Goal: Task Accomplishment & Management: Manage account settings

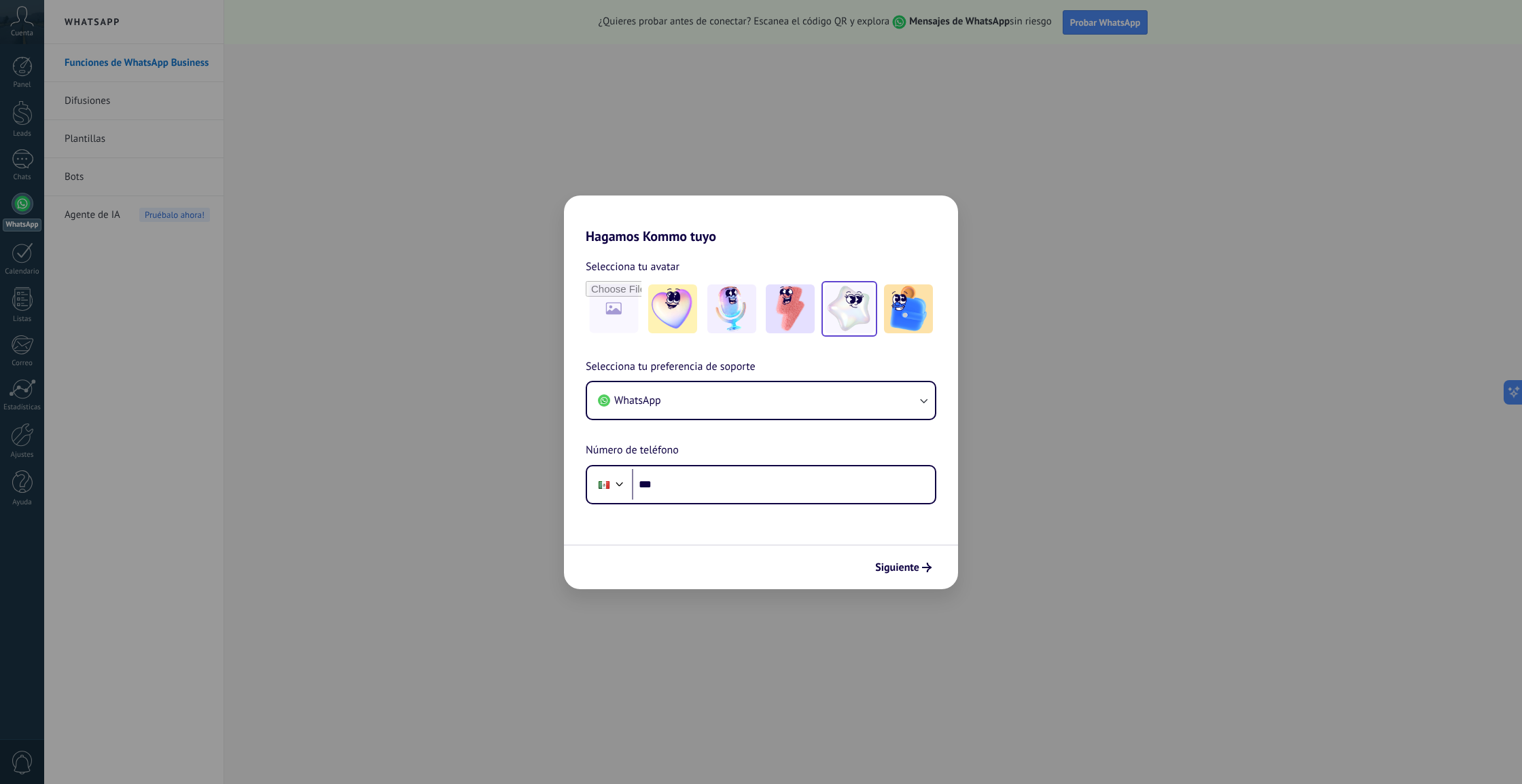
click at [846, 309] on img at bounding box center [850, 309] width 49 height 49
click at [911, 563] on span "Siguiente" at bounding box center [897, 567] width 44 height 10
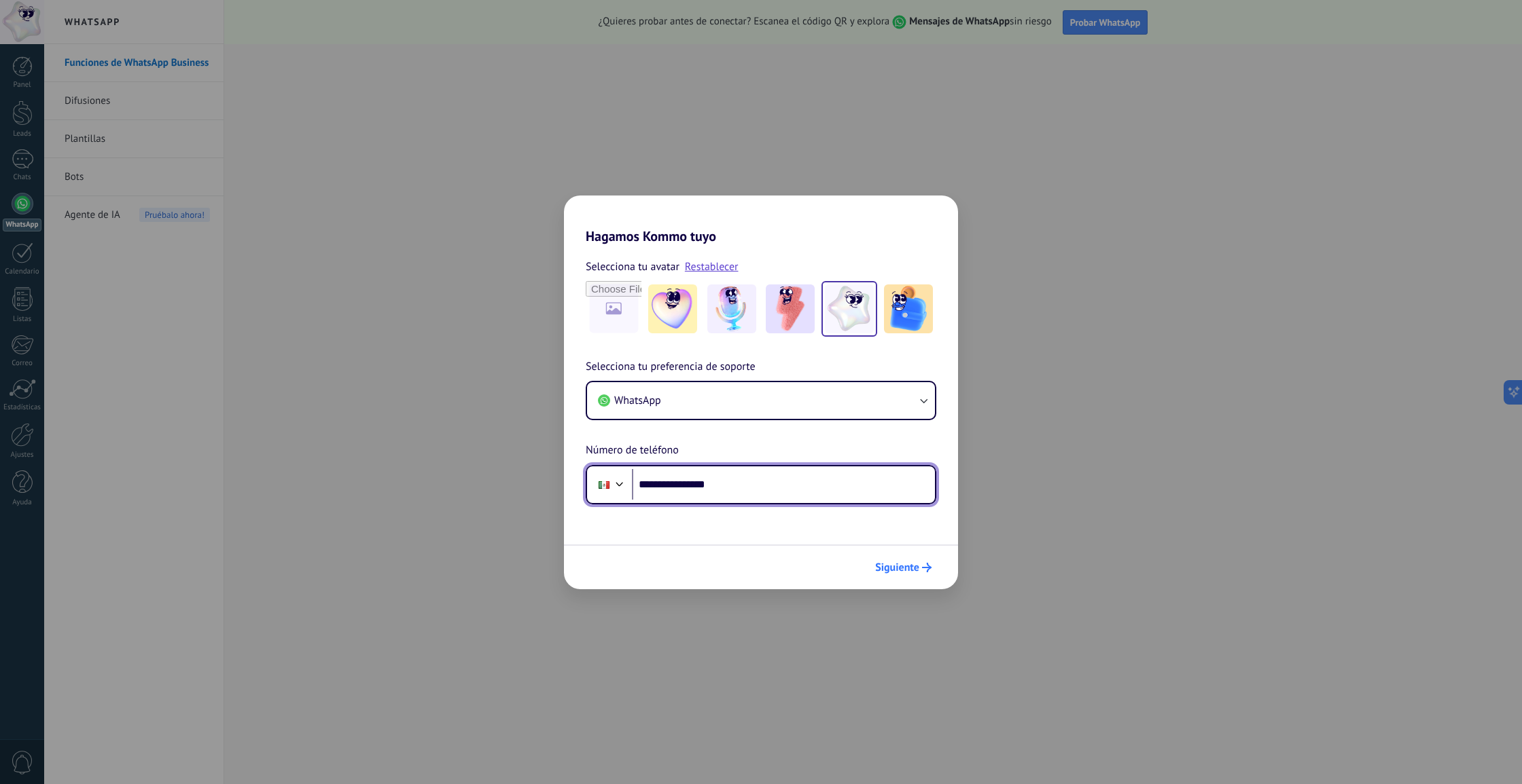
type input "**********"
click at [908, 567] on span "Siguiente" at bounding box center [897, 567] width 44 height 10
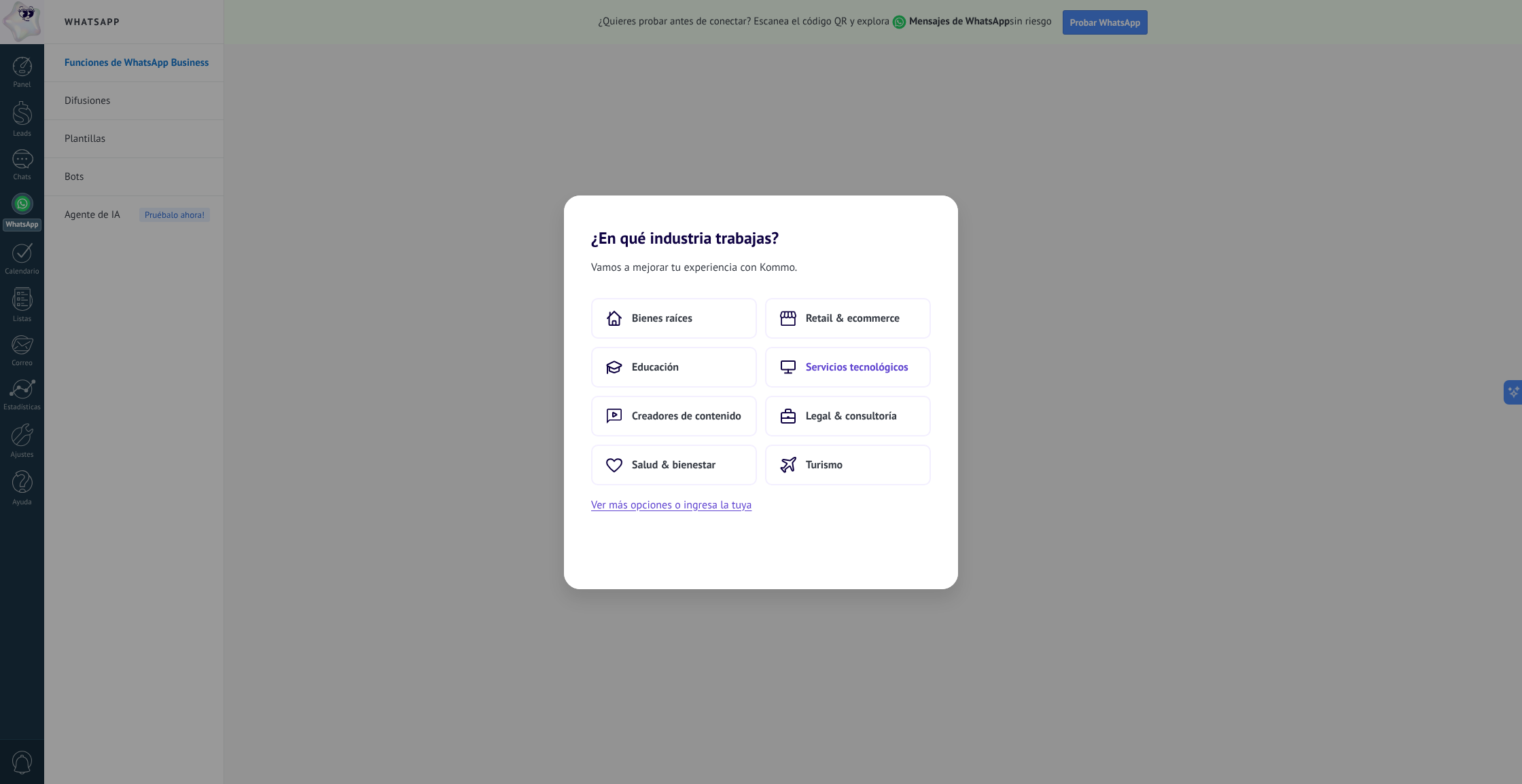
click at [897, 375] on button "Servicios tecnológicos" at bounding box center [848, 367] width 166 height 40
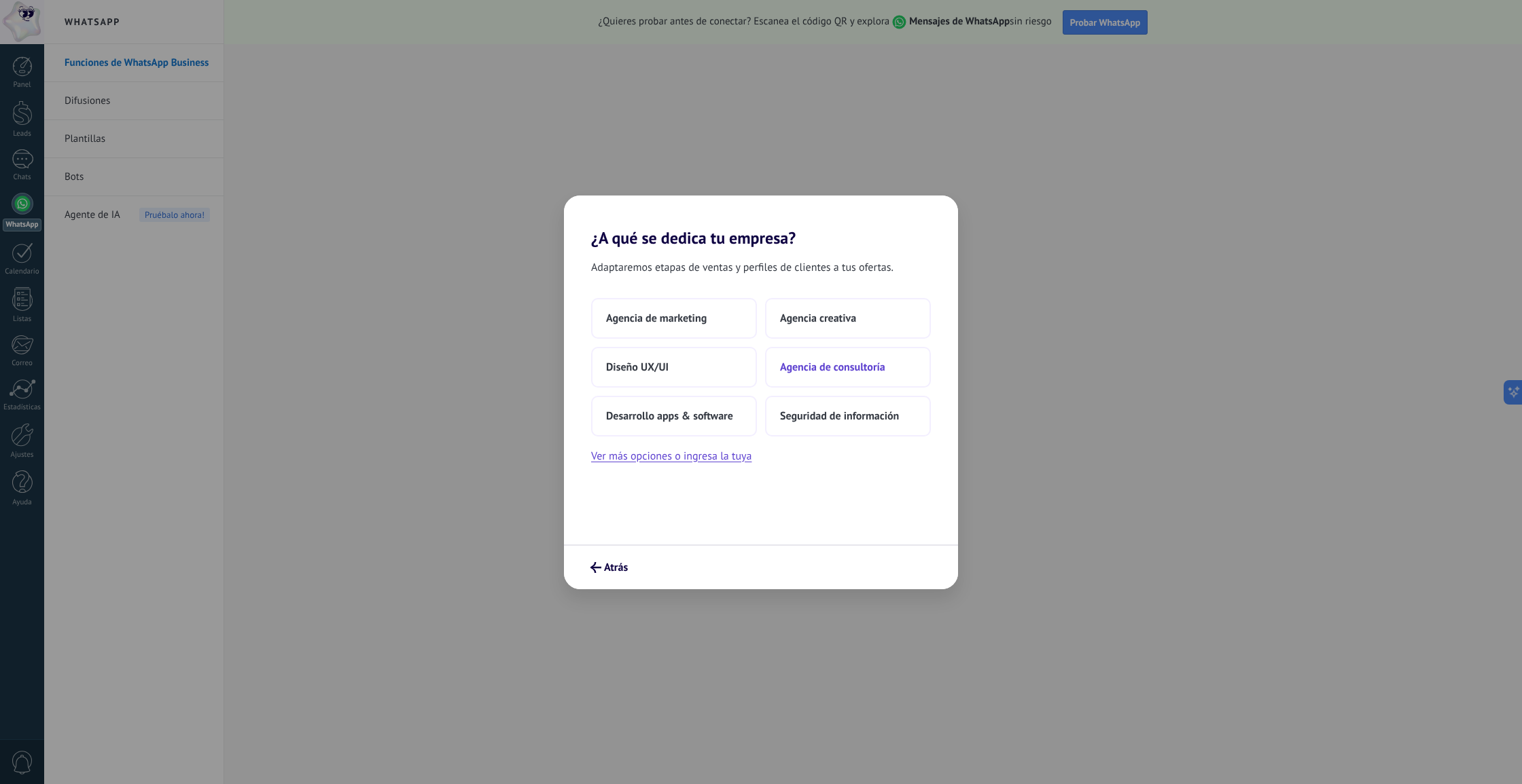
click at [824, 371] on span "Agencia de consultoría" at bounding box center [832, 367] width 106 height 13
click at [661, 371] on button "6–10" at bounding box center [674, 367] width 166 height 40
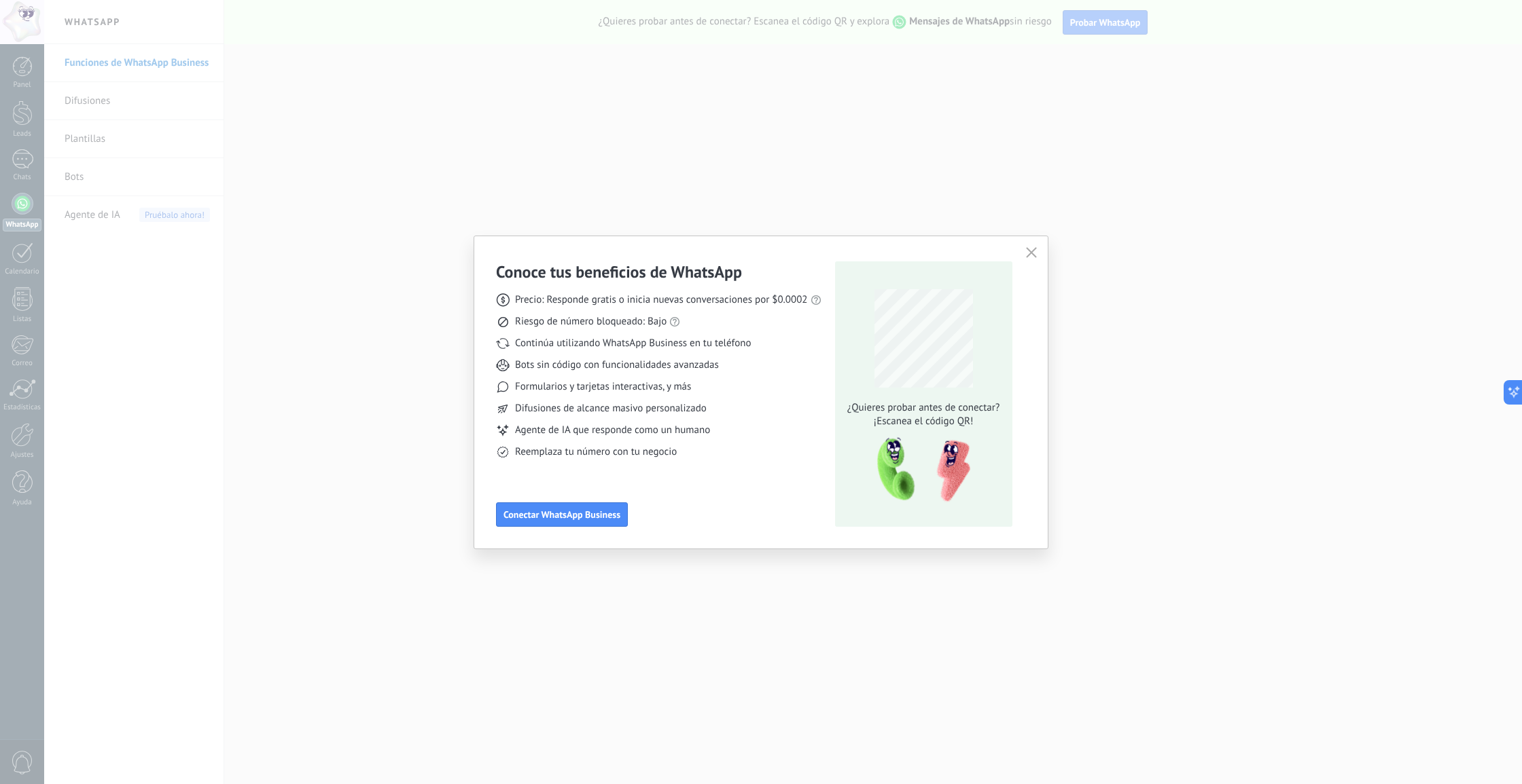
click at [1035, 252] on icon "button" at bounding box center [1031, 253] width 11 height 11
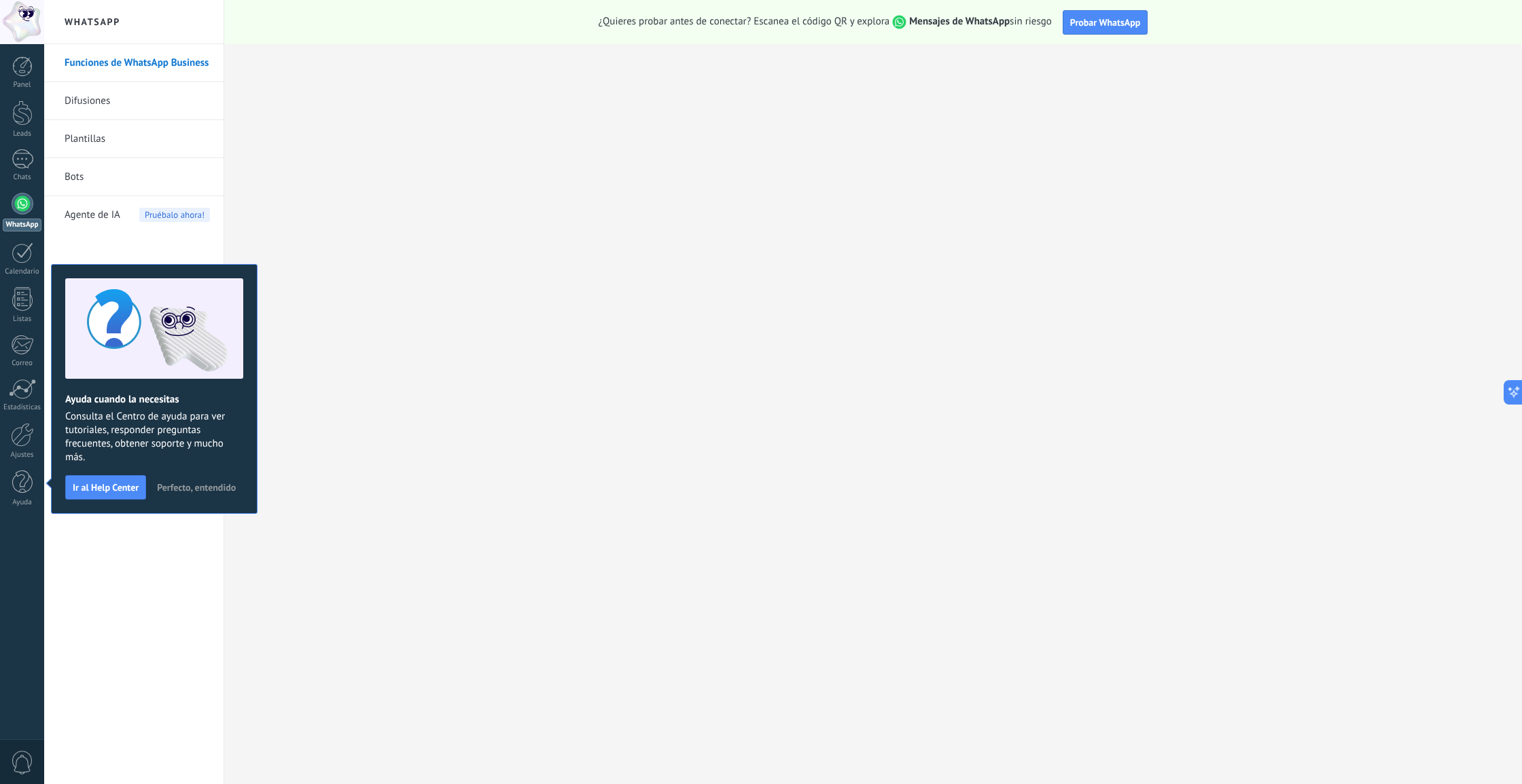
click at [26, 209] on div at bounding box center [22, 203] width 21 height 21
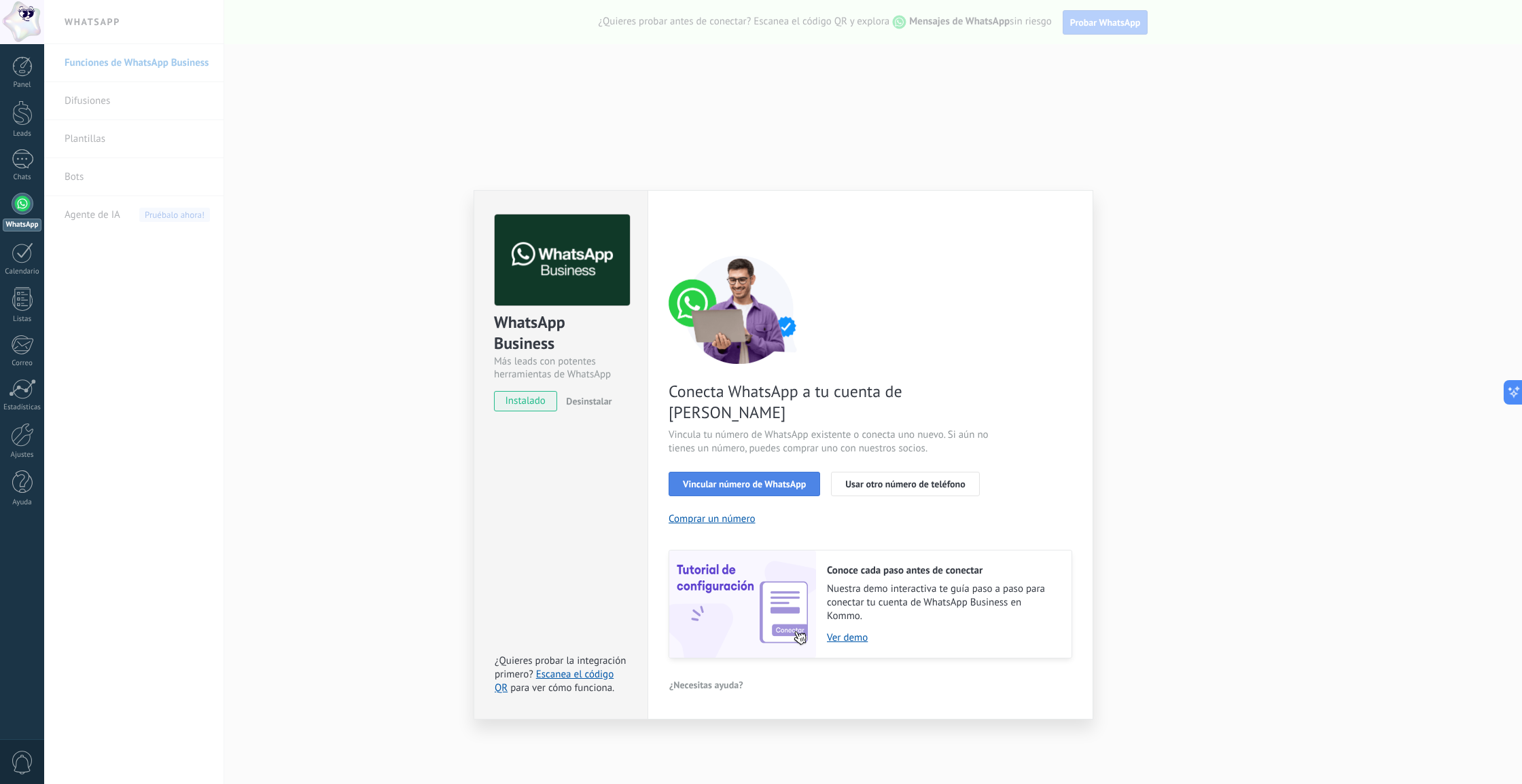
click at [753, 479] on span "Vincular número de WhatsApp" at bounding box center [744, 484] width 123 height 10
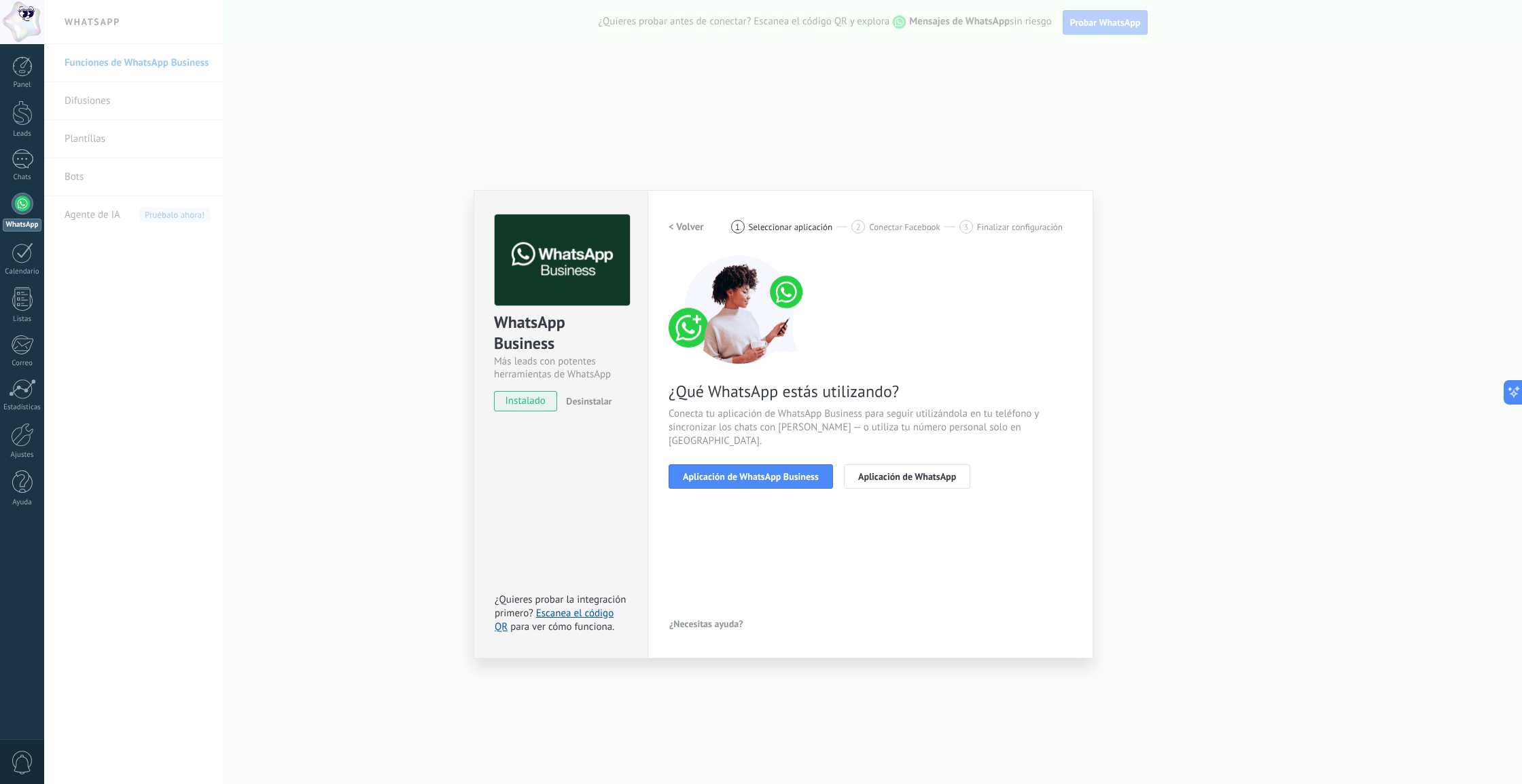
click at [753, 472] on span "Aplicación de WhatsApp Business" at bounding box center [750, 477] width 136 height 10
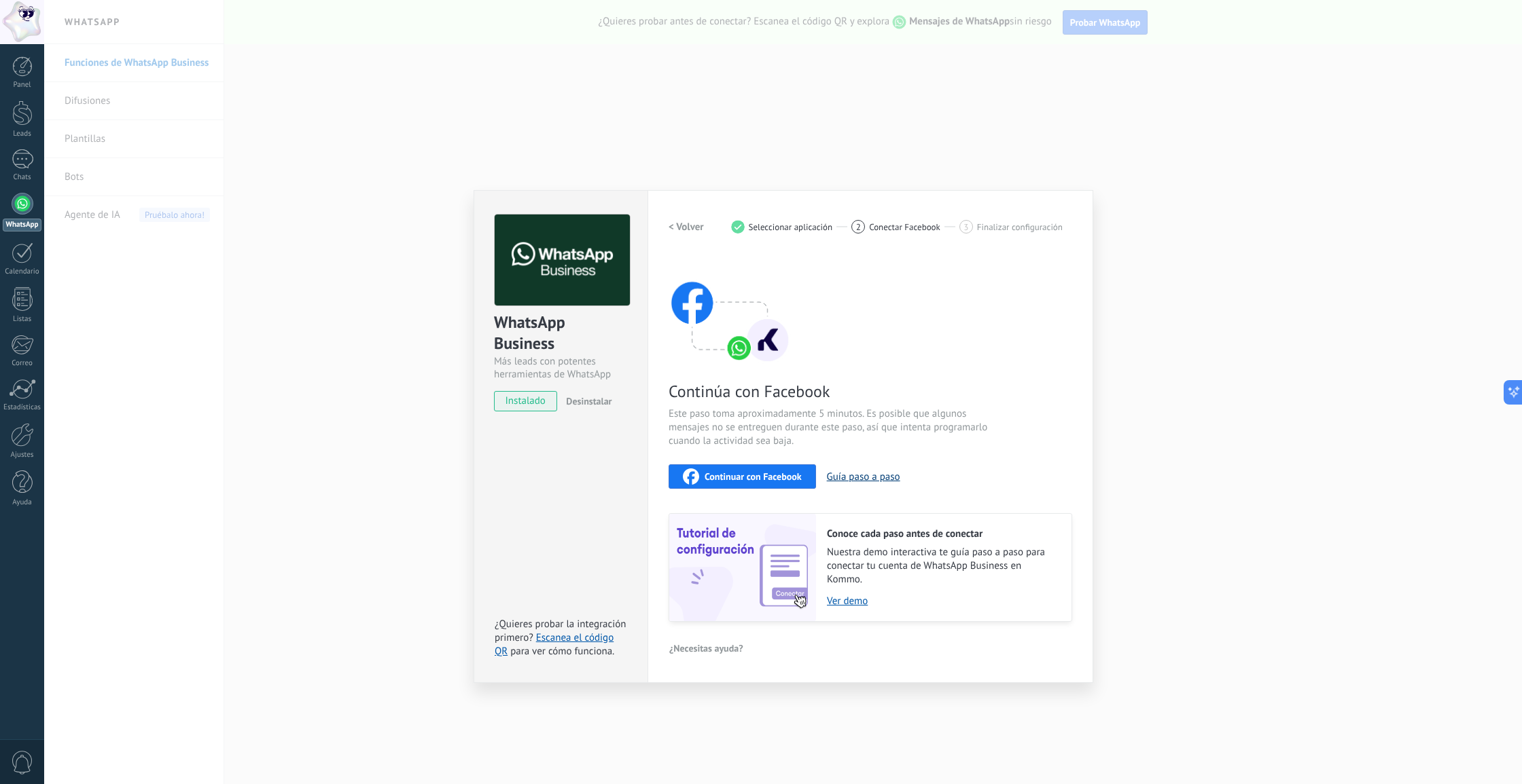
click at [846, 475] on button "Guía paso a paso" at bounding box center [863, 477] width 73 height 13
click at [448, 104] on div "WhatsApp Business Más leads con potentes herramientas de WhatsApp instalado Des…" at bounding box center [783, 392] width 1478 height 784
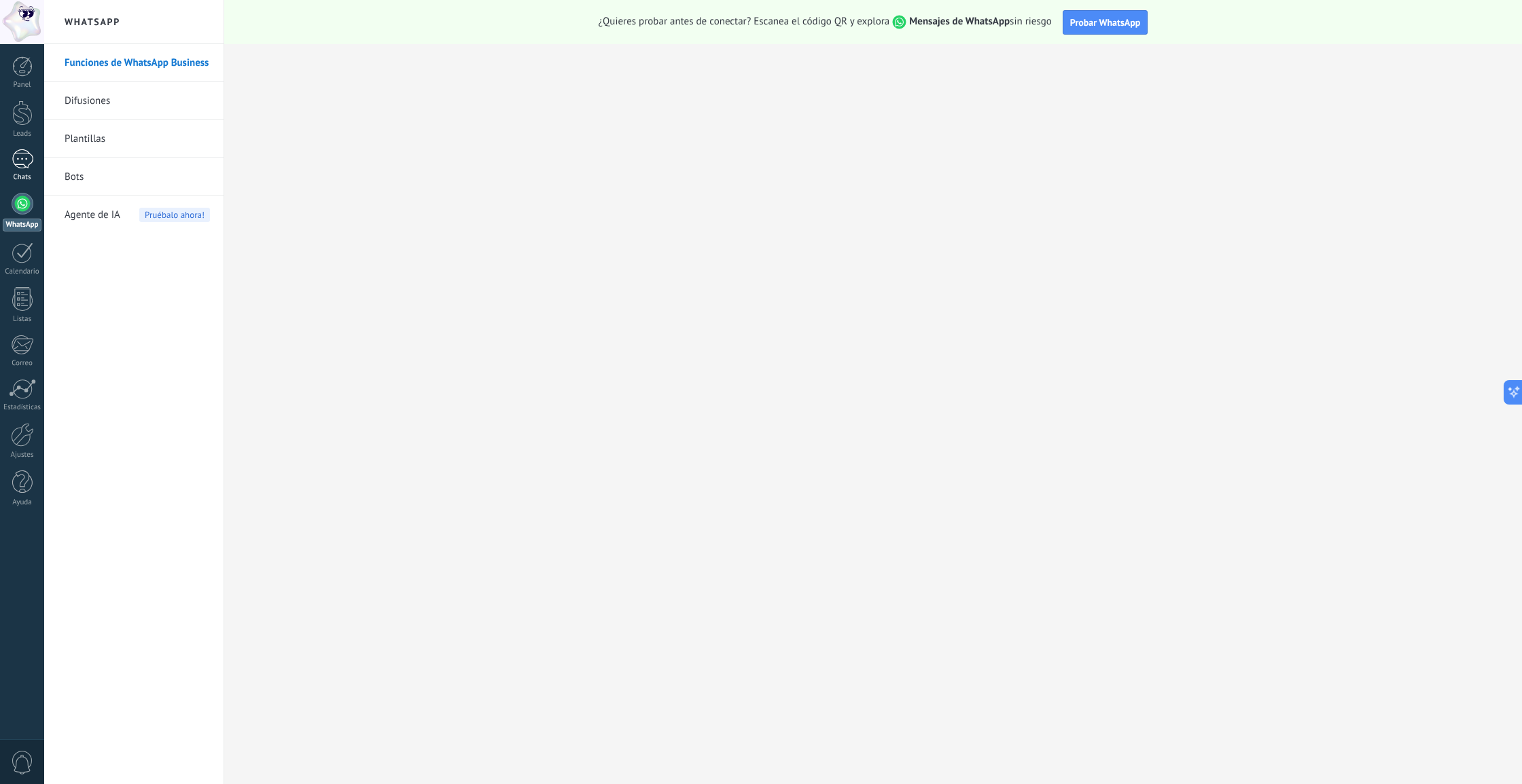
click at [17, 151] on div at bounding box center [22, 159] width 21 height 20
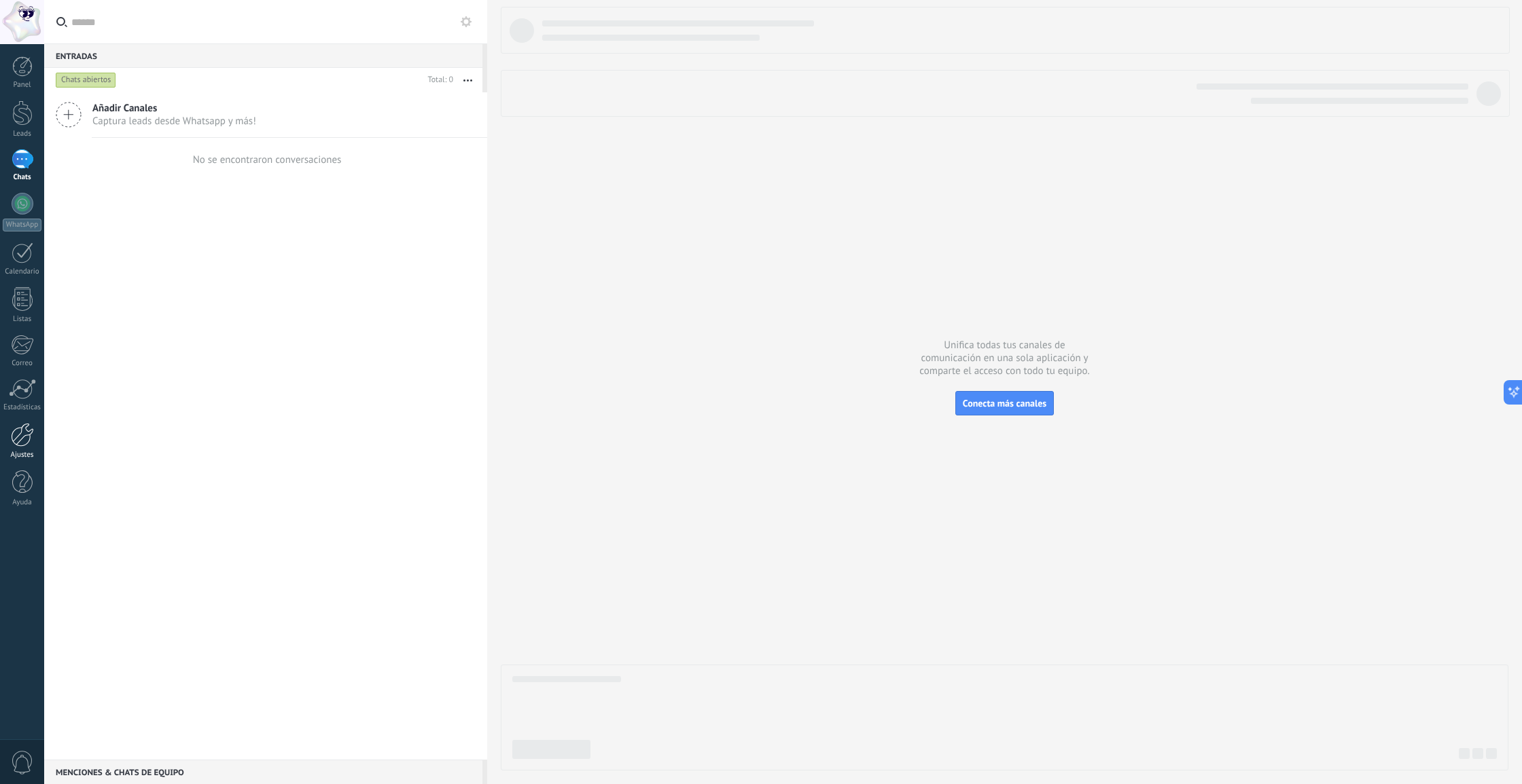
click at [27, 440] on div at bounding box center [22, 435] width 23 height 24
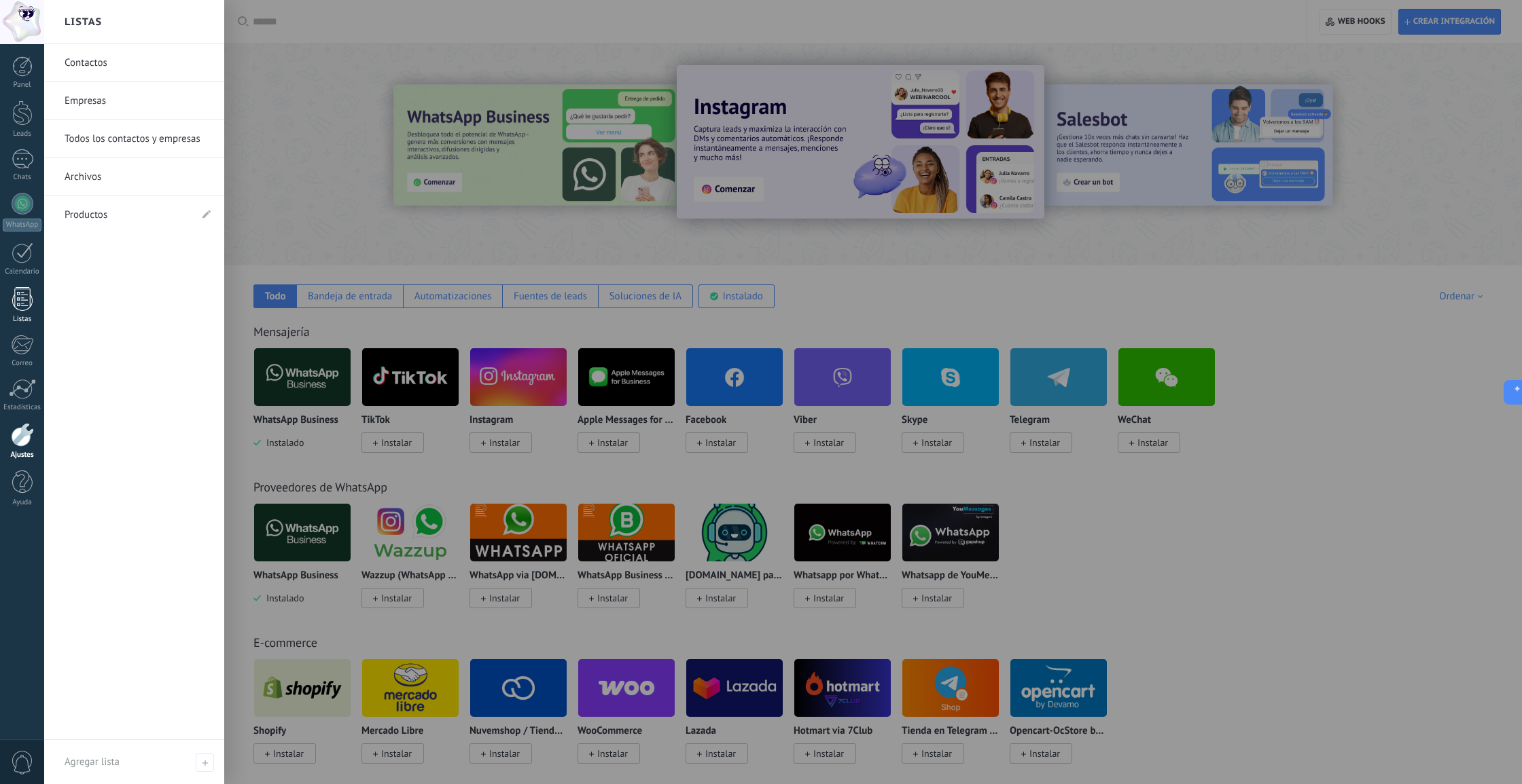
click at [12, 303] on div at bounding box center [22, 299] width 21 height 24
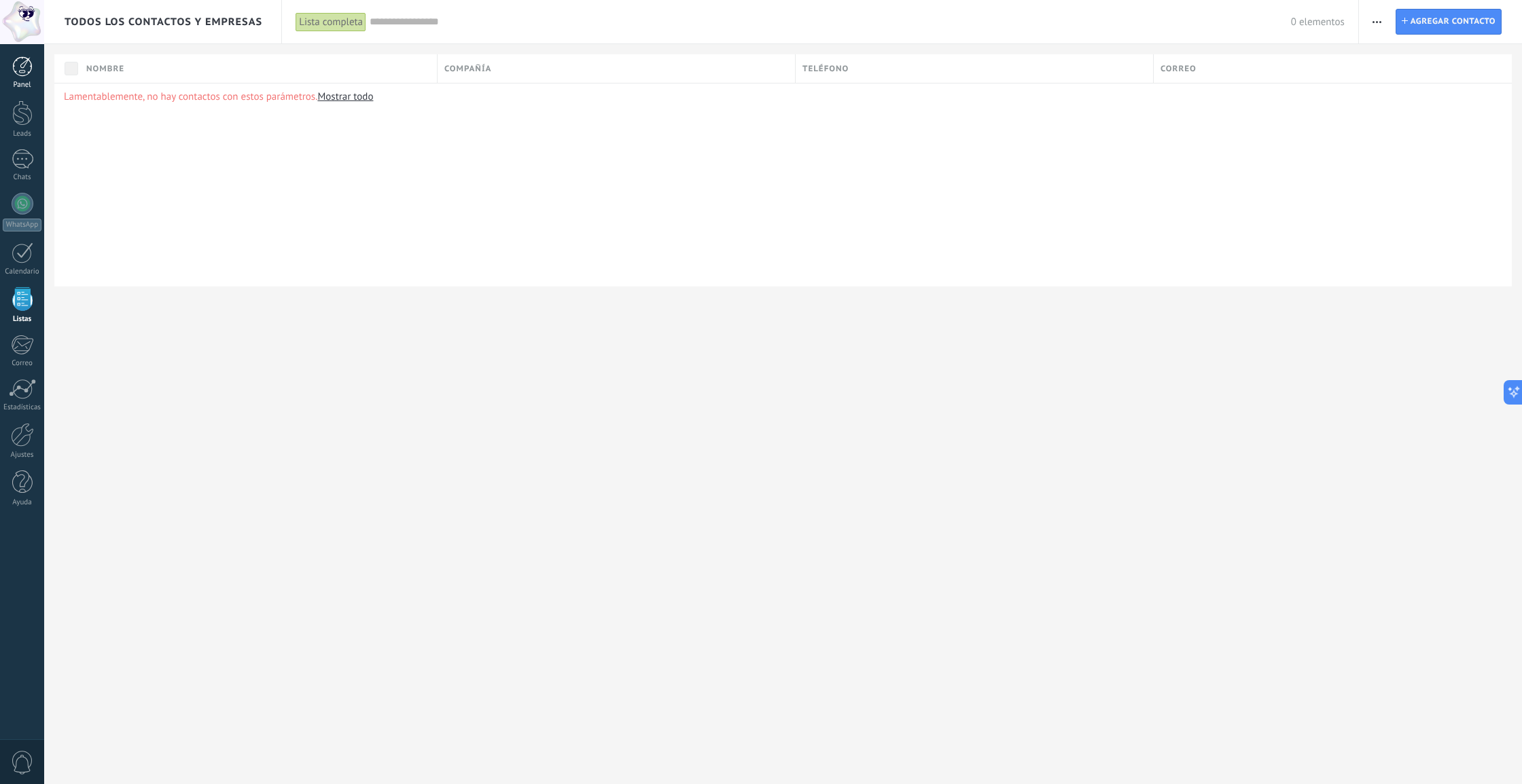
click at [29, 76] on div at bounding box center [22, 67] width 21 height 21
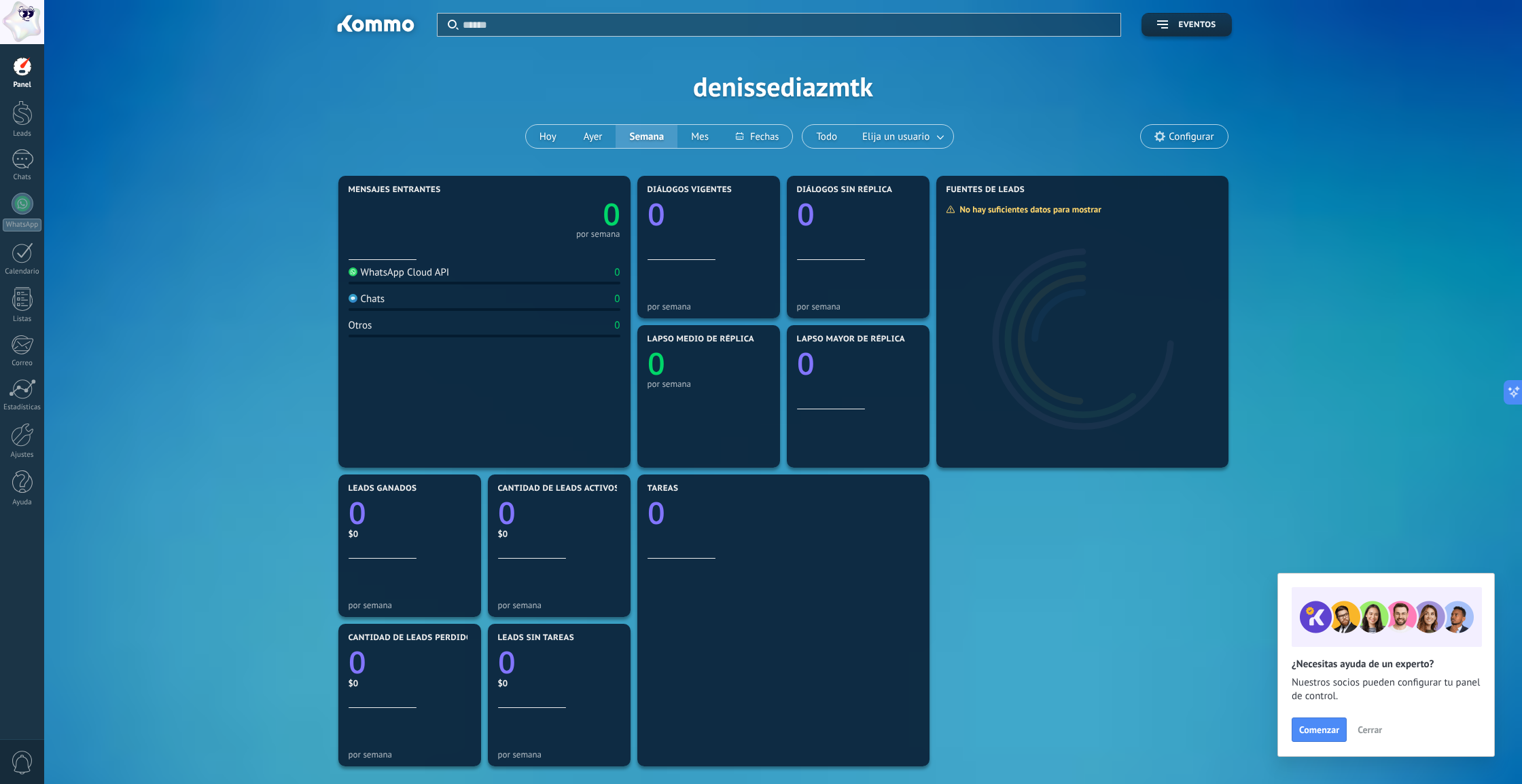
click at [26, 143] on div "Panel Leads Chats WhatsApp Clientes" at bounding box center [22, 288] width 44 height 464
click at [32, 125] on div at bounding box center [22, 113] width 21 height 25
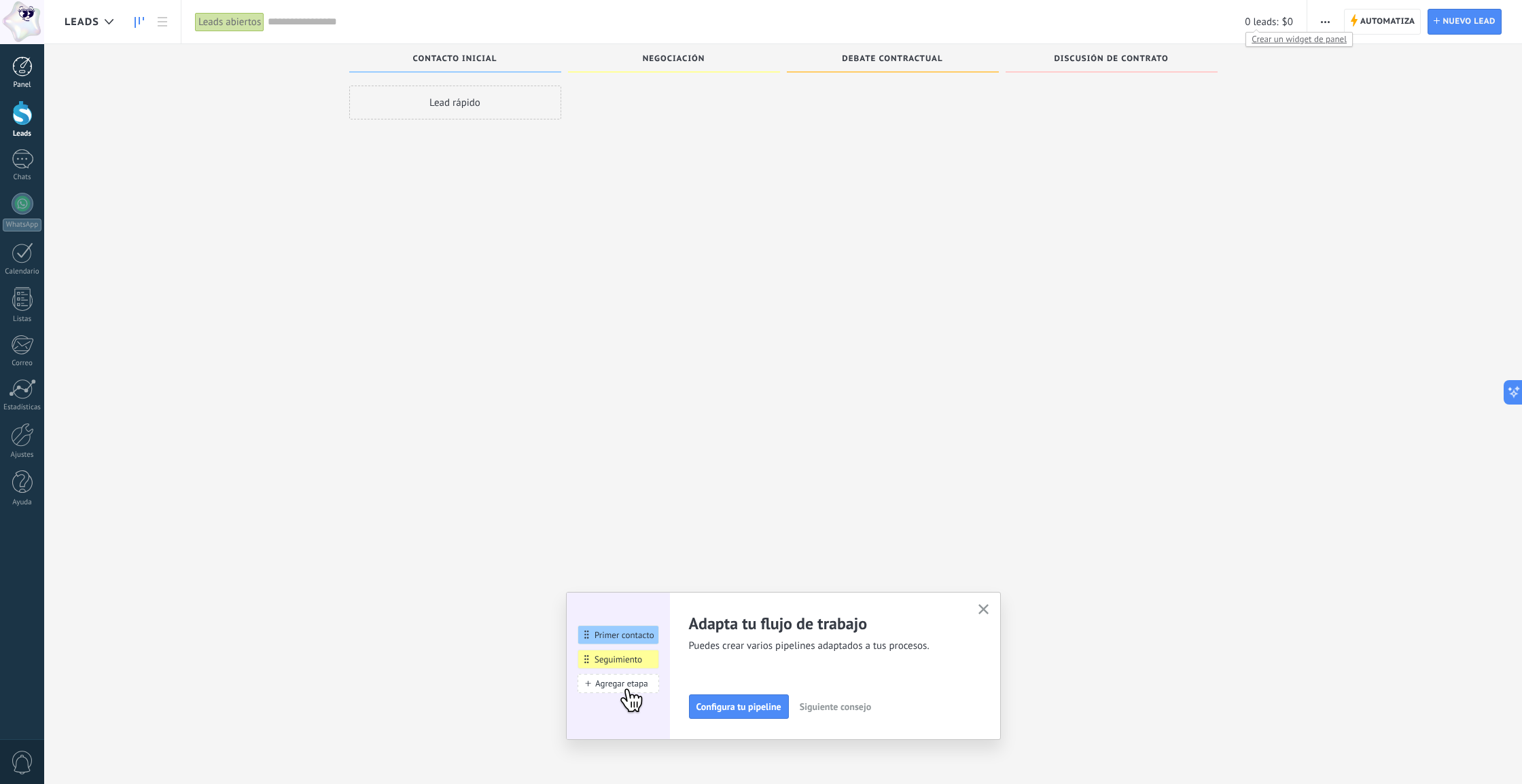
scroll to position [5, 0]
click at [15, 267] on div "Calendario" at bounding box center [22, 271] width 40 height 9
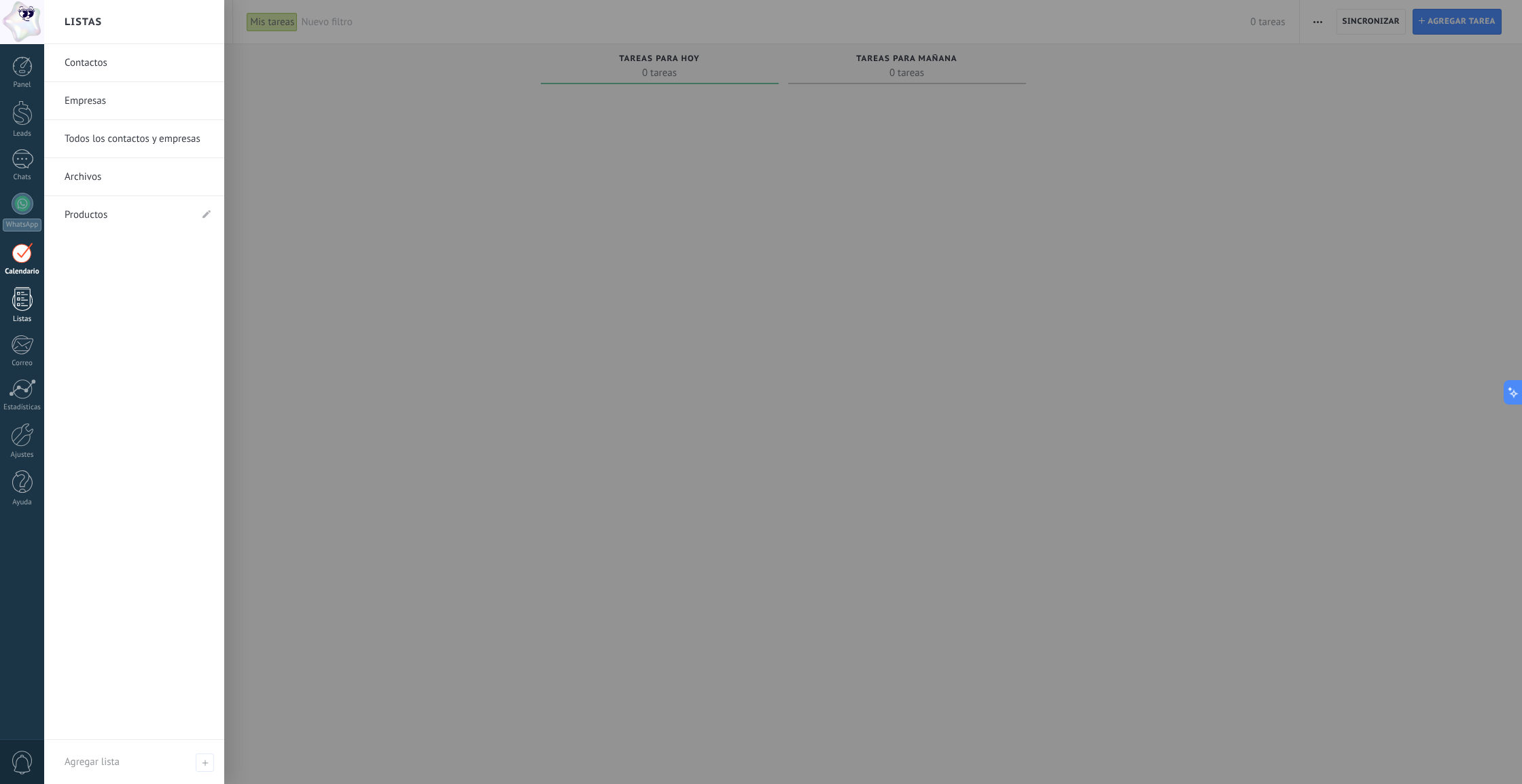
click at [16, 303] on div at bounding box center [22, 299] width 21 height 24
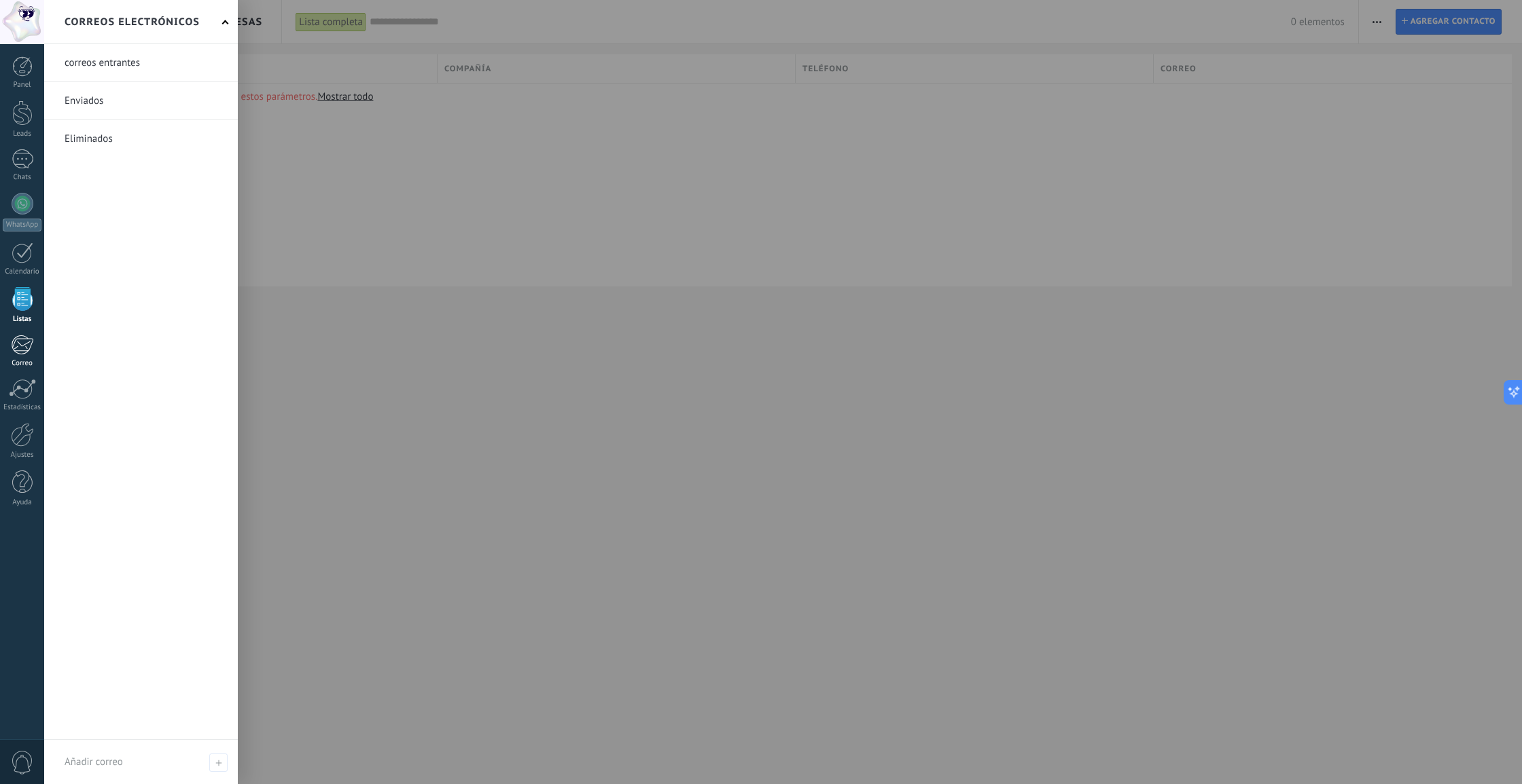
click at [21, 359] on link "Correo" at bounding box center [22, 352] width 44 height 33
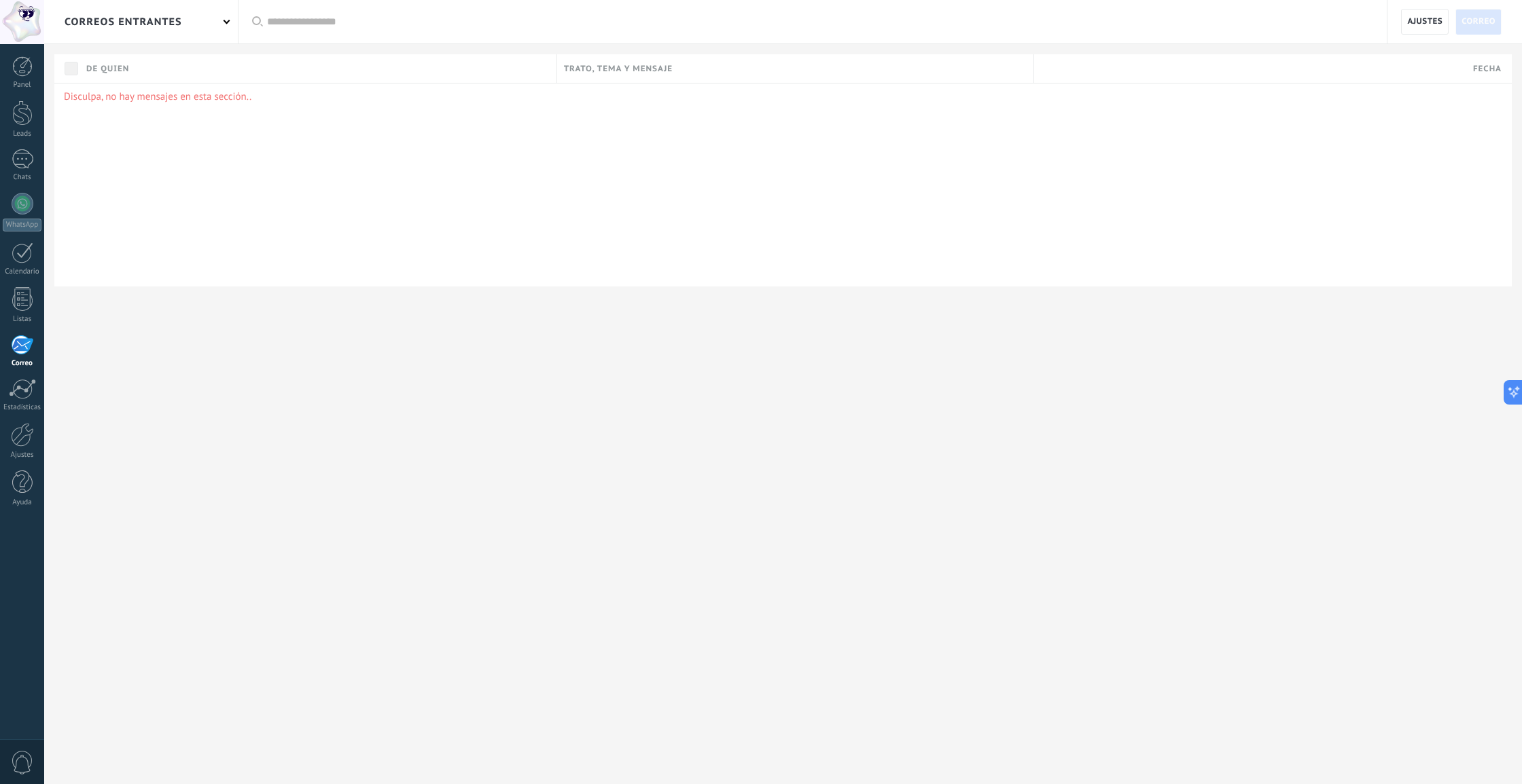
click at [88, 21] on div "correos entrantes" at bounding box center [123, 21] width 118 height 44
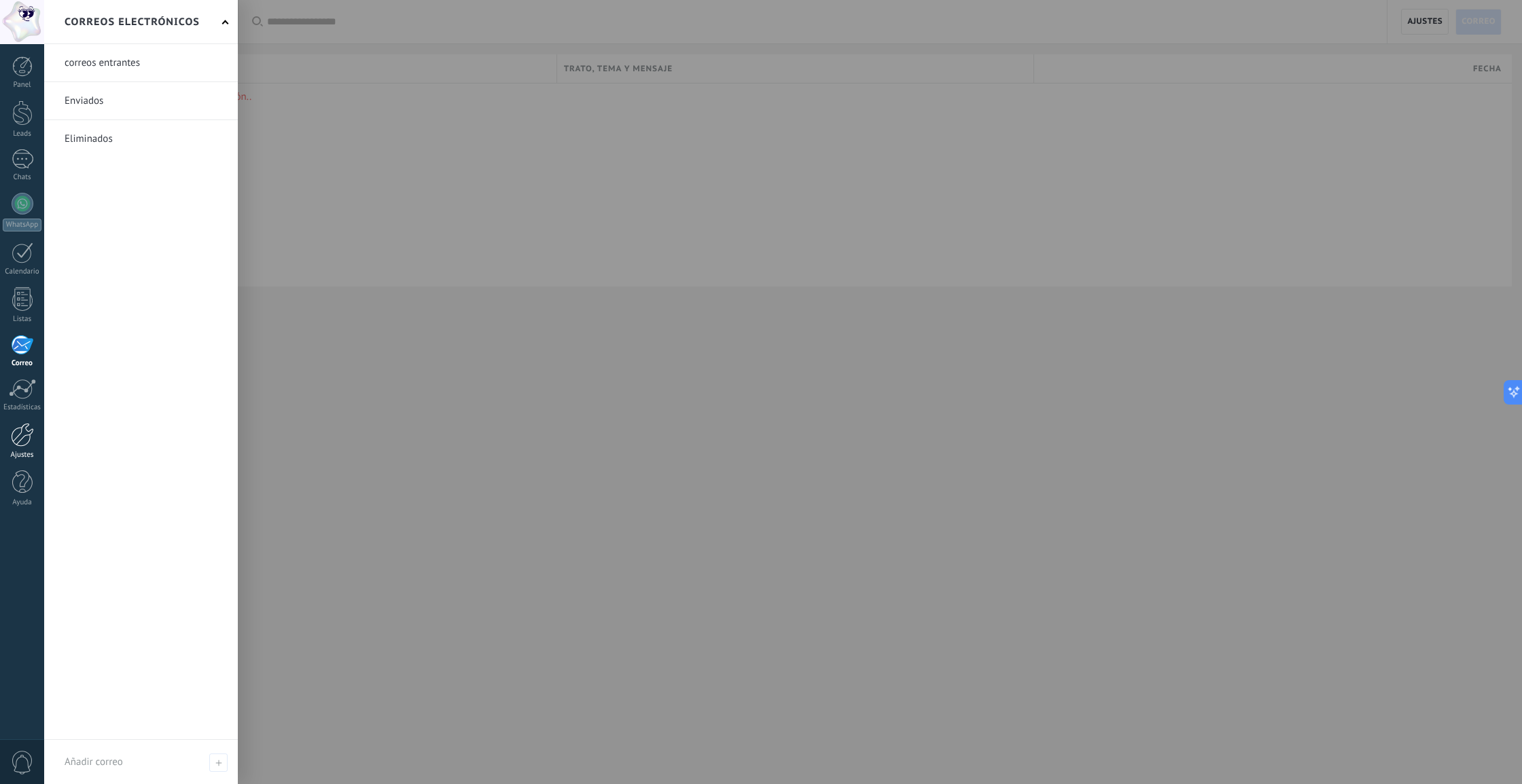
click at [7, 436] on link "Ajustes" at bounding box center [22, 441] width 44 height 37
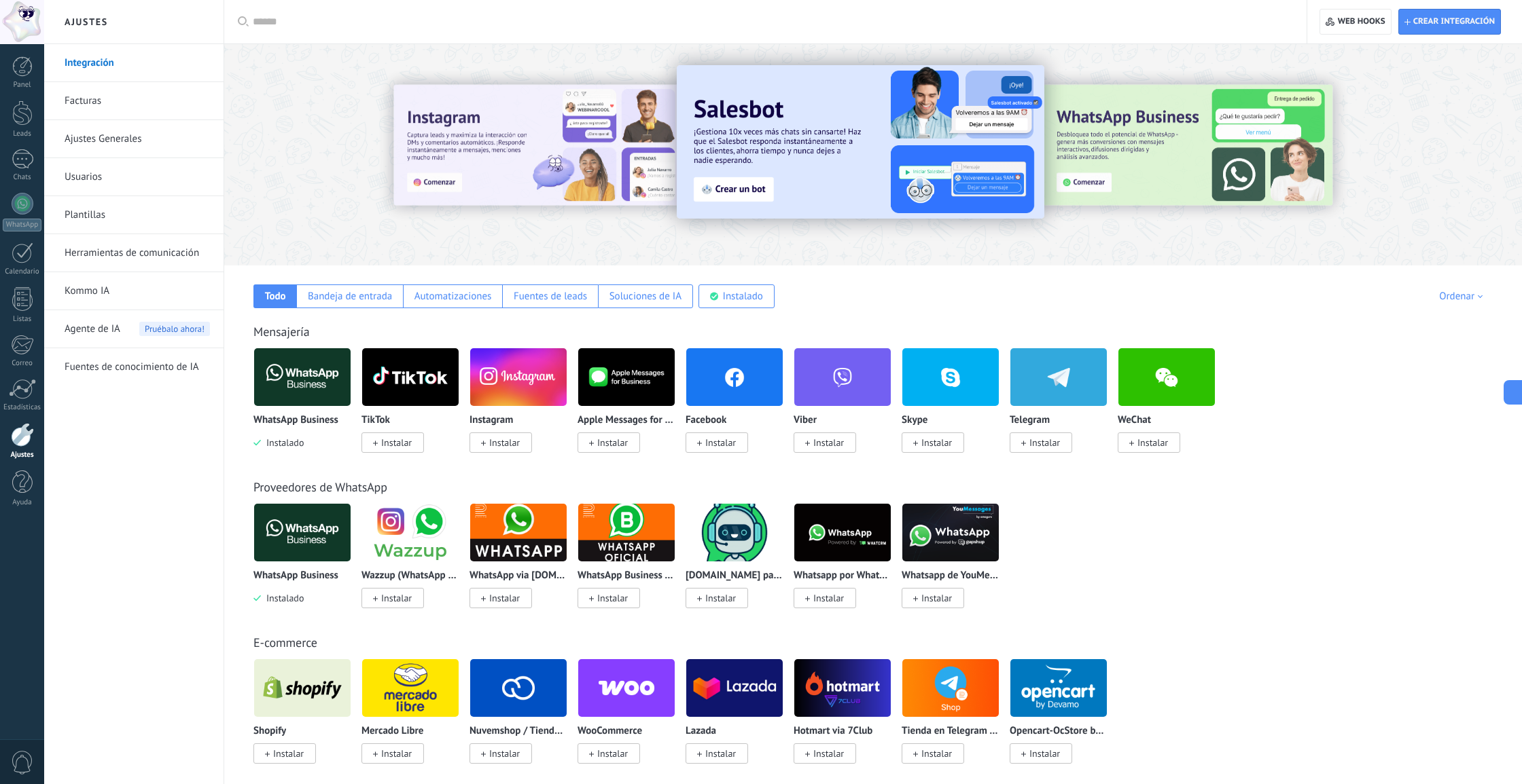
click at [314, 391] on img at bounding box center [302, 377] width 97 height 66
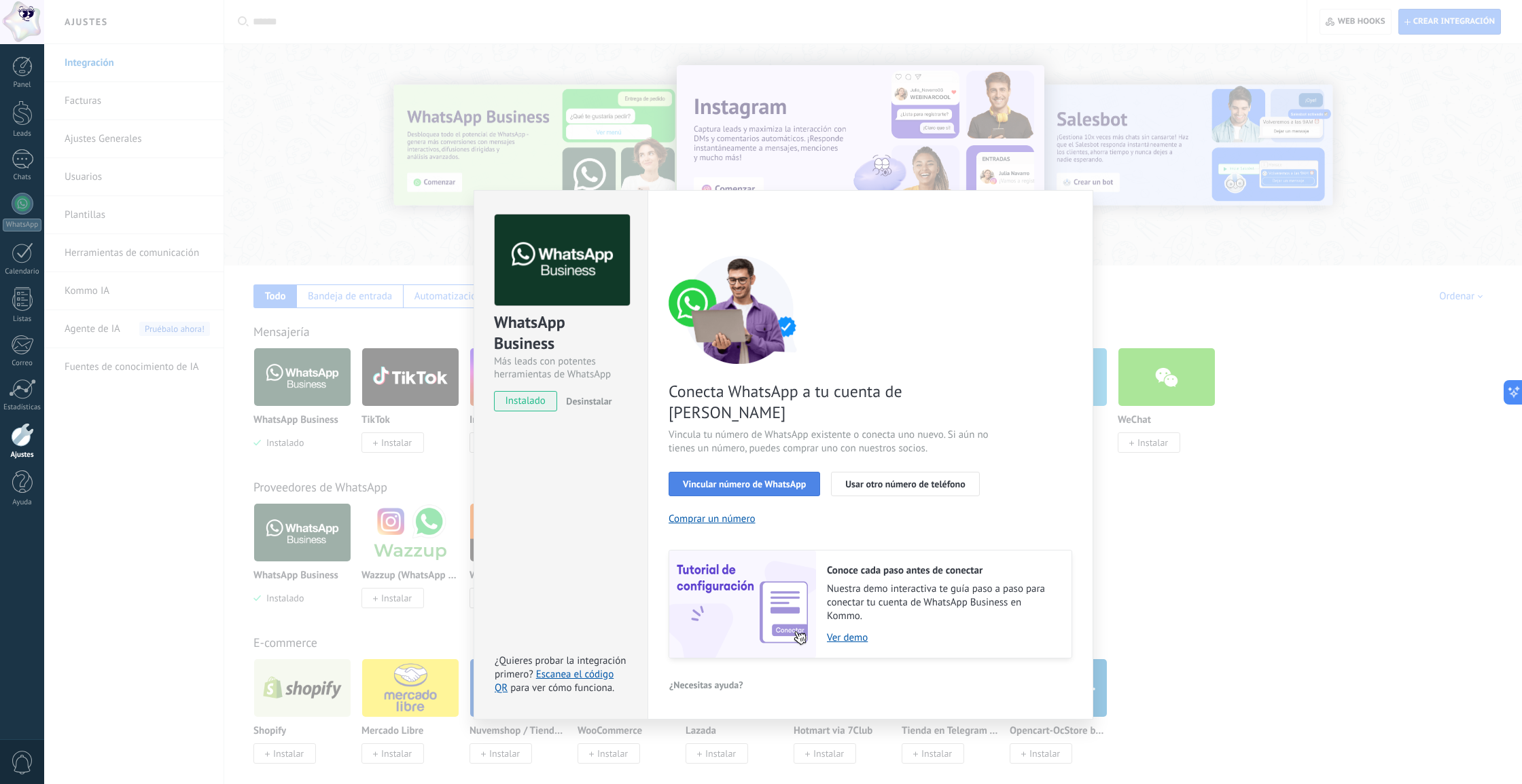
click at [709, 479] on span "Vincular número de WhatsApp" at bounding box center [744, 484] width 123 height 10
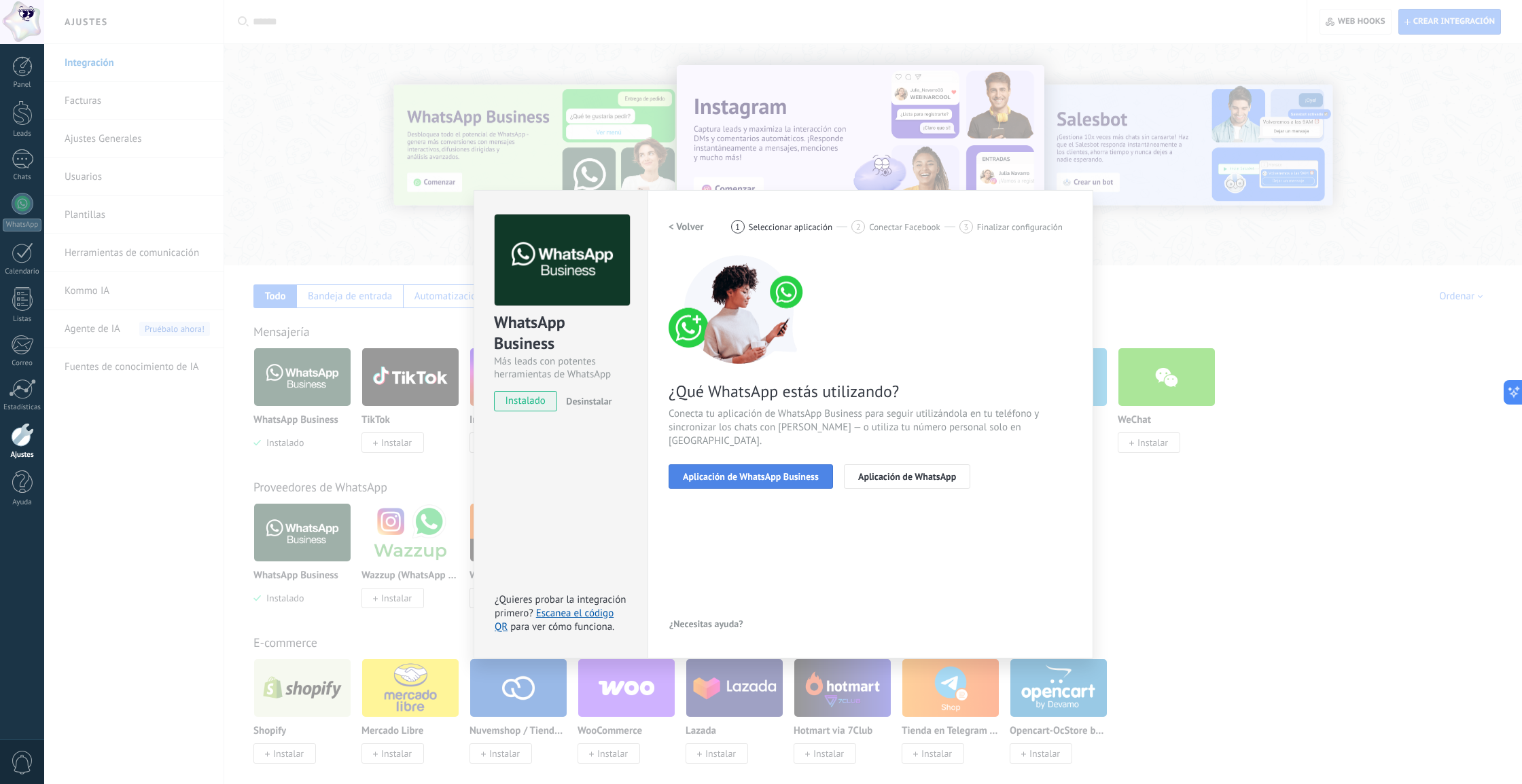
click at [724, 472] on span "Aplicación de WhatsApp Business" at bounding box center [750, 477] width 136 height 10
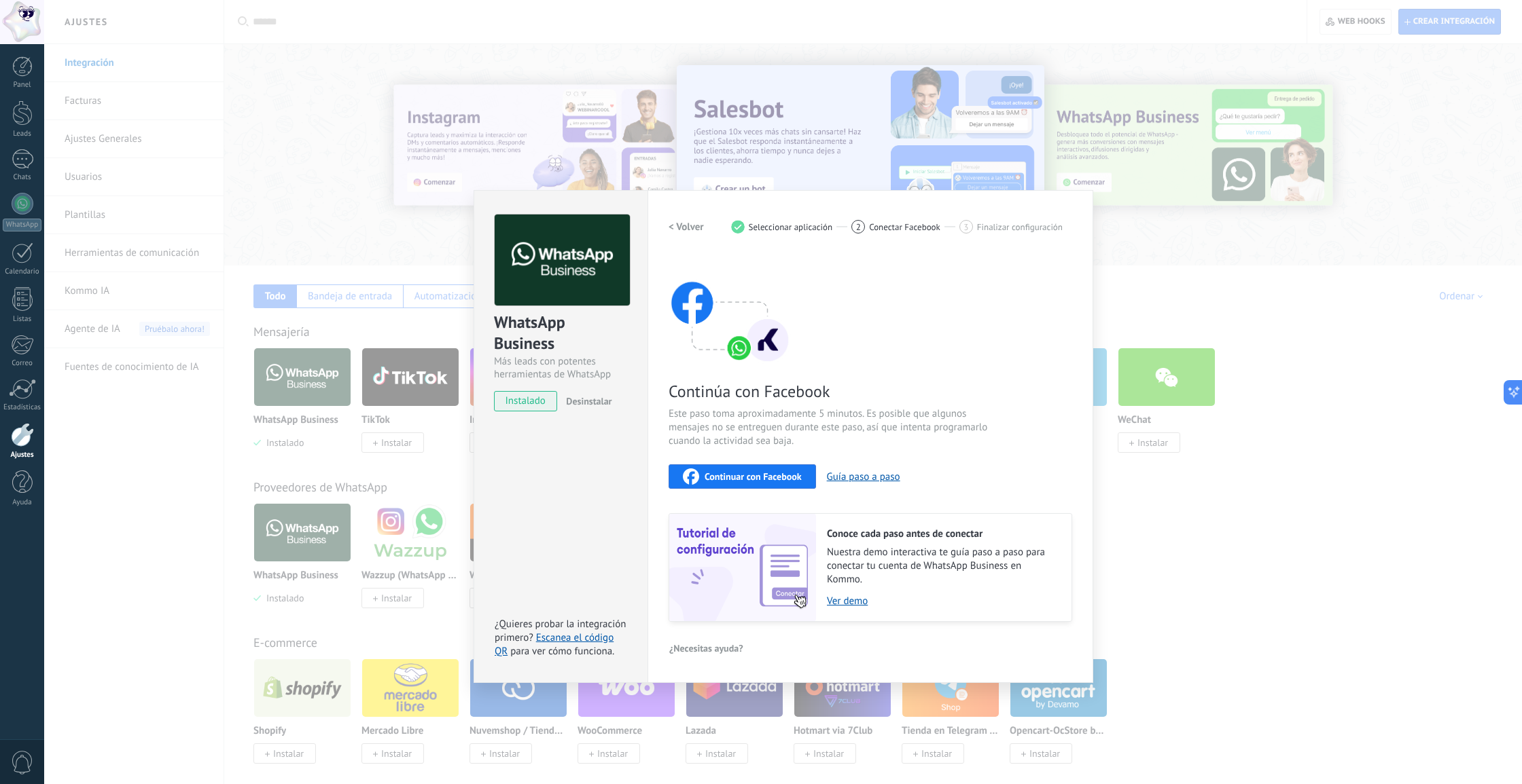
click at [751, 478] on span "Continuar con Facebook" at bounding box center [753, 477] width 97 height 10
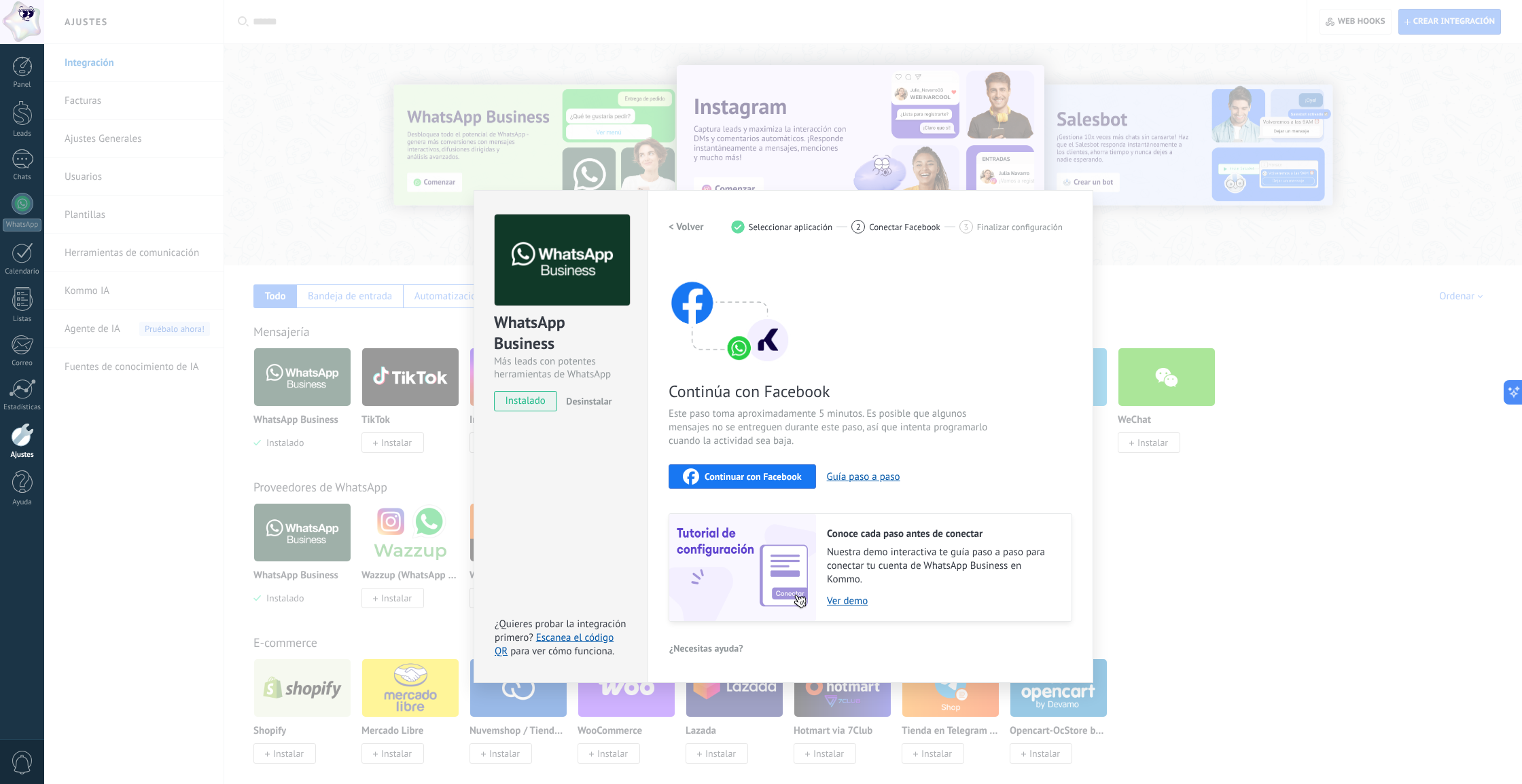
click at [683, 227] on h2 "< Volver" at bounding box center [686, 227] width 36 height 13
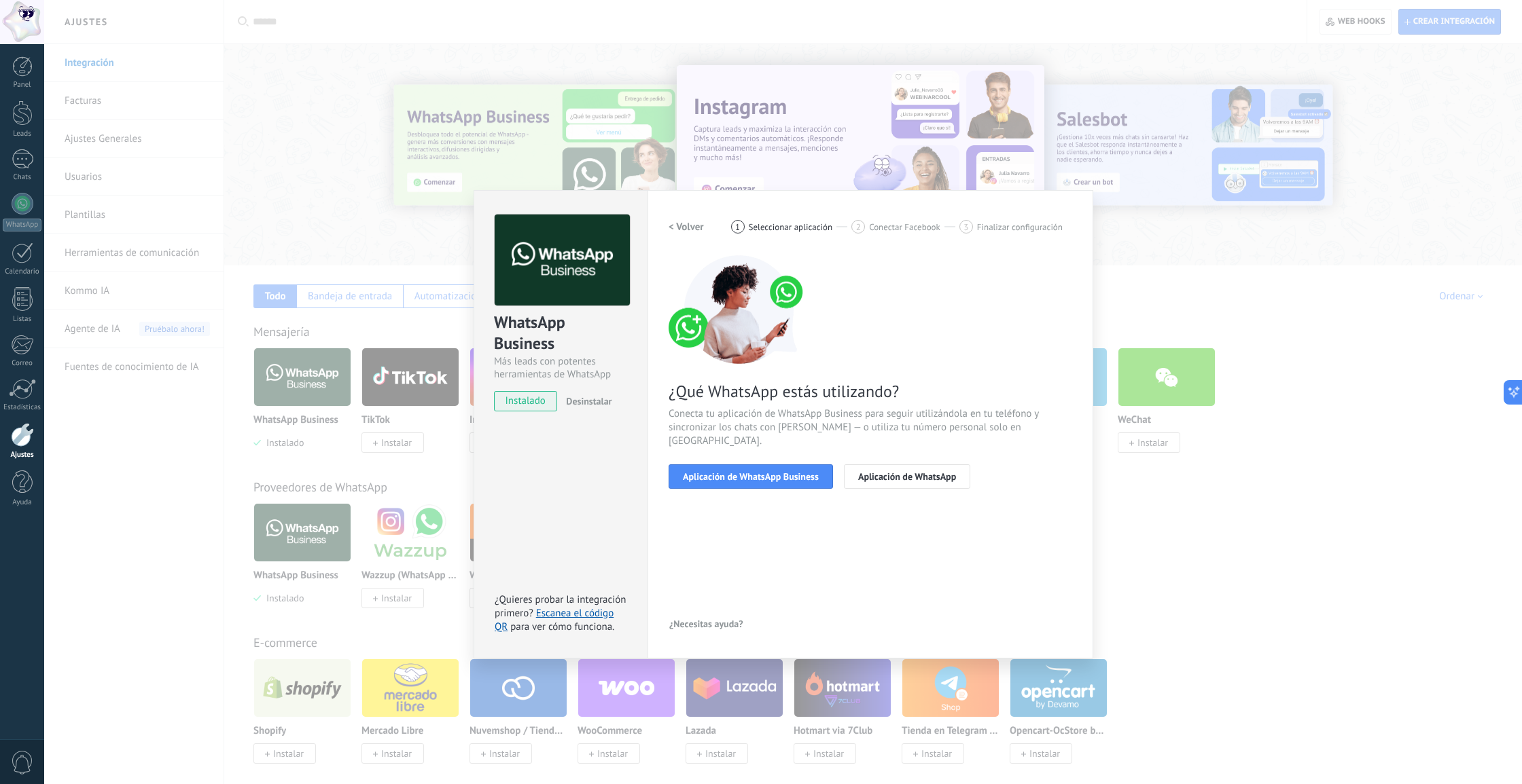
click at [683, 225] on h2 "< Volver" at bounding box center [686, 227] width 36 height 13
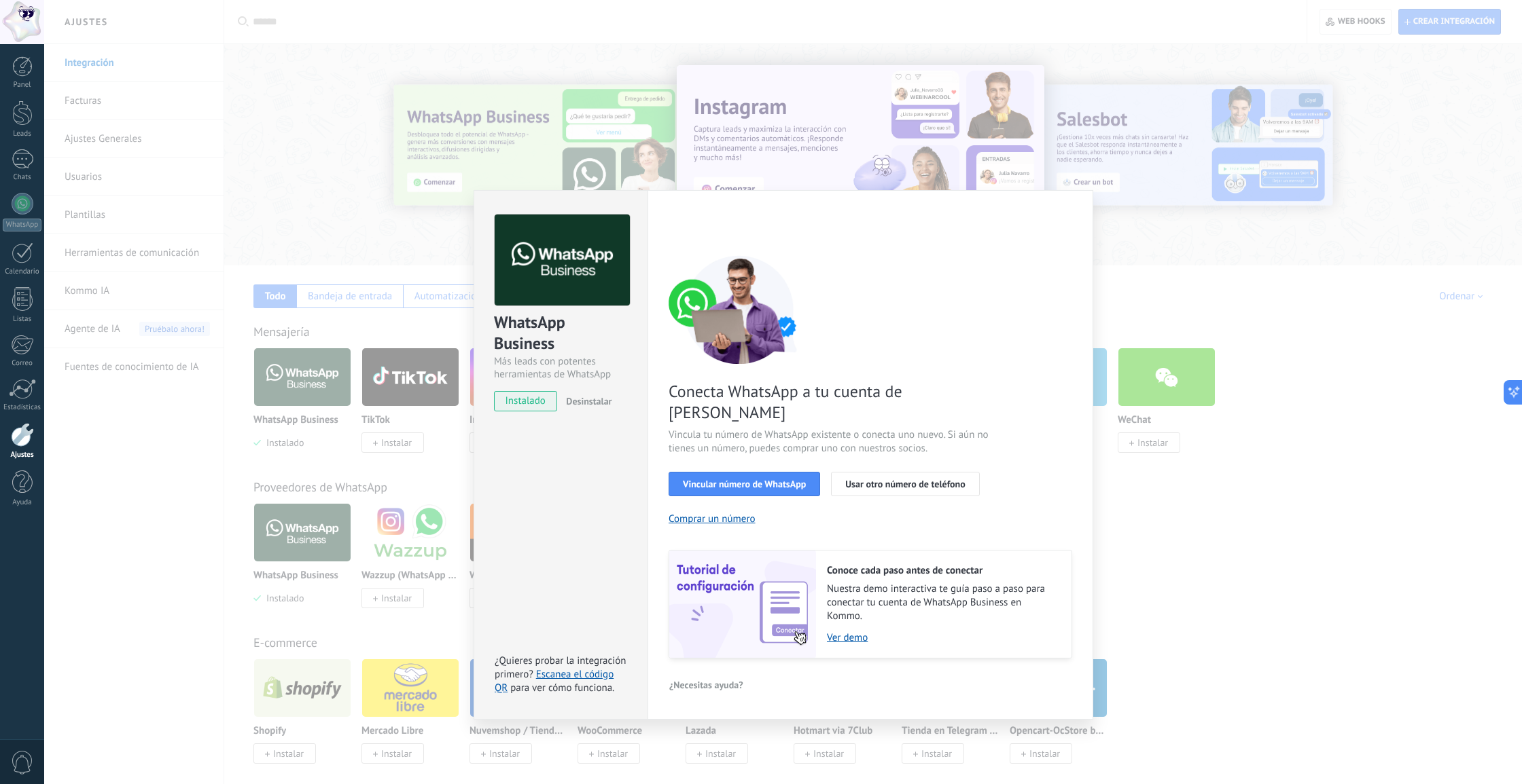
click at [538, 121] on div "WhatsApp Business Más leads con potentes herramientas de WhatsApp instalado Des…" at bounding box center [783, 392] width 1478 height 784
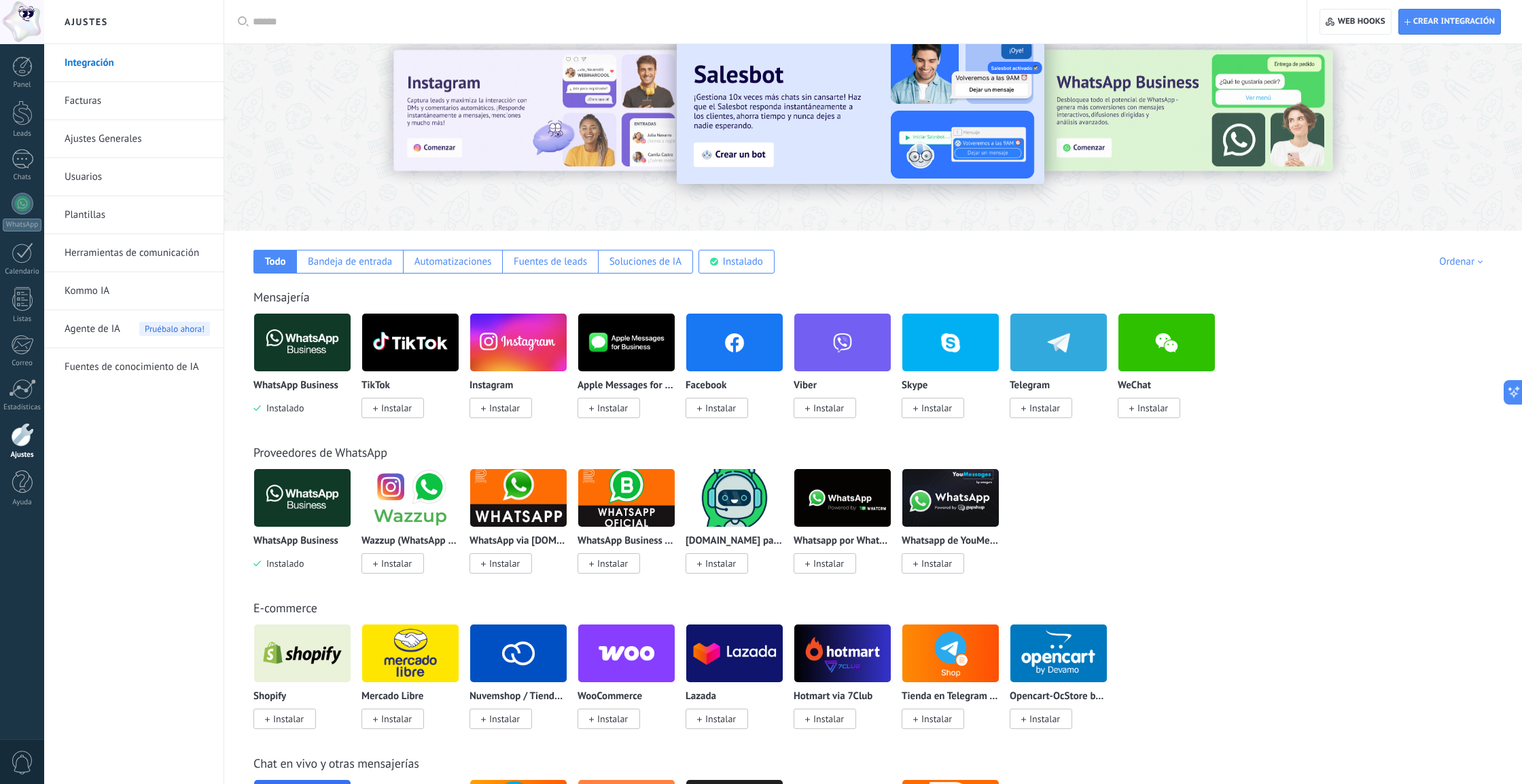
scroll to position [37, 0]
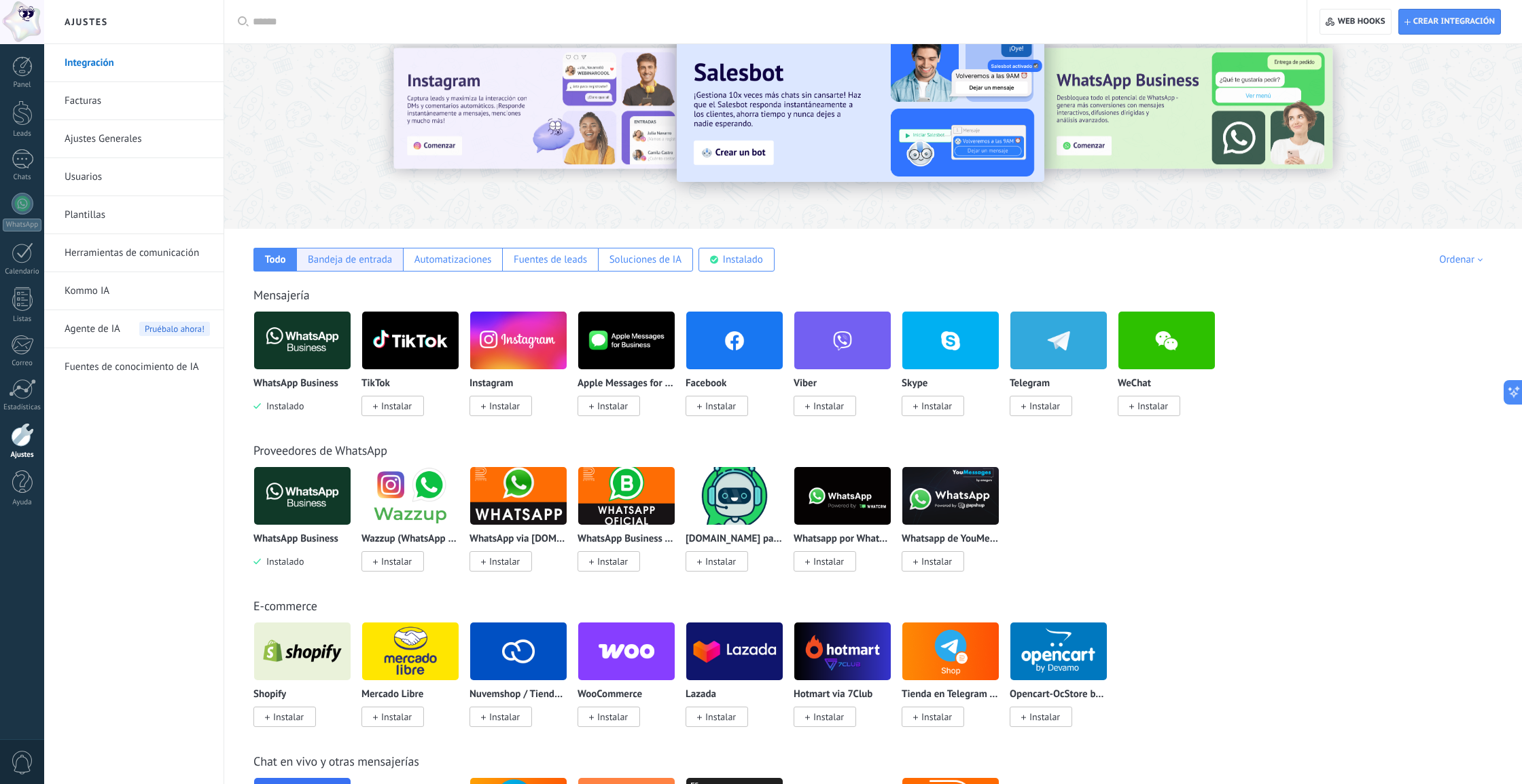
click at [373, 248] on div "Bandeja de entrada" at bounding box center [349, 259] width 106 height 24
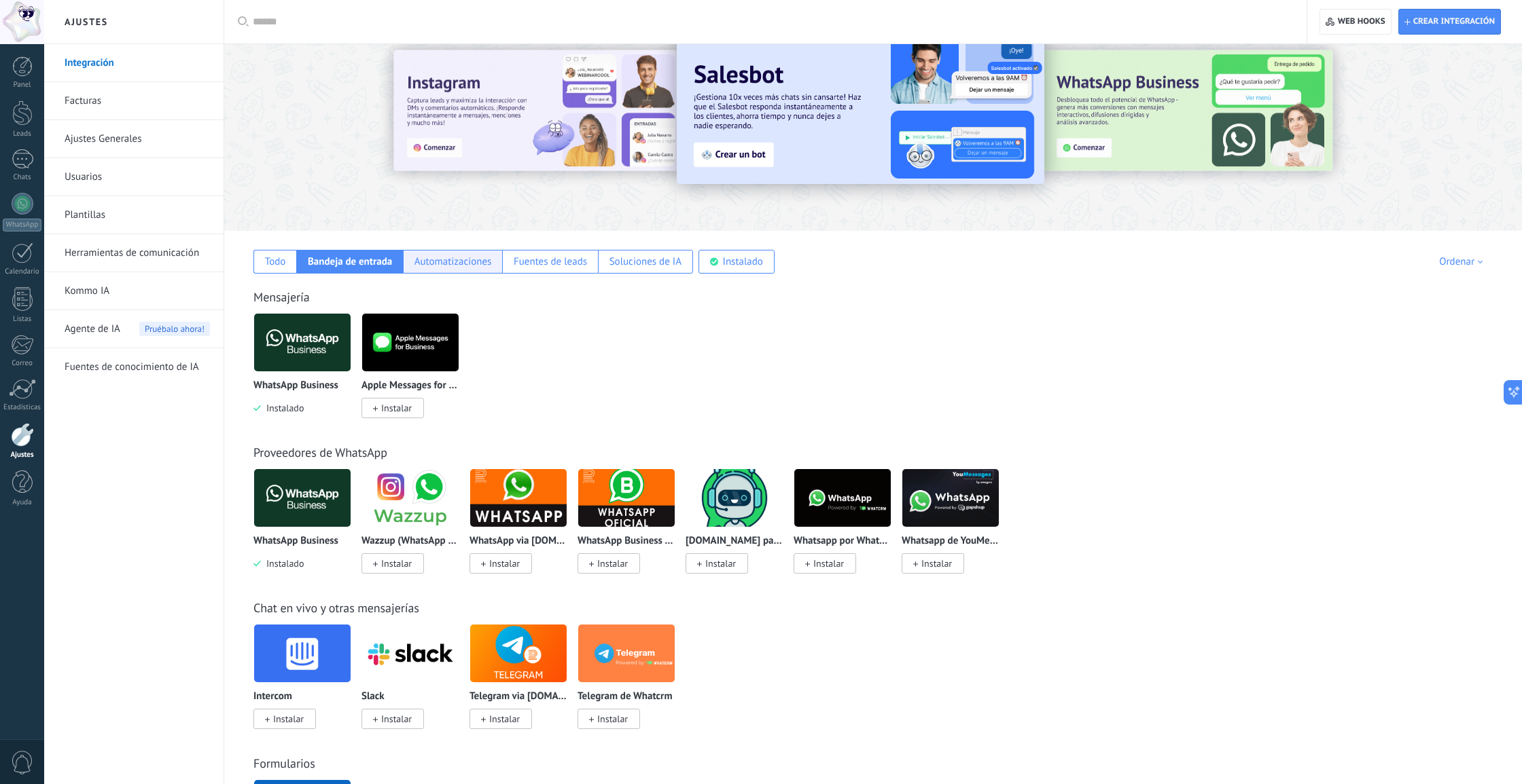
click at [495, 259] on div "Automatizaciones" at bounding box center [452, 262] width 99 height 24
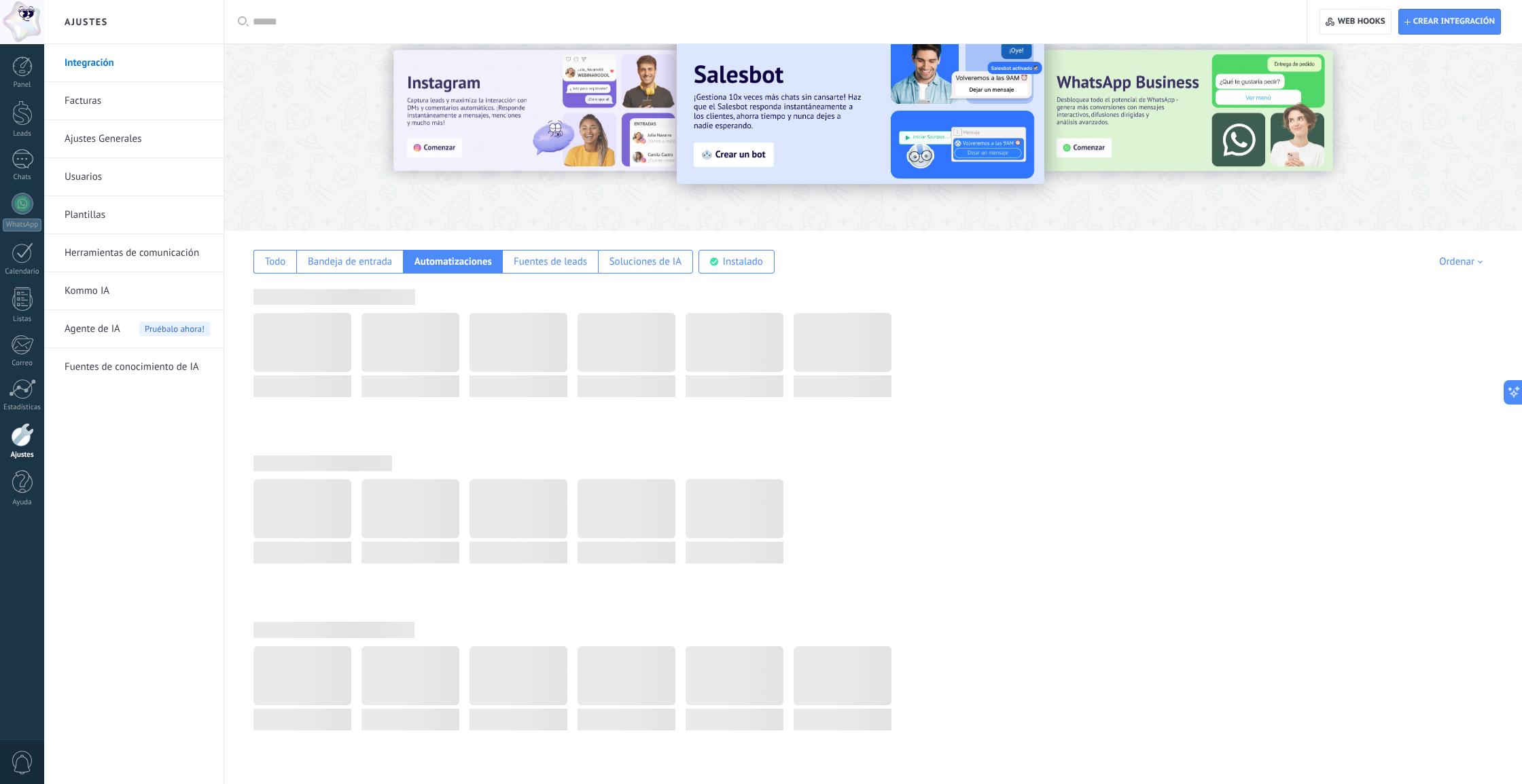
scroll to position [24, 0]
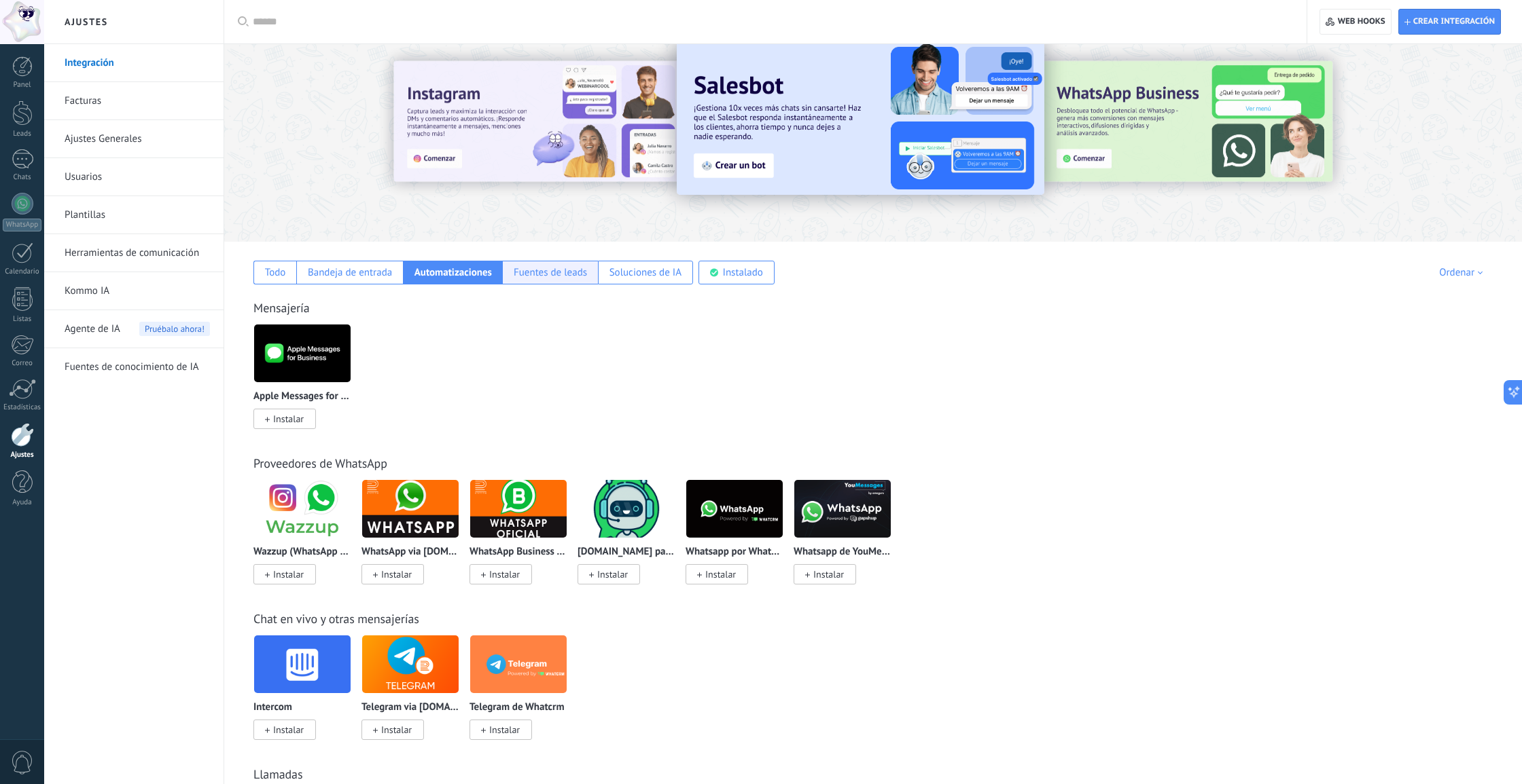
click at [557, 263] on div "Fuentes de leads" at bounding box center [549, 273] width 96 height 24
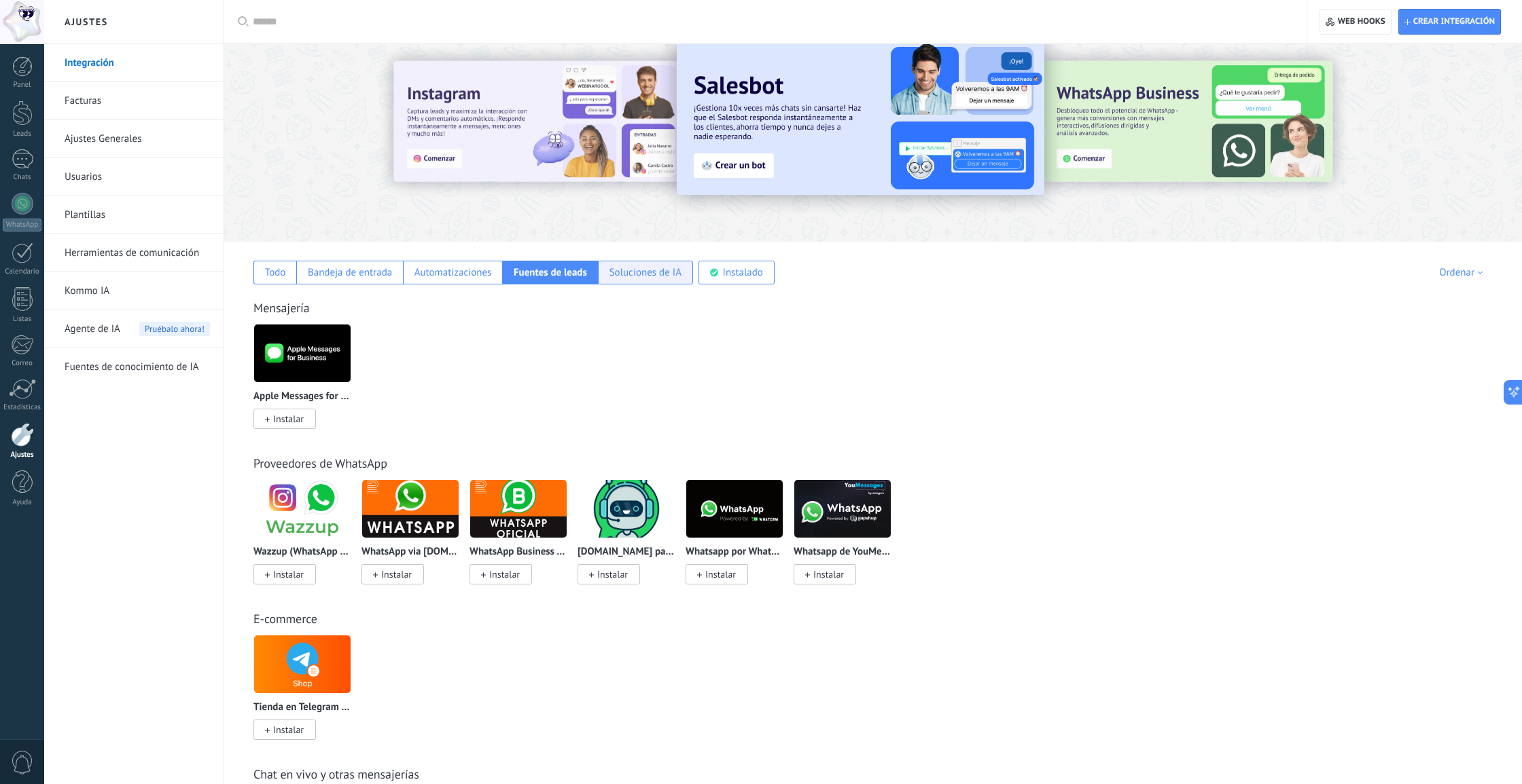
click at [649, 276] on div "Soluciones de IA" at bounding box center [645, 272] width 72 height 13
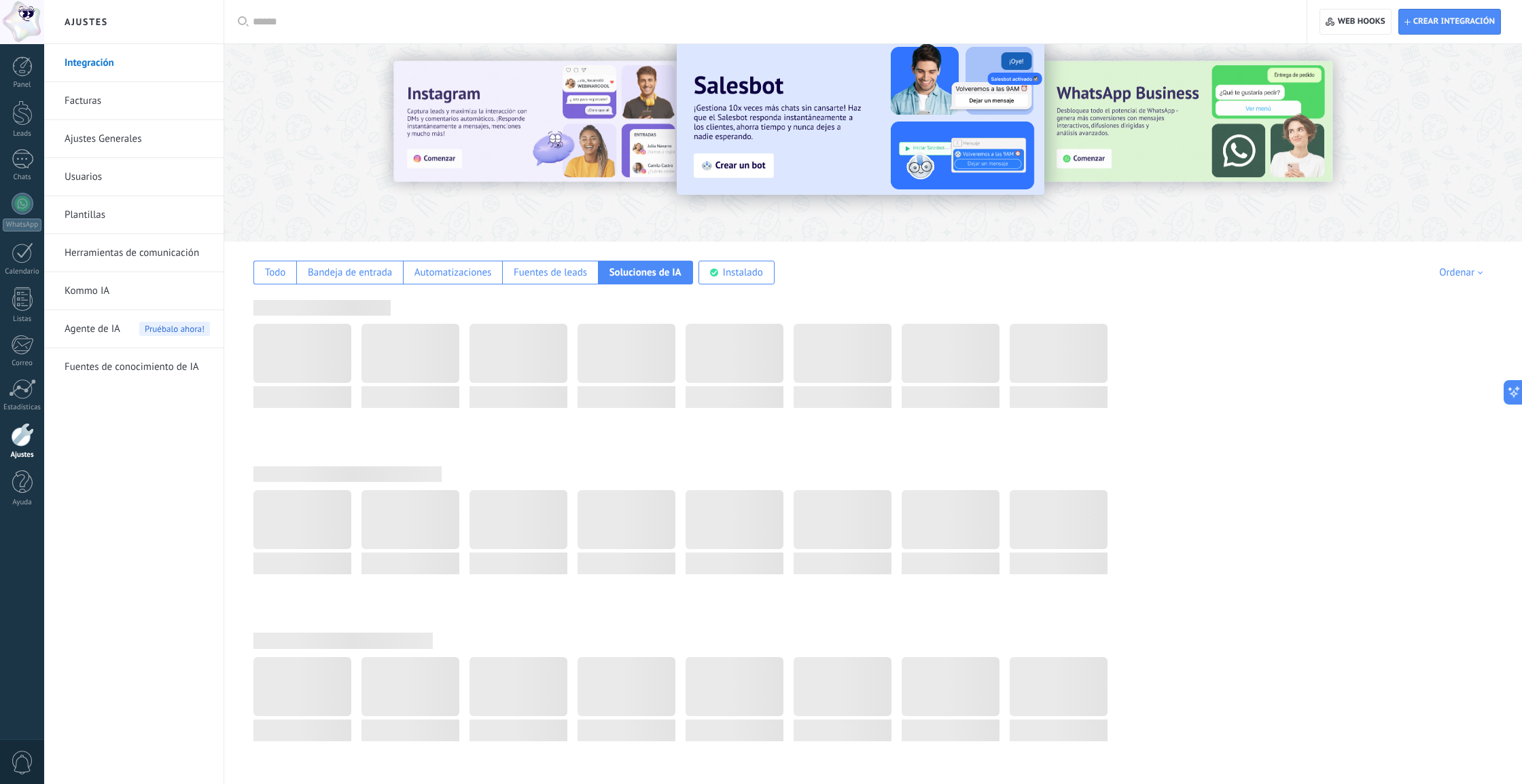
scroll to position [0, 0]
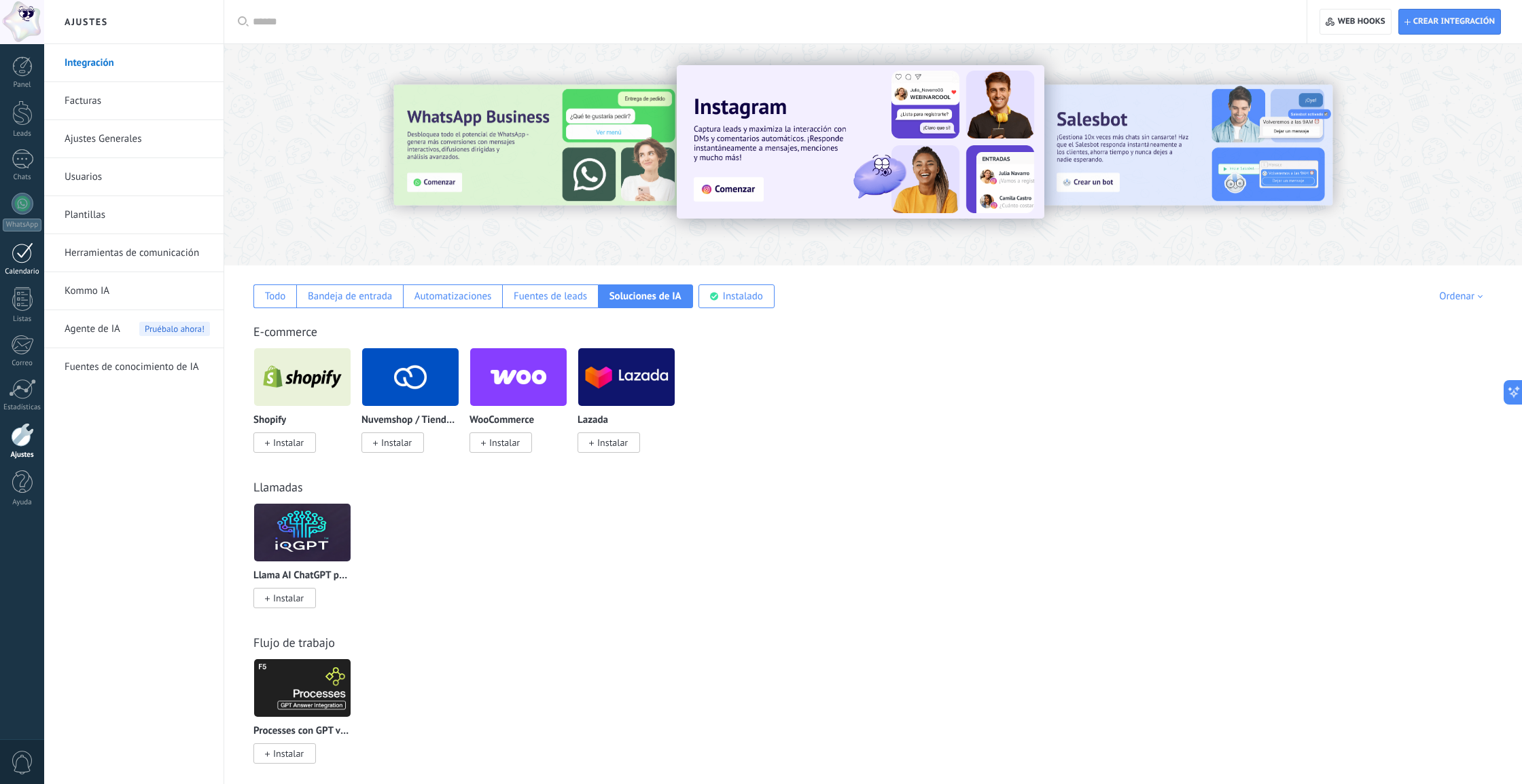
click at [14, 252] on div at bounding box center [22, 253] width 21 height 21
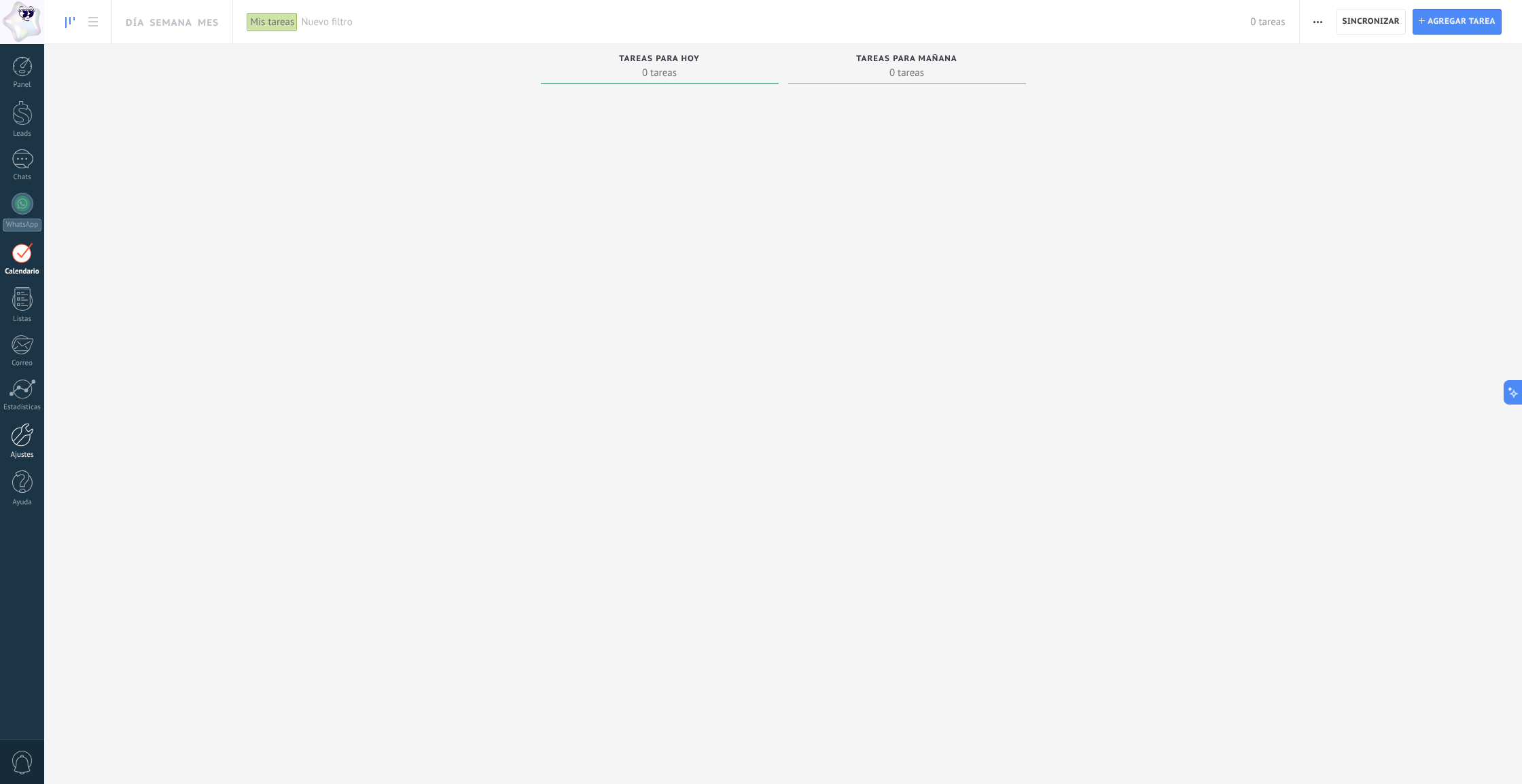
click at [29, 445] on div at bounding box center [22, 435] width 23 height 24
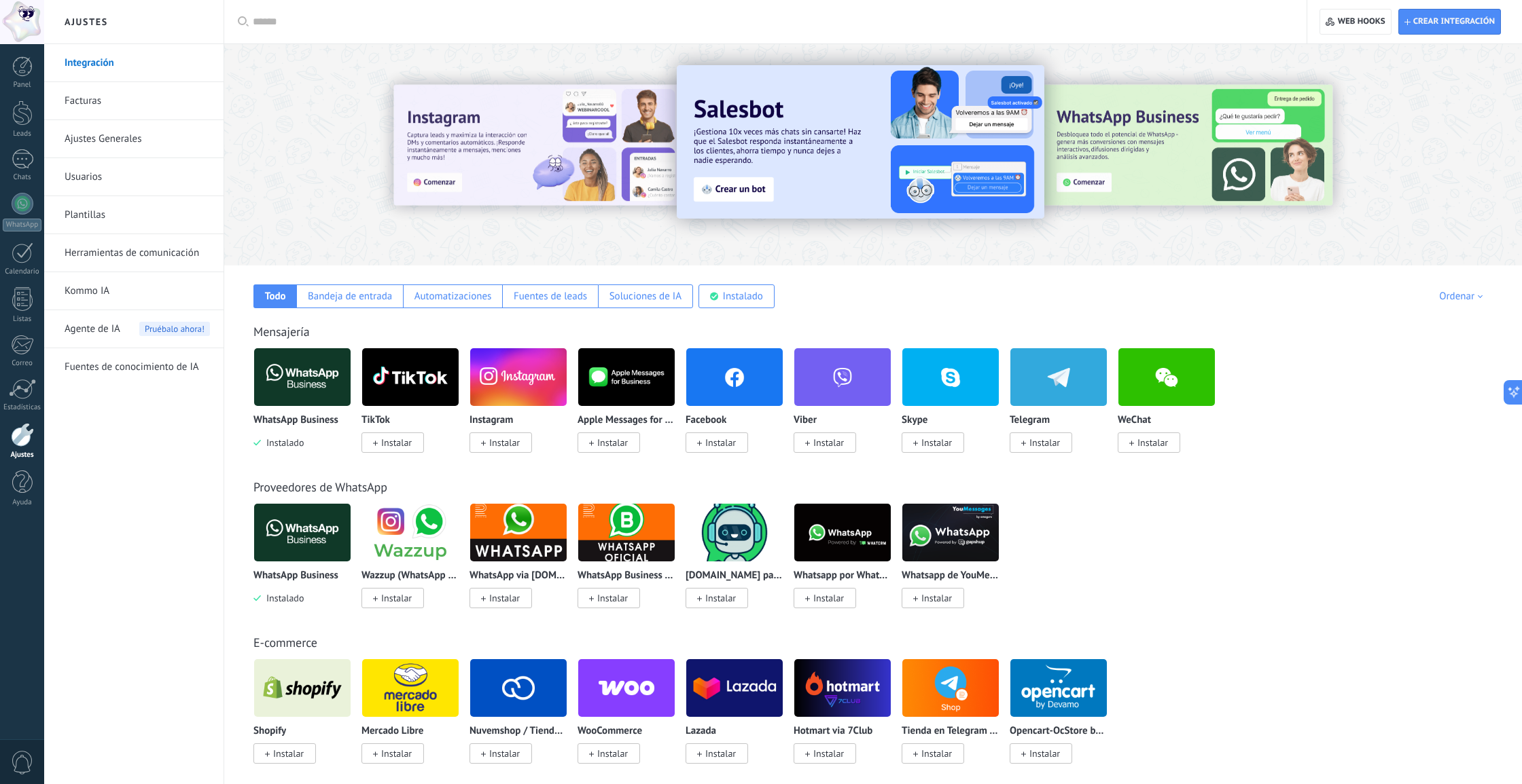
click at [284, 382] on img at bounding box center [302, 377] width 97 height 66
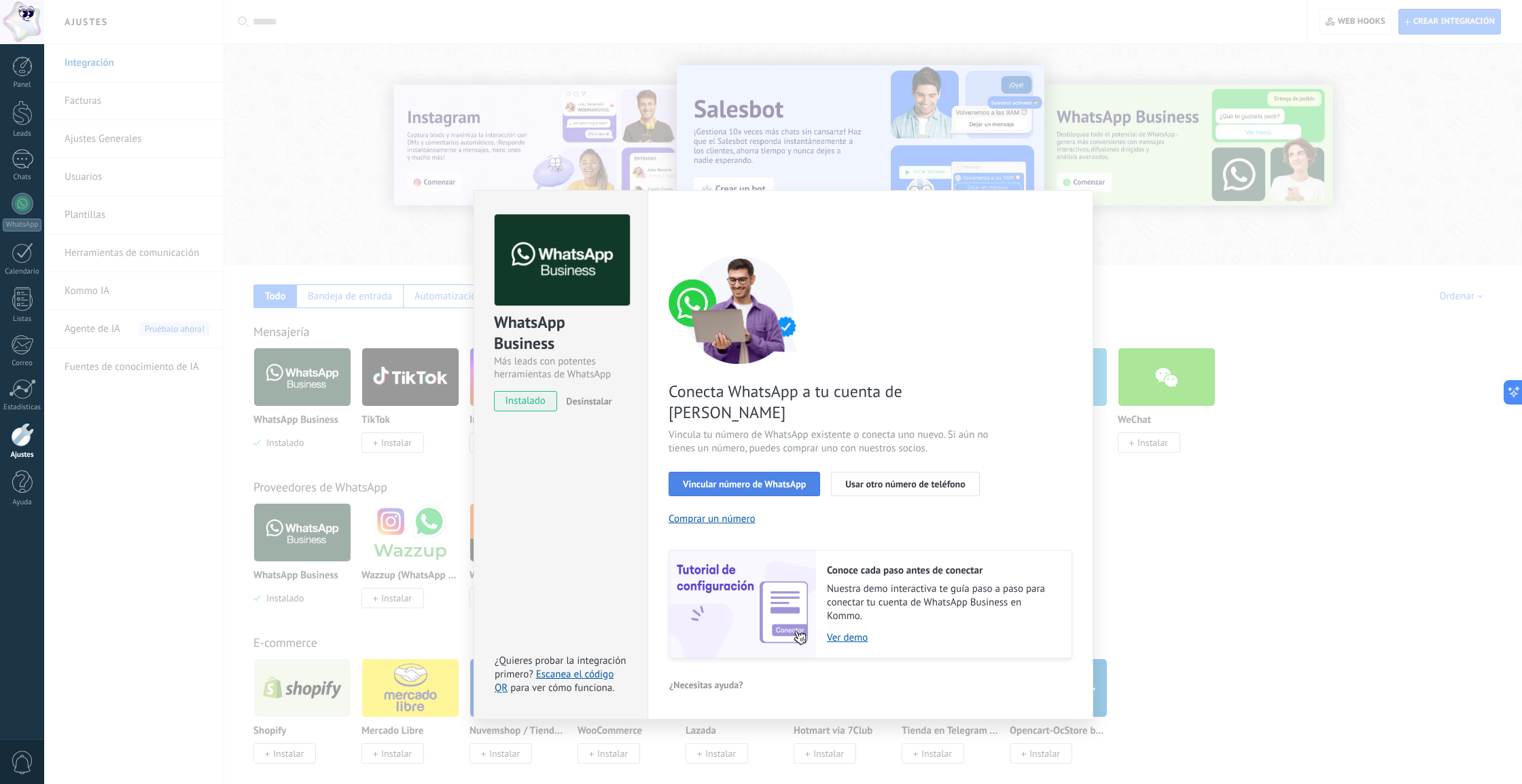
click at [746, 479] on span "Vincular número de WhatsApp" at bounding box center [744, 484] width 123 height 10
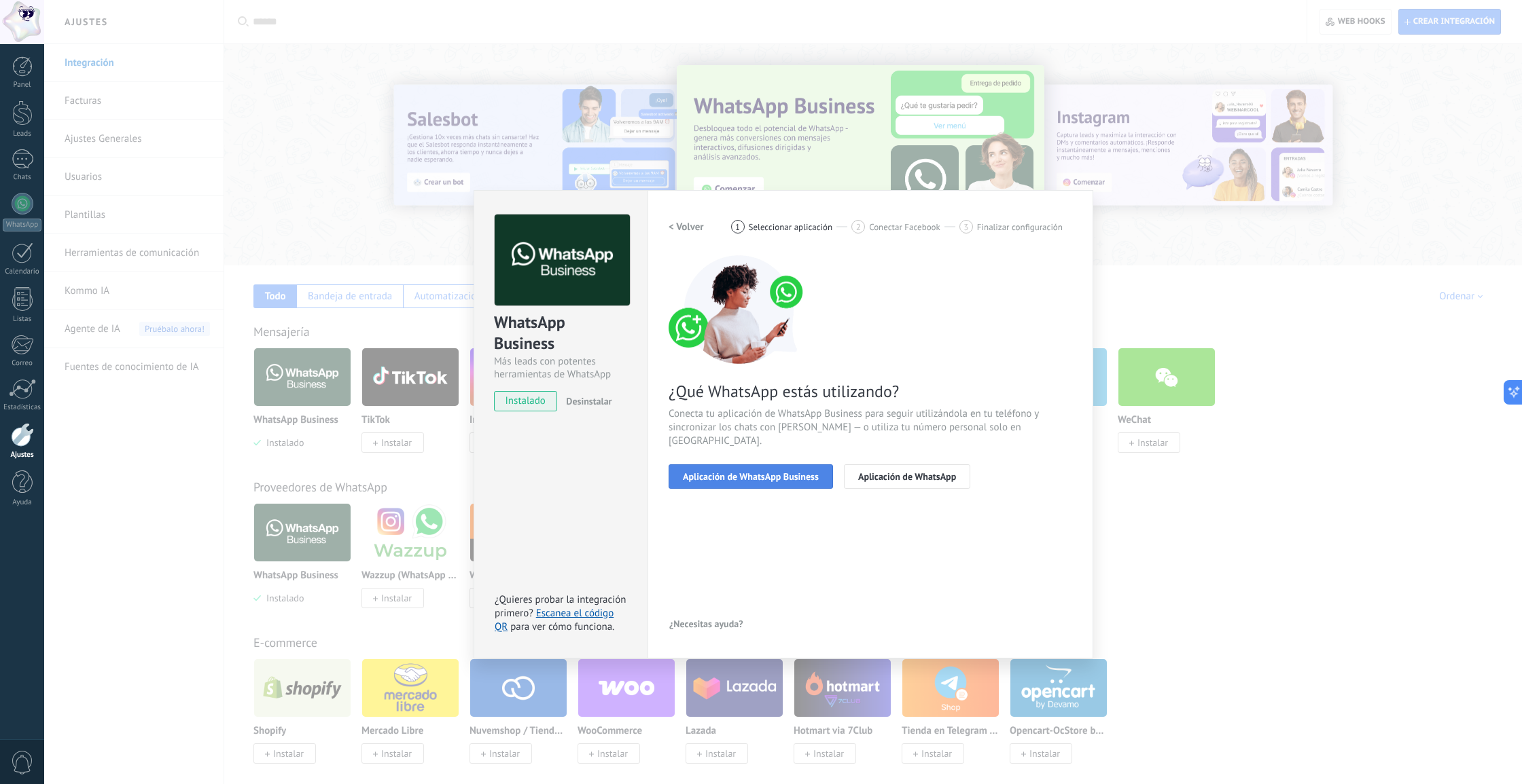
click at [727, 472] on span "Aplicación de WhatsApp Business" at bounding box center [750, 477] width 136 height 10
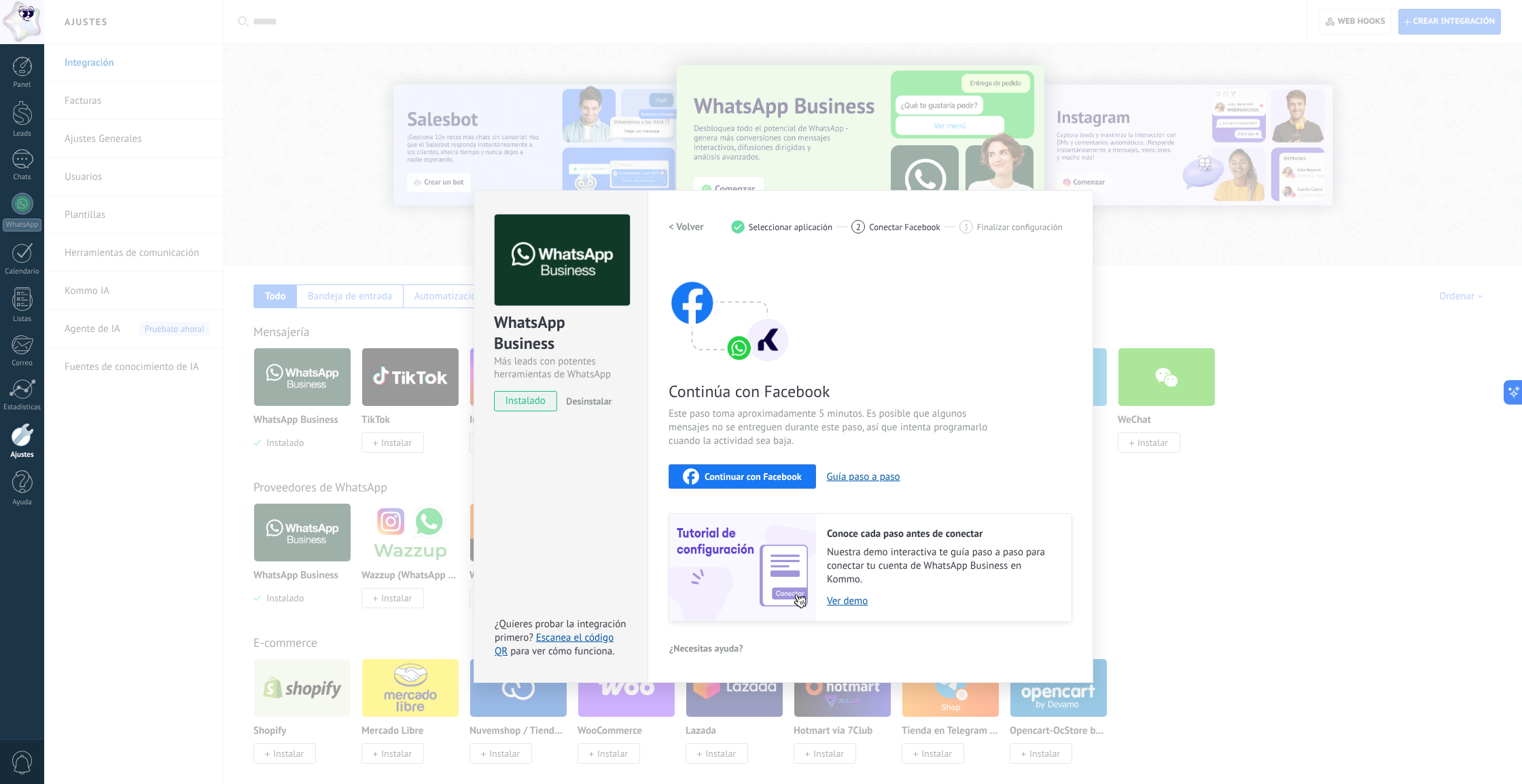
click at [733, 477] on span "Continuar con Facebook" at bounding box center [753, 477] width 97 height 10
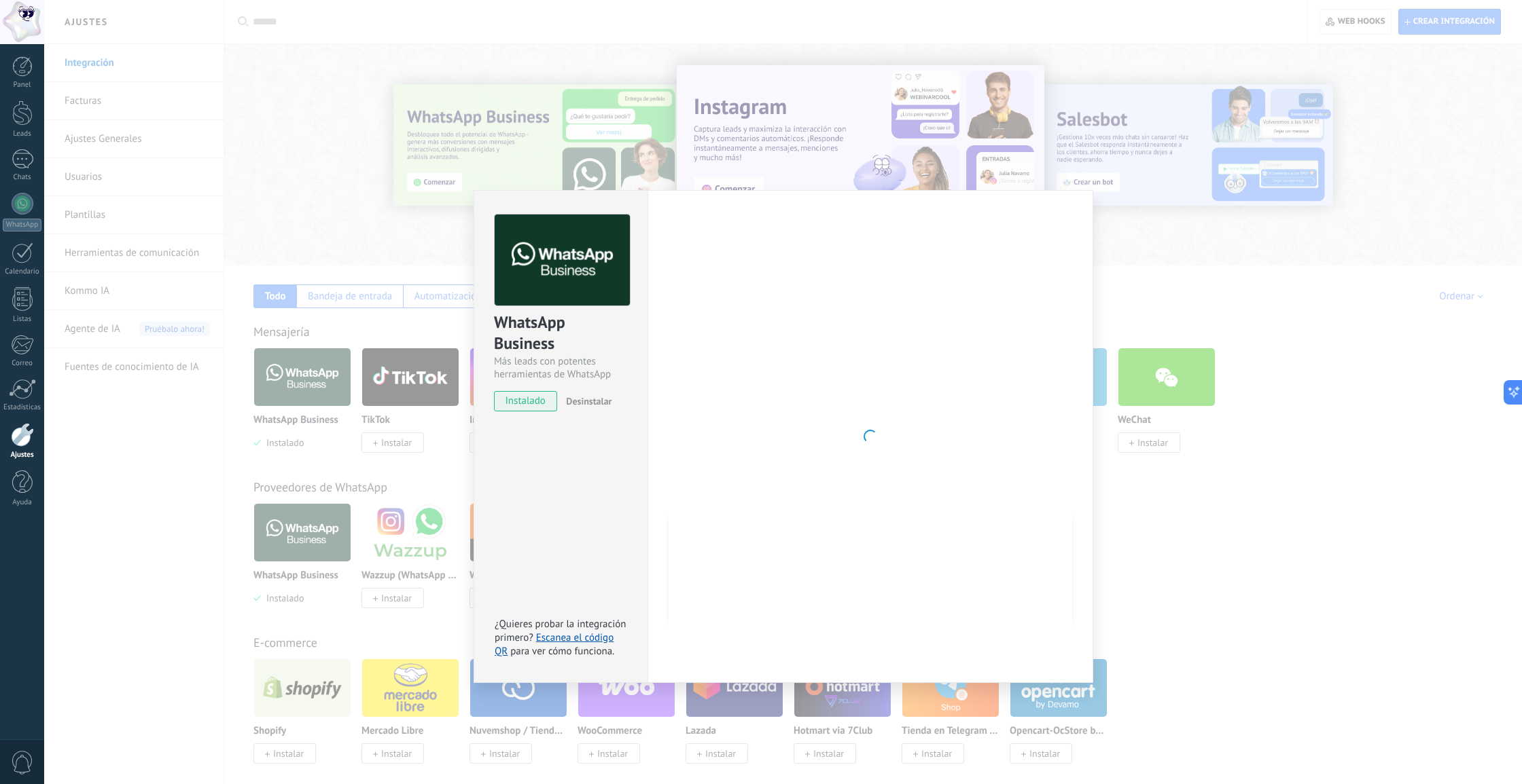
click at [596, 402] on span "Desinstalar" at bounding box center [588, 401] width 45 height 12
click at [551, 402] on span "instalado" at bounding box center [526, 402] width 62 height 21
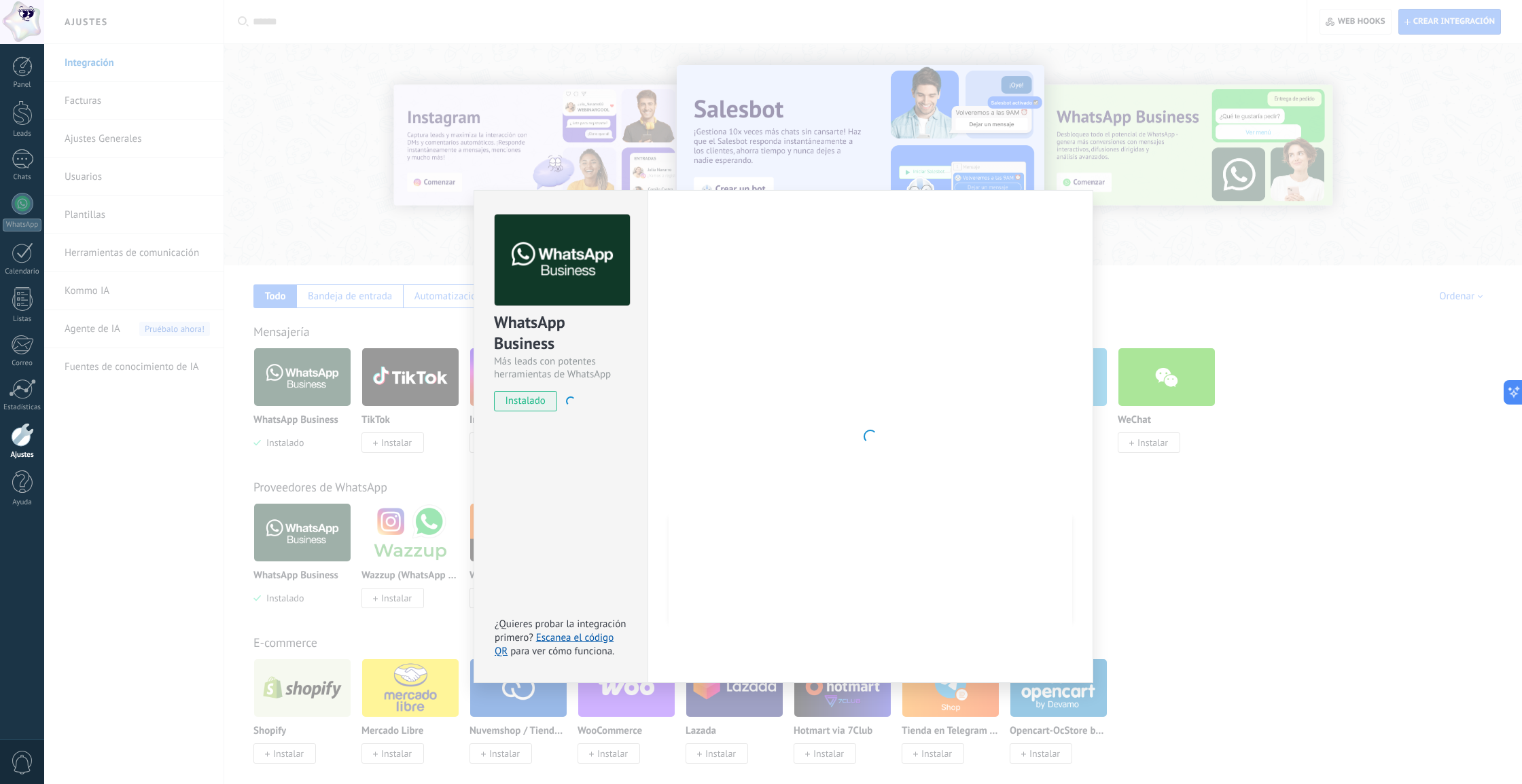
click at [1072, 201] on div "Configuraciones Autorizaciones Esta pestaña registra a los usuarios que han con…" at bounding box center [870, 436] width 445 height 493
click at [1218, 214] on div "WhatsApp Business Más leads con potentes herramientas de WhatsApp instalado Des…" at bounding box center [783, 392] width 1478 height 784
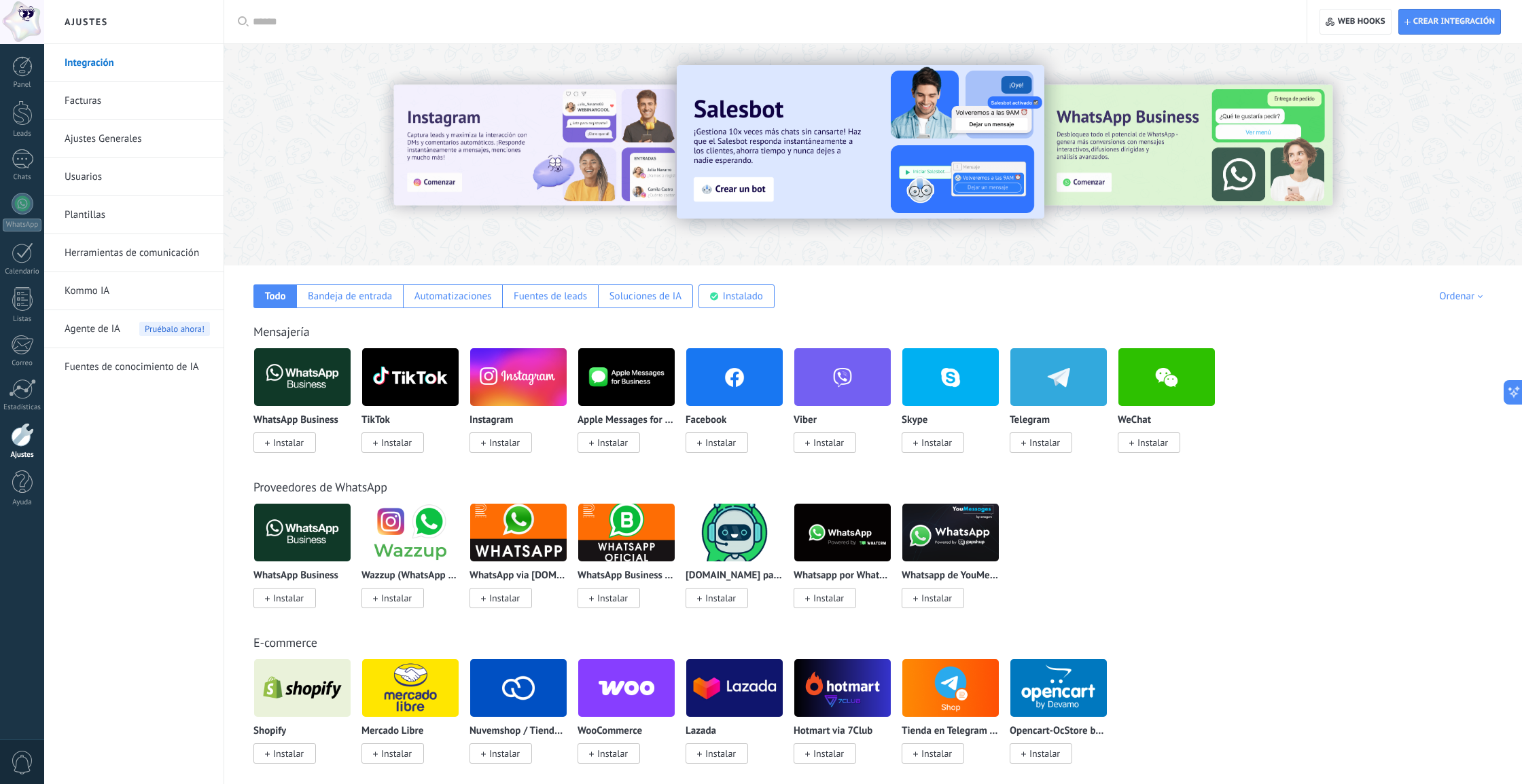
click at [284, 375] on img at bounding box center [302, 377] width 97 height 66
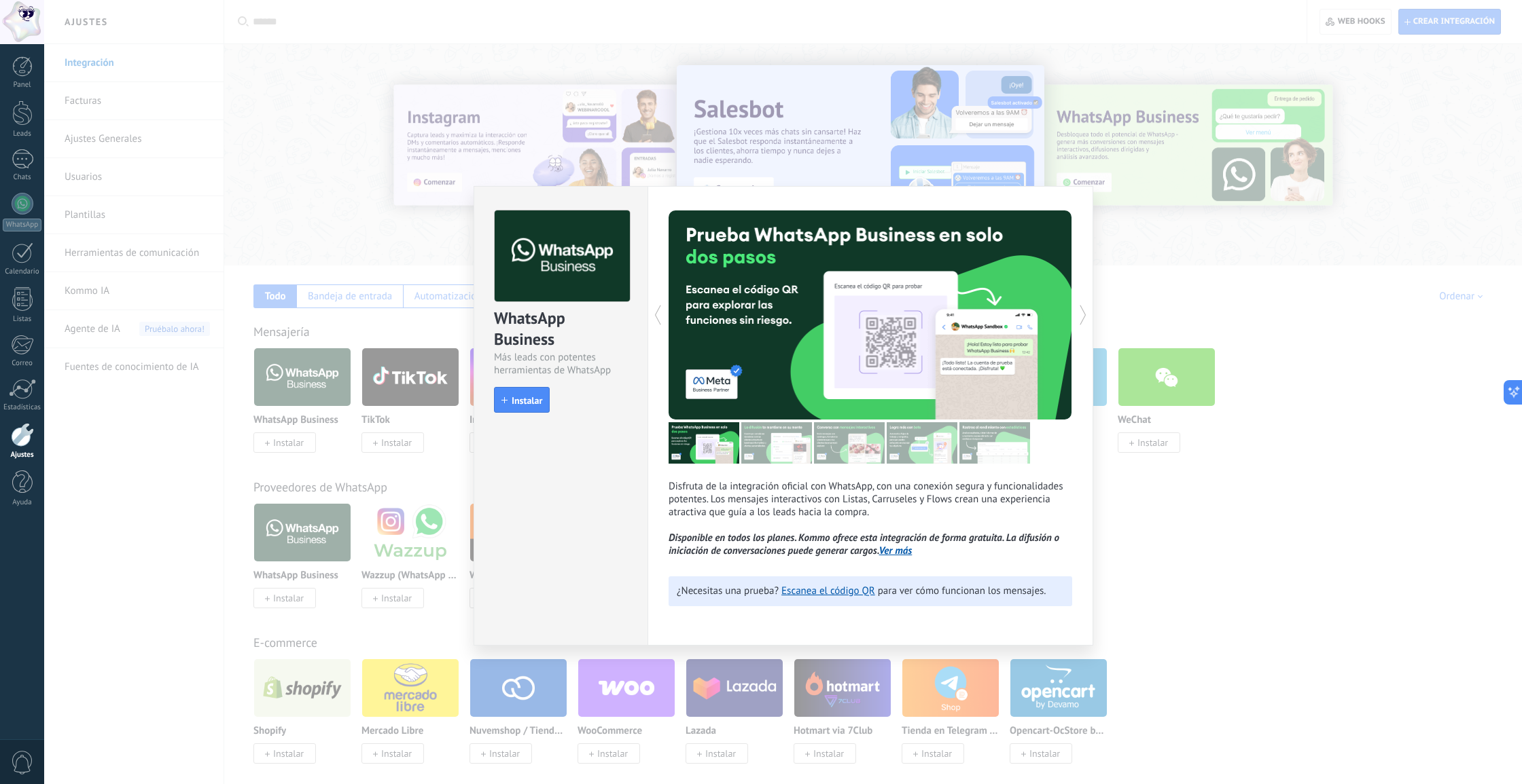
click at [529, 402] on span "Instalar" at bounding box center [526, 401] width 31 height 10
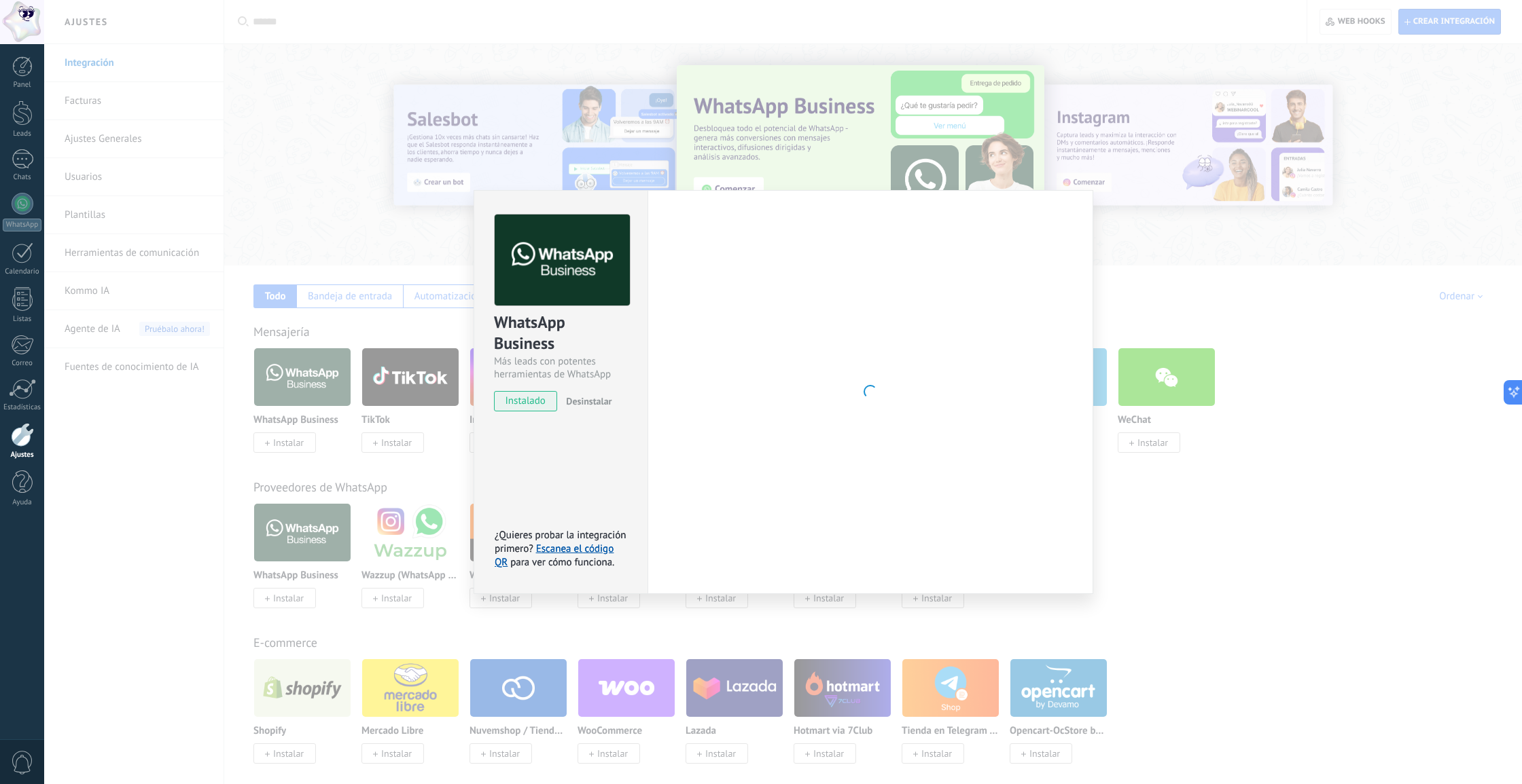
click at [314, 144] on div "WhatsApp Business Más leads con potentes herramientas de WhatsApp instalado Des…" at bounding box center [783, 392] width 1478 height 784
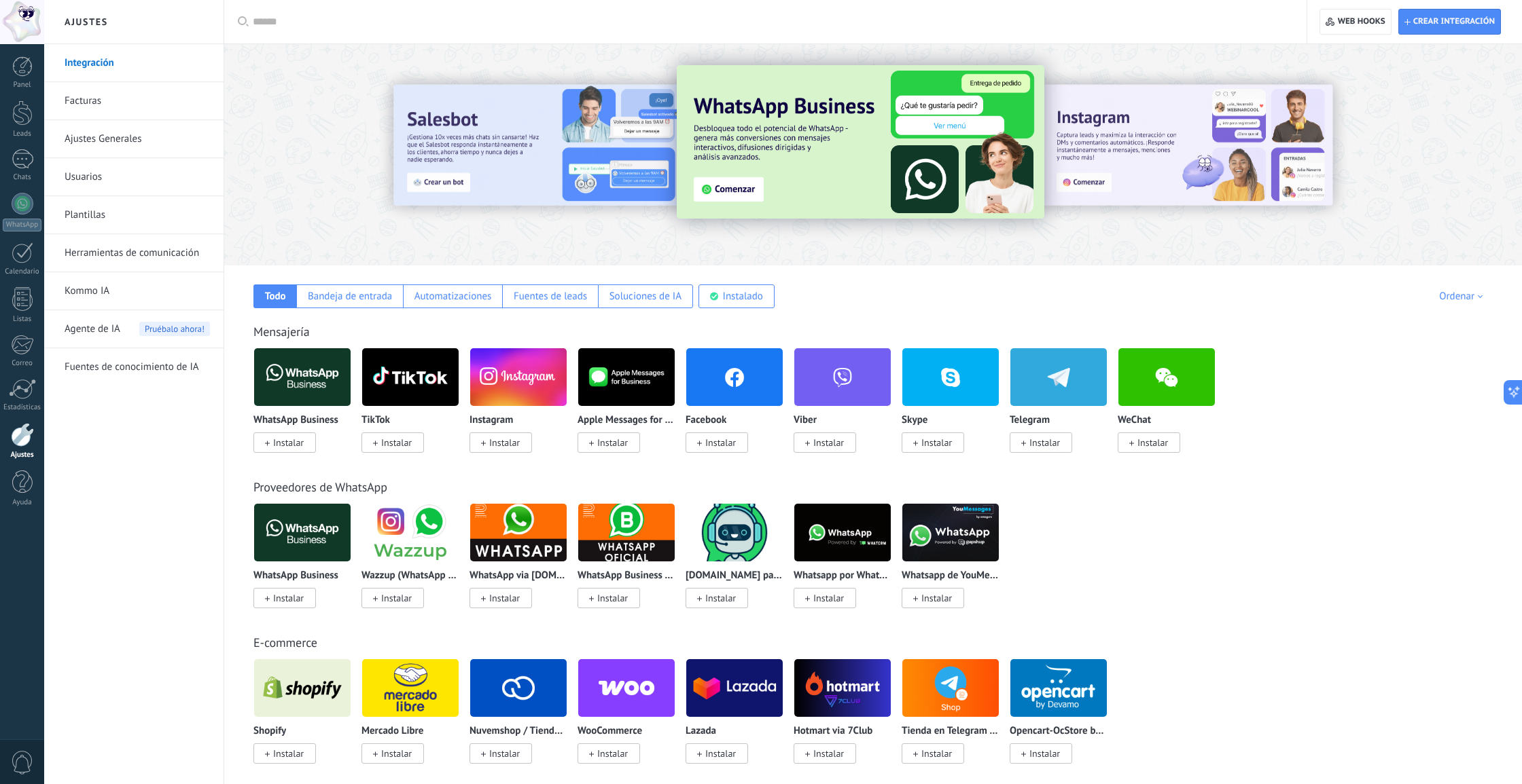
click at [74, 247] on link "Herramientas de comunicación" at bounding box center [137, 253] width 145 height 38
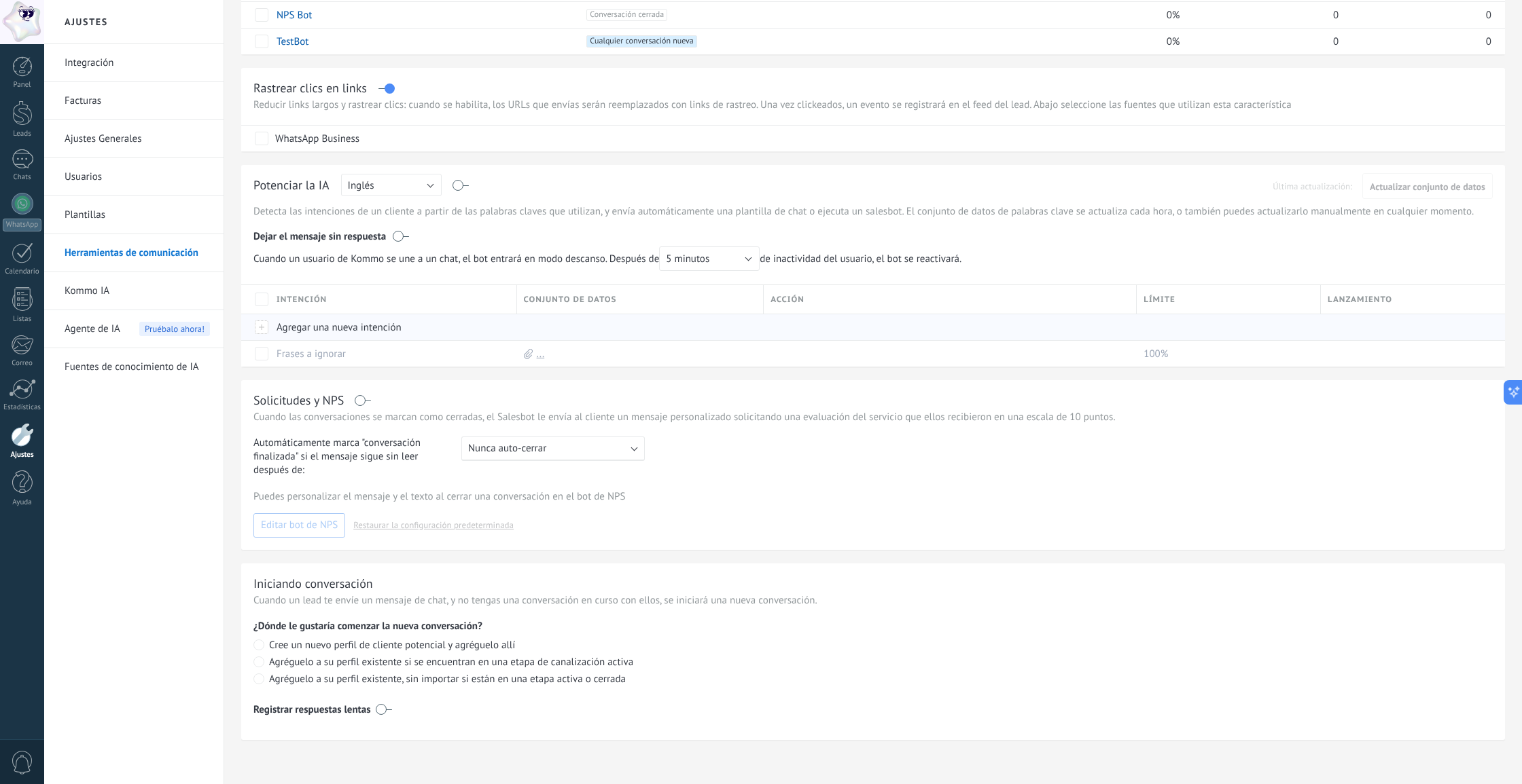
scroll to position [200, 0]
click at [97, 217] on link "Plantillas" at bounding box center [137, 215] width 145 height 38
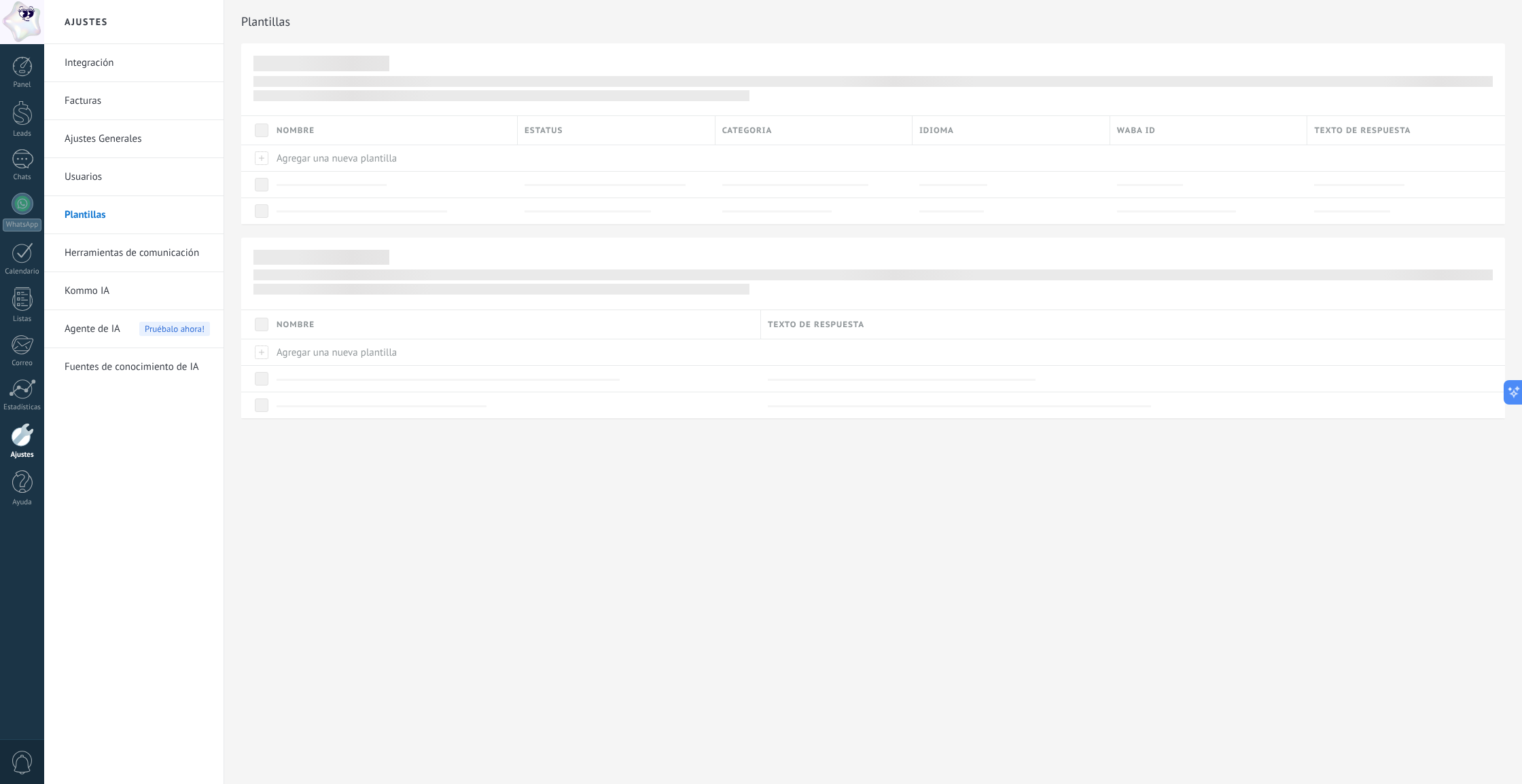
click at [96, 191] on link "Usuarios" at bounding box center [137, 177] width 145 height 38
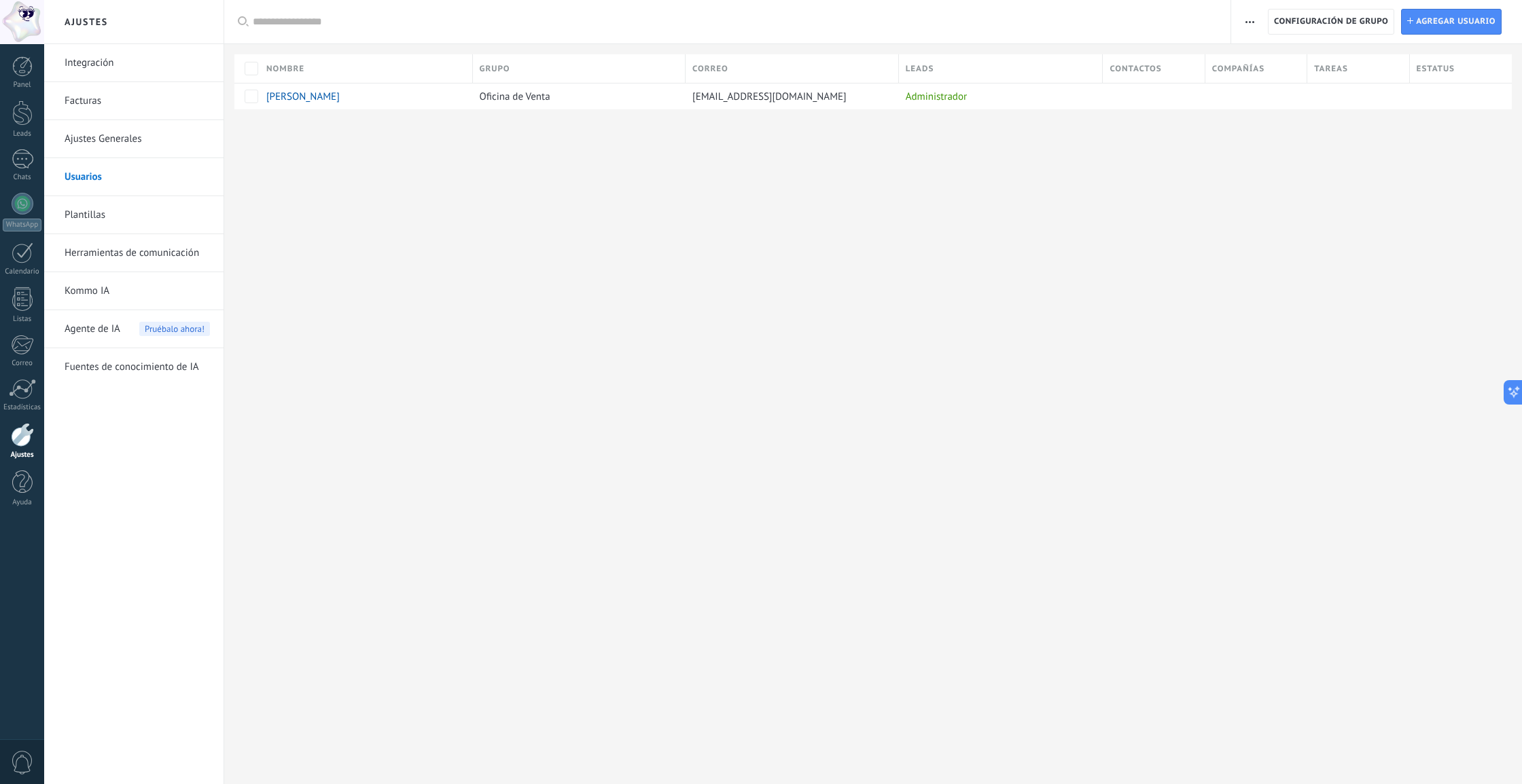
click at [96, 144] on link "Ajustes Generales" at bounding box center [137, 139] width 145 height 38
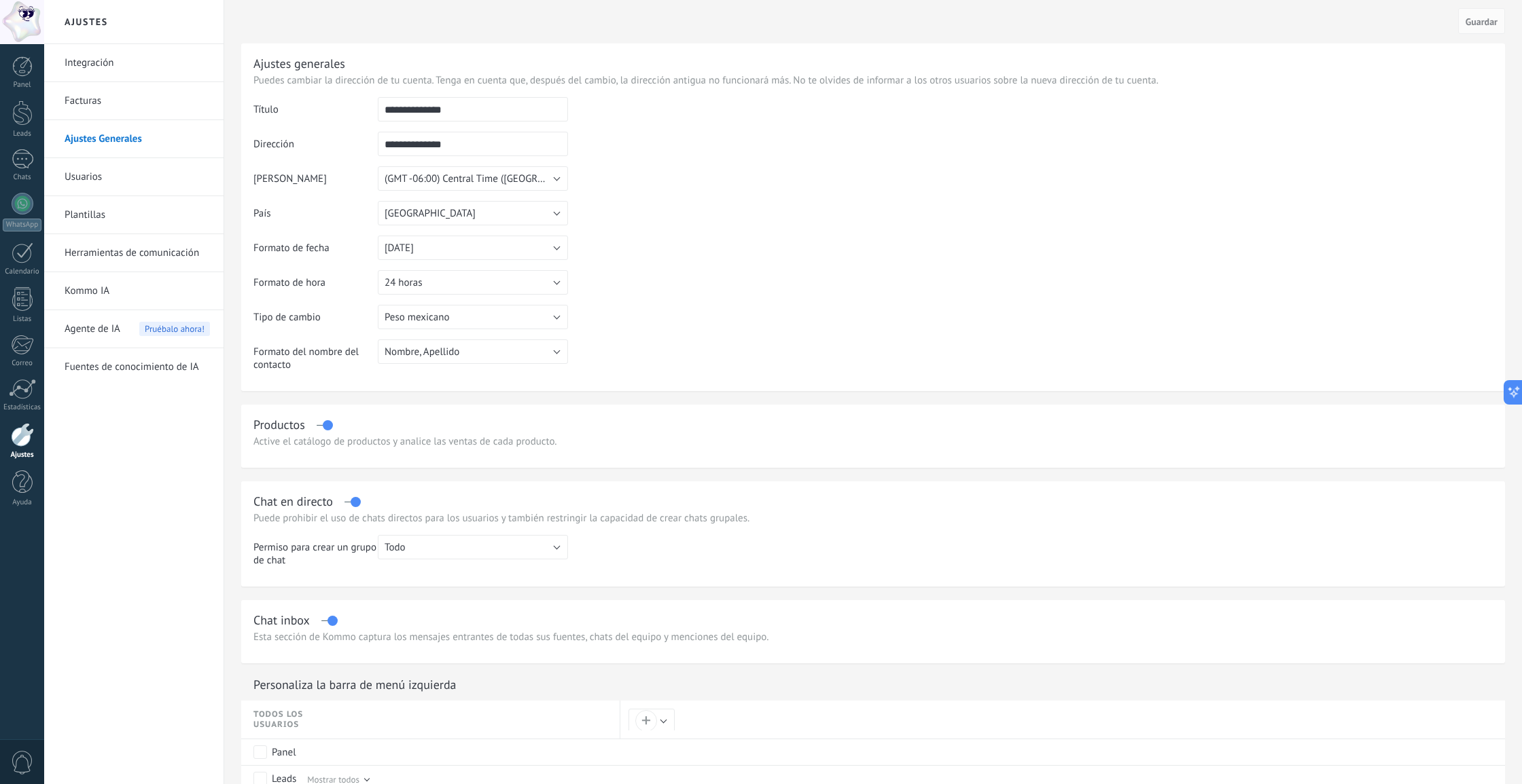
click at [108, 93] on link "Facturas" at bounding box center [137, 102] width 145 height 38
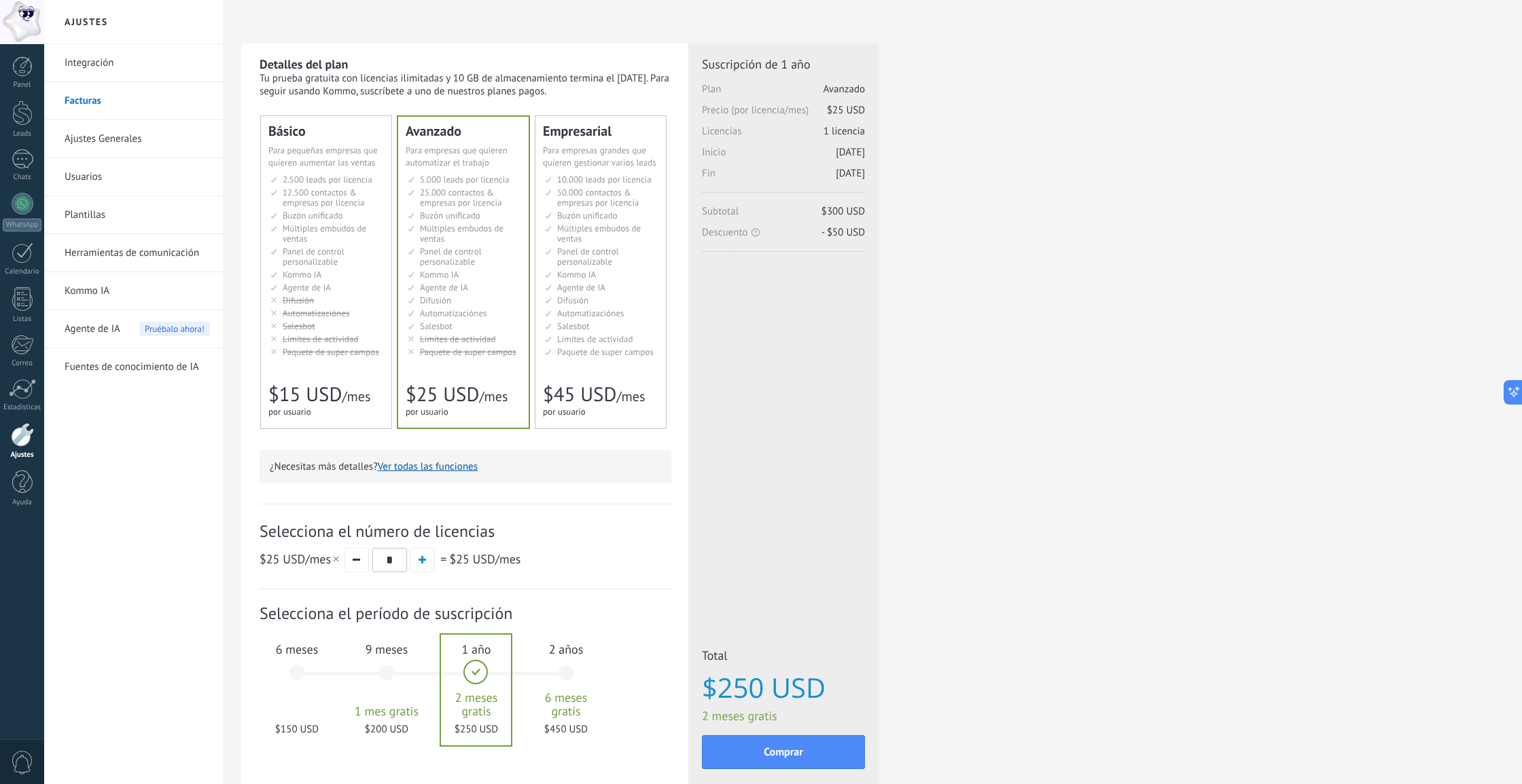
click at [133, 60] on link "Integración" at bounding box center [137, 63] width 145 height 38
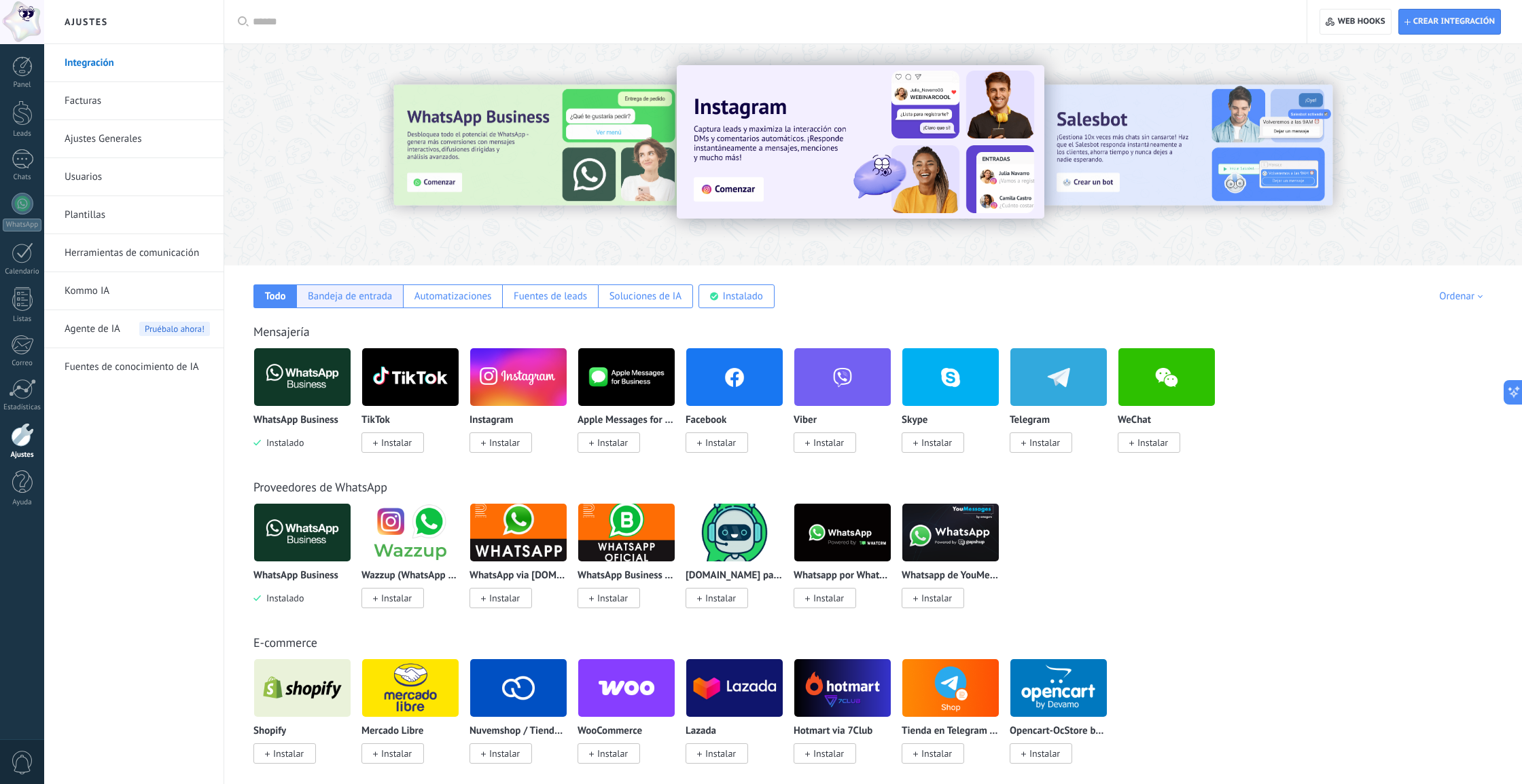
click at [315, 296] on div "Bandeja de entrada" at bounding box center [350, 296] width 84 height 13
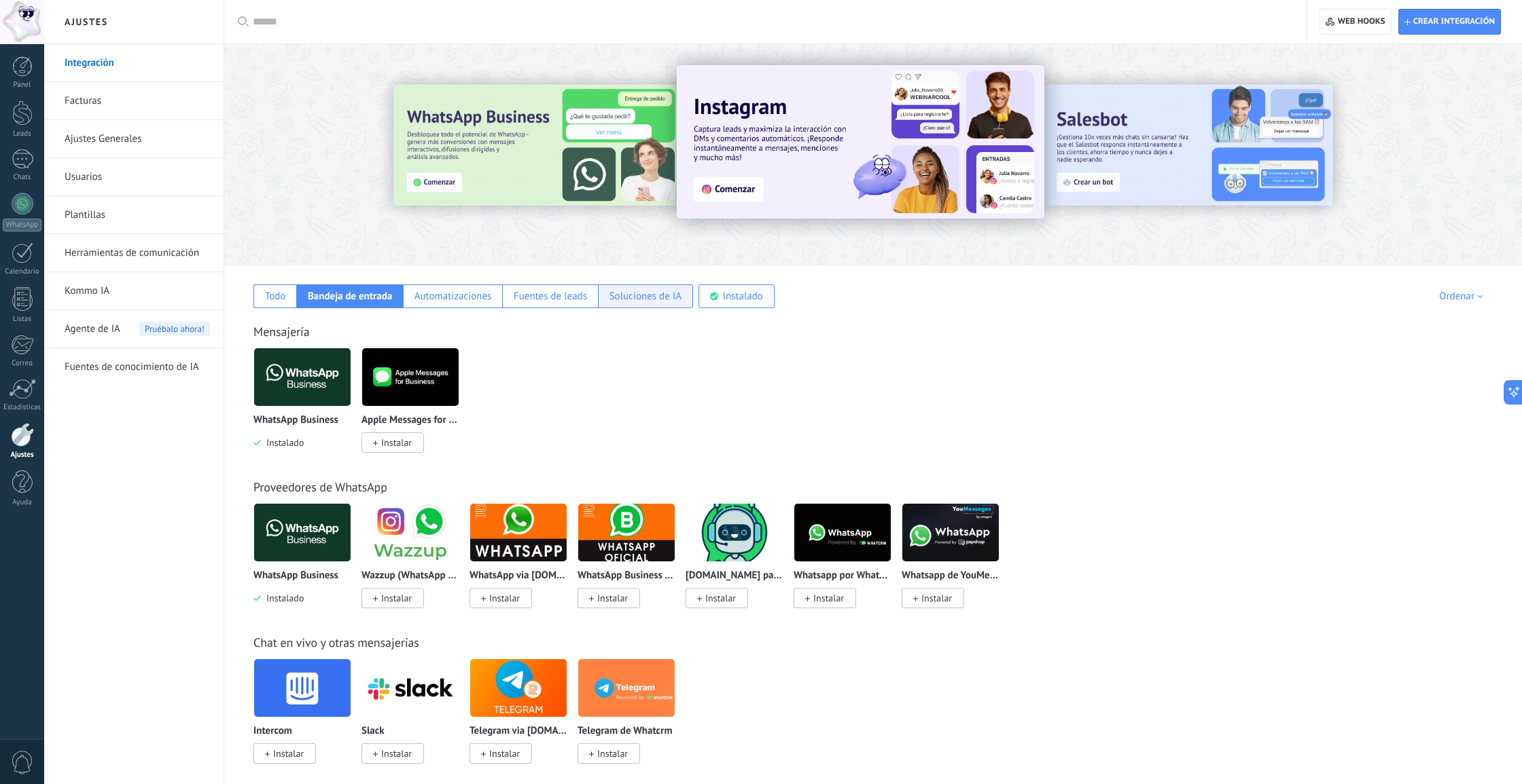
click at [667, 294] on div "Soluciones de IA" at bounding box center [645, 296] width 72 height 13
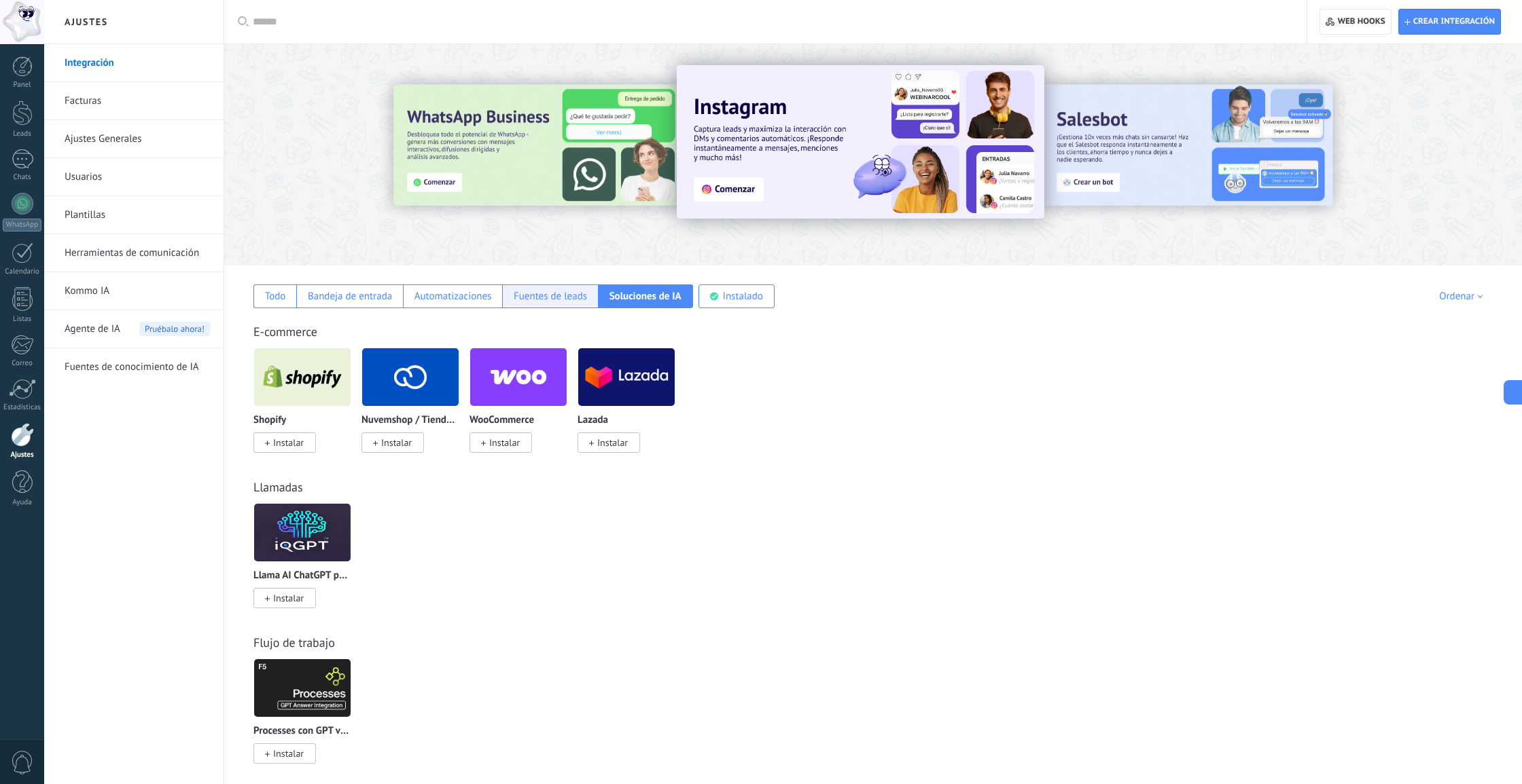
click at [578, 296] on div "Fuentes de leads" at bounding box center [550, 296] width 73 height 13
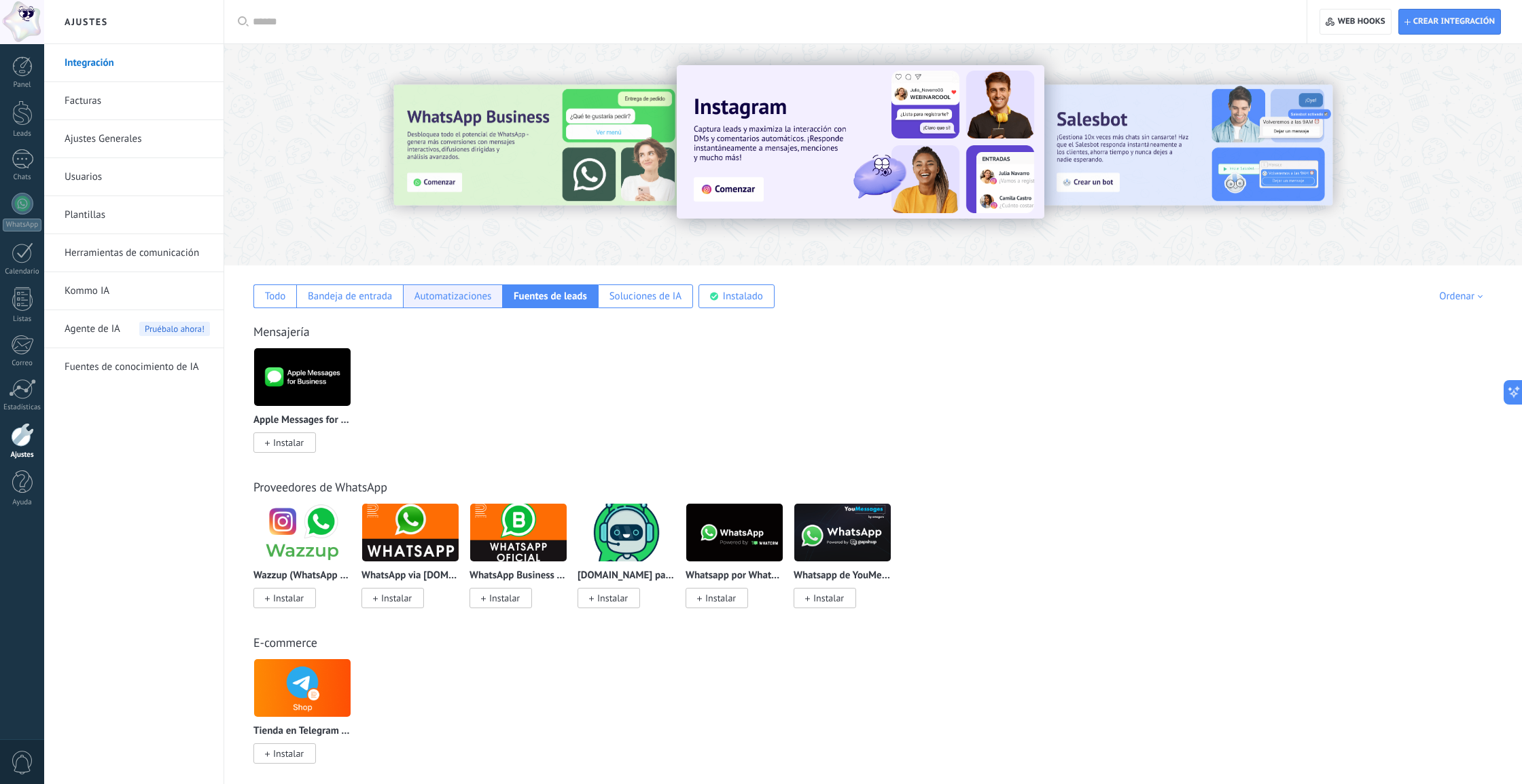
click at [471, 294] on div "Automatizaciones" at bounding box center [453, 296] width 78 height 13
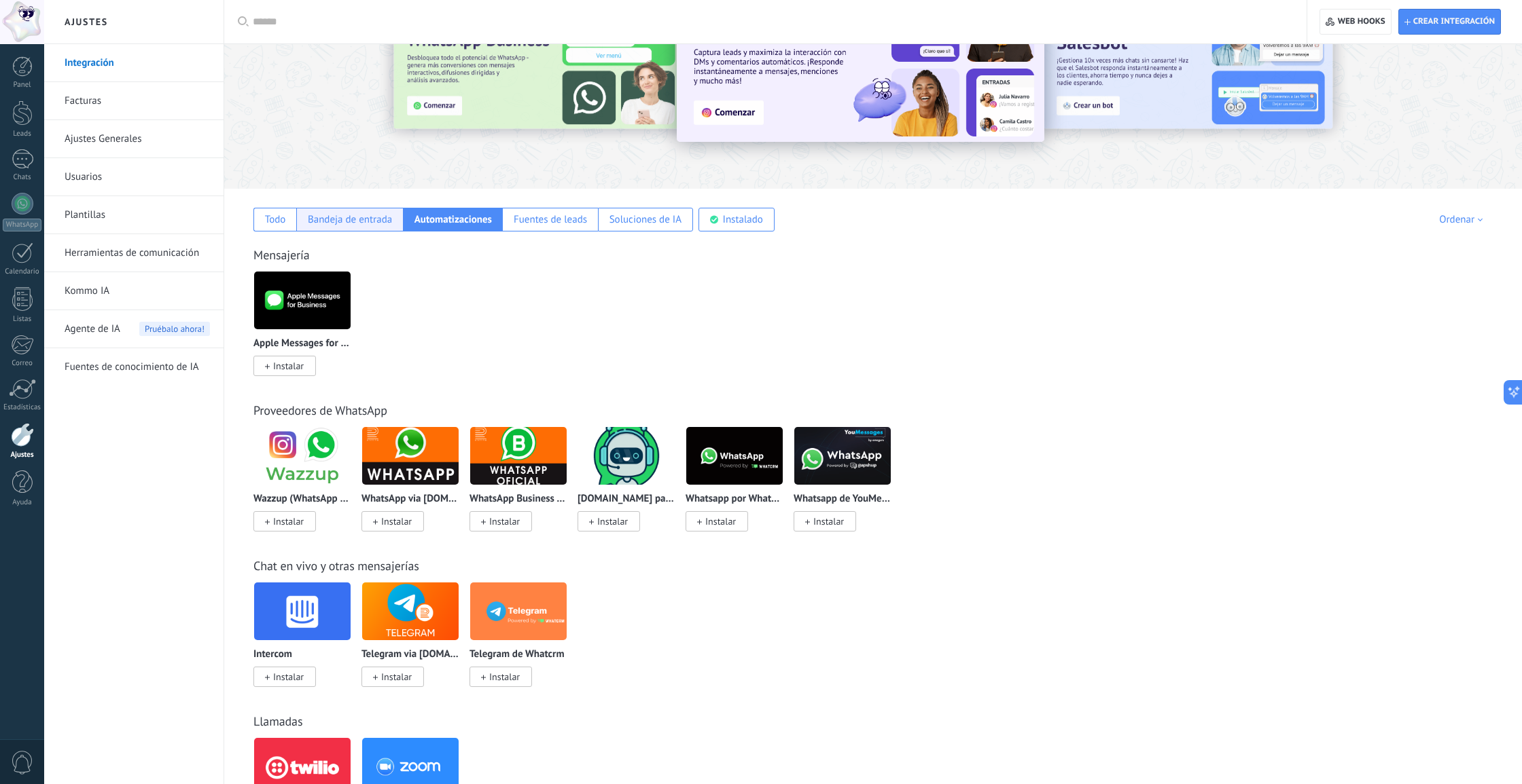
scroll to position [79, 1]
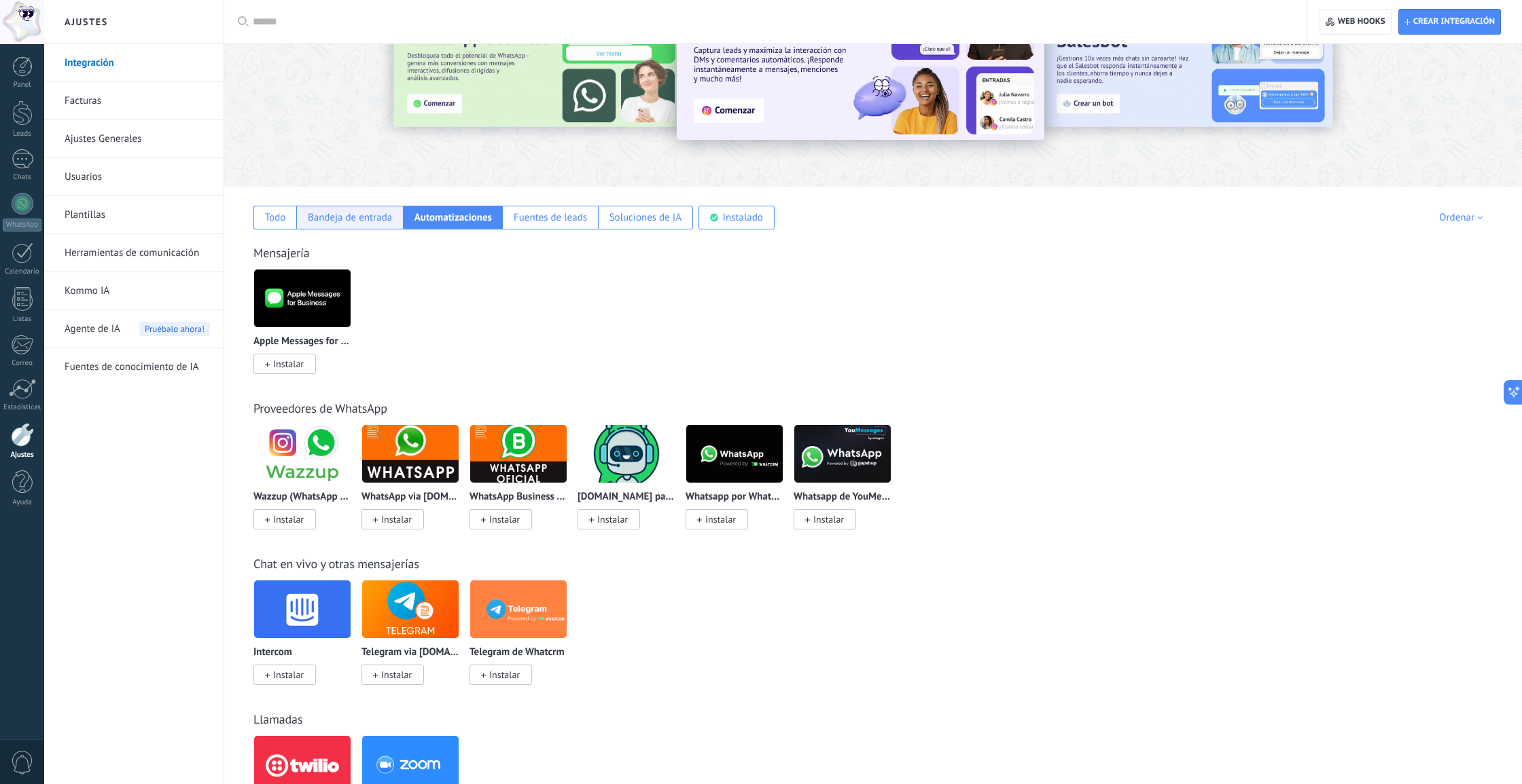
click at [346, 214] on div "Bandeja de entrada" at bounding box center [350, 217] width 84 height 13
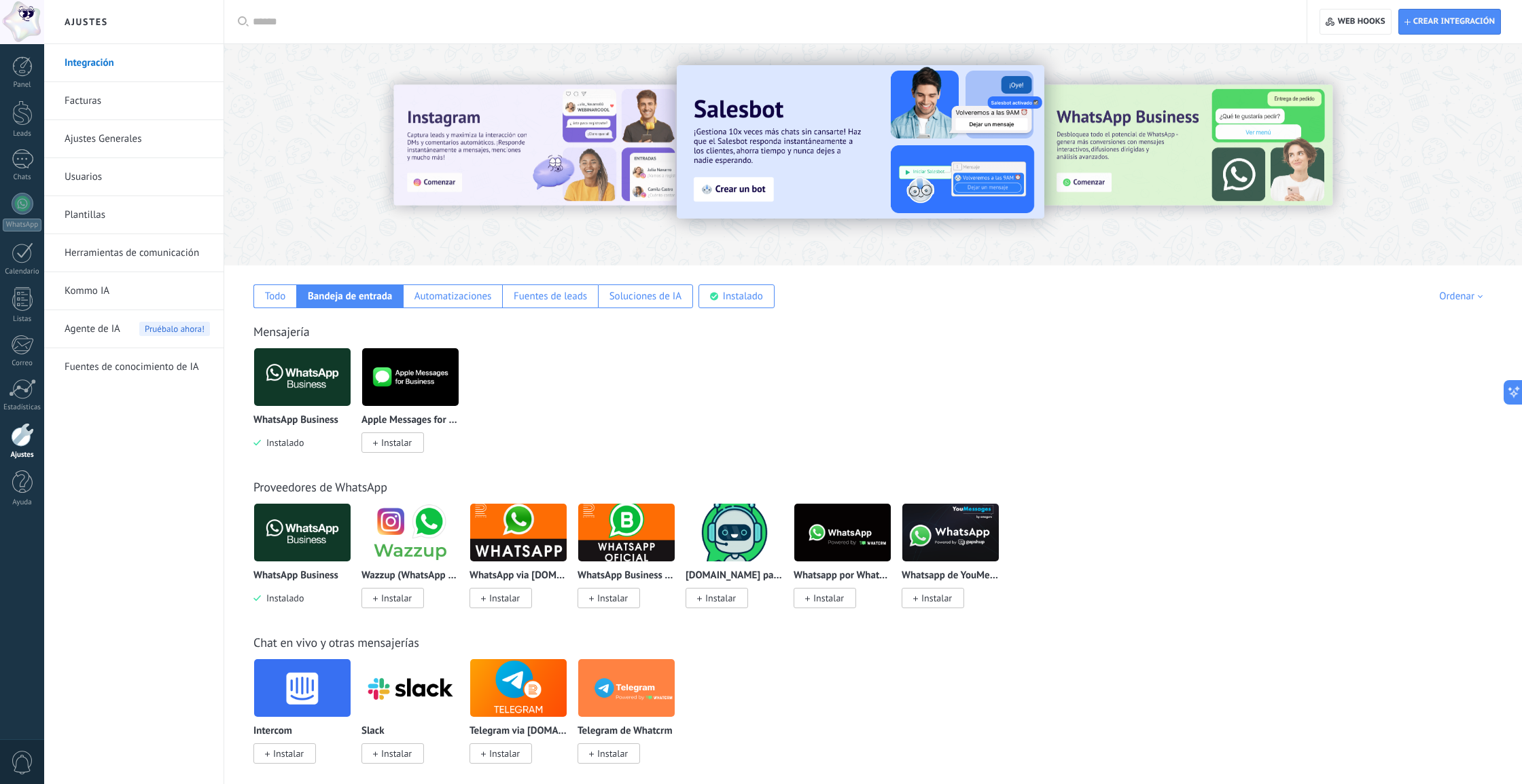
scroll to position [0, 0]
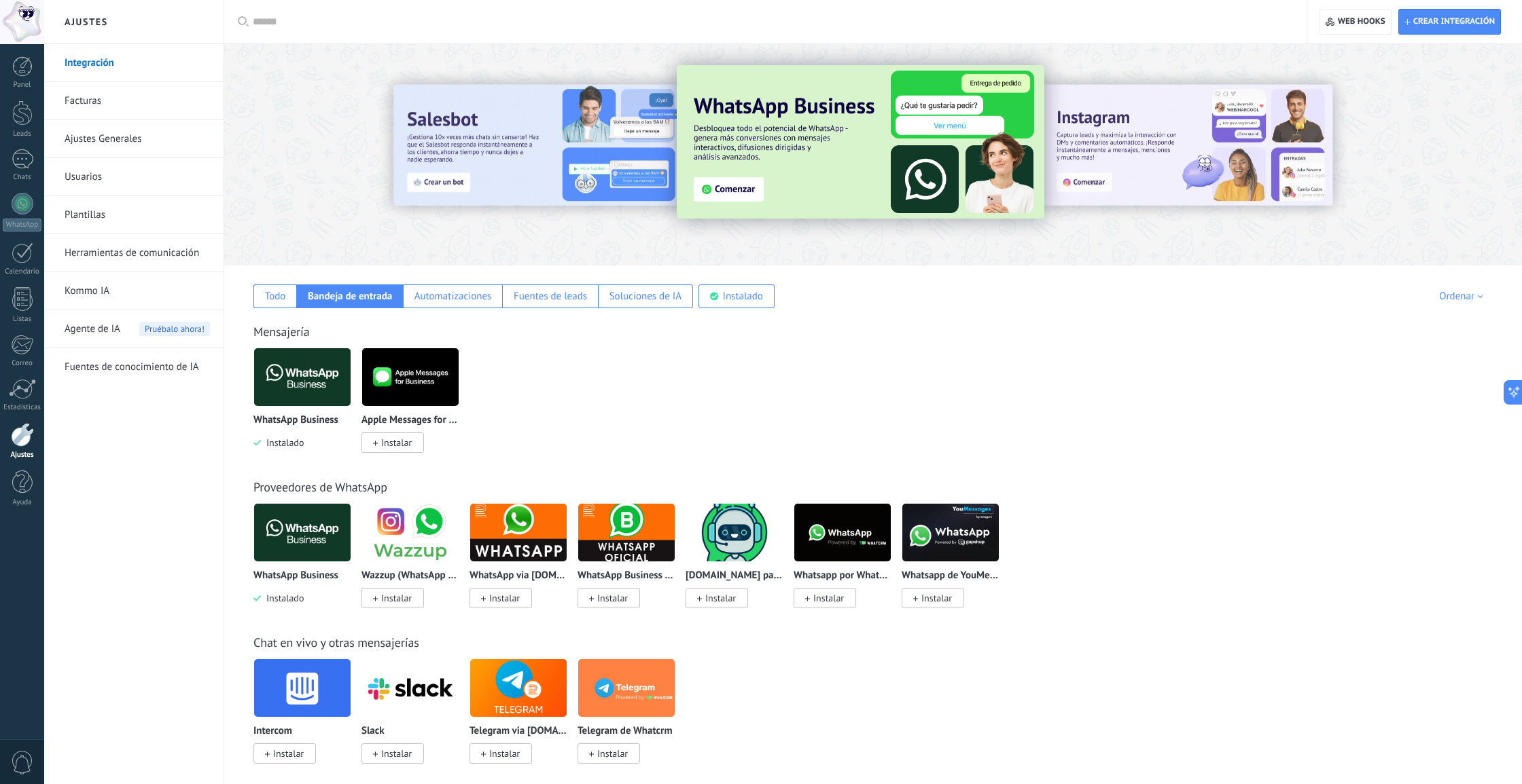
click at [83, 290] on link "Kommo IA" at bounding box center [137, 291] width 145 height 38
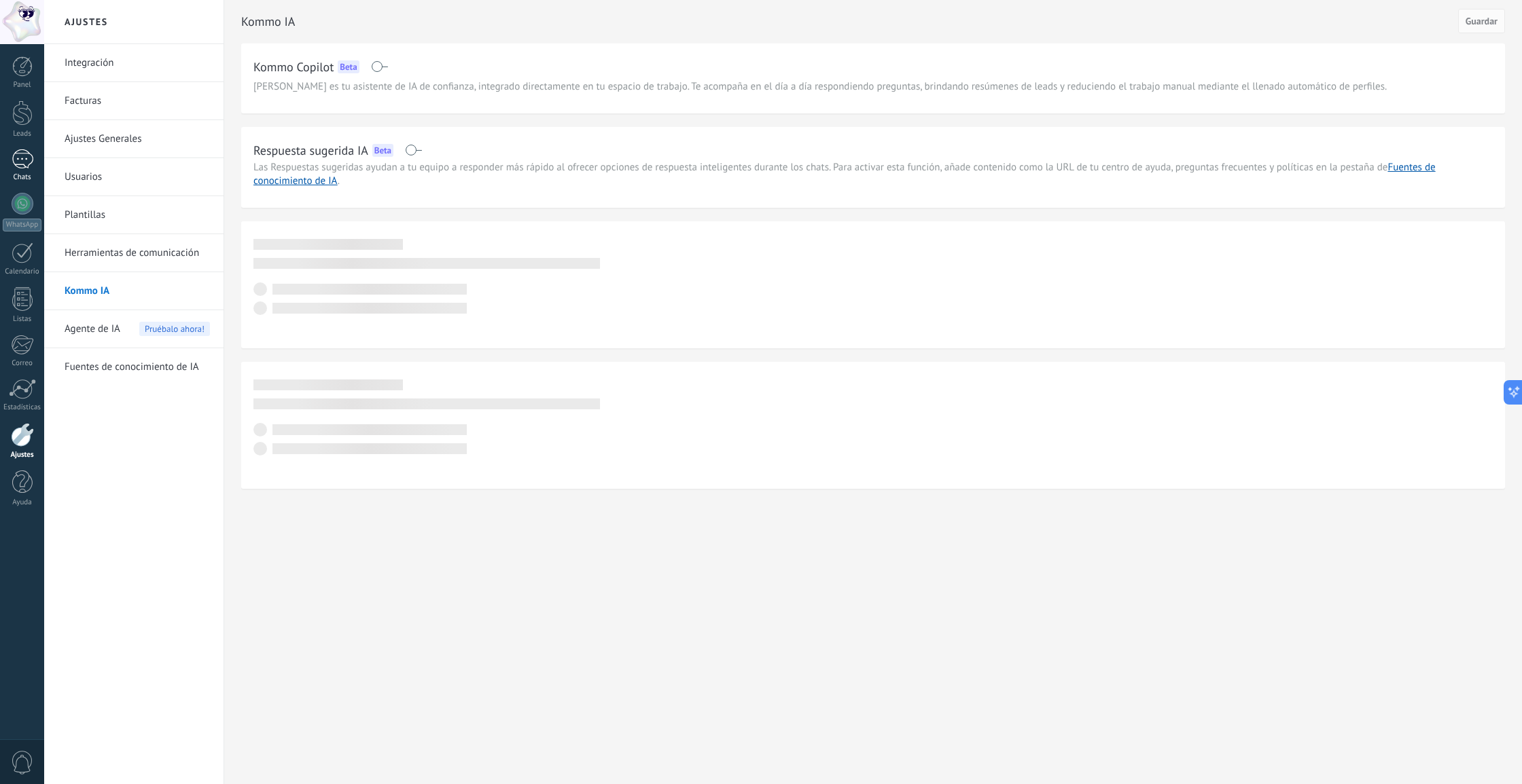
click at [17, 160] on div at bounding box center [22, 159] width 21 height 20
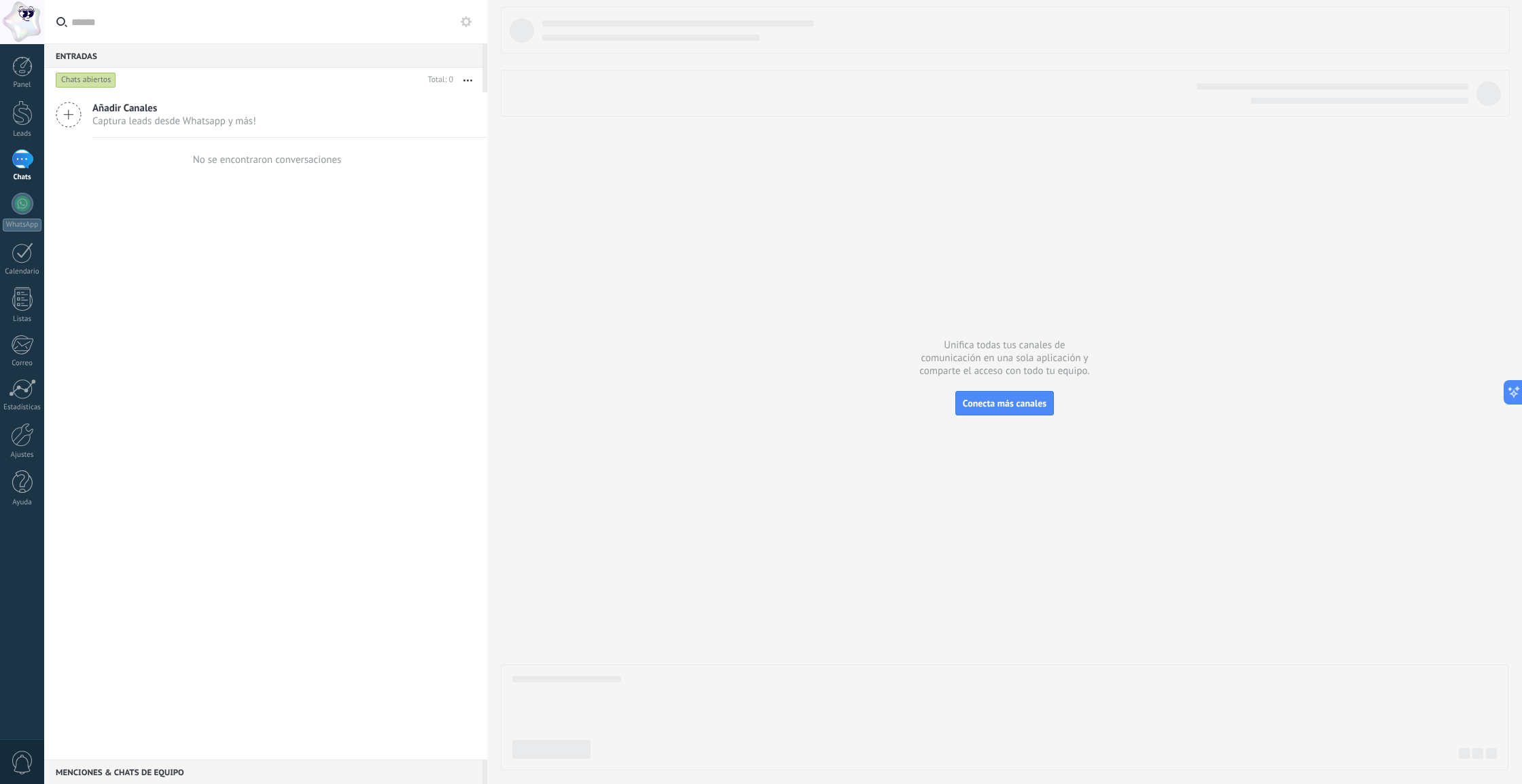
click at [144, 112] on span "Añadir Canales" at bounding box center [174, 108] width 164 height 13
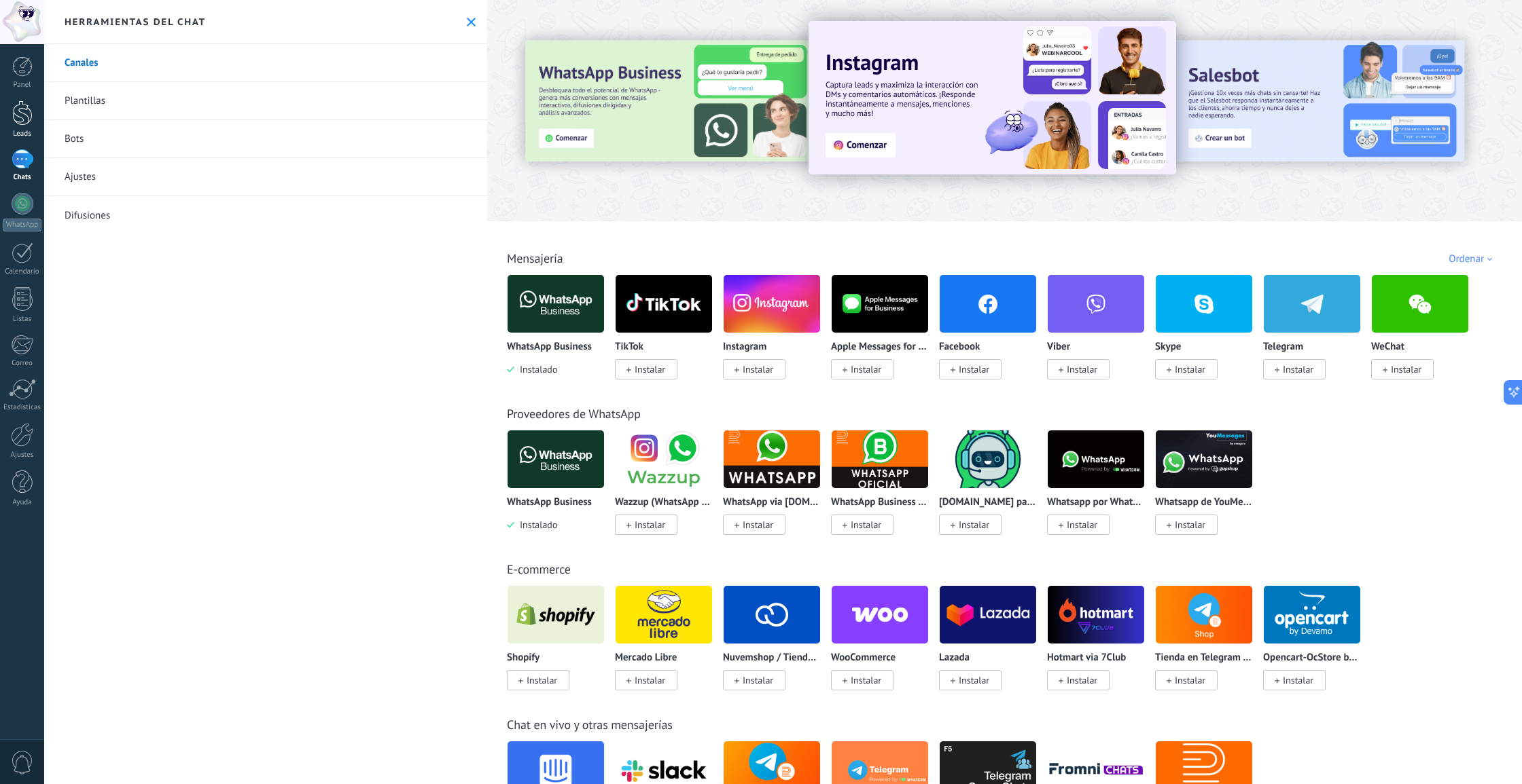
click at [17, 118] on div at bounding box center [22, 113] width 21 height 25
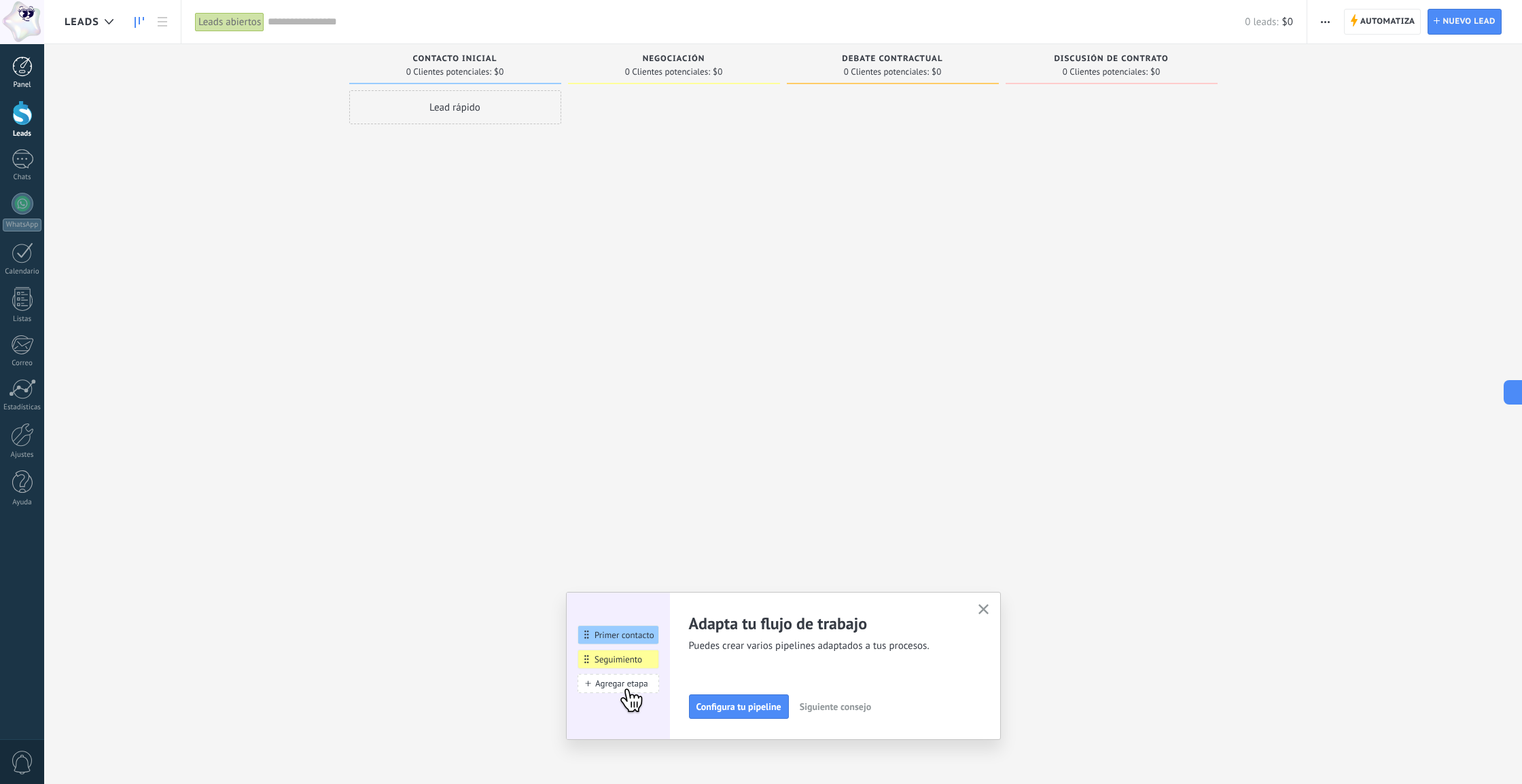
click at [15, 61] on div at bounding box center [22, 67] width 21 height 21
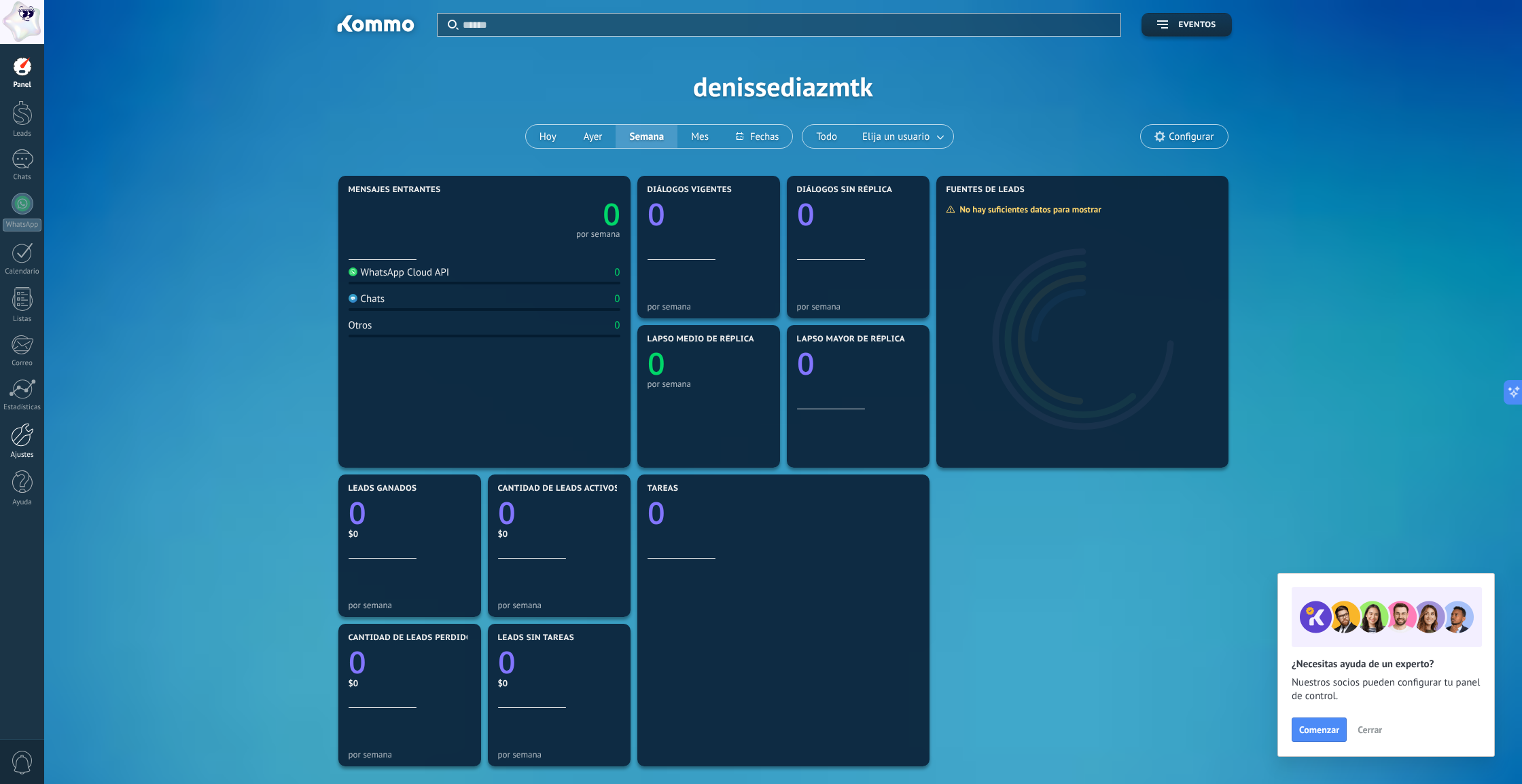
click at [20, 436] on div at bounding box center [22, 435] width 23 height 24
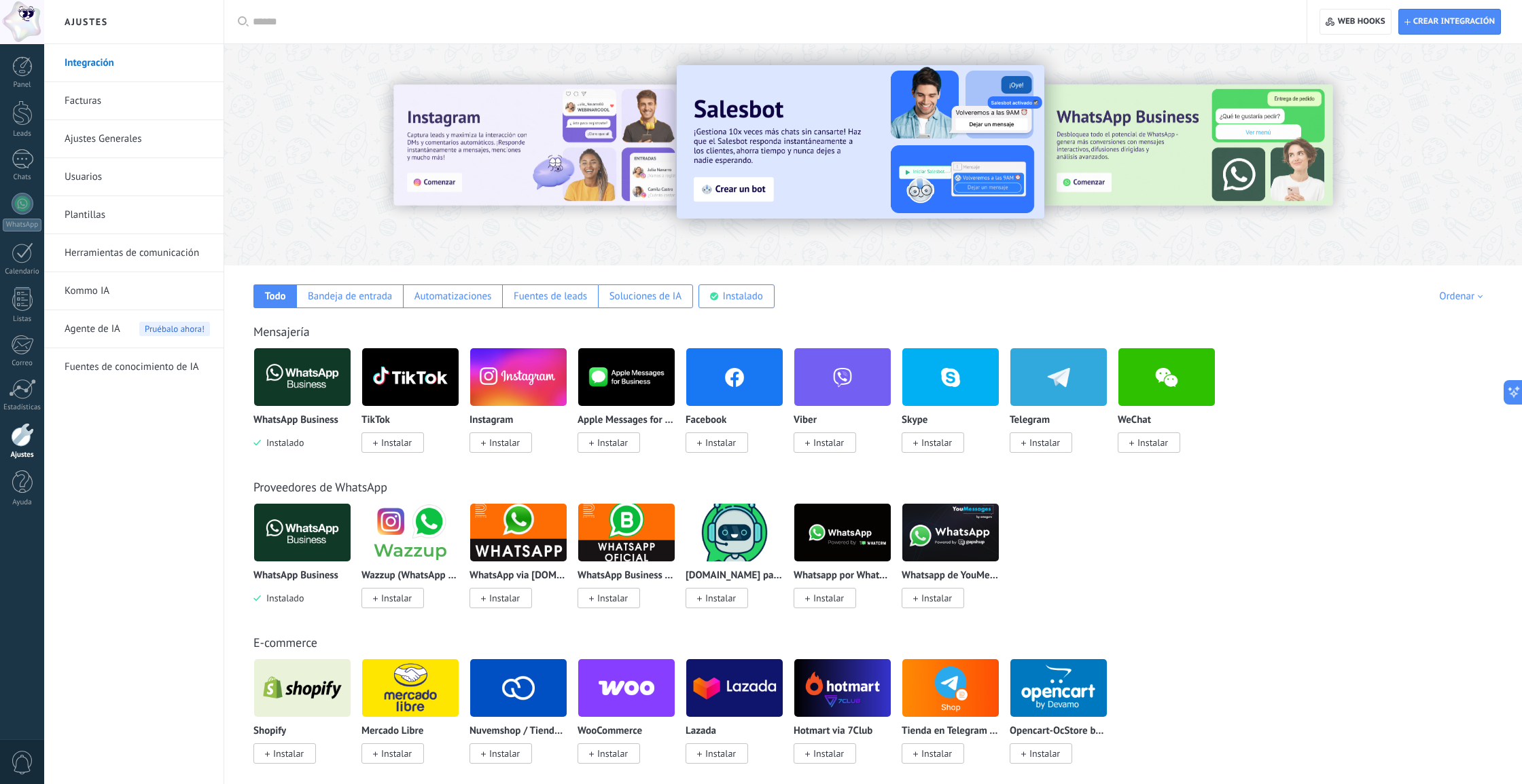
click at [102, 136] on link "Ajustes Generales" at bounding box center [137, 139] width 145 height 38
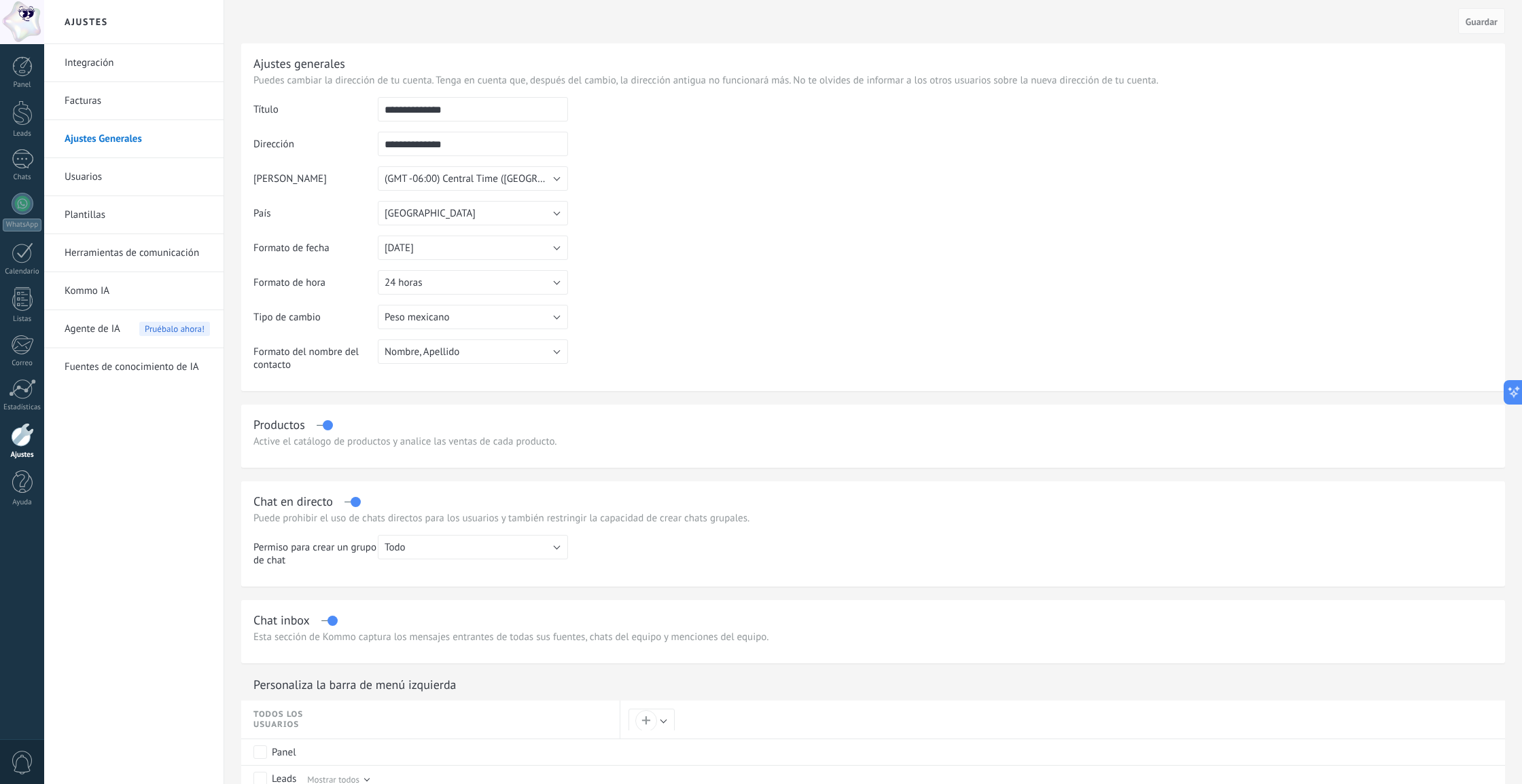
click at [118, 62] on link "Integración" at bounding box center [137, 63] width 145 height 38
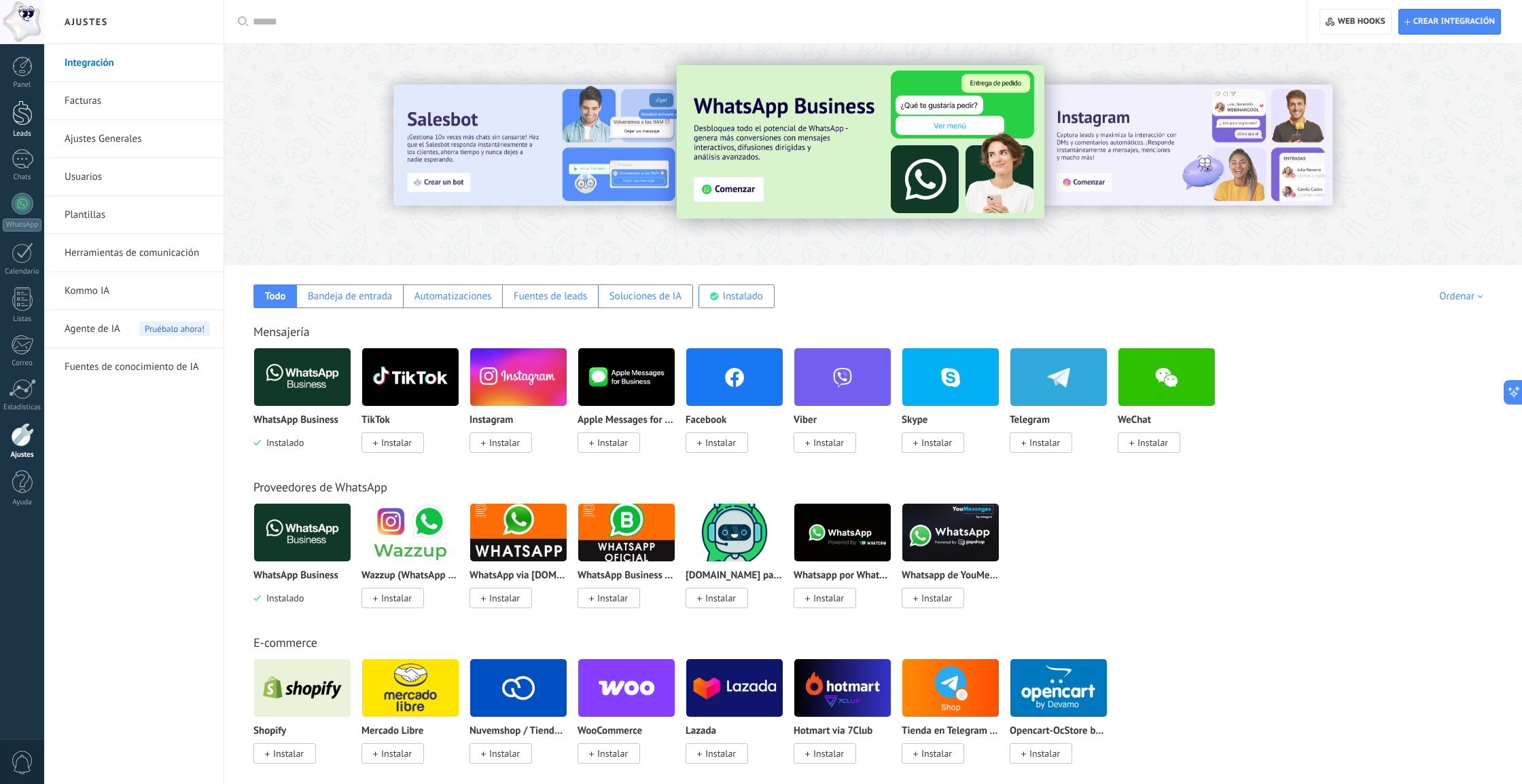
click at [20, 112] on div at bounding box center [22, 113] width 21 height 25
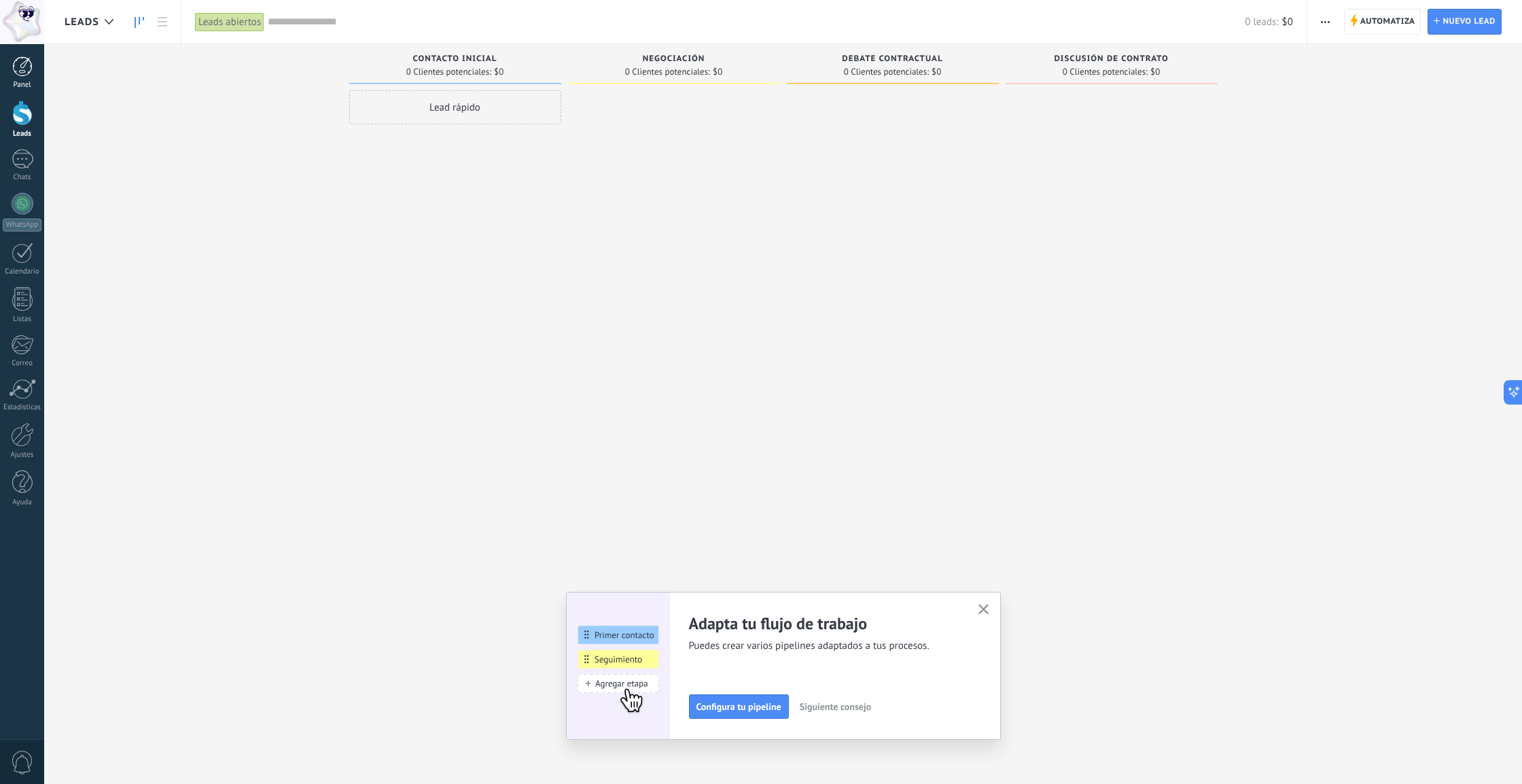
click at [23, 68] on div at bounding box center [22, 67] width 21 height 21
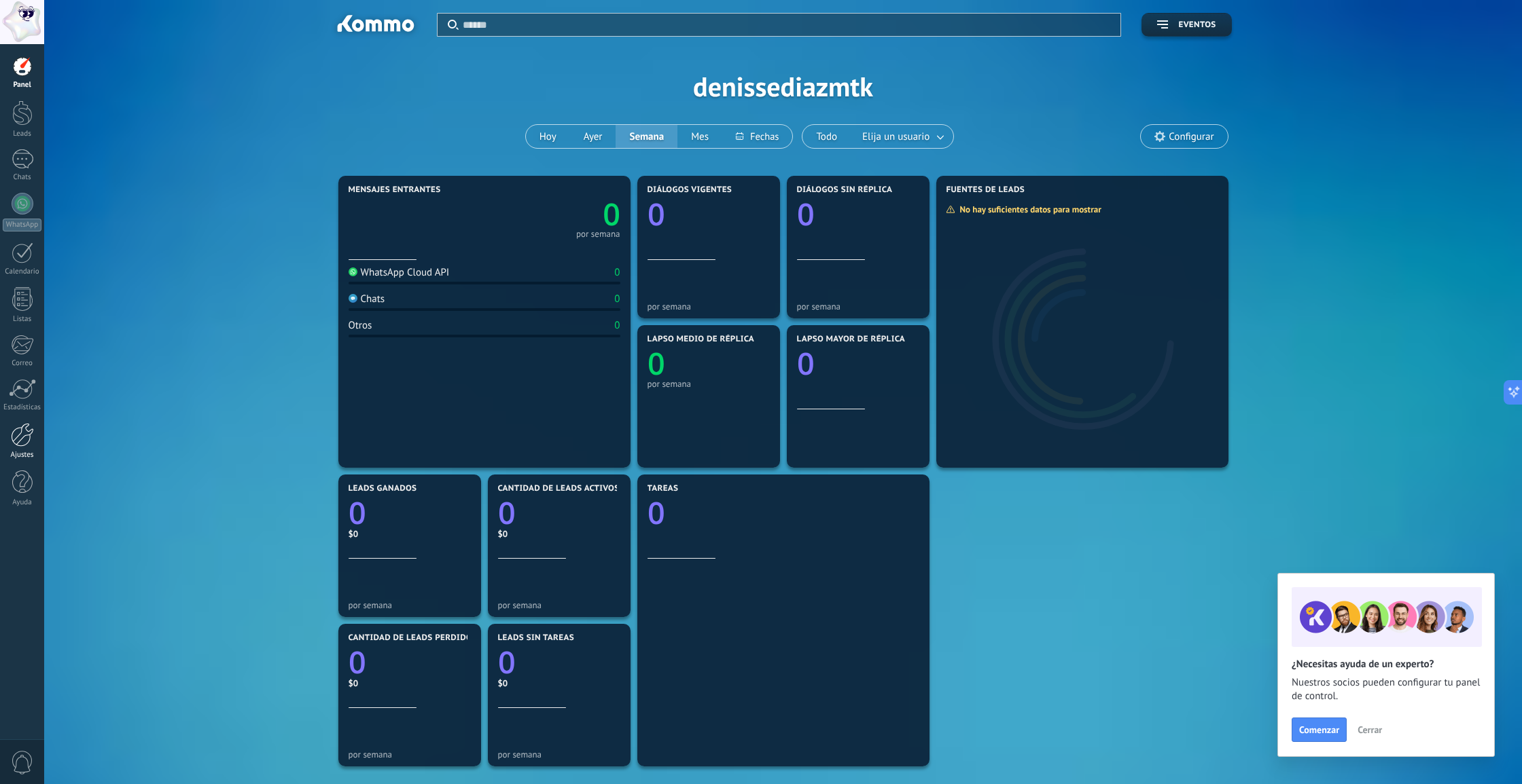
click at [40, 432] on link "Ajustes" at bounding box center [22, 441] width 44 height 37
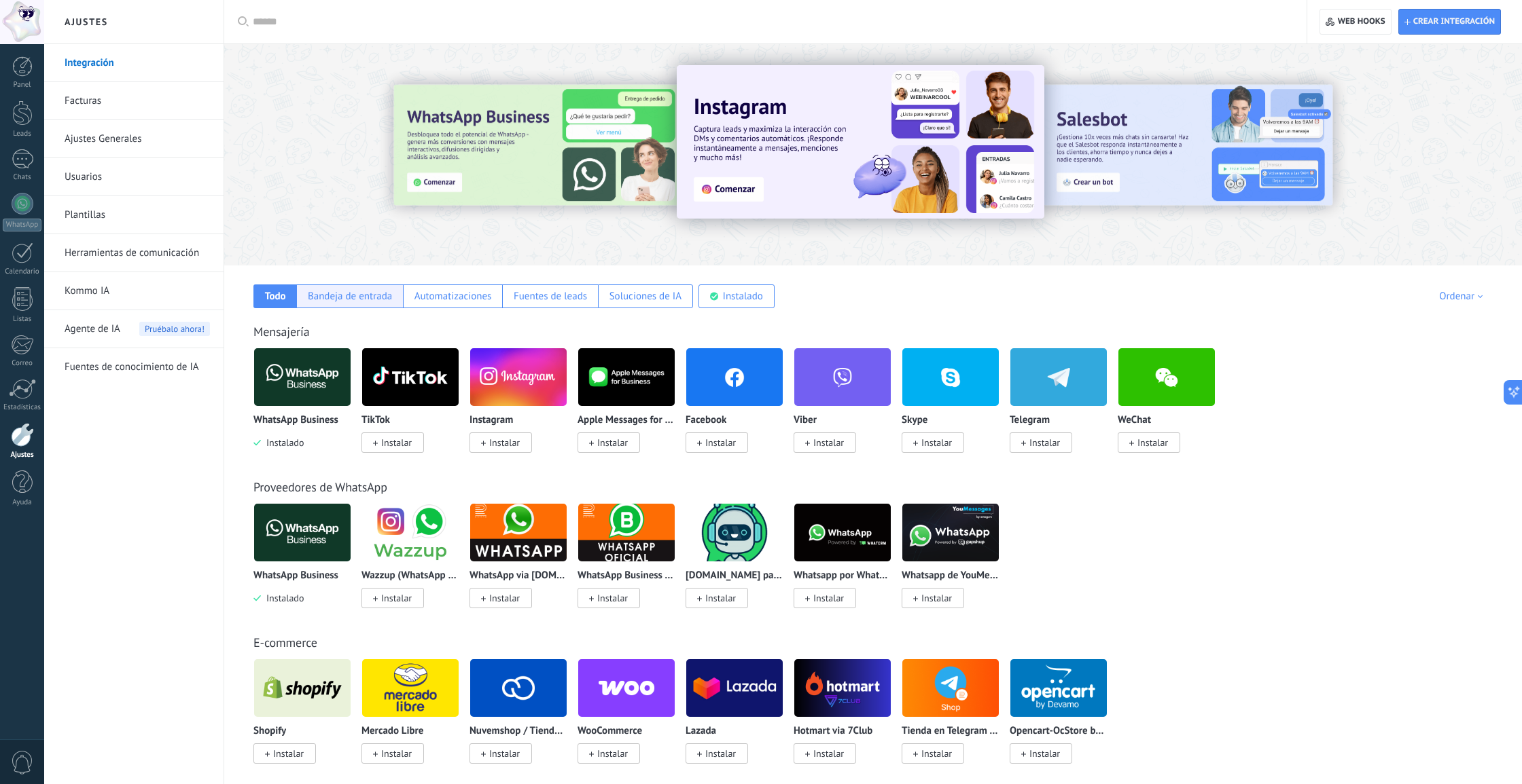
click at [379, 290] on div "Bandeja de entrada" at bounding box center [350, 296] width 84 height 13
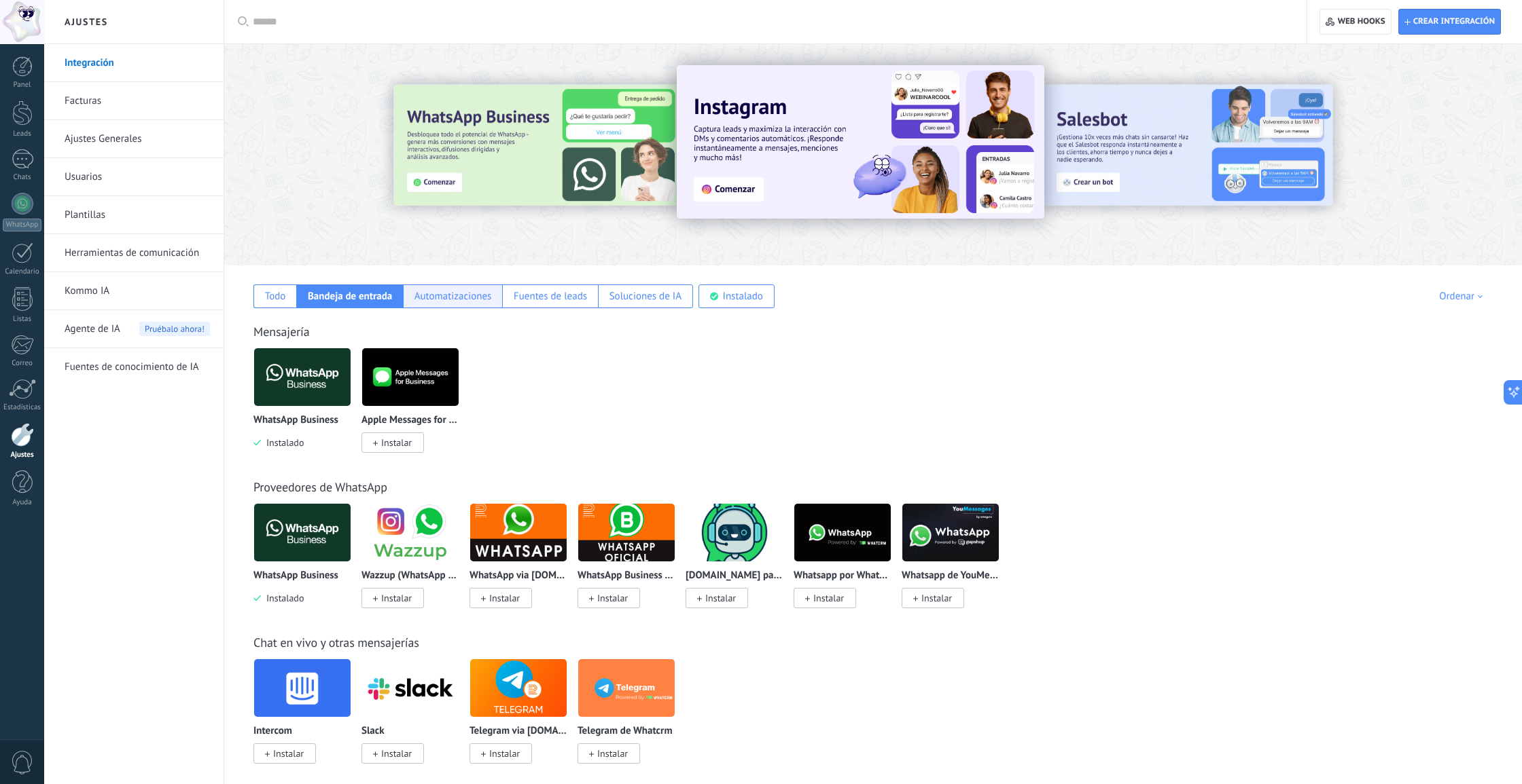
click at [428, 285] on div "Automatizaciones" at bounding box center [452, 297] width 99 height 24
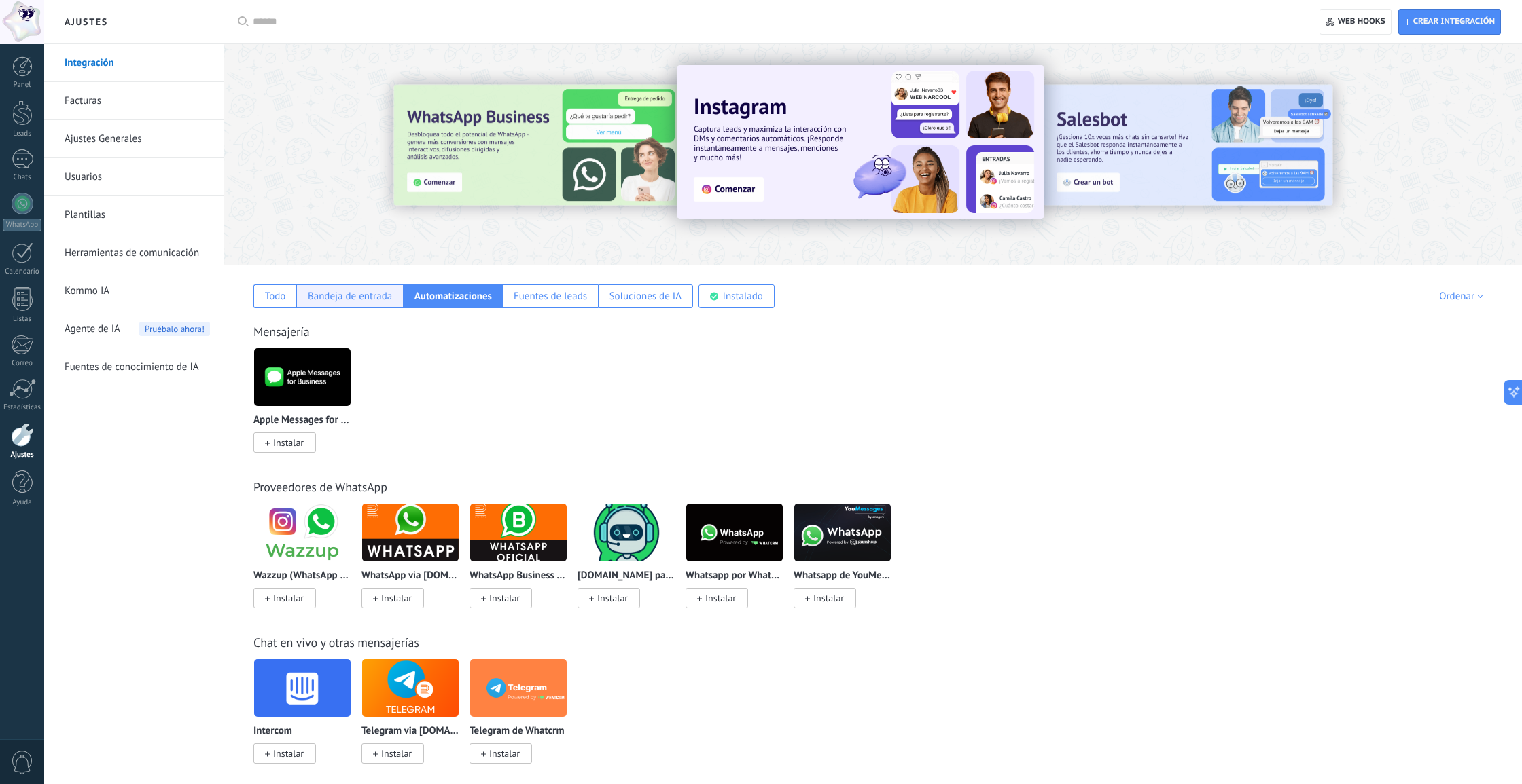
click at [373, 290] on div "Bandeja de entrada" at bounding box center [349, 297] width 106 height 24
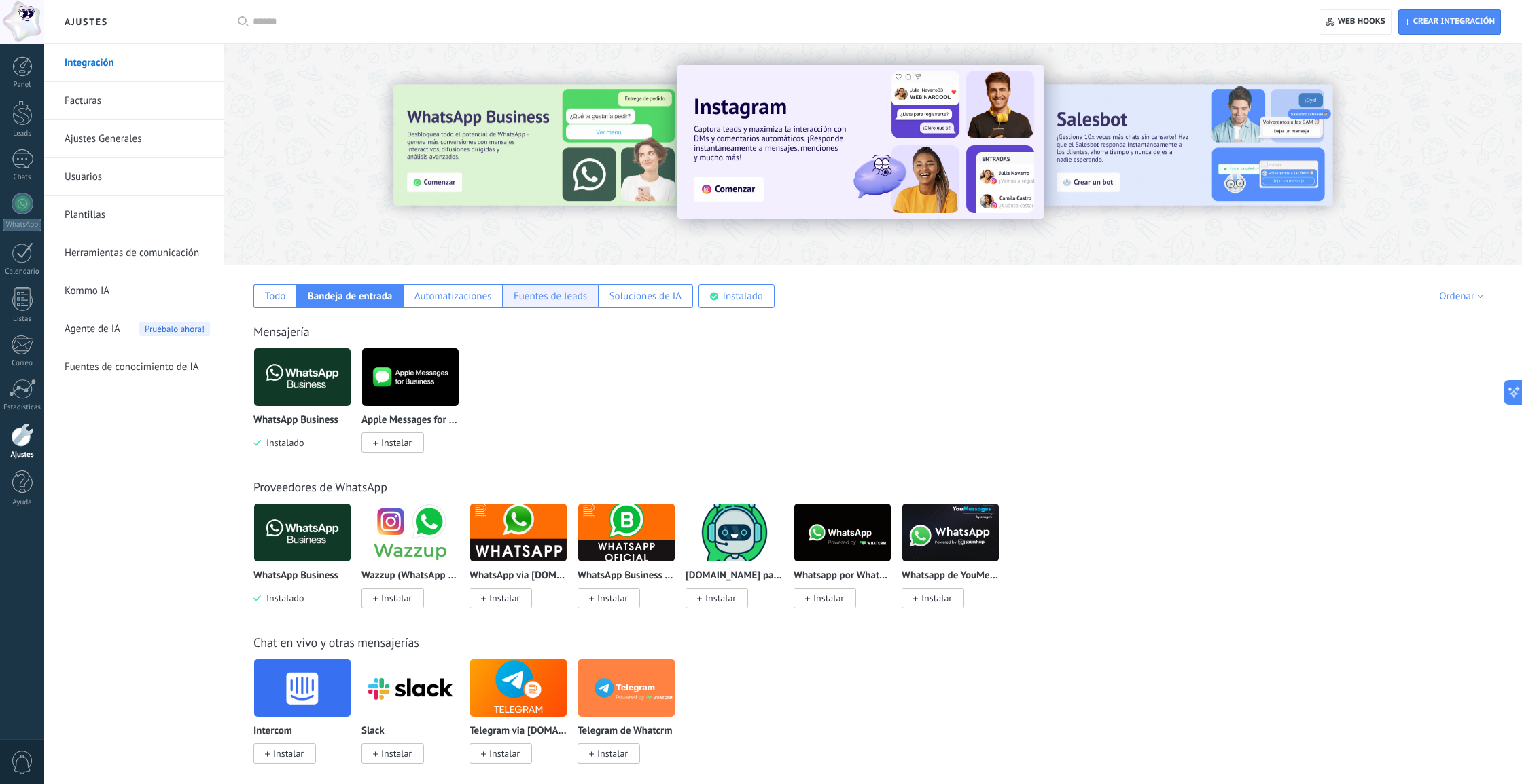
click at [538, 294] on div "Fuentes de leads" at bounding box center [550, 296] width 73 height 13
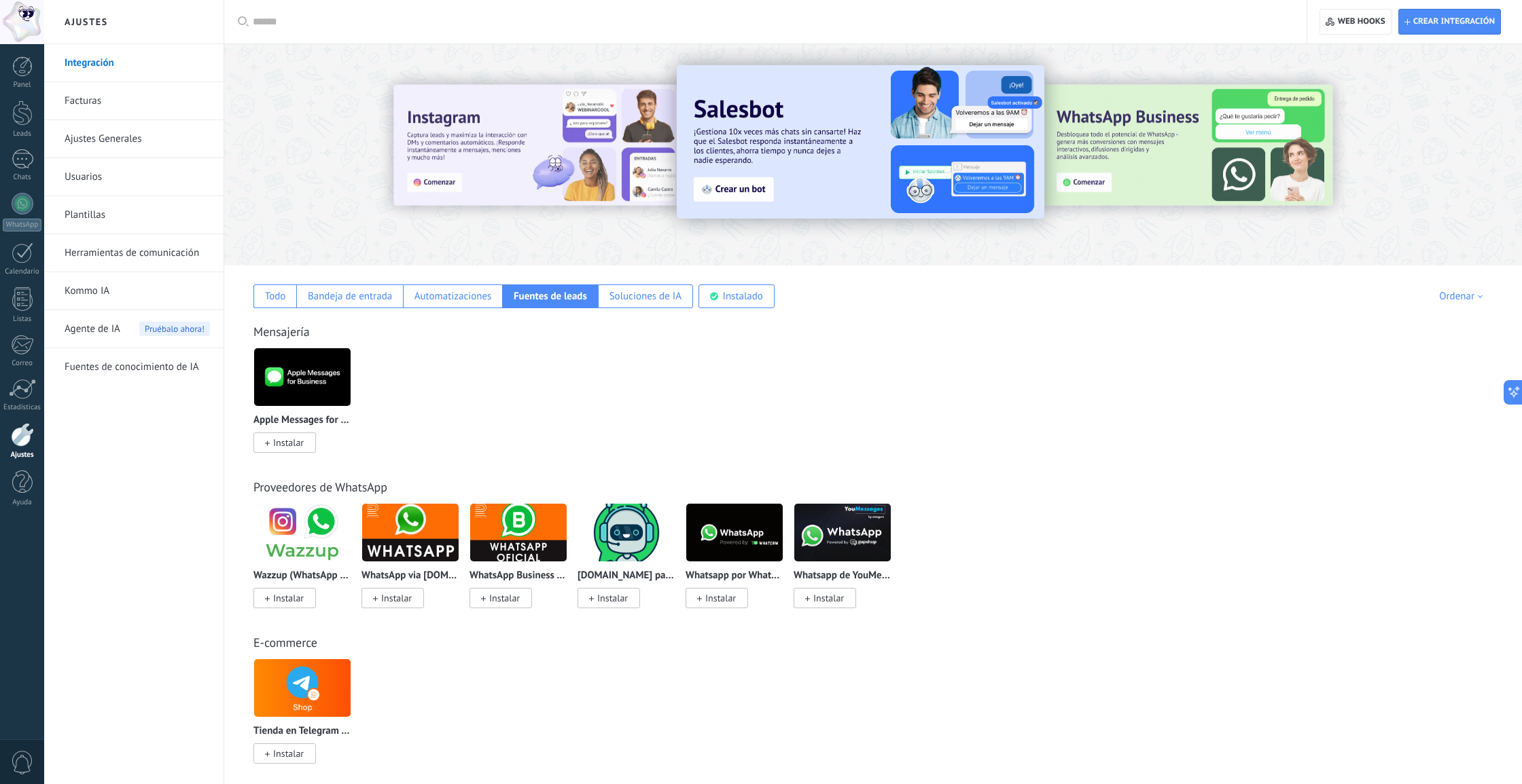
click at [260, 21] on input "text" at bounding box center [769, 22] width 1035 height 14
type input "******"
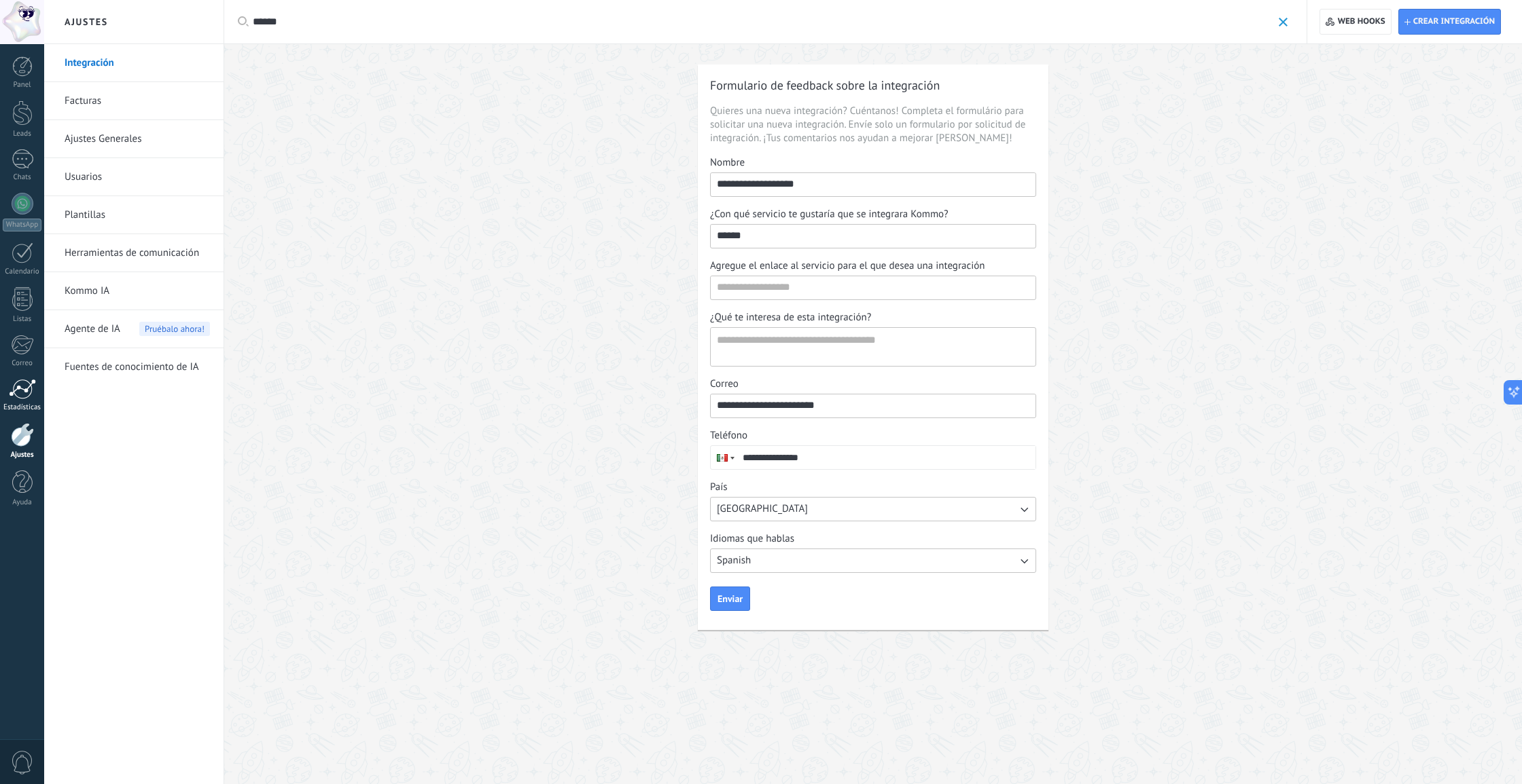
click at [9, 387] on div at bounding box center [22, 390] width 27 height 21
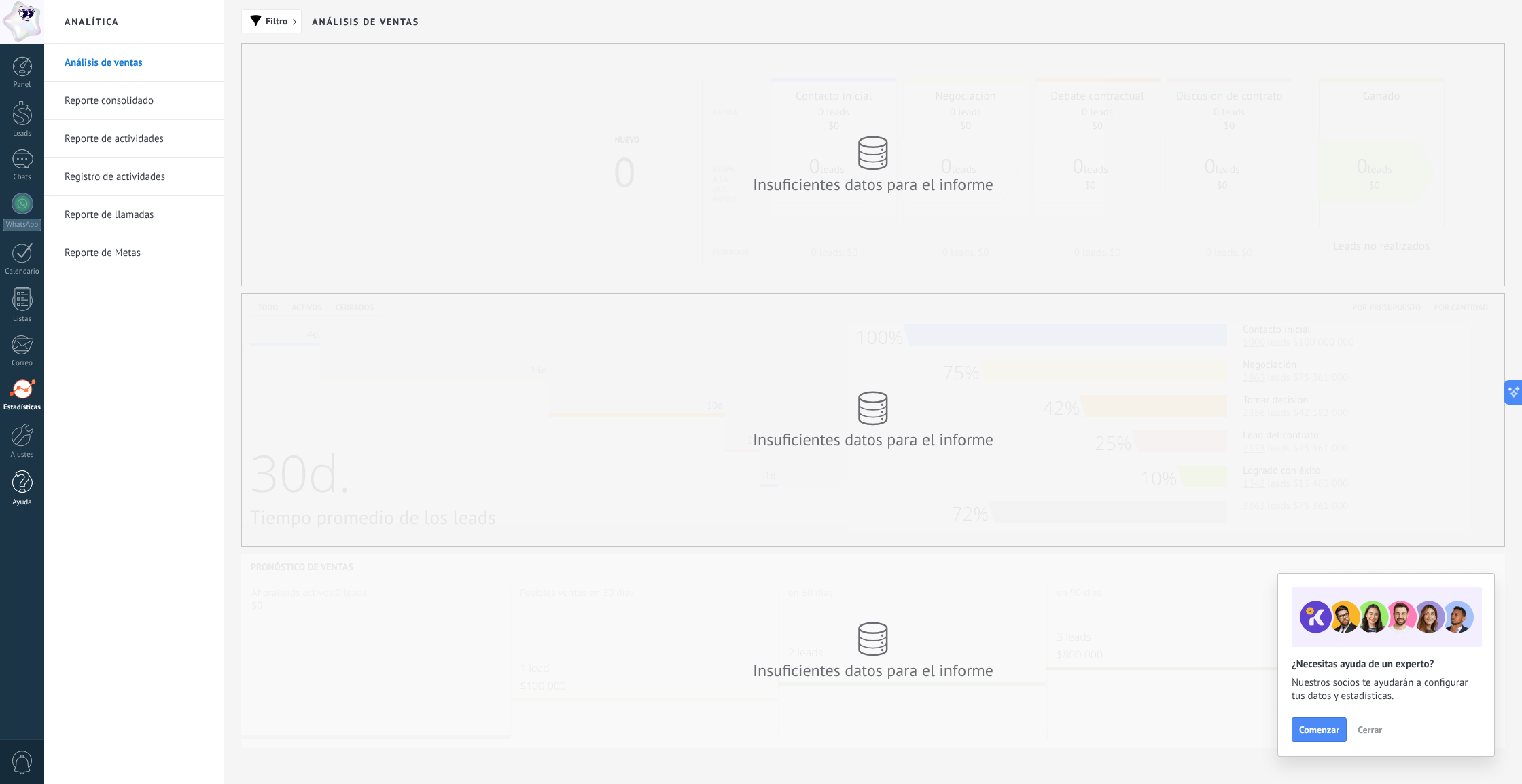
click at [24, 503] on div "Ayuda" at bounding box center [22, 502] width 40 height 9
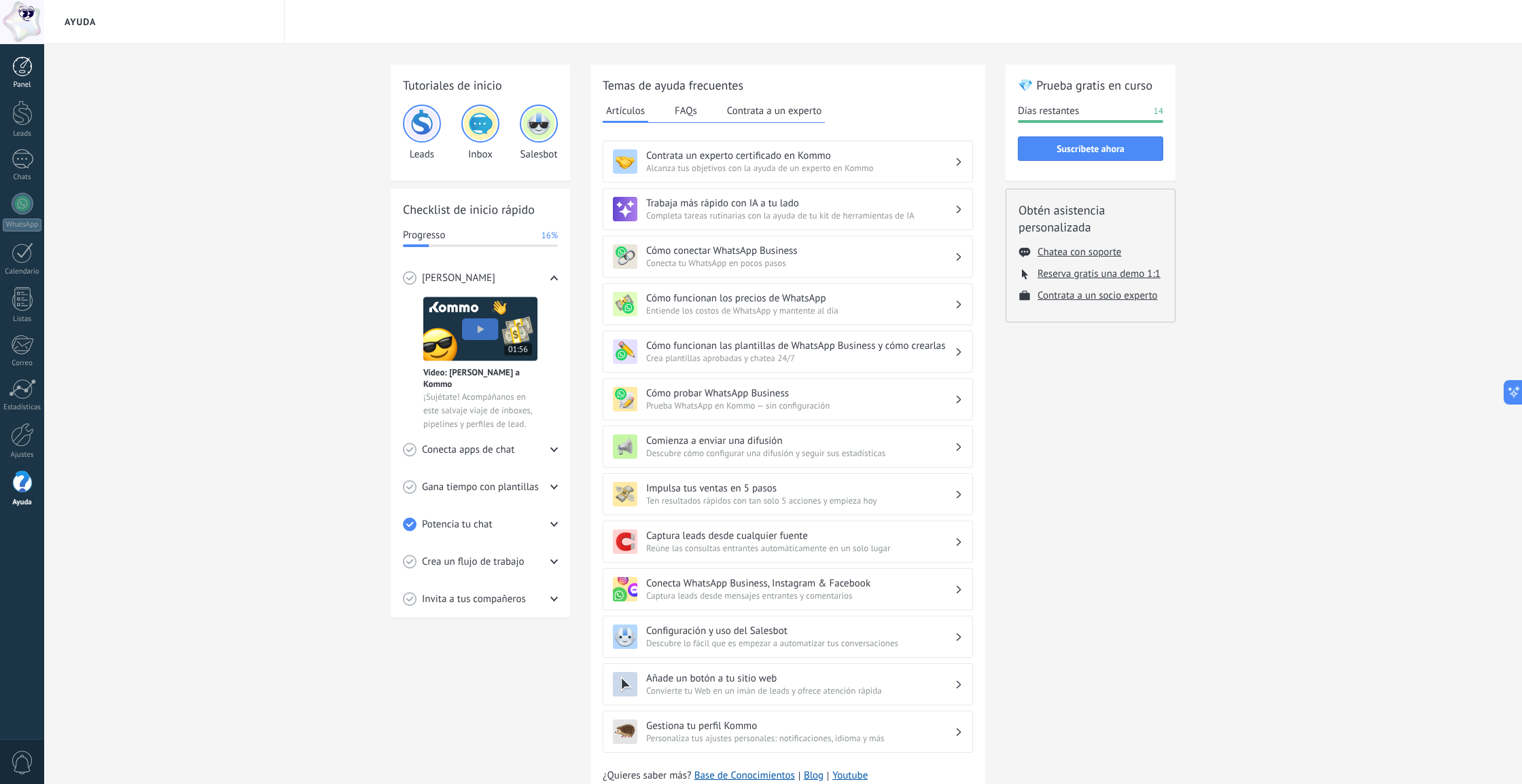
click at [29, 71] on div at bounding box center [22, 67] width 21 height 21
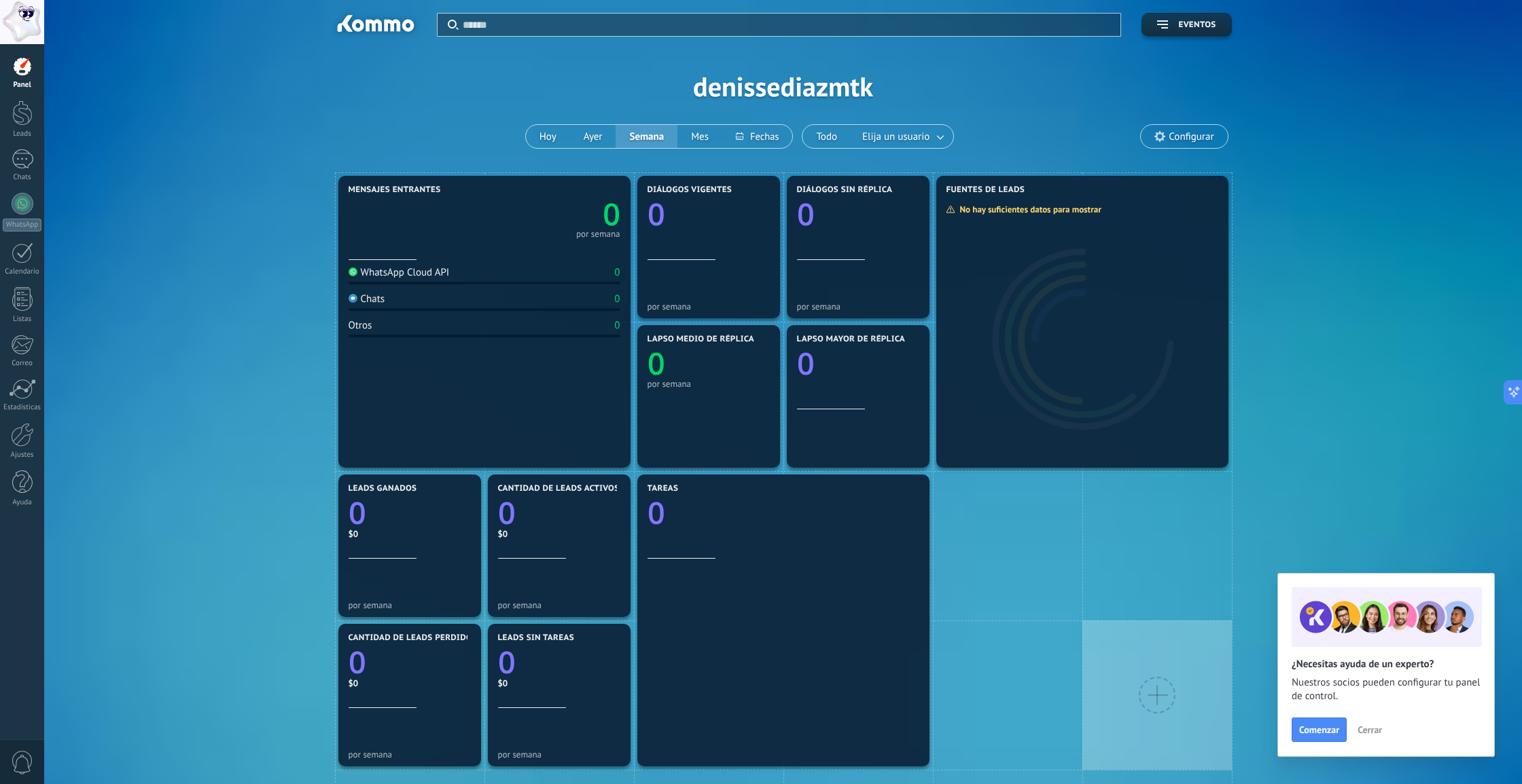
scroll to position [1, 0]
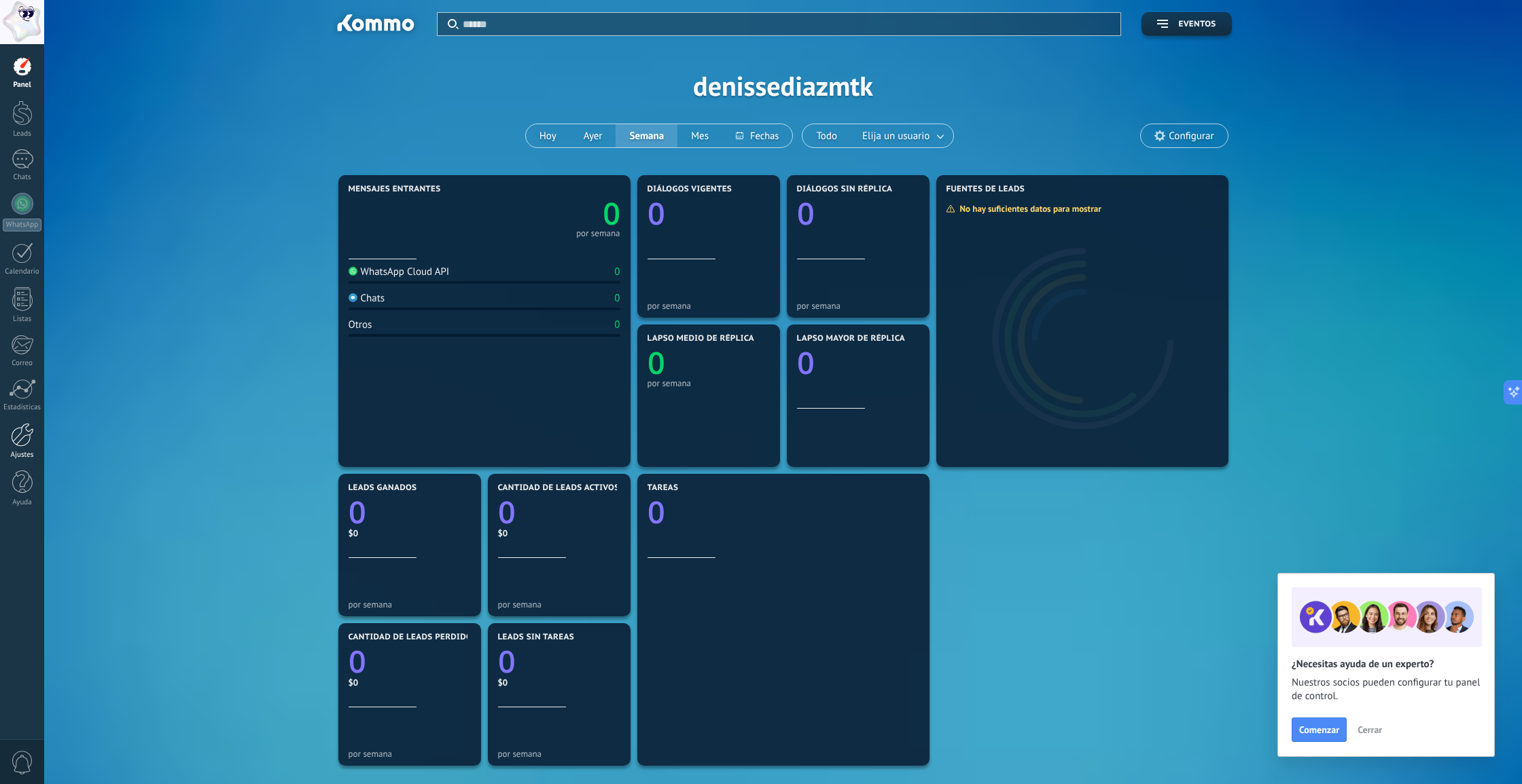
click at [26, 436] on div at bounding box center [22, 435] width 23 height 24
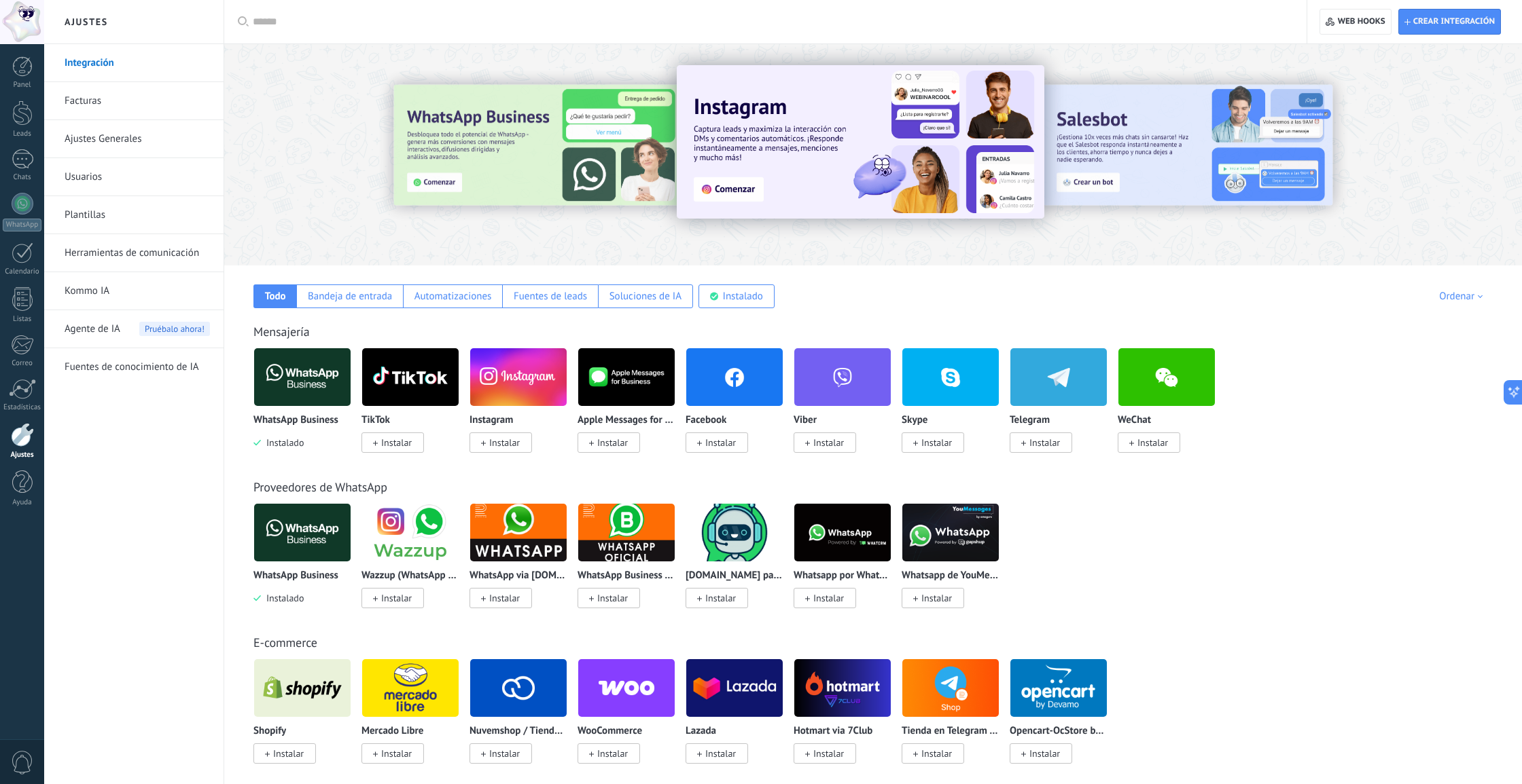
click at [91, 167] on link "Usuarios" at bounding box center [137, 177] width 145 height 38
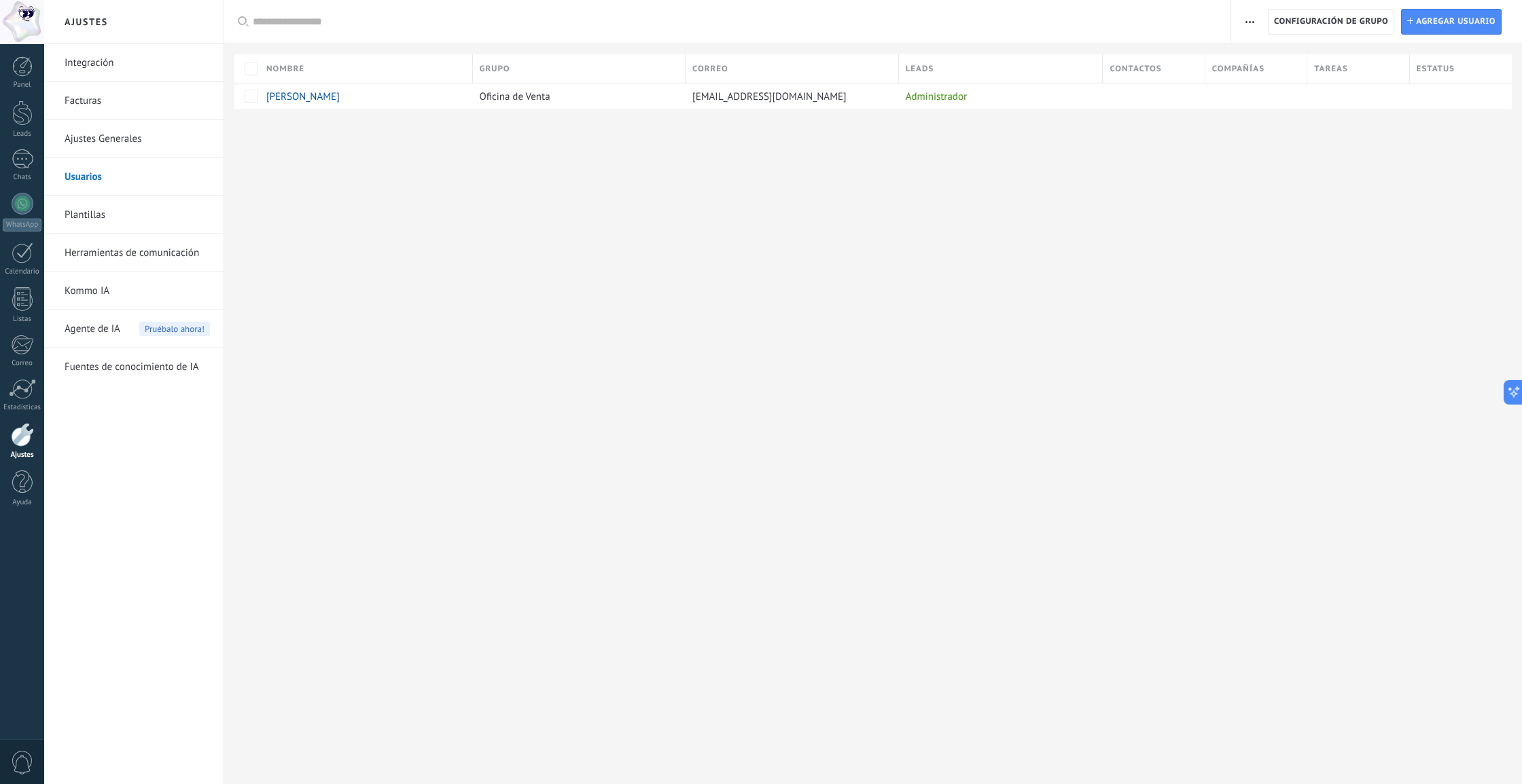
click at [78, 144] on link "Ajustes Generales" at bounding box center [137, 139] width 145 height 38
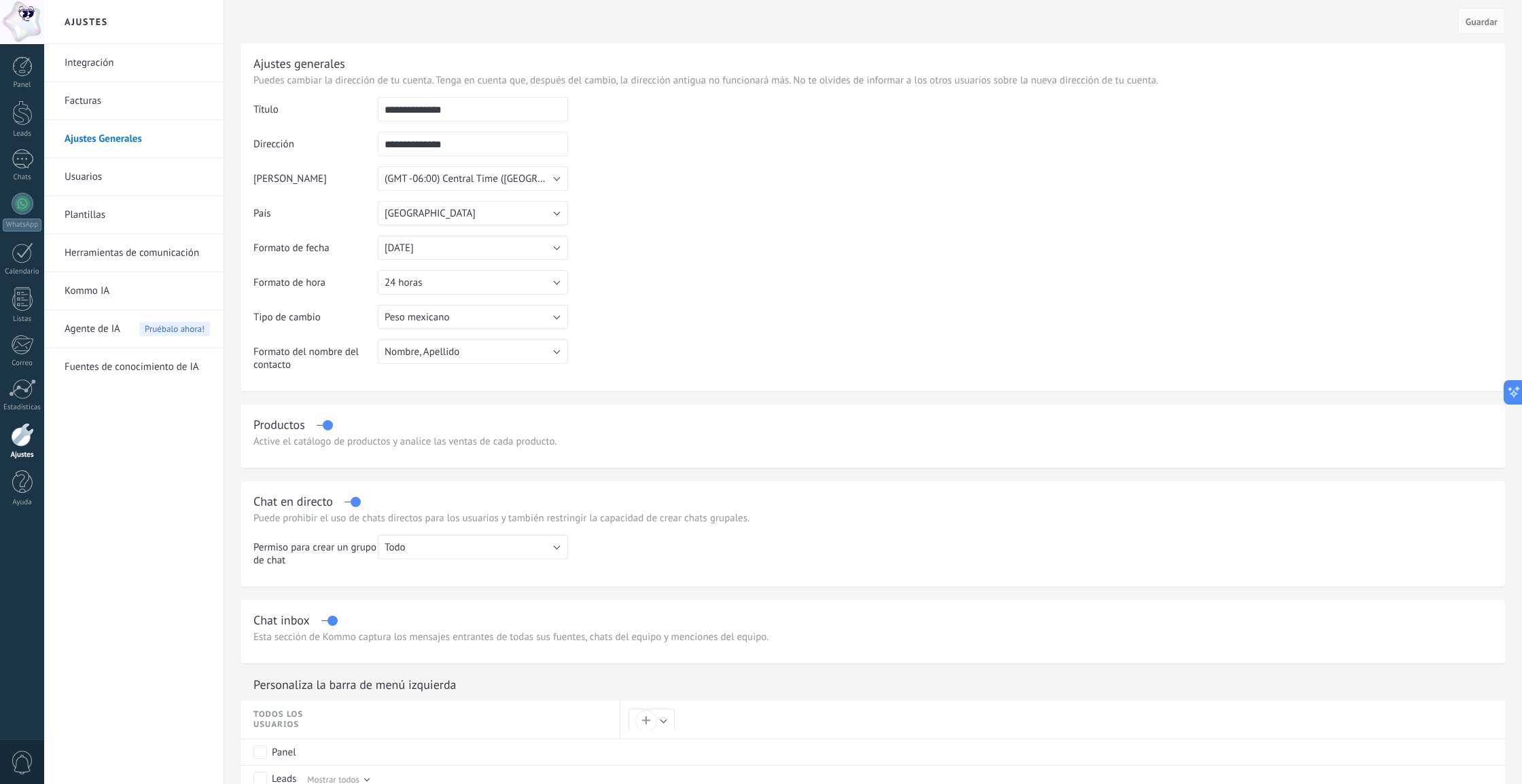
click at [114, 92] on link "Facturas" at bounding box center [137, 102] width 145 height 38
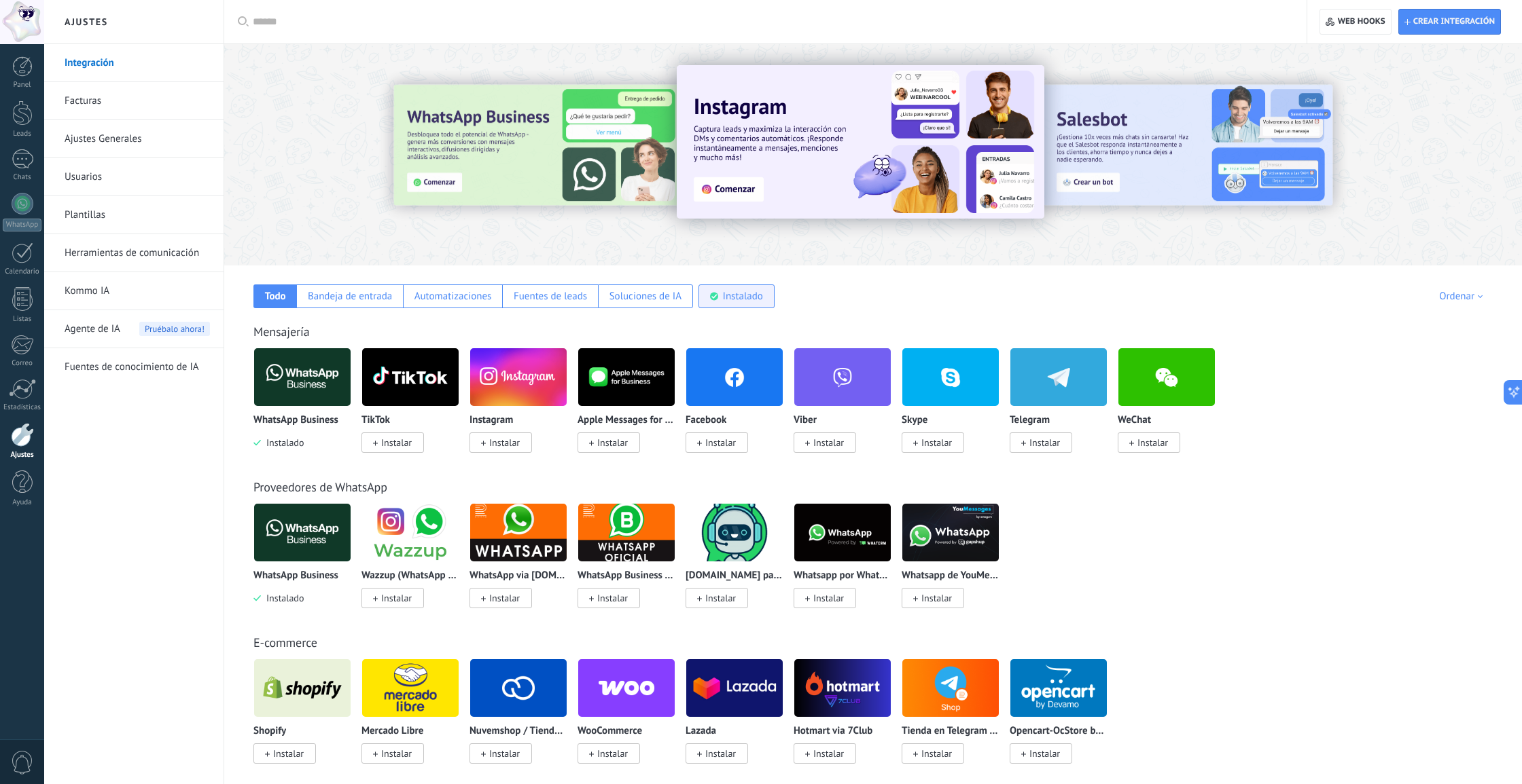
click at [753, 304] on div "Instalado" at bounding box center [737, 297] width 76 height 24
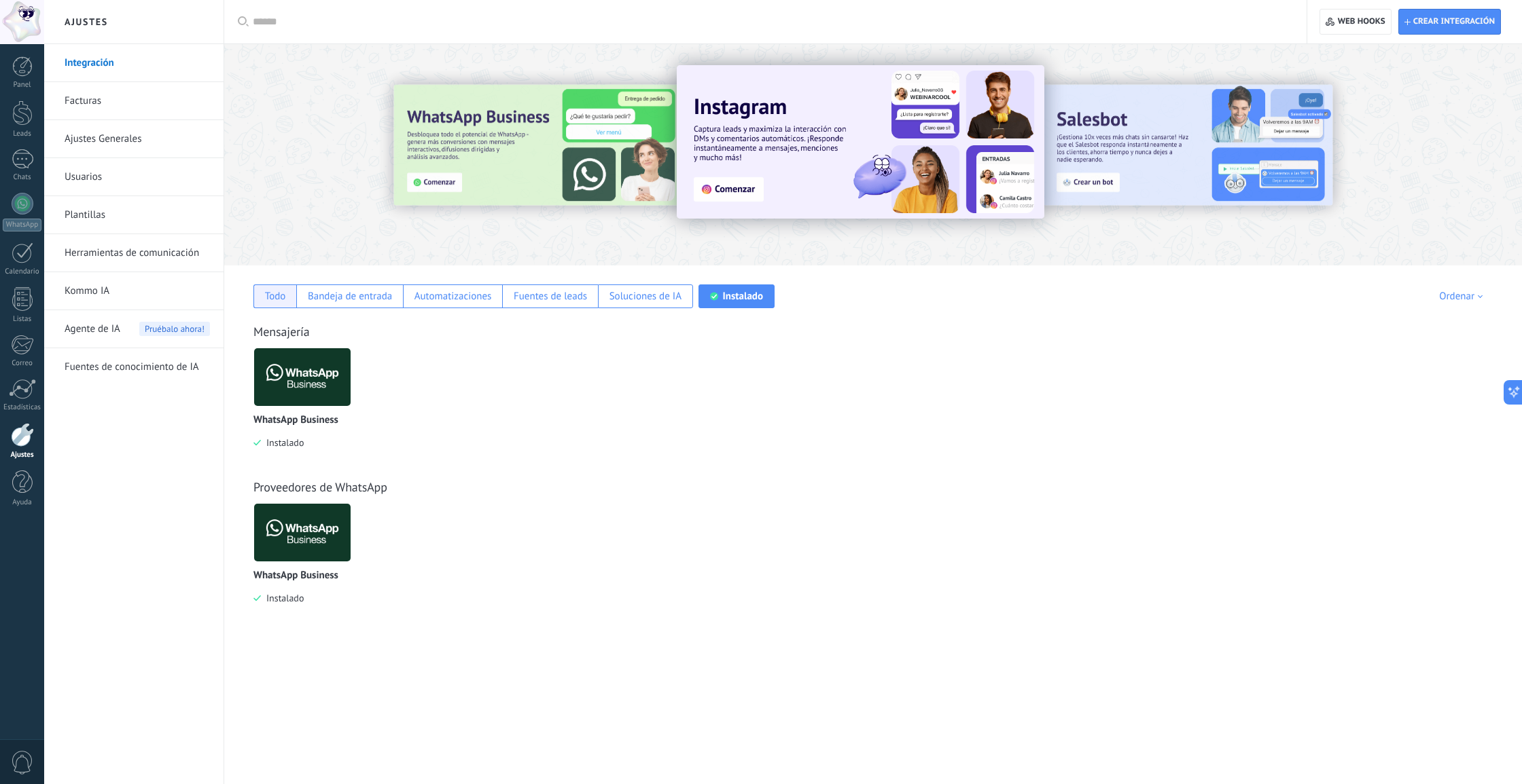
click at [274, 301] on div "Todo" at bounding box center [276, 296] width 21 height 13
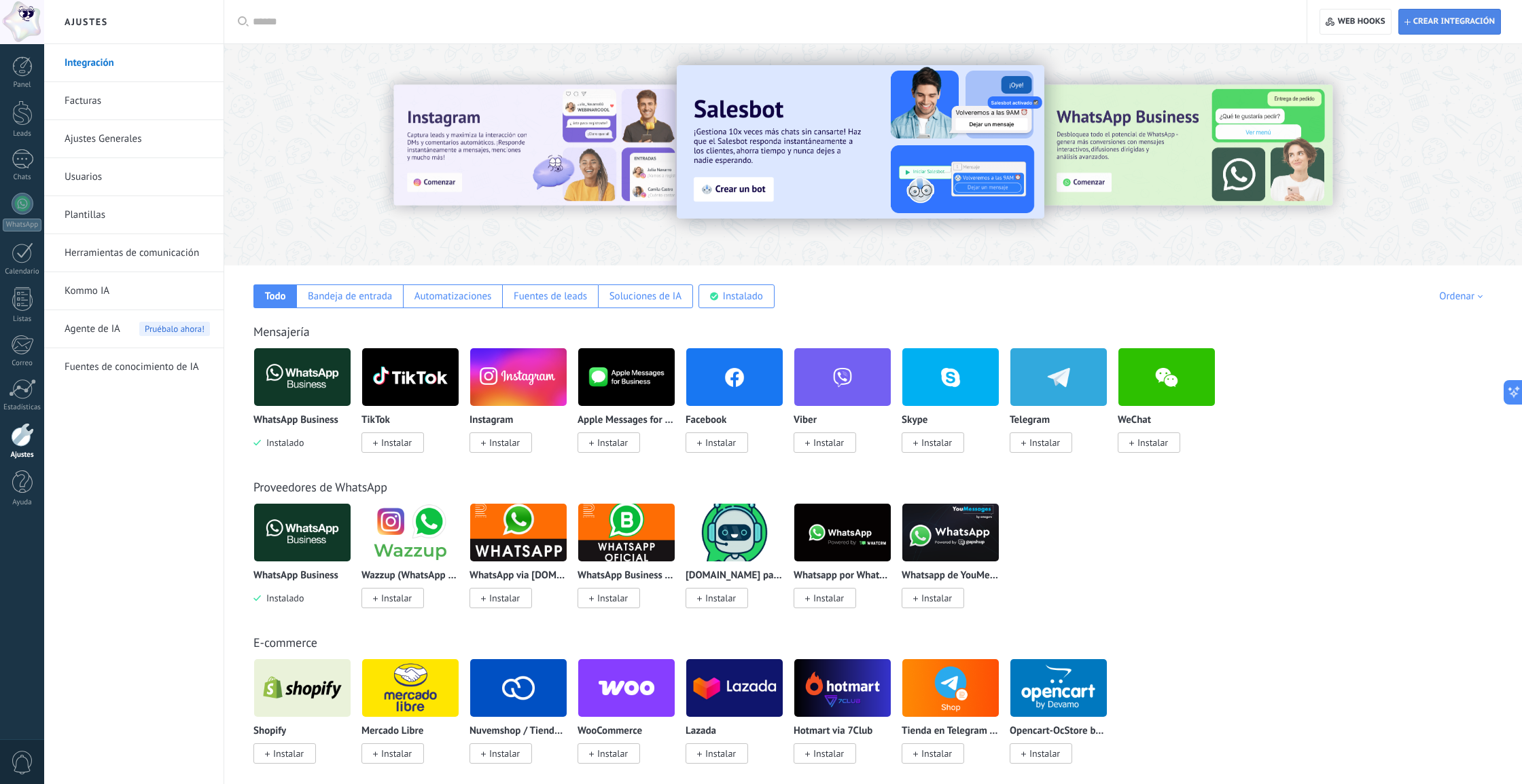
click at [1424, 20] on span "Crear integración" at bounding box center [1454, 22] width 82 height 11
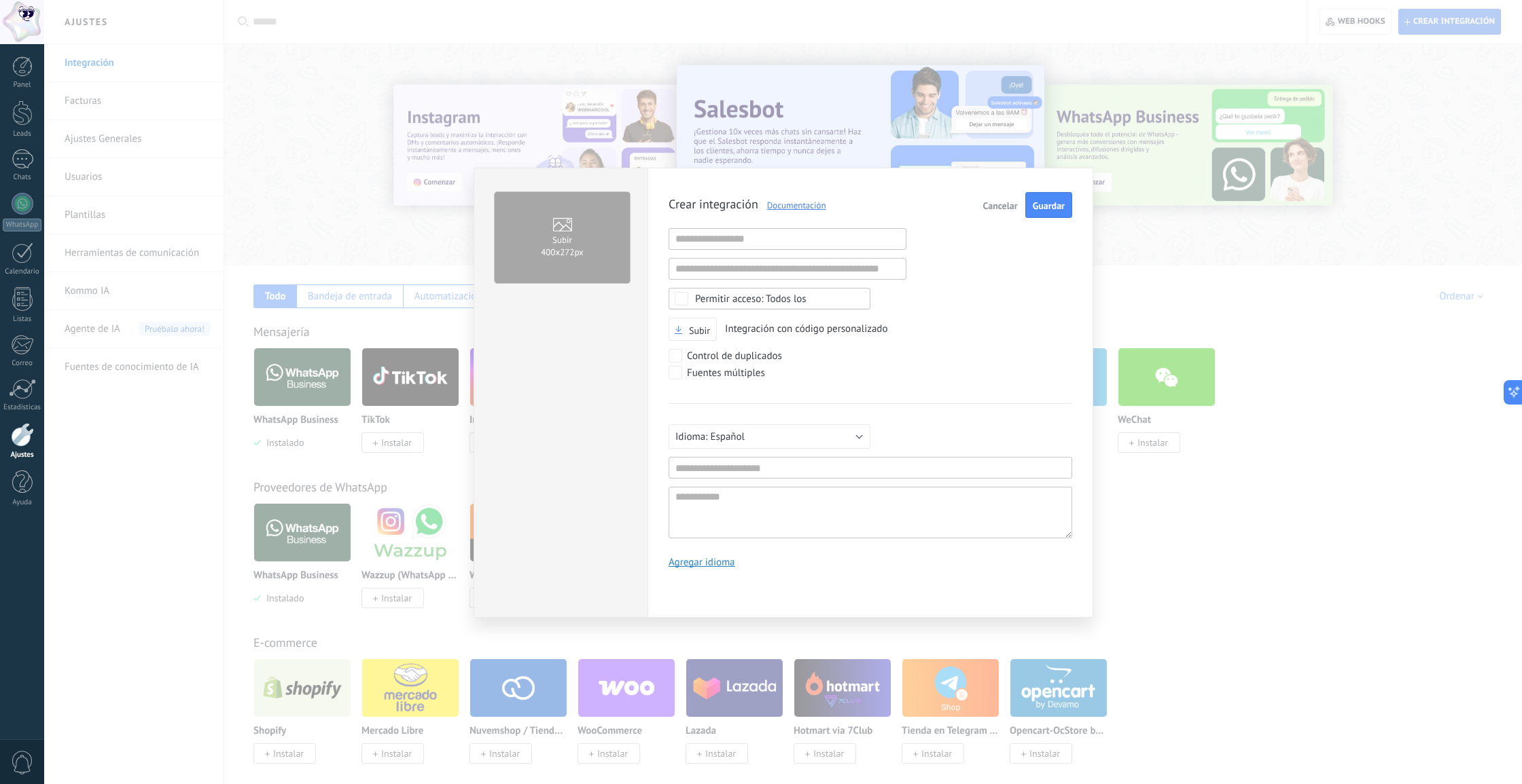
scroll to position [13, 0]
click at [991, 212] on button "Cancelar" at bounding box center [1000, 205] width 45 height 26
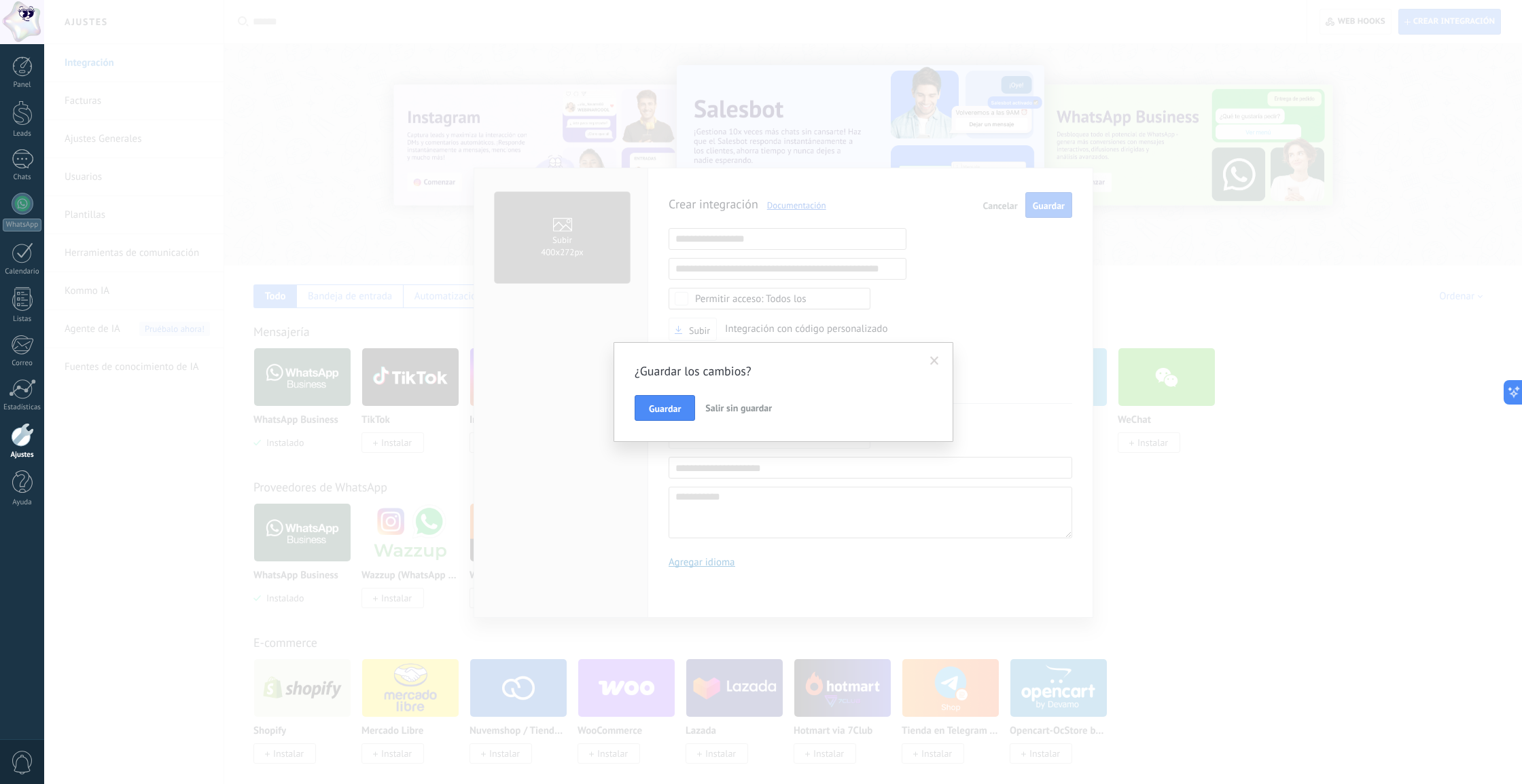
click at [751, 412] on span "Salir sin guardar" at bounding box center [738, 408] width 67 height 12
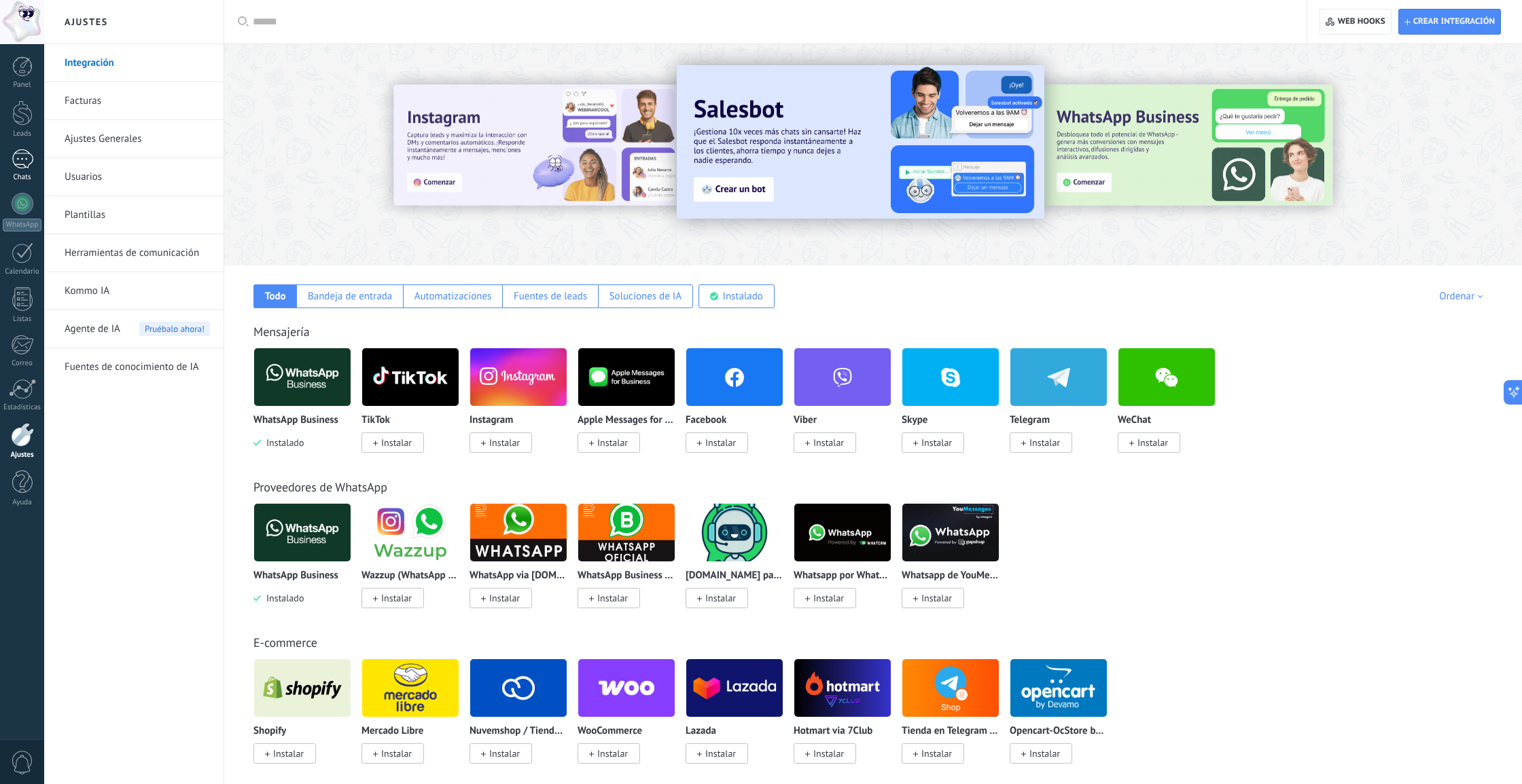
click at [7, 157] on link "Chats" at bounding box center [22, 165] width 44 height 33
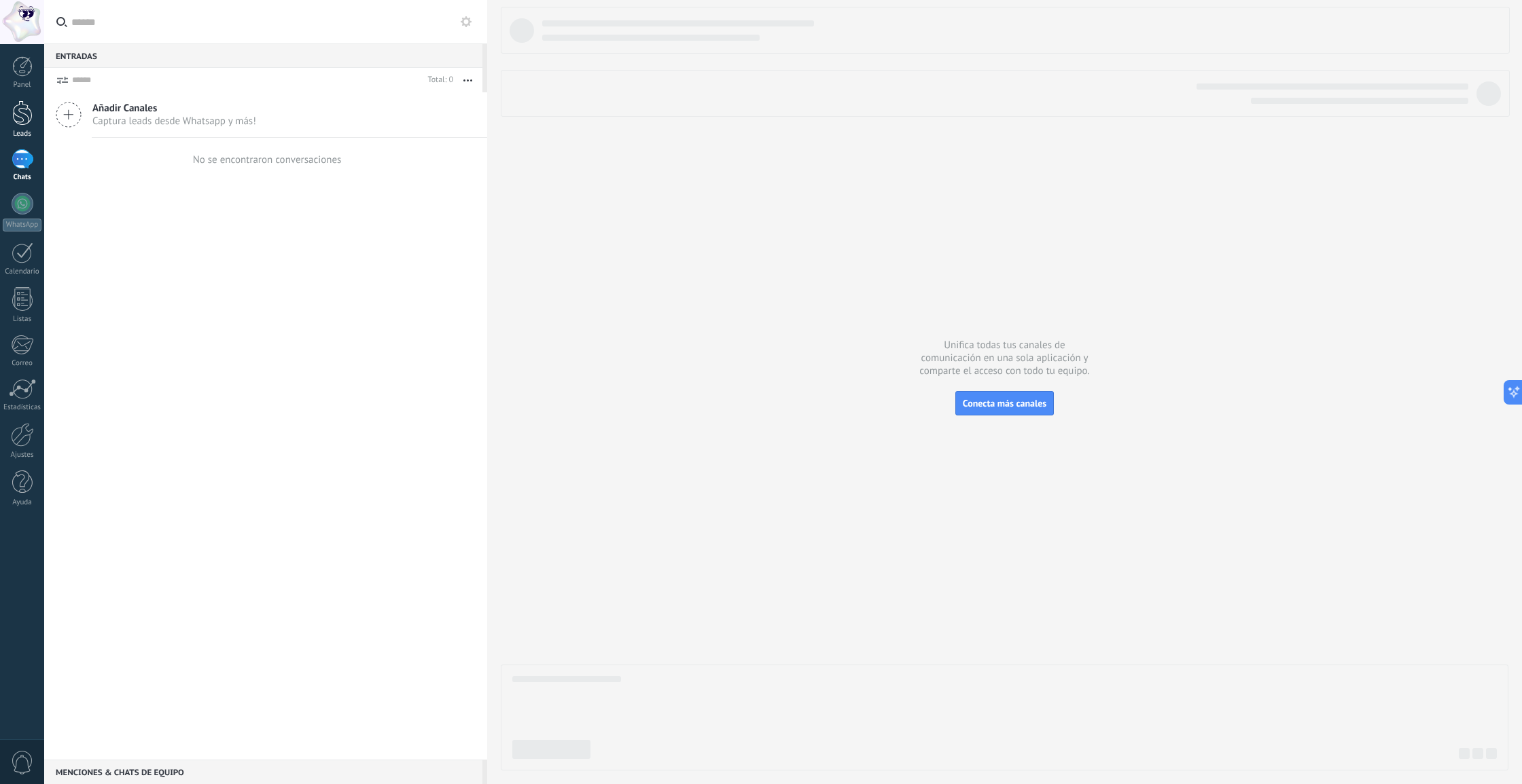
click at [17, 119] on div at bounding box center [22, 113] width 21 height 25
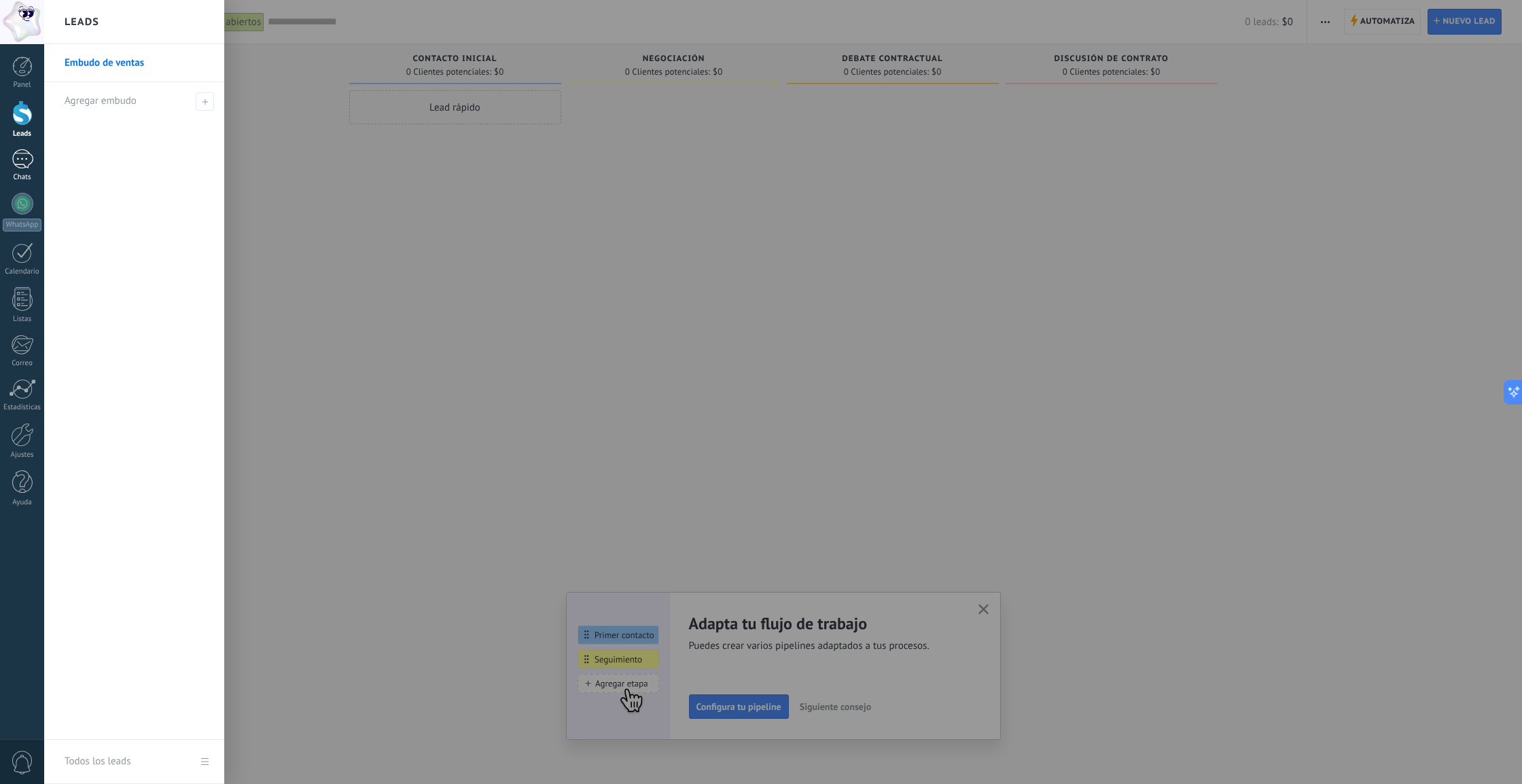
click at [26, 153] on div at bounding box center [22, 159] width 21 height 20
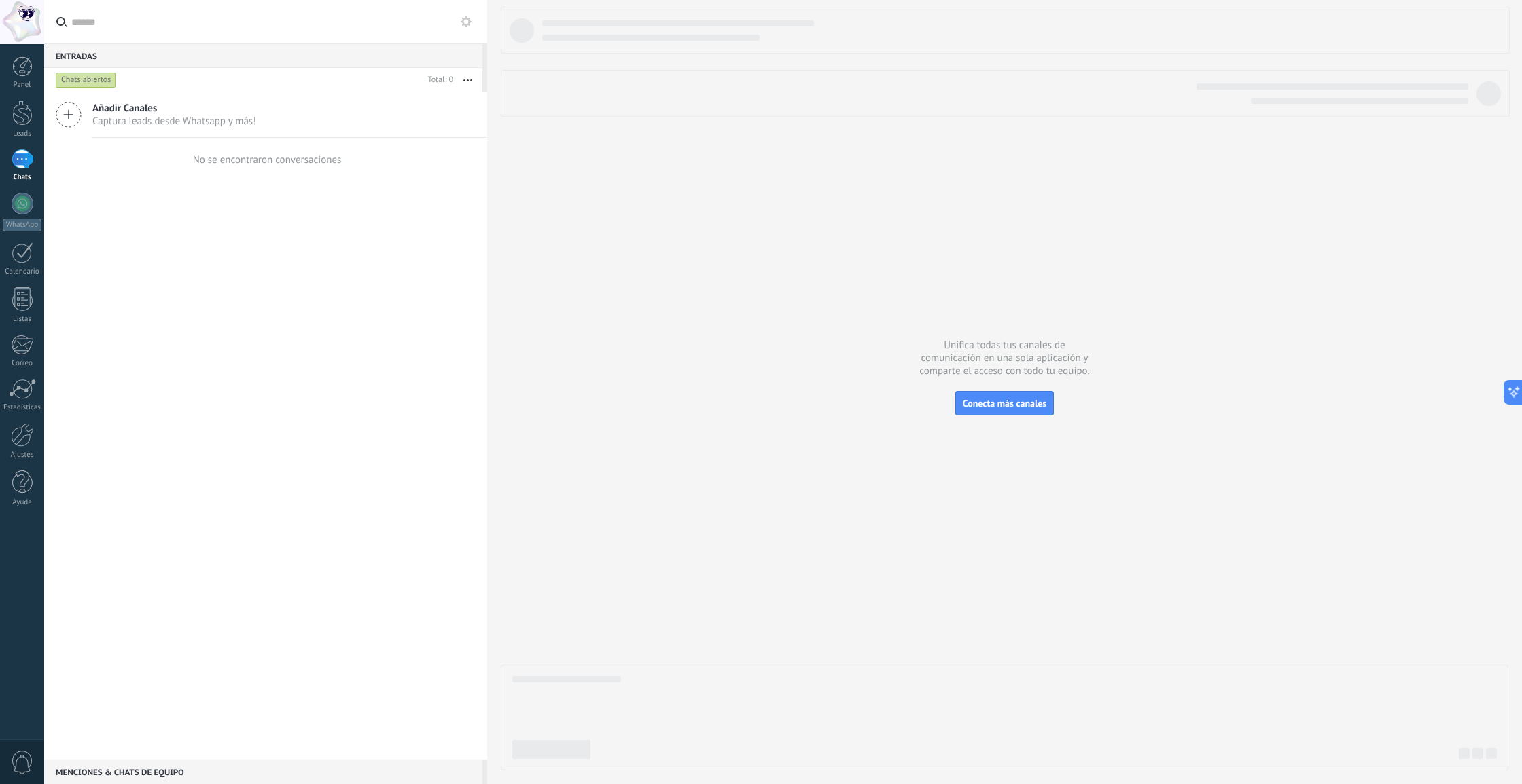
click at [179, 122] on span "Captura leads desde Whatsapp y más!" at bounding box center [174, 121] width 164 height 13
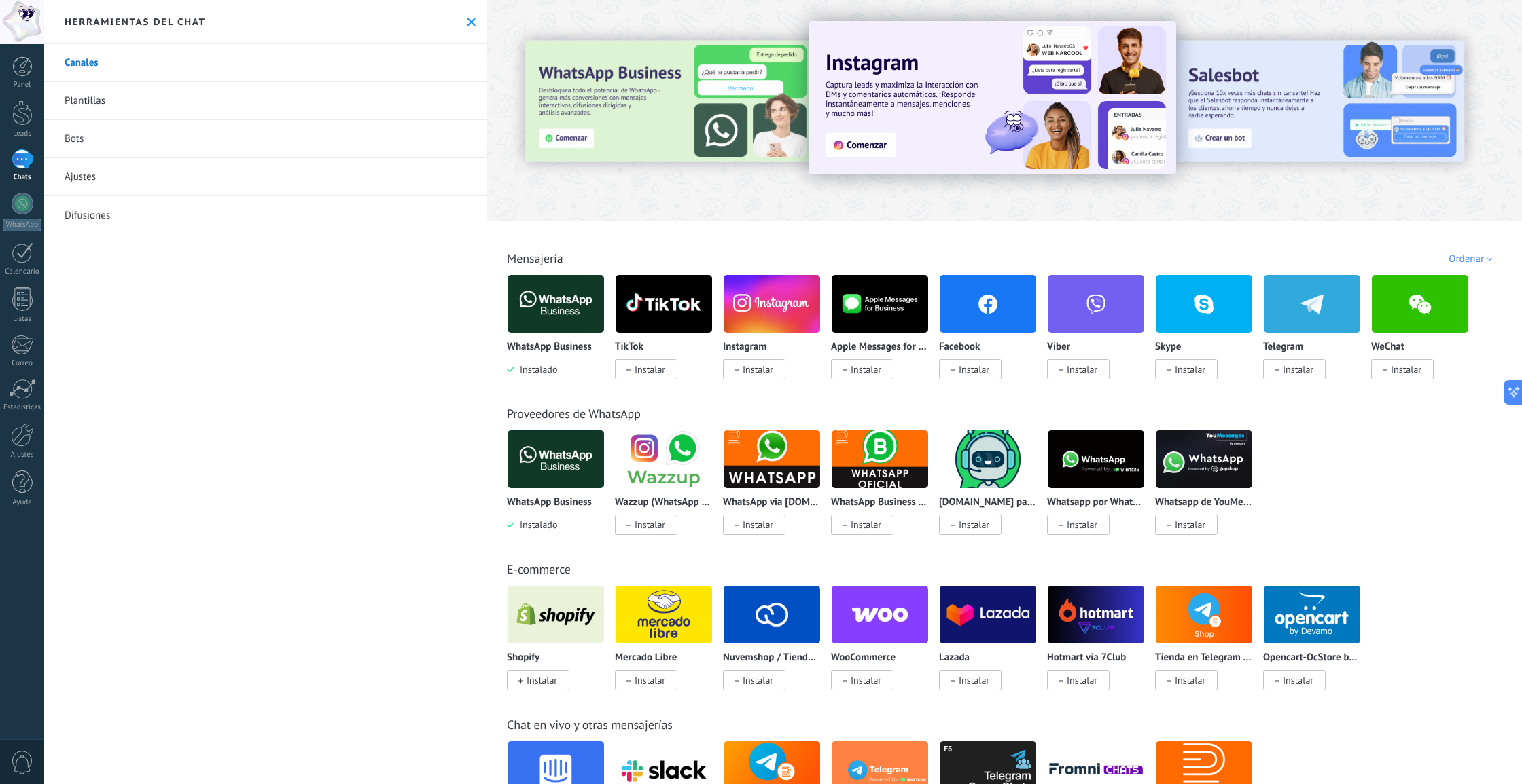
click at [163, 179] on link "Ajustes" at bounding box center [266, 177] width 443 height 38
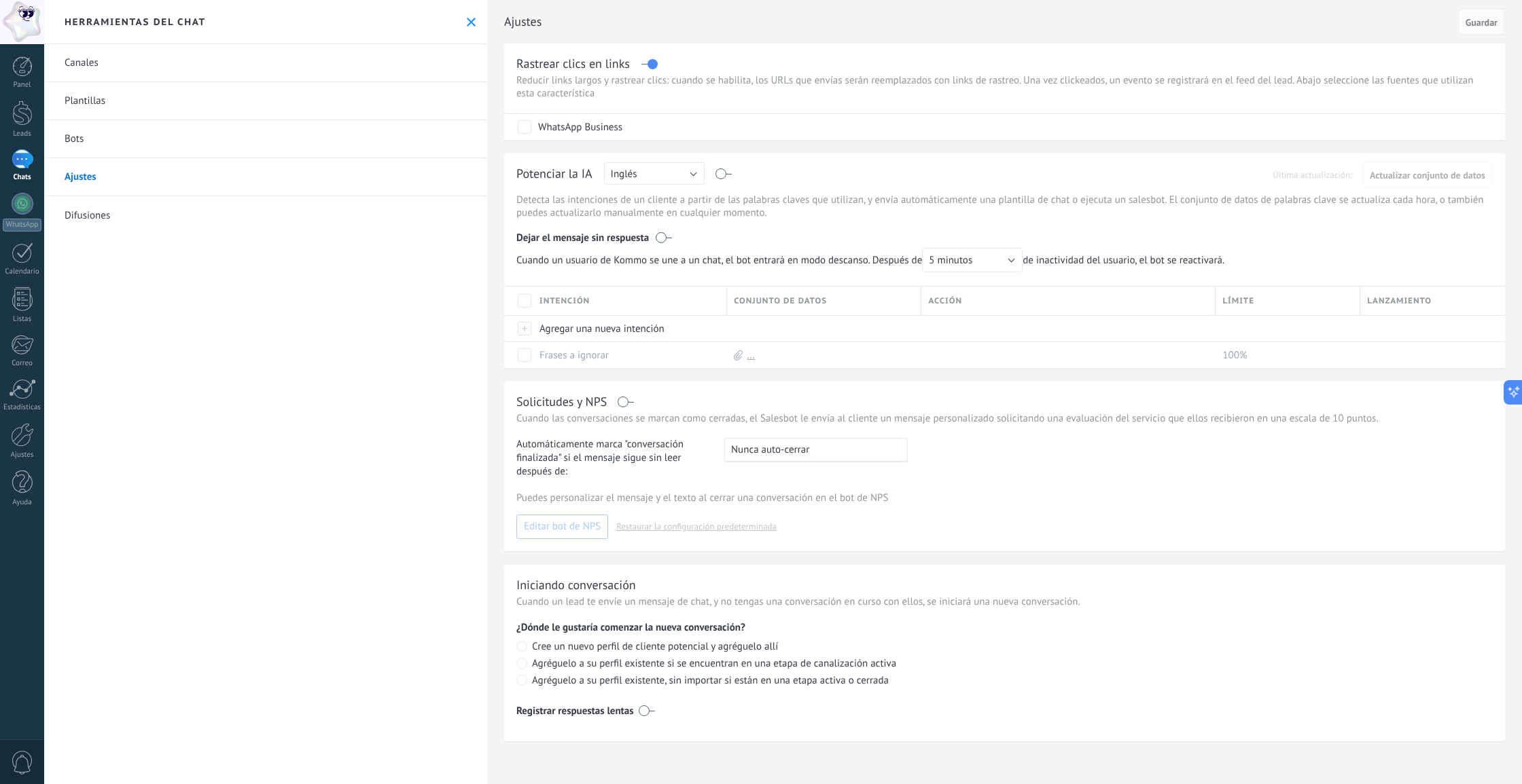
click at [152, 208] on link "Difusiones" at bounding box center [266, 215] width 443 height 38
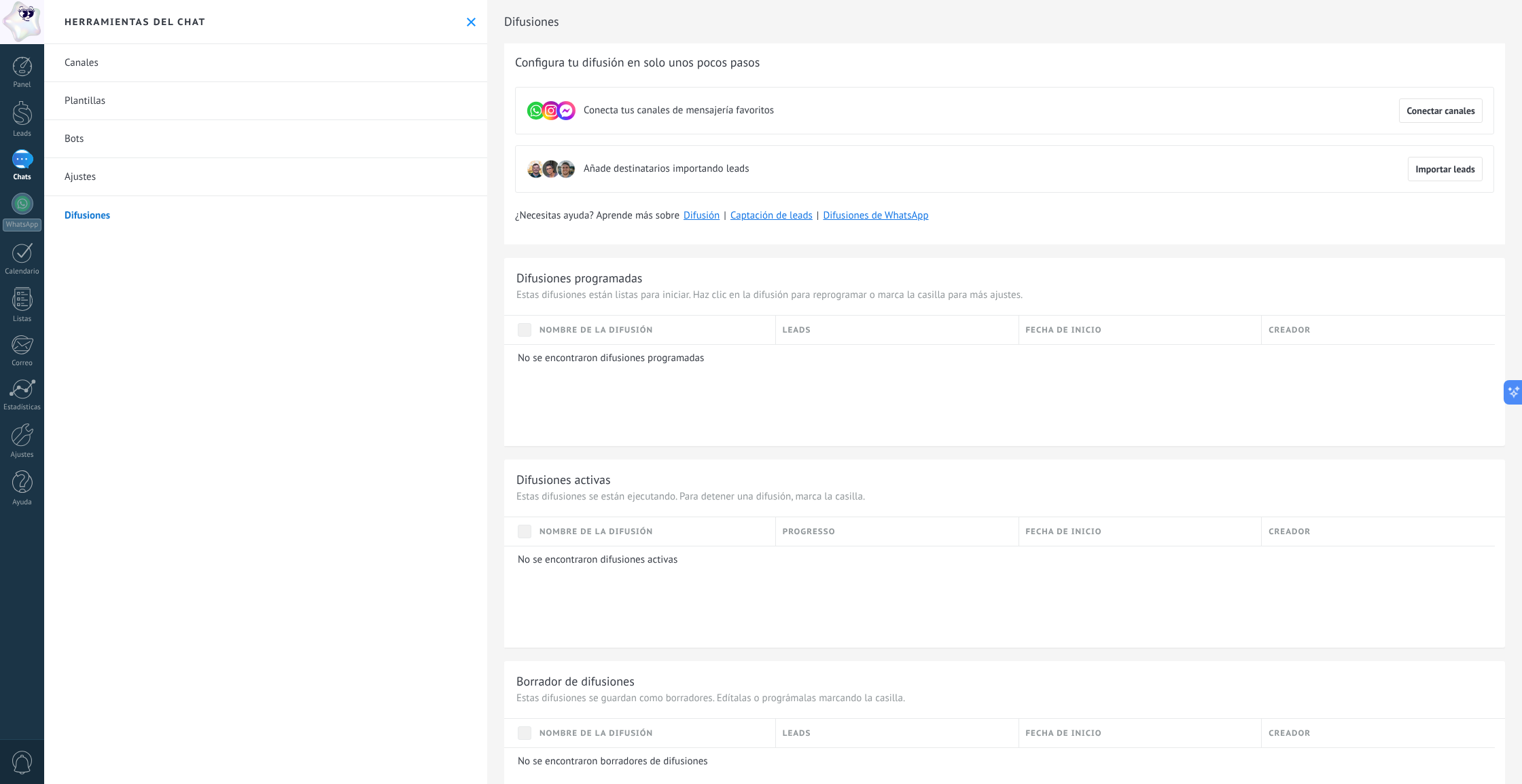
click at [93, 101] on link "Plantillas" at bounding box center [266, 102] width 443 height 38
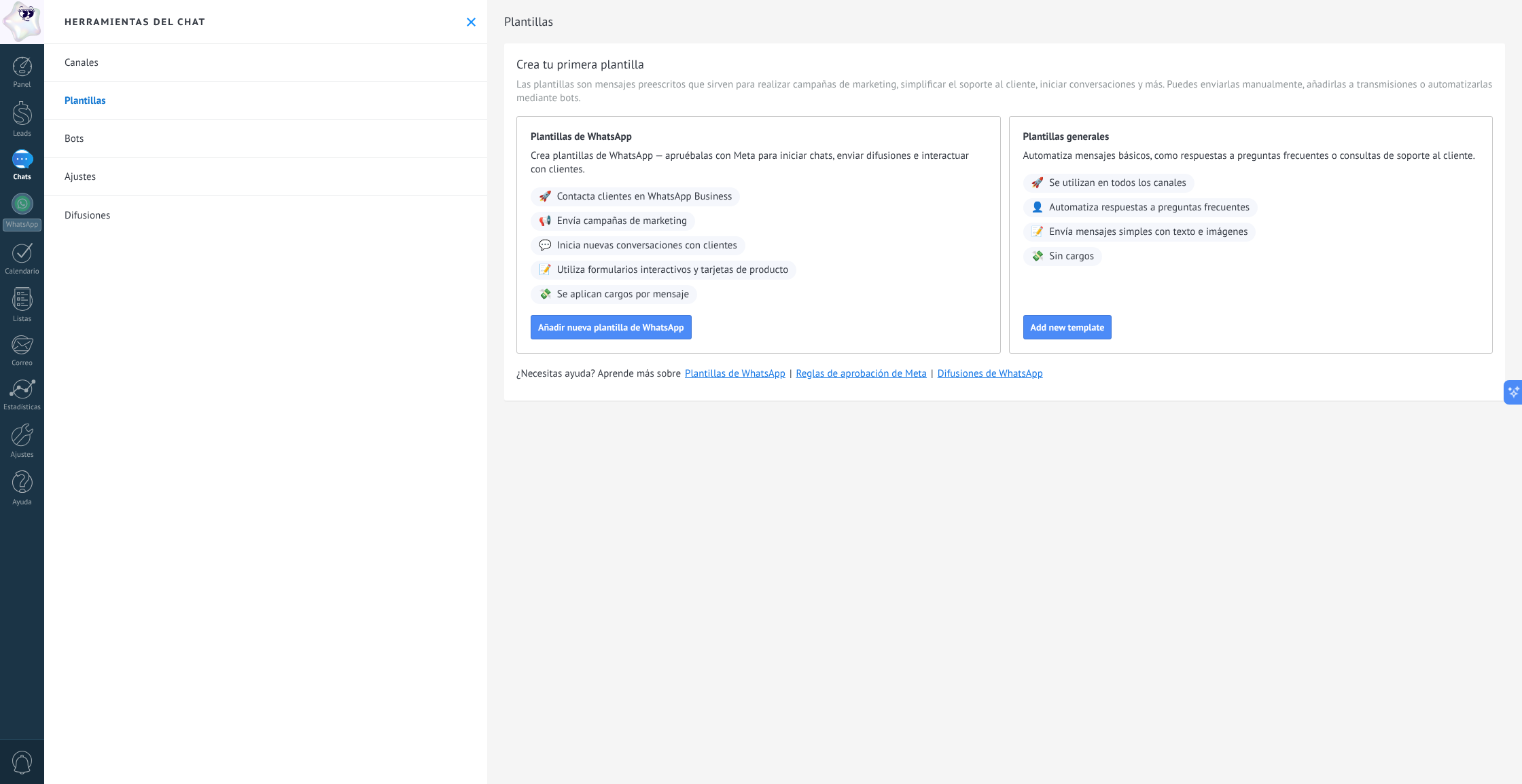
click at [71, 60] on link "Canales" at bounding box center [266, 63] width 443 height 38
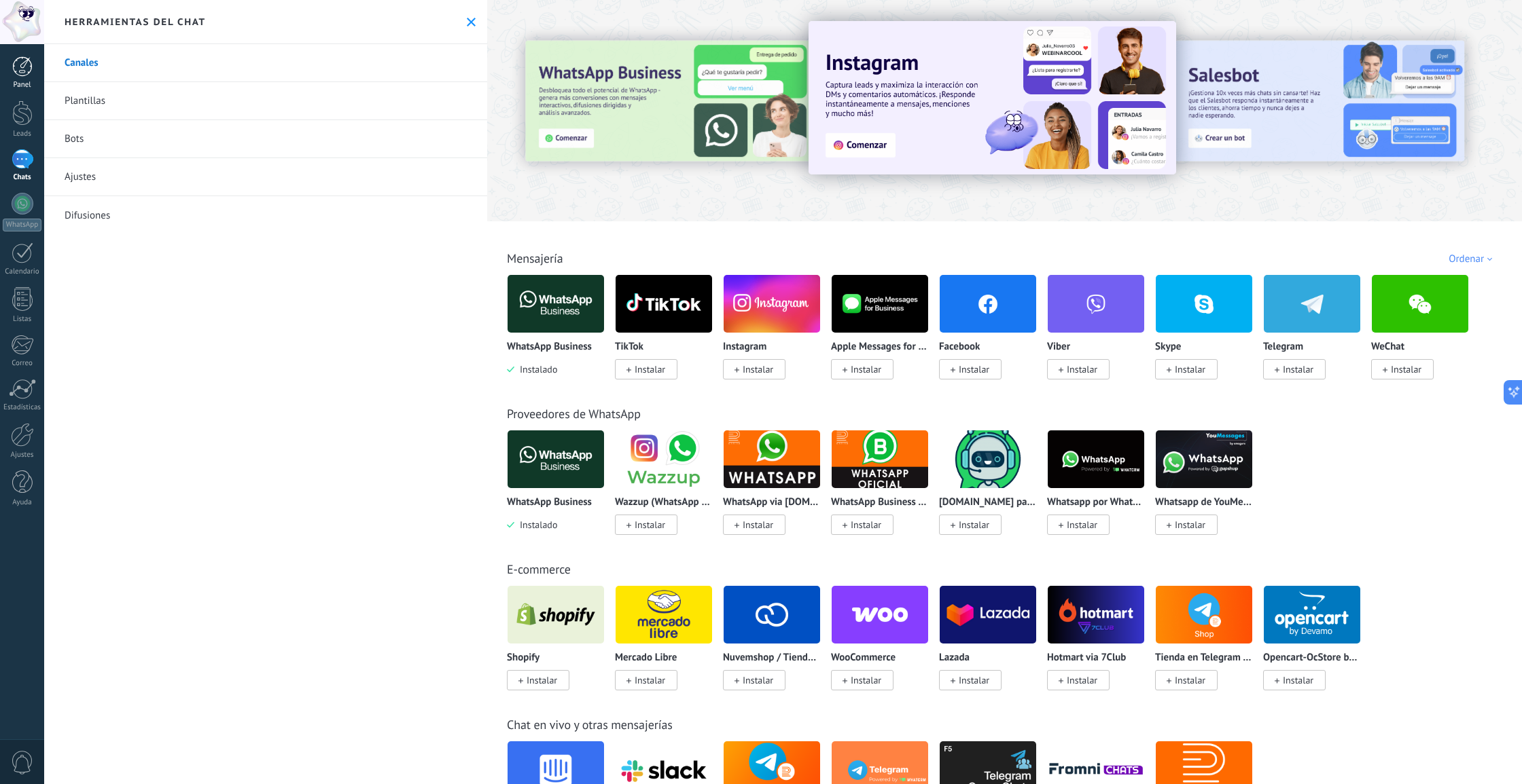
click at [12, 72] on div at bounding box center [22, 67] width 21 height 21
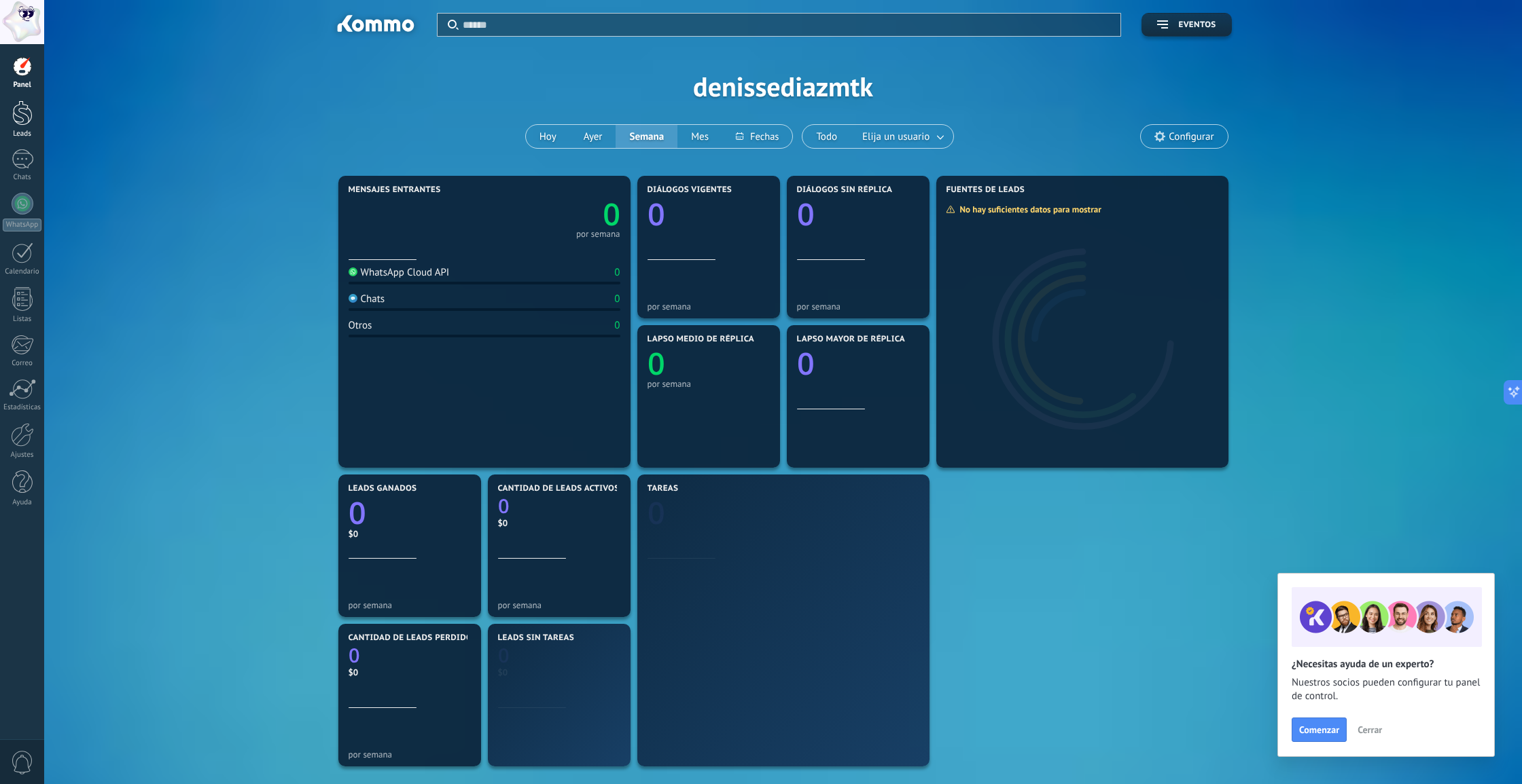
click at [31, 127] on link "Leads" at bounding box center [22, 120] width 44 height 38
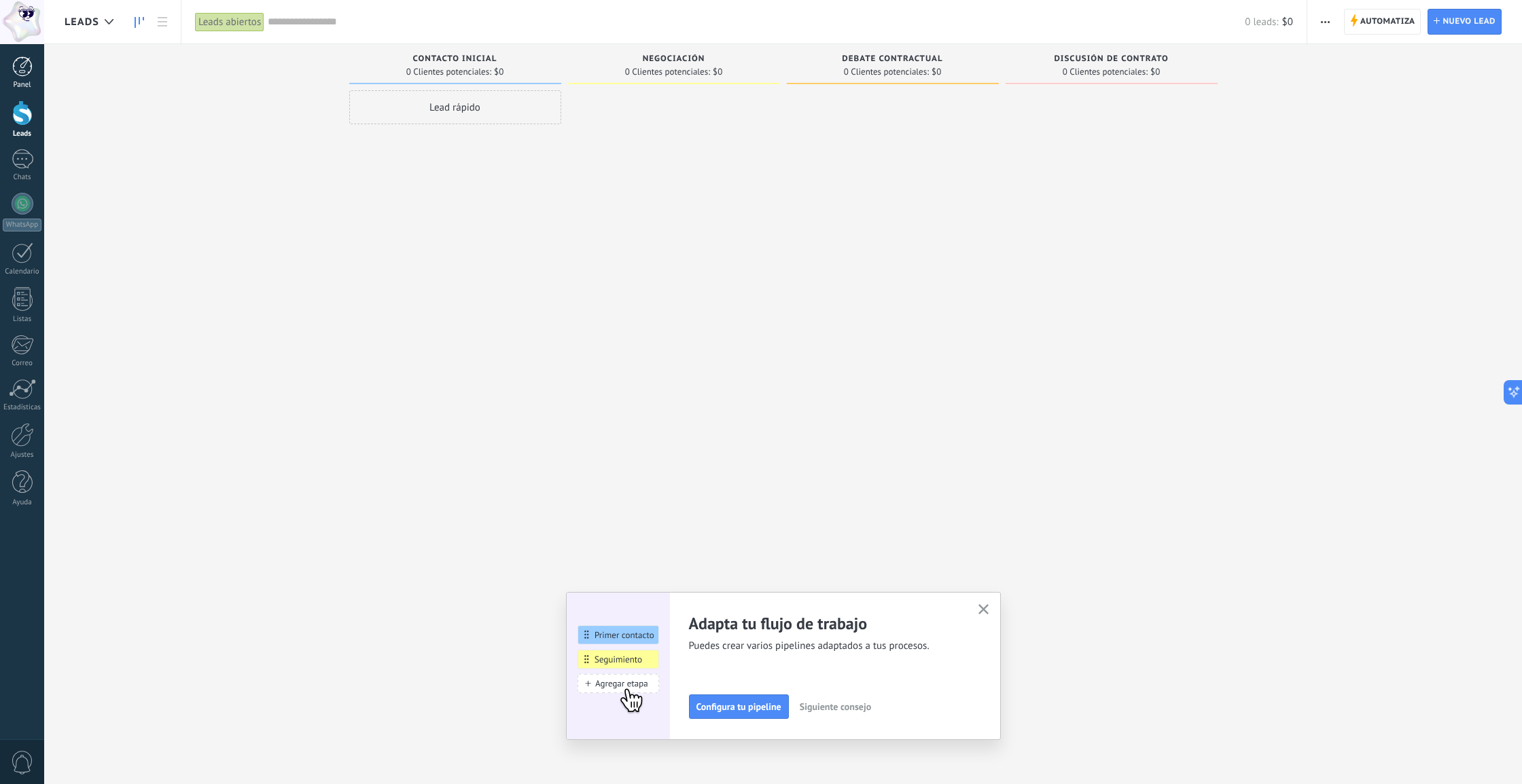
click at [23, 85] on div "Panel" at bounding box center [22, 85] width 40 height 9
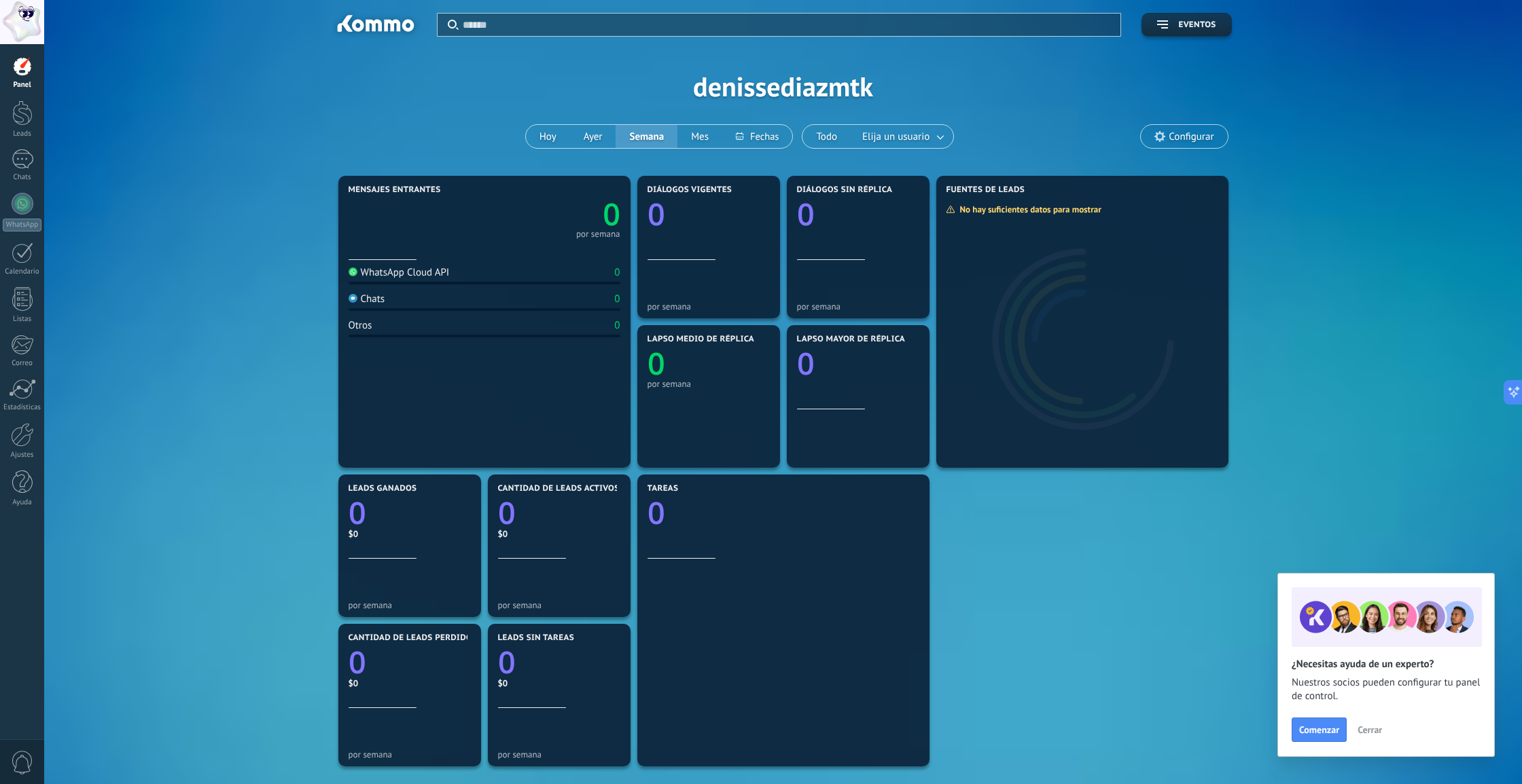
click at [601, 26] on input "text" at bounding box center [788, 25] width 650 height 14
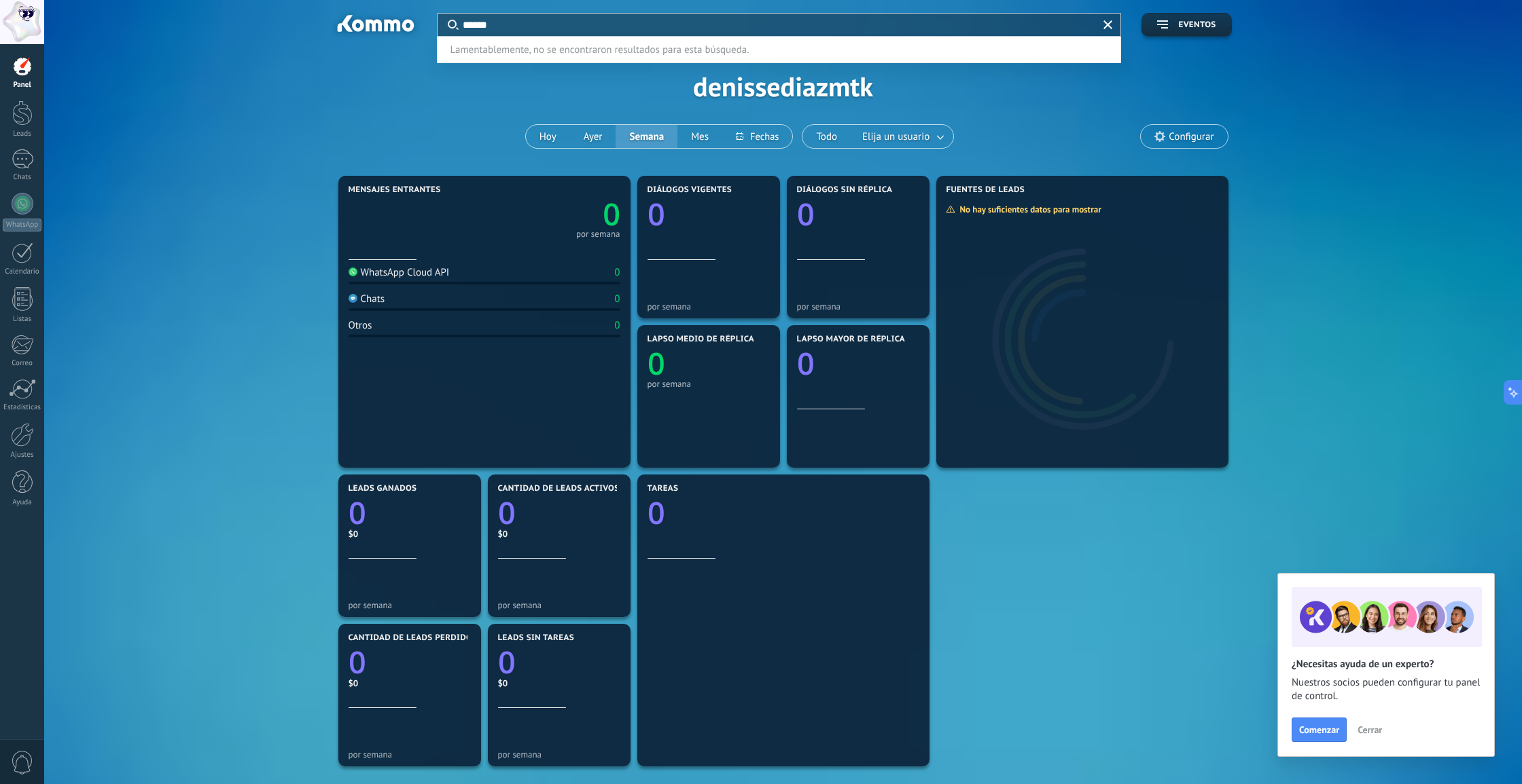
type input "******"
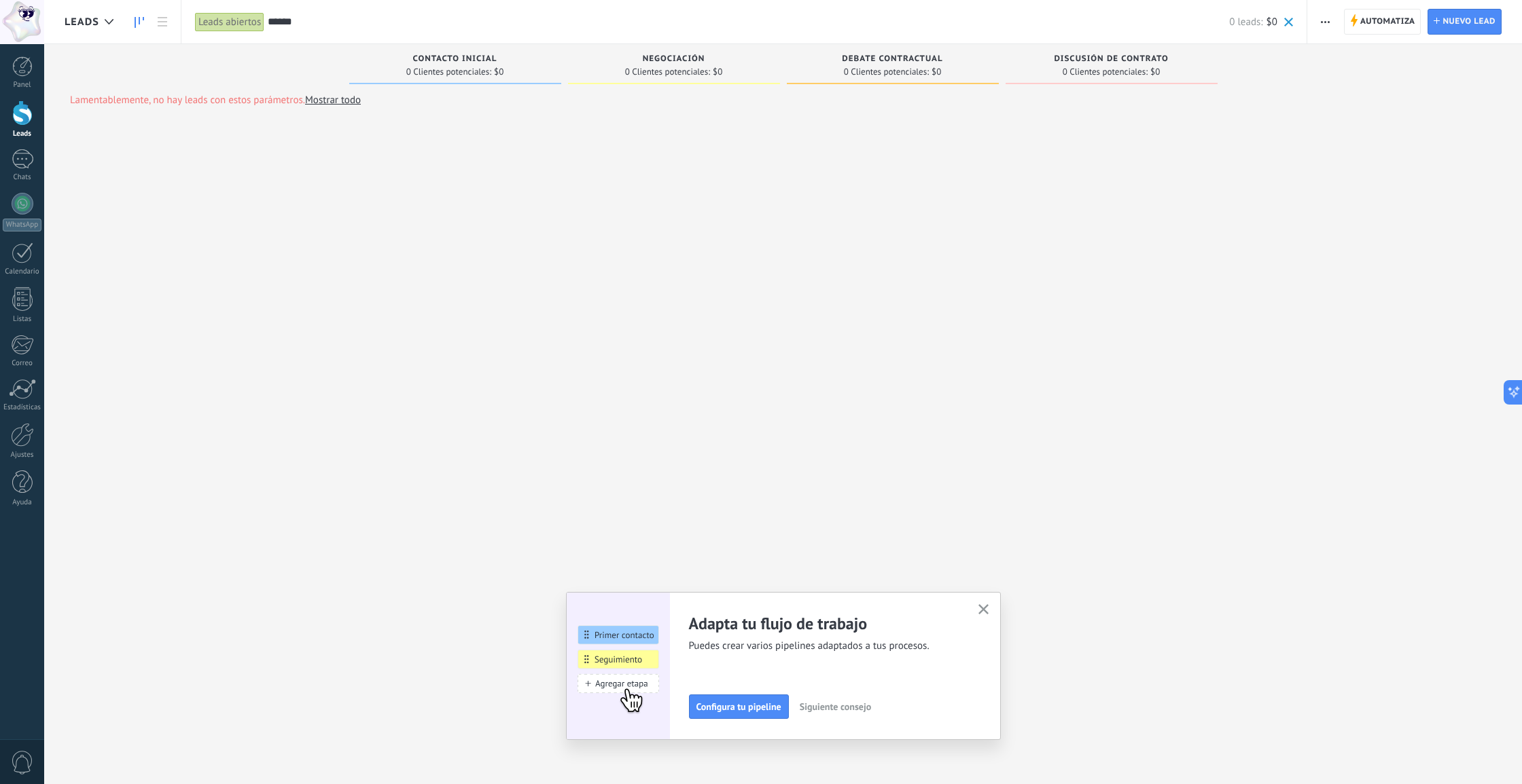
click at [337, 106] on link "Mostrar todo" at bounding box center [333, 100] width 56 height 13
click at [335, 97] on link "Mostrar todo" at bounding box center [333, 100] width 56 height 13
click at [335, 101] on link "Mostrar todo" at bounding box center [333, 100] width 56 height 13
click at [1474, 25] on span "Nuevo lead" at bounding box center [1469, 21] width 53 height 25
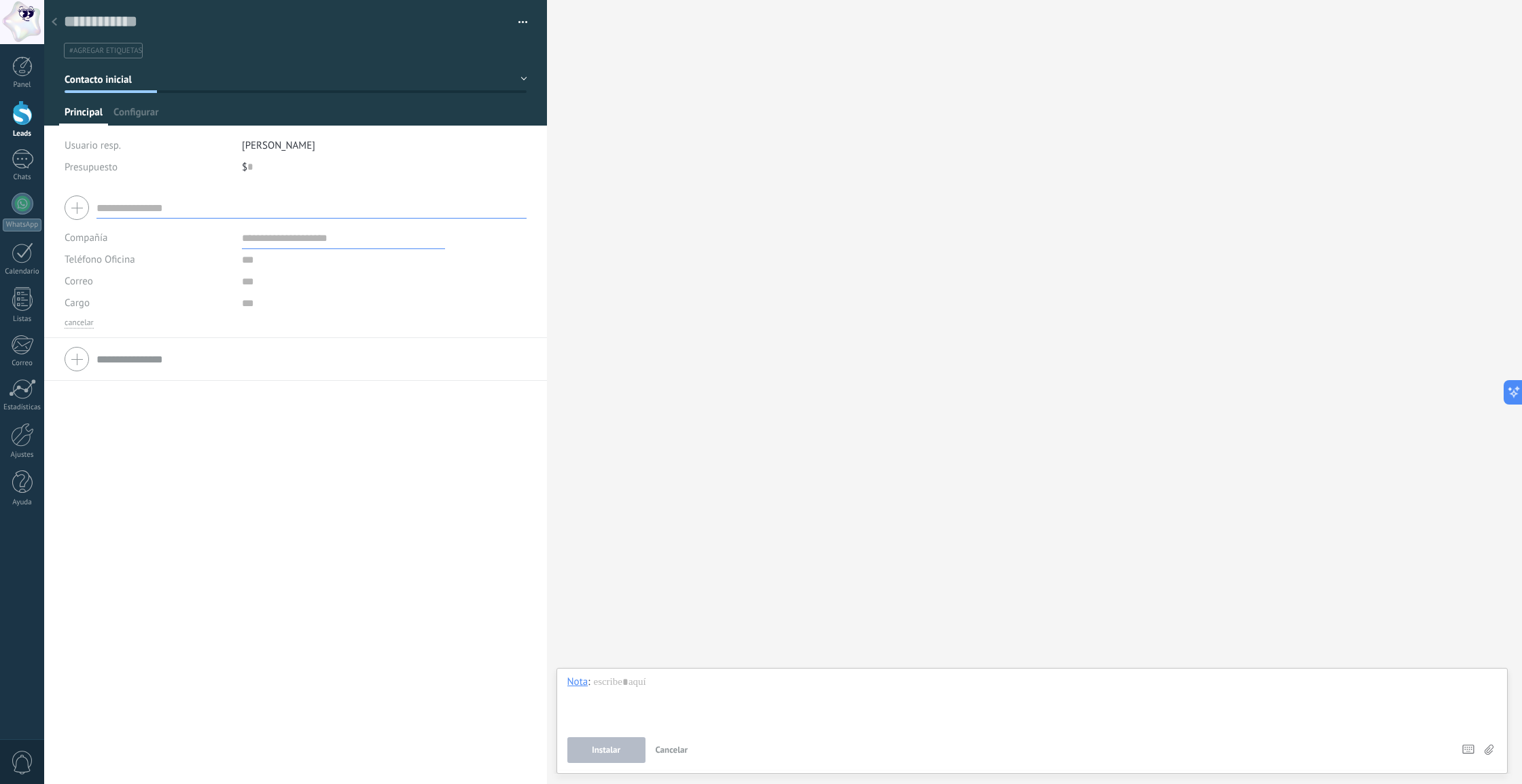
click at [131, 200] on input "text" at bounding box center [312, 207] width 430 height 21
click at [57, 21] on div at bounding box center [54, 22] width 19 height 26
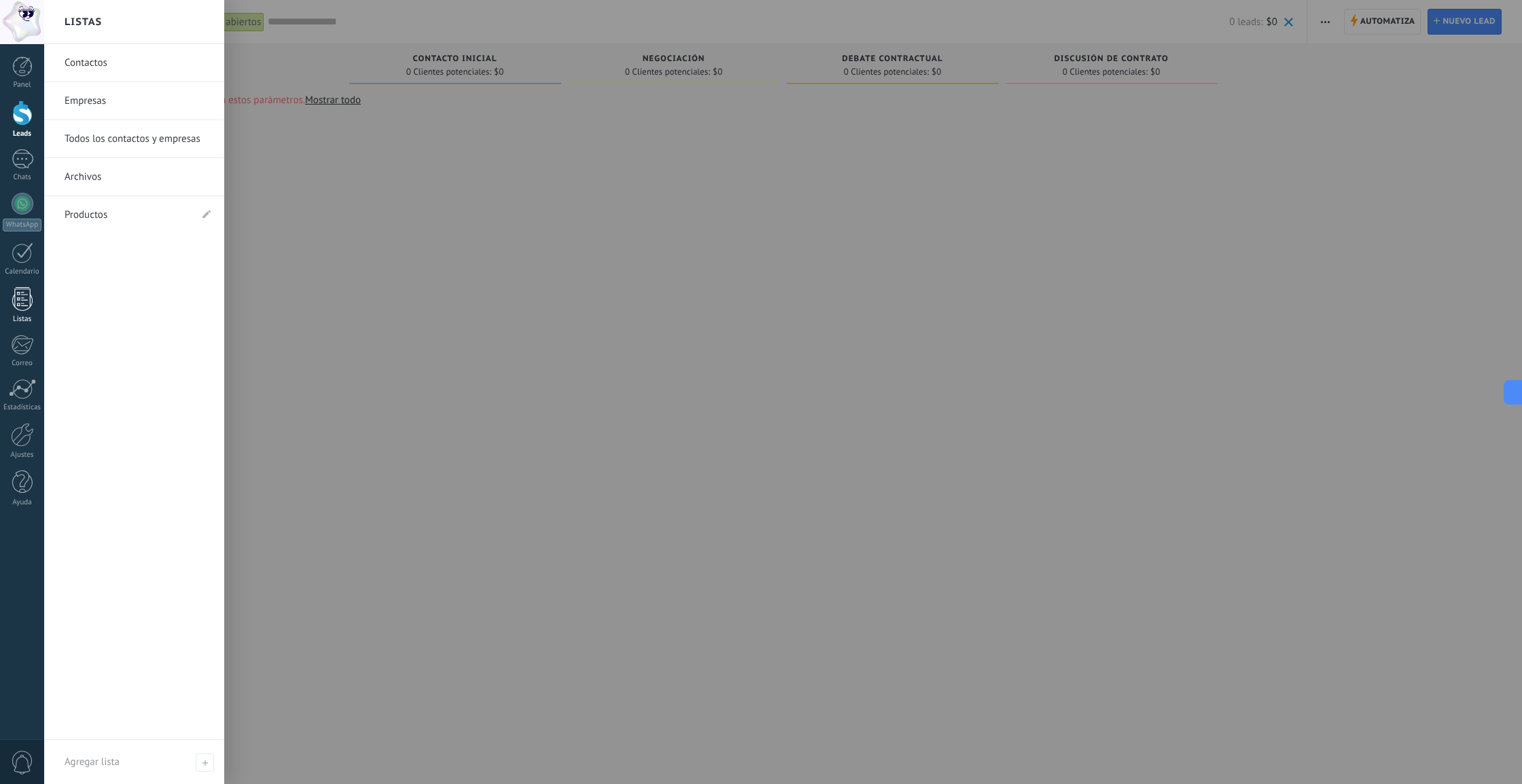
click at [18, 317] on div "Listas" at bounding box center [22, 319] width 40 height 9
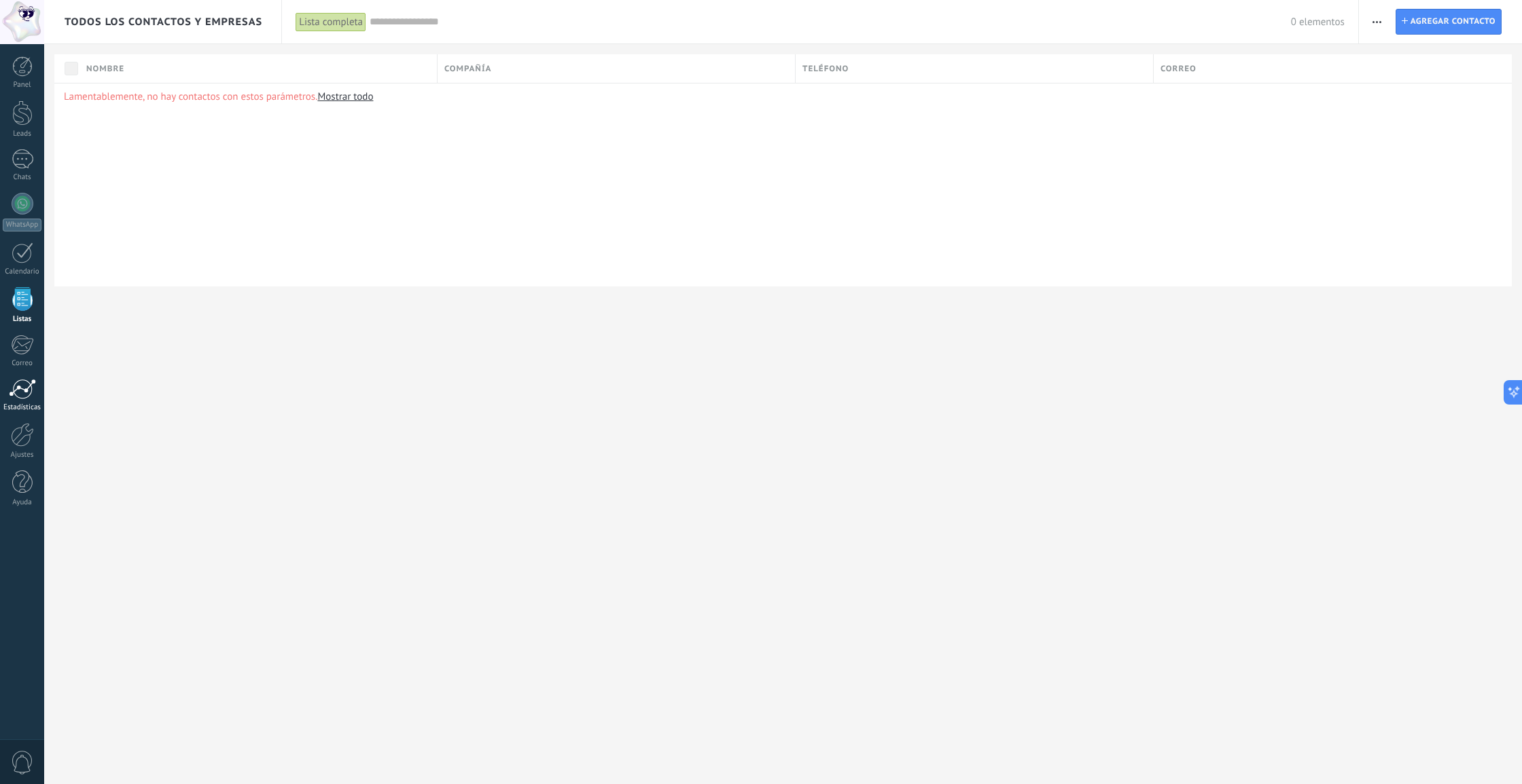
click at [23, 397] on div at bounding box center [22, 390] width 27 height 21
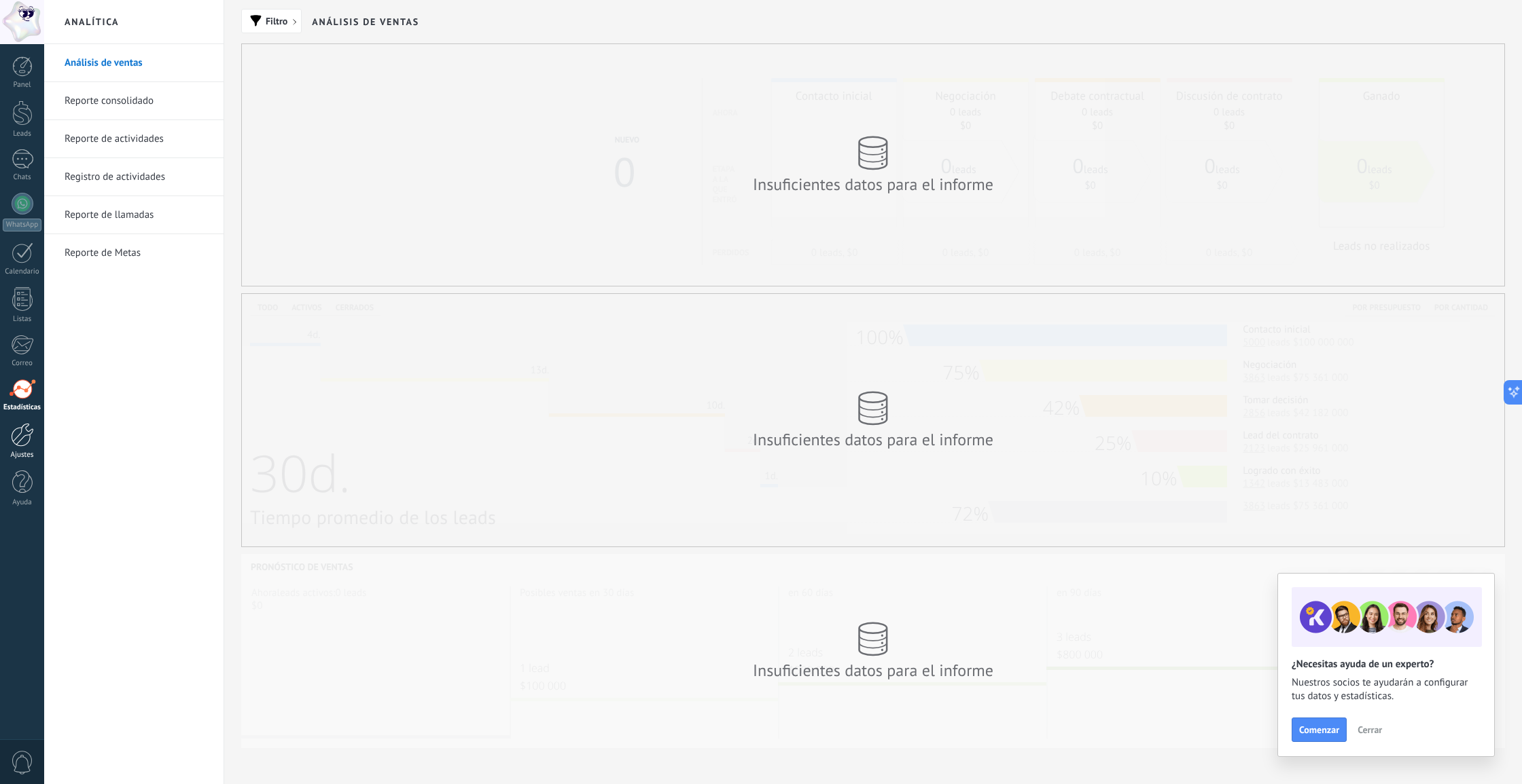
click at [17, 450] on link "Ajustes" at bounding box center [22, 441] width 44 height 37
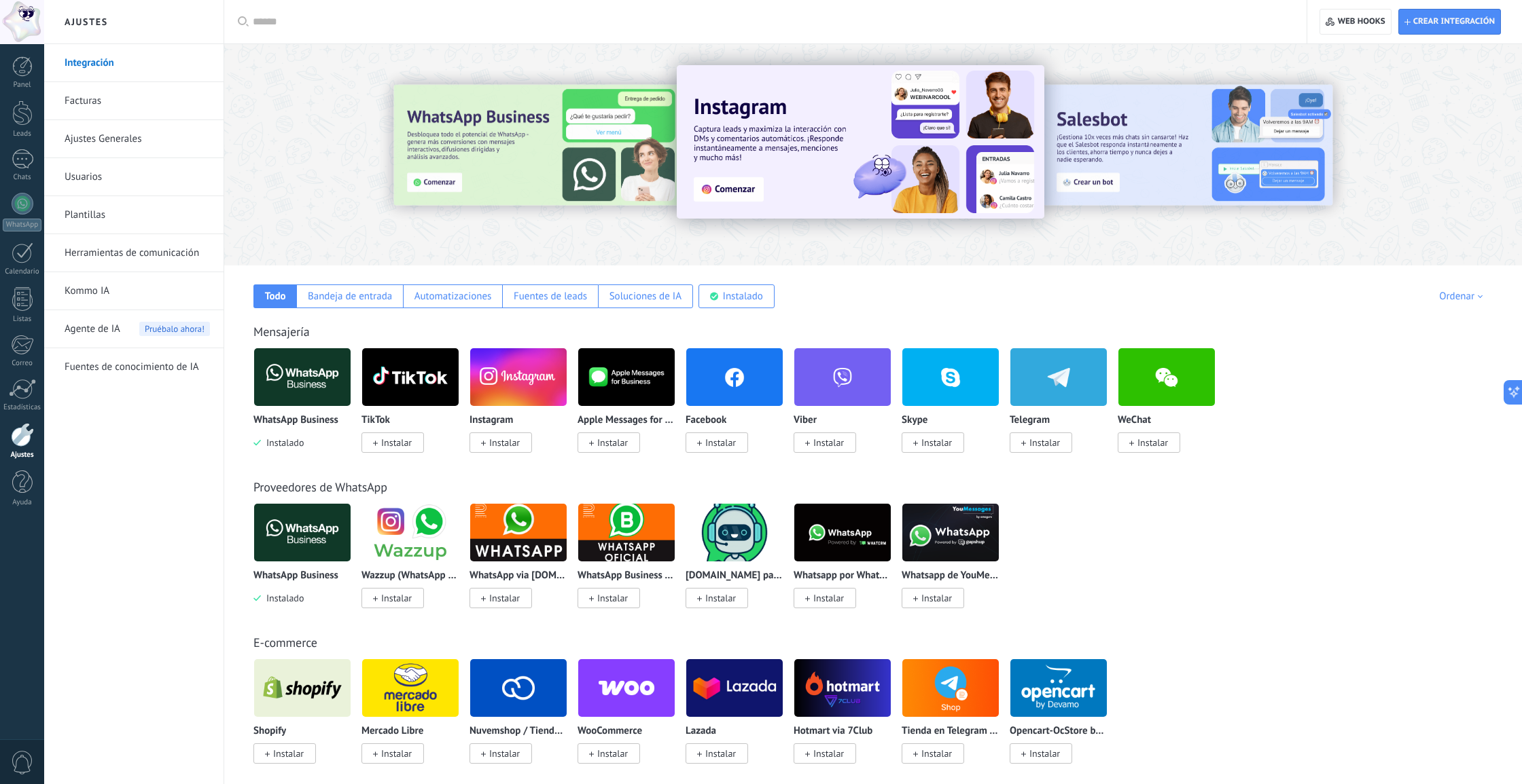
scroll to position [13, 0]
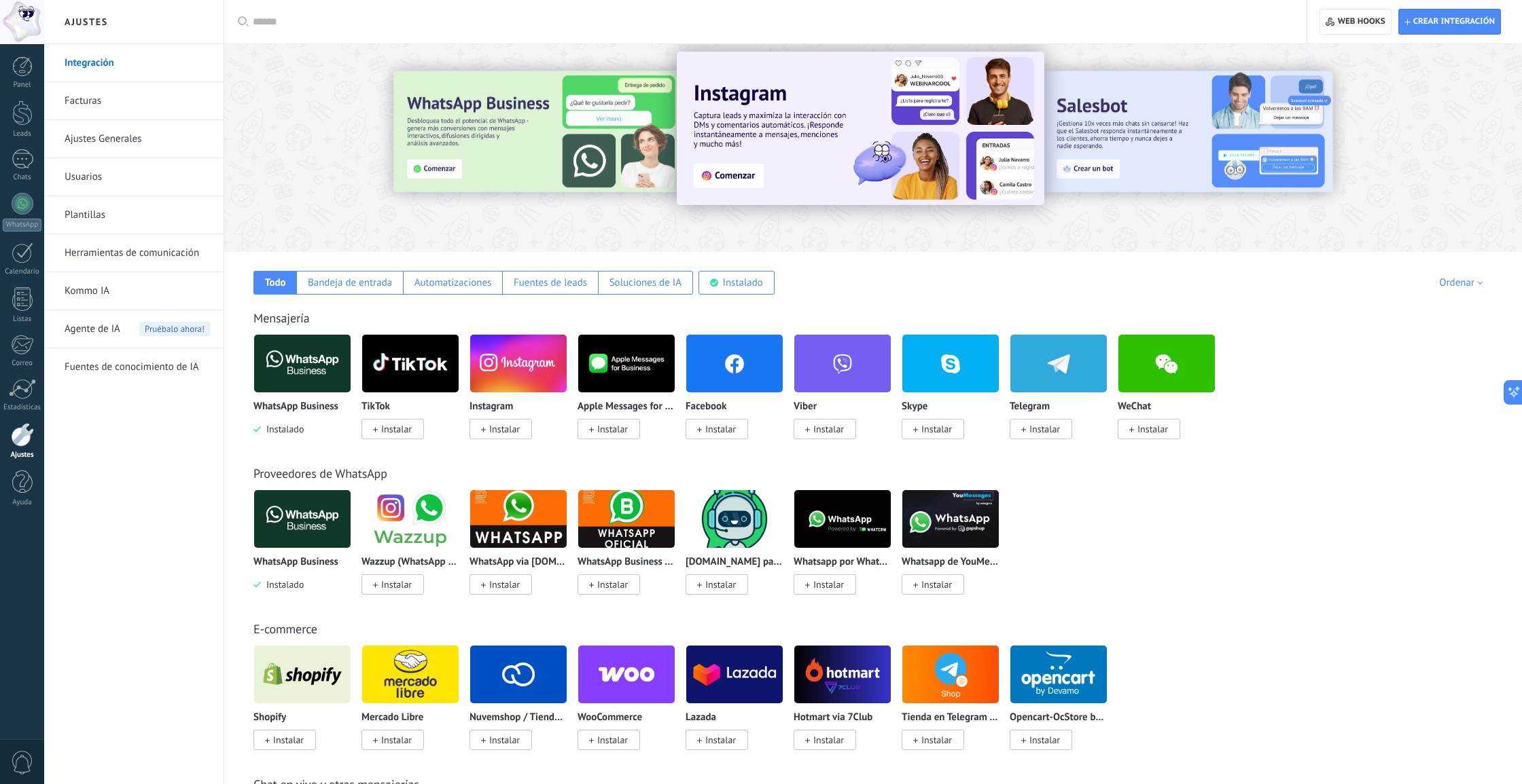
click at [306, 385] on img at bounding box center [302, 363] width 97 height 66
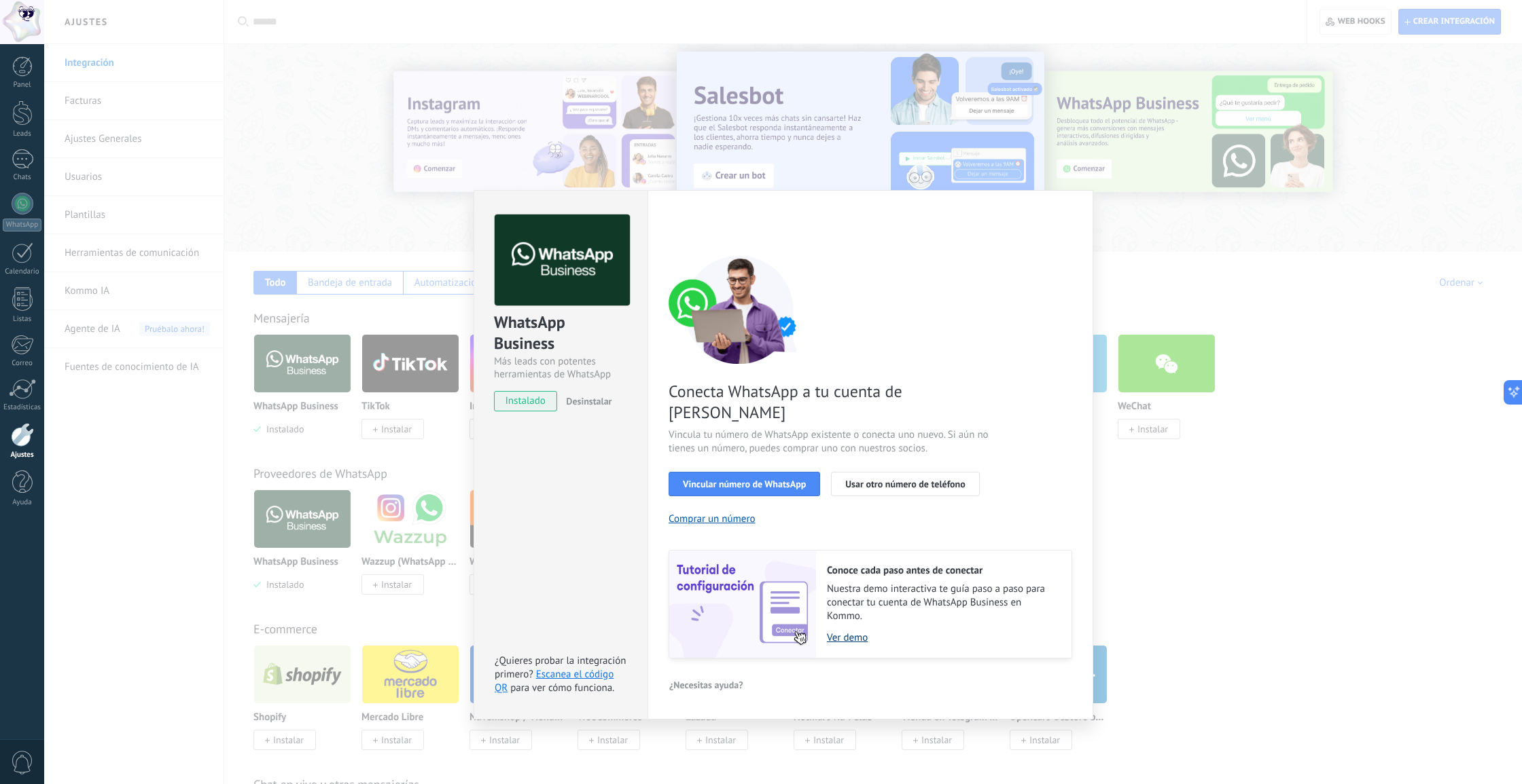
click at [840, 632] on link "Ver demo" at bounding box center [942, 638] width 231 height 13
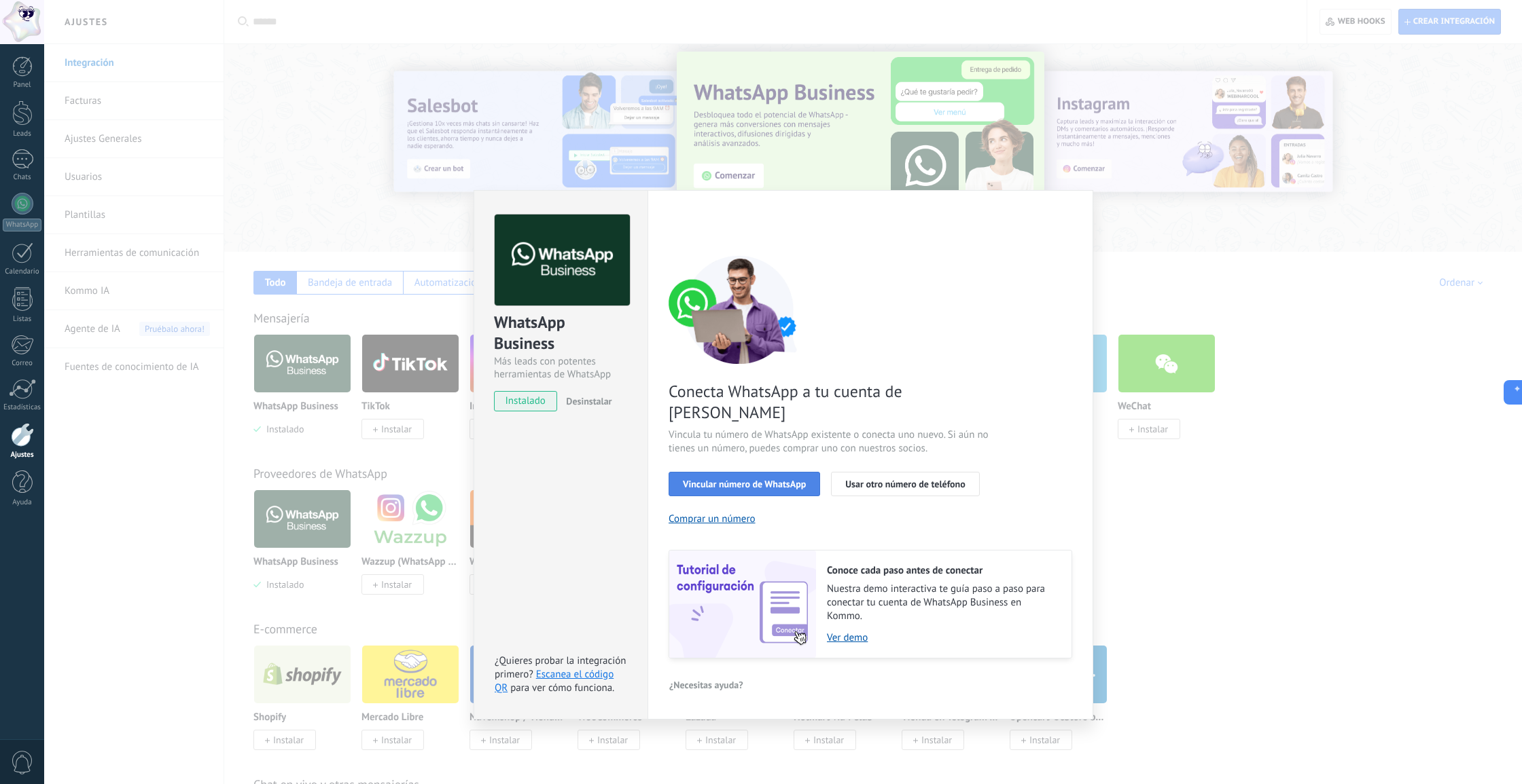
click at [738, 479] on span "Vincular número de WhatsApp" at bounding box center [744, 484] width 123 height 10
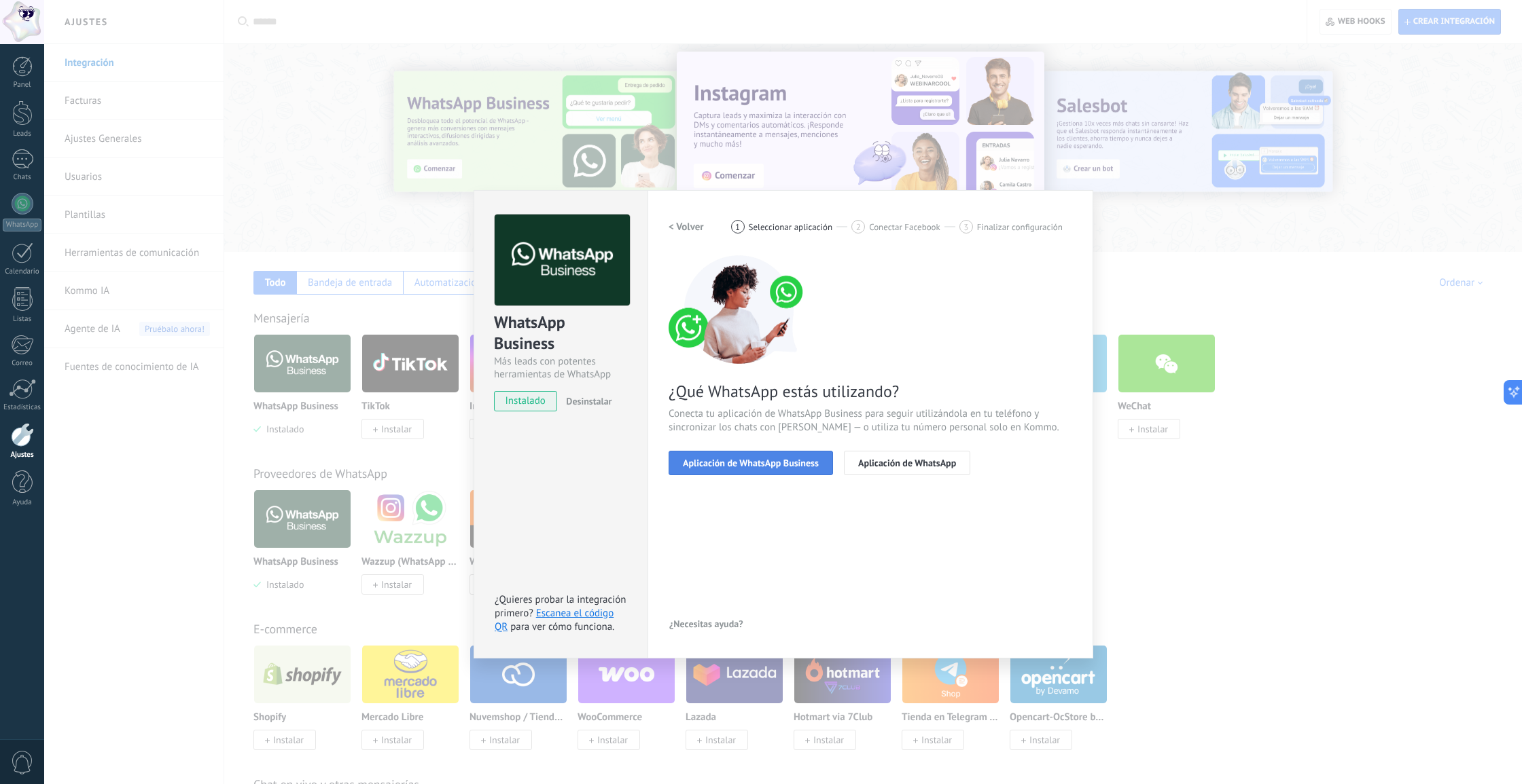
click at [795, 465] on span "Aplicación de WhatsApp Business" at bounding box center [750, 463] width 136 height 10
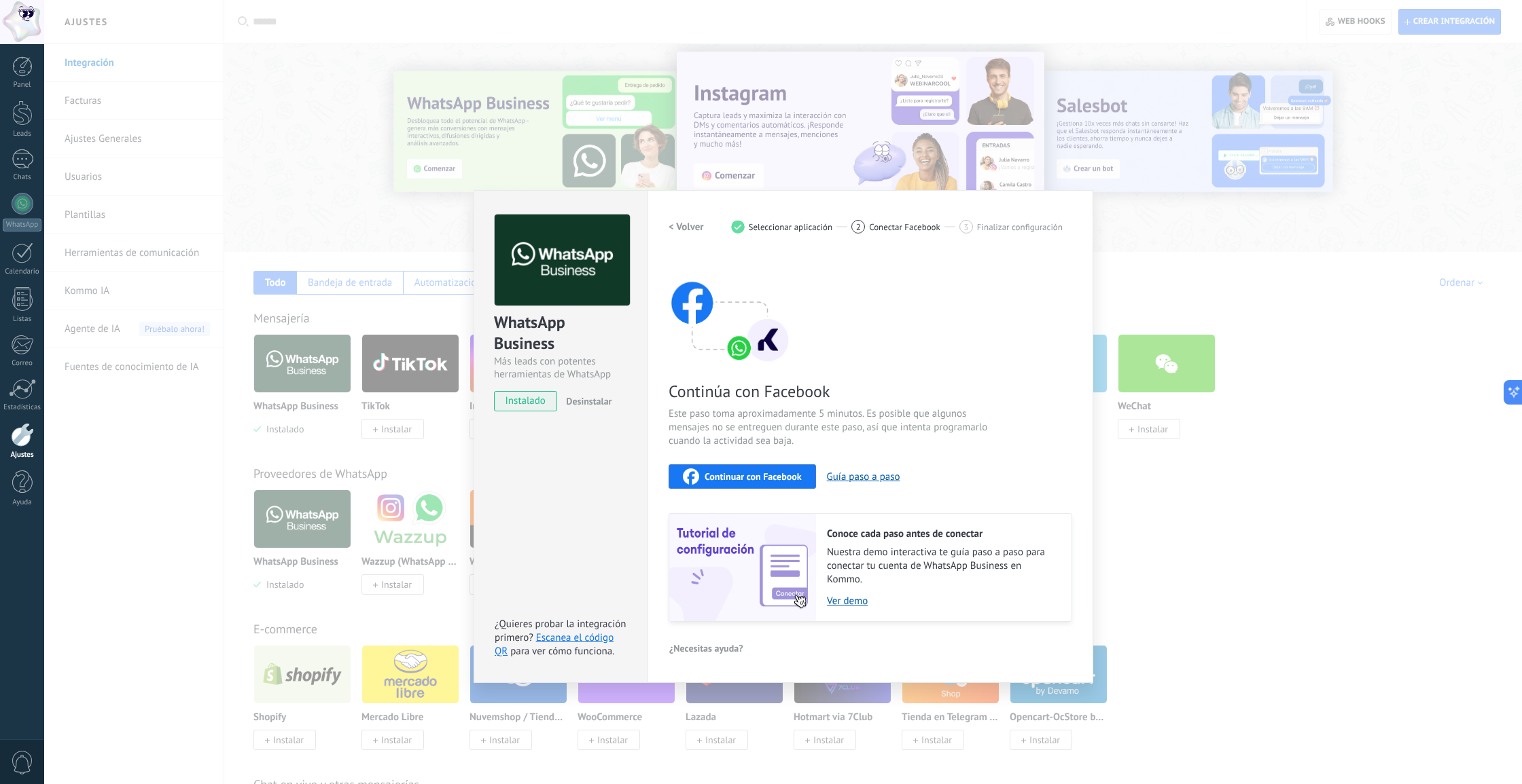
click at [749, 478] on span "Continuar con Facebook" at bounding box center [753, 477] width 97 height 10
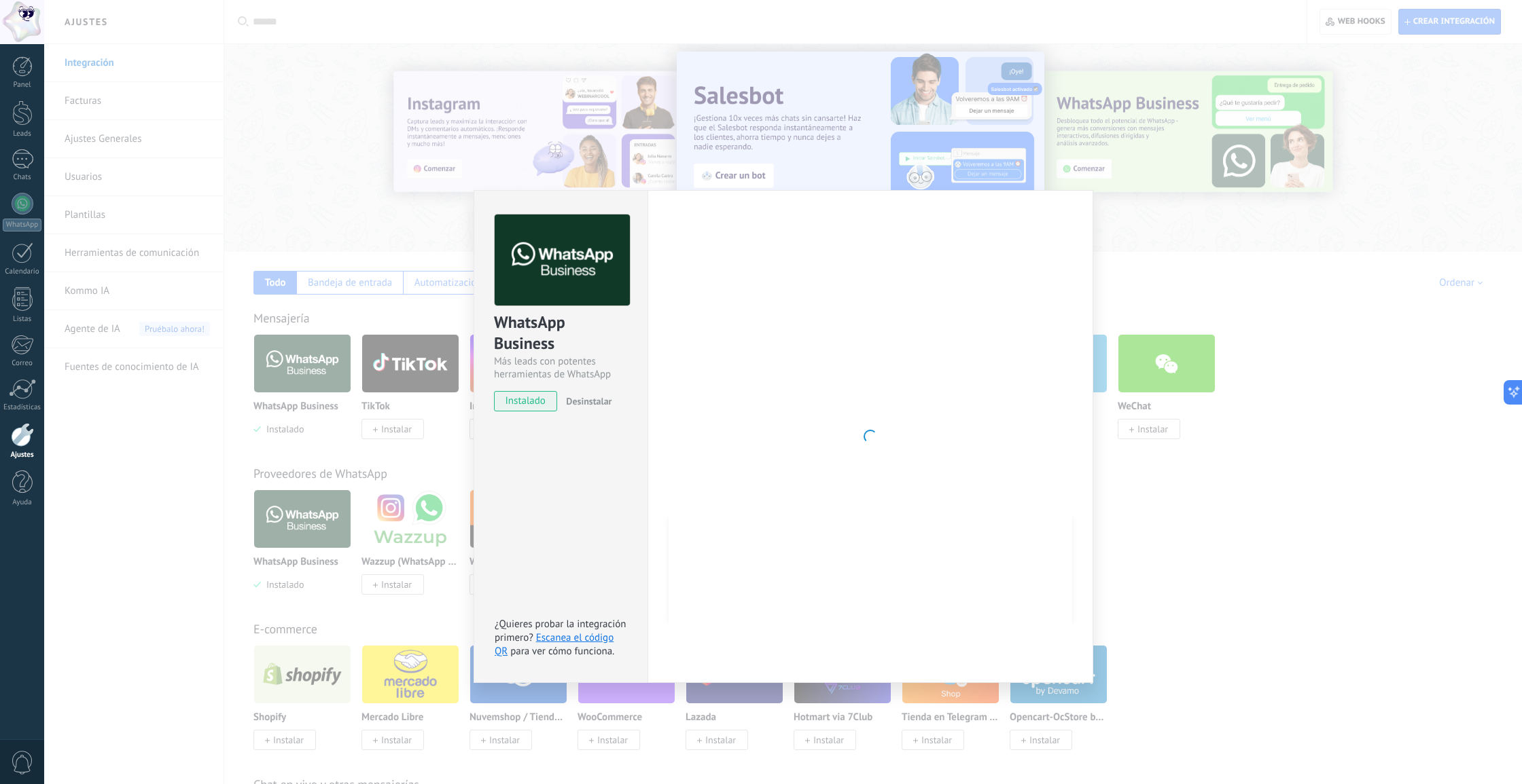
click at [1185, 233] on div "WhatsApp Business Más leads con potentes herramientas de WhatsApp instalado Des…" at bounding box center [783, 392] width 1478 height 784
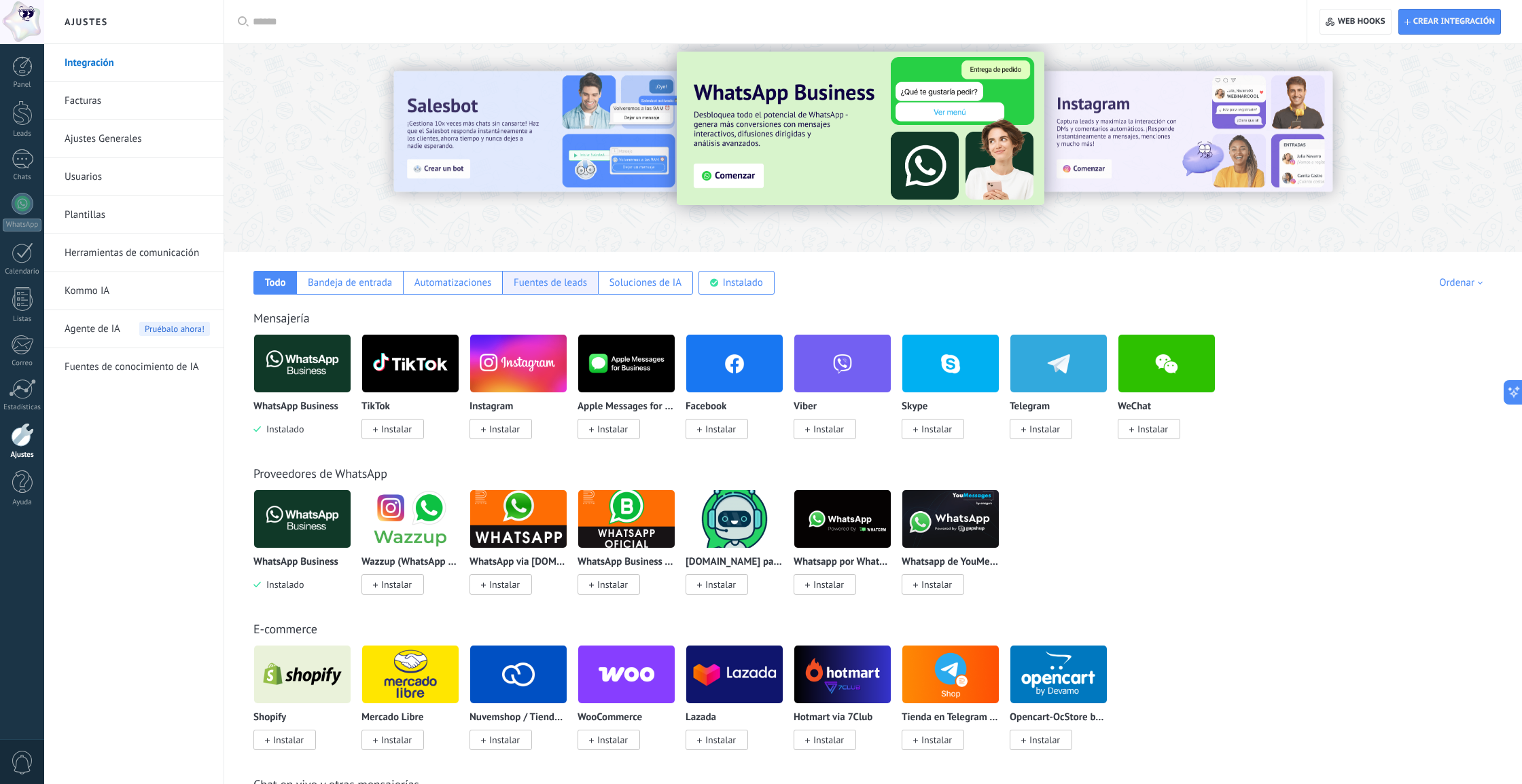
click at [549, 290] on div "Fuentes de leads" at bounding box center [549, 282] width 96 height 24
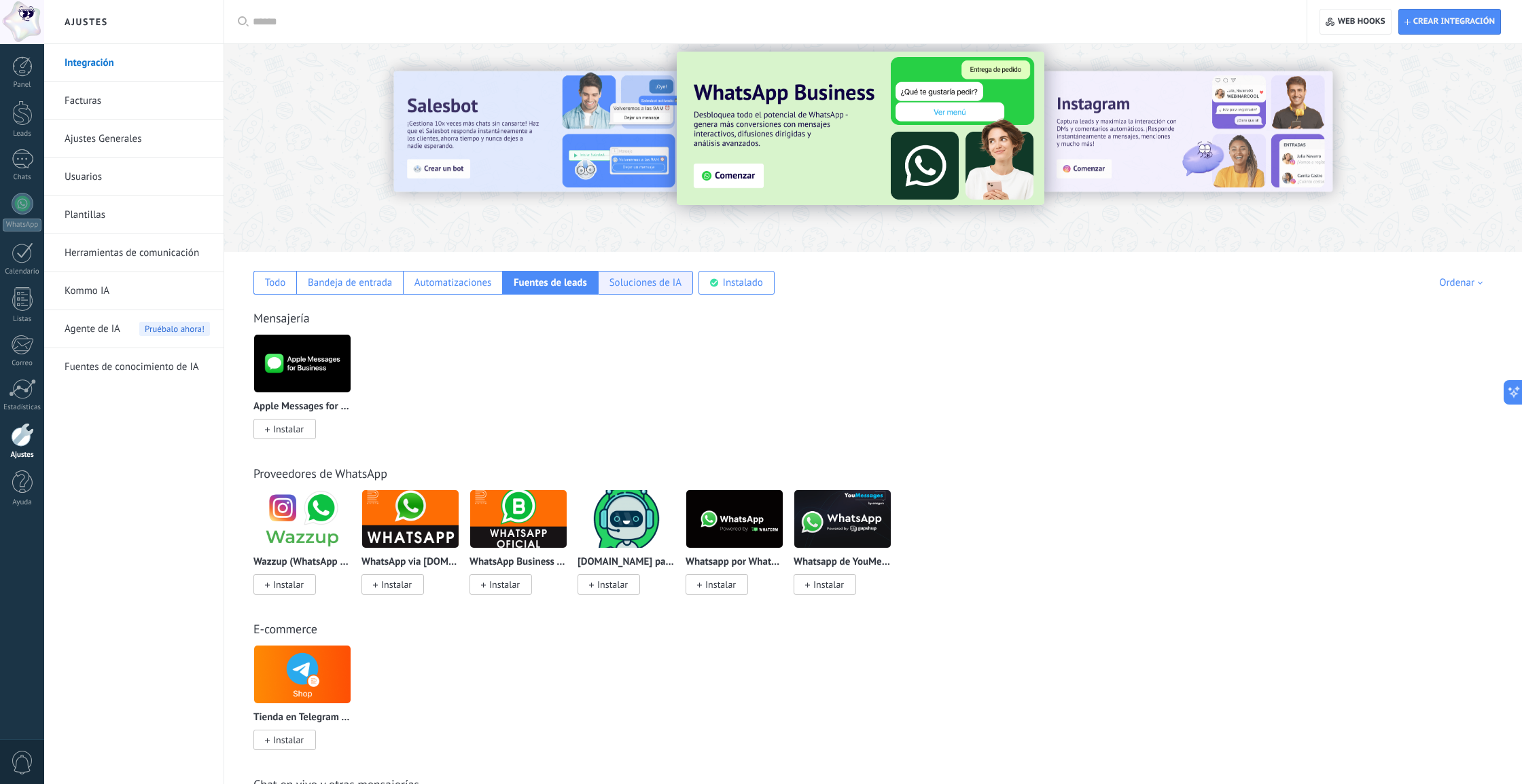
click at [645, 282] on div "Soluciones de IA" at bounding box center [645, 282] width 72 height 13
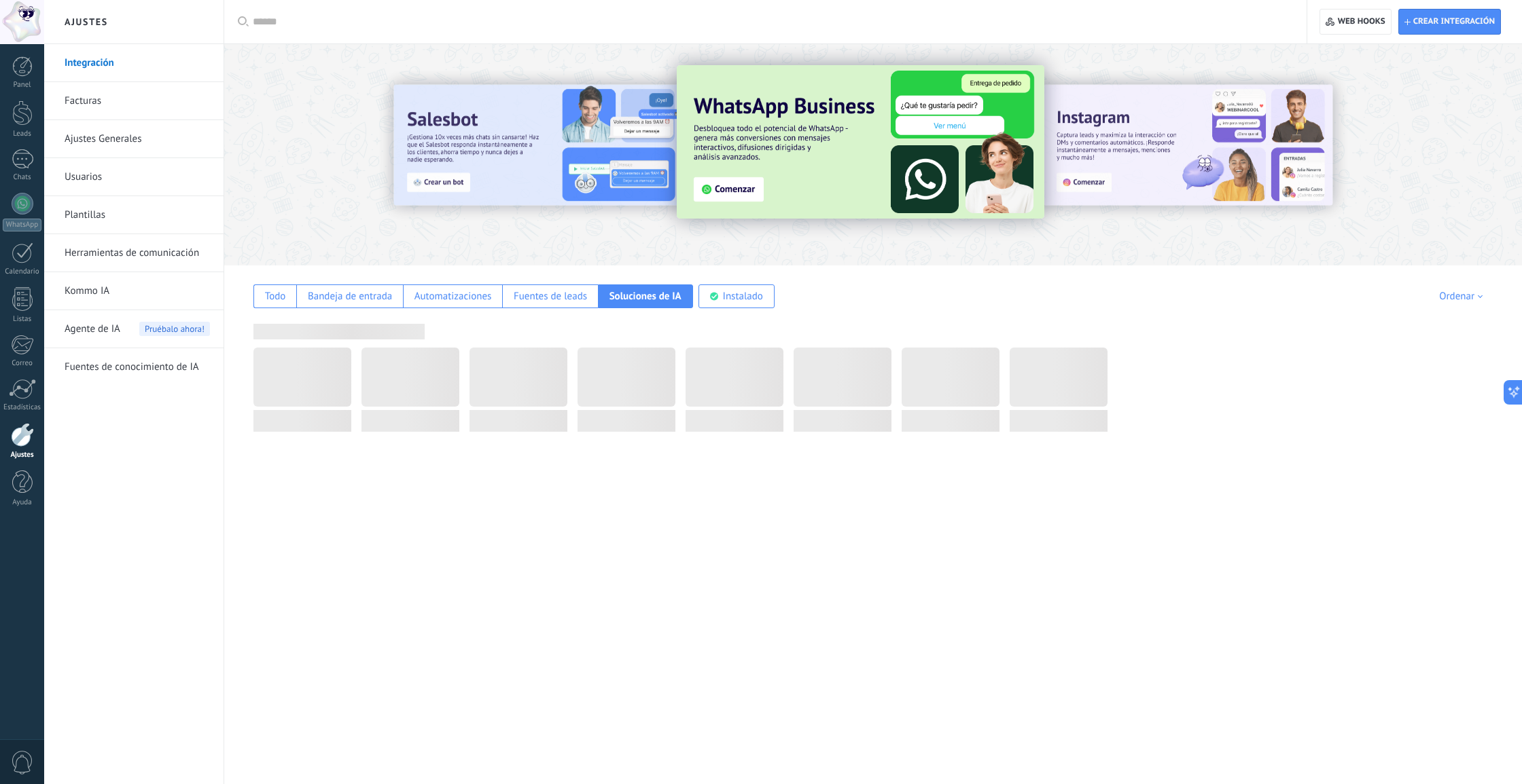
scroll to position [0, 0]
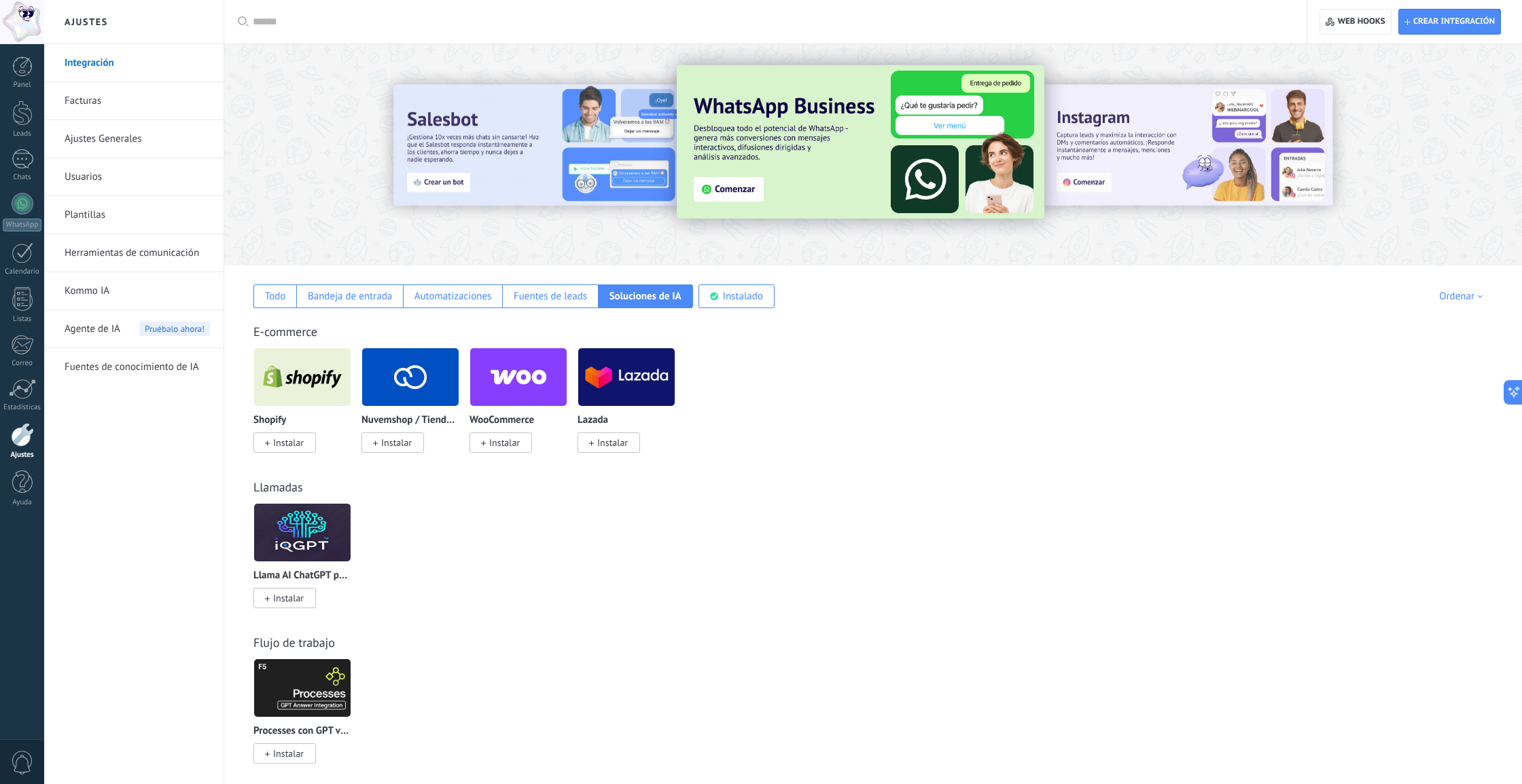
click at [278, 309] on div "E-commerce Shopify Instalar Nuvemshop / Tiendanube Instalar WooCommerce Instala…" at bounding box center [873, 375] width 1270 height 156
click at [272, 301] on div "Todo" at bounding box center [276, 296] width 21 height 13
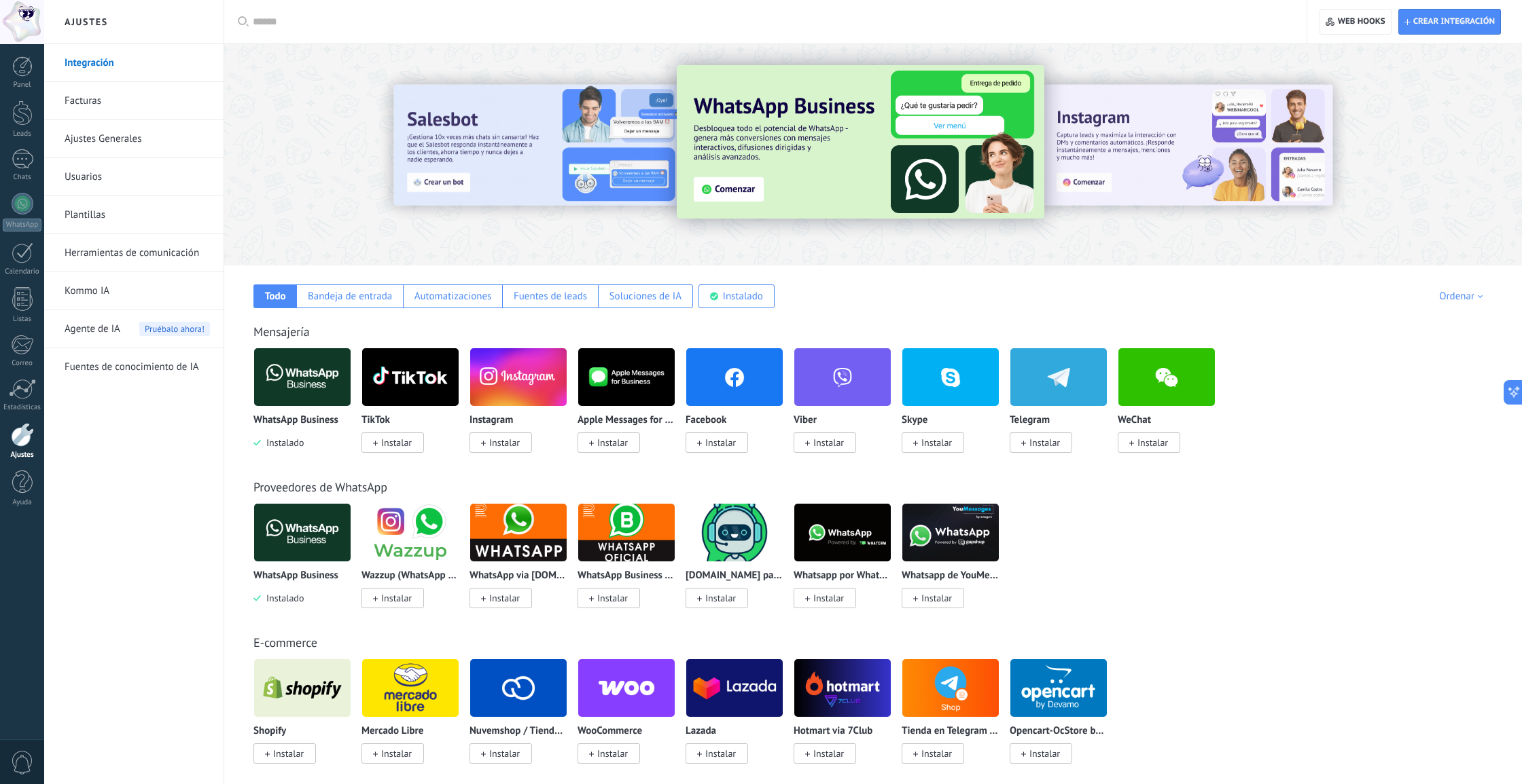
click at [36, 436] on link "Ajustes" at bounding box center [22, 441] width 44 height 37
click at [7, 440] on link "Ajustes" at bounding box center [22, 441] width 44 height 37
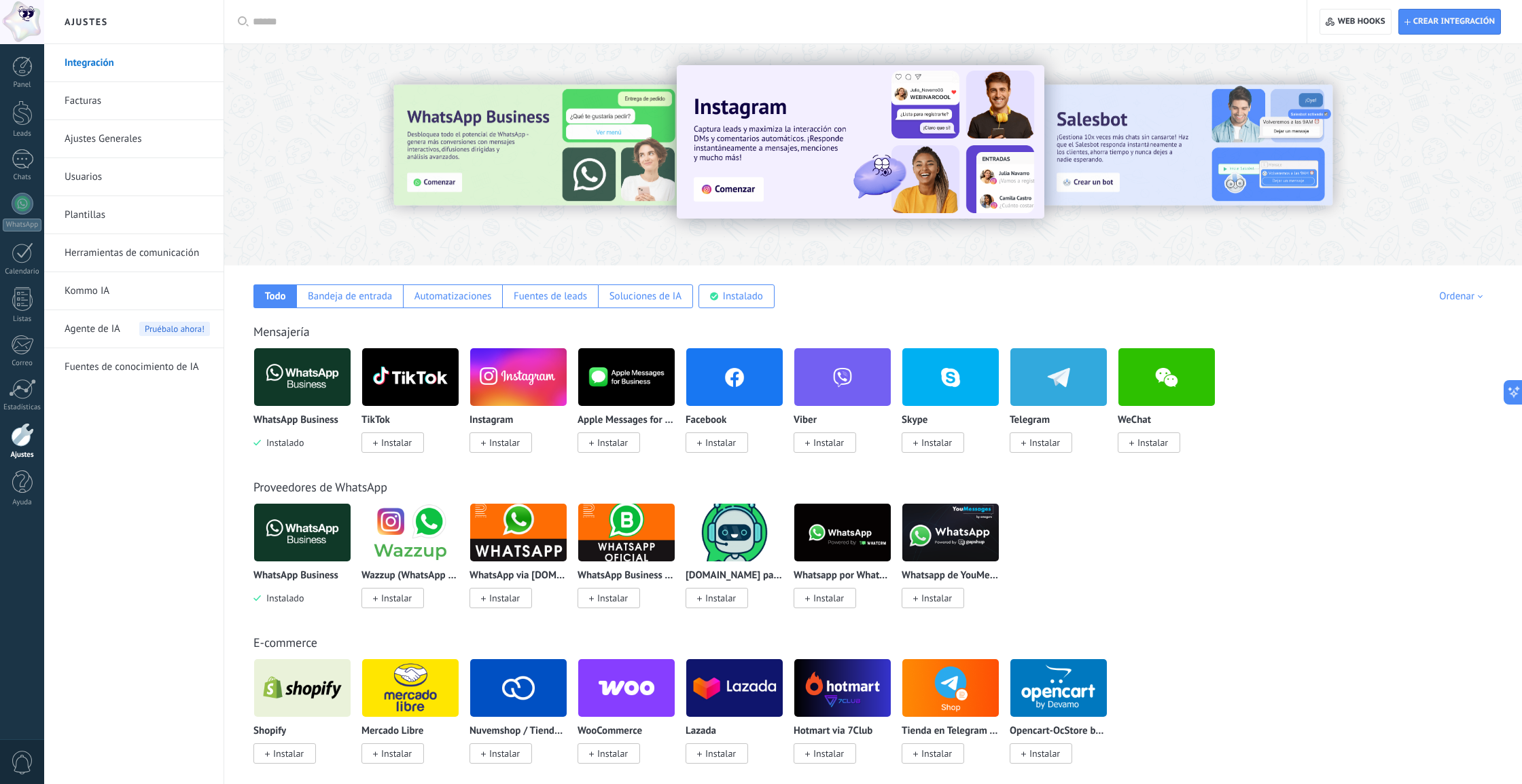
click at [19, 764] on span "0" at bounding box center [22, 763] width 23 height 24
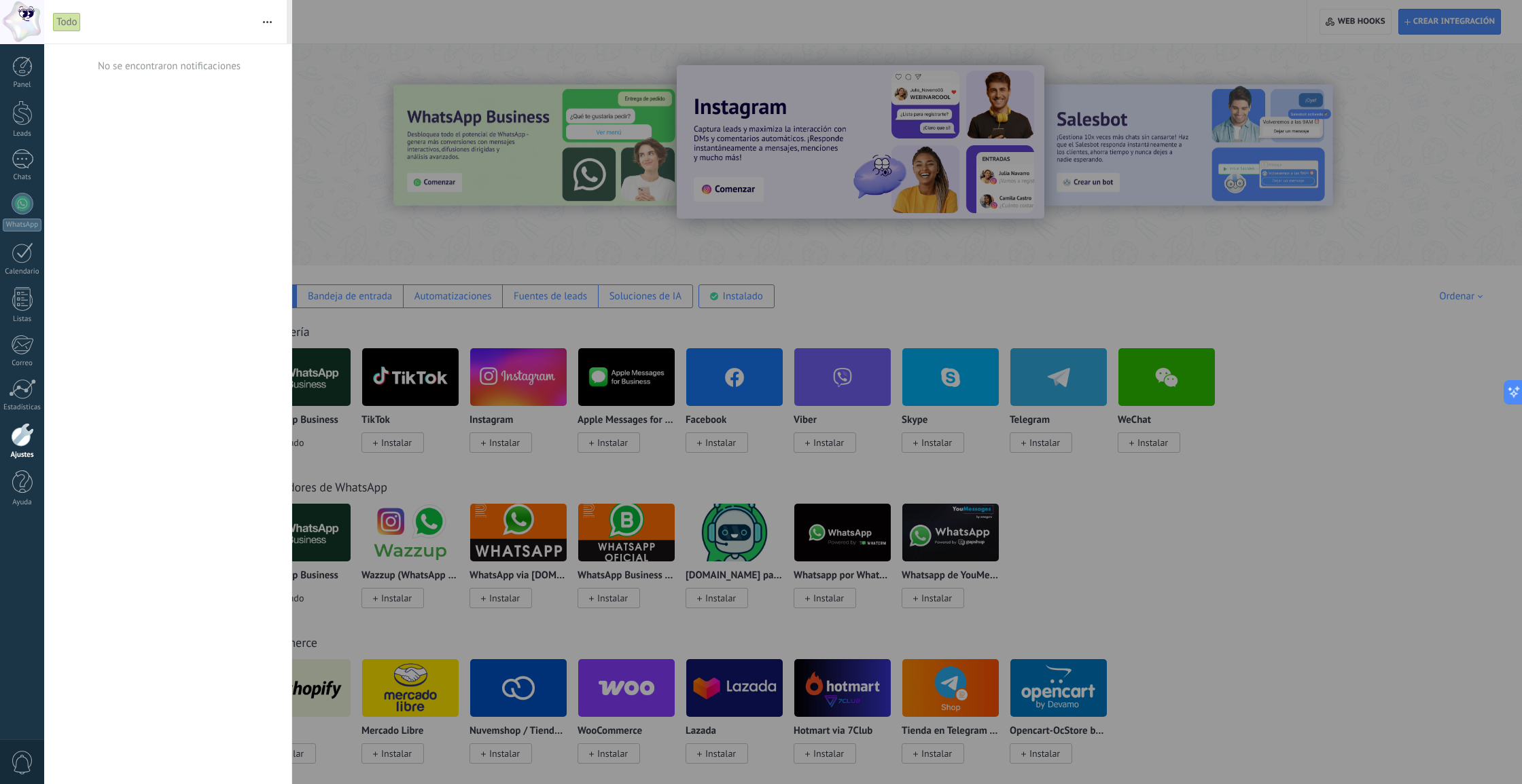
click at [19, 764] on span "0" at bounding box center [22, 763] width 23 height 24
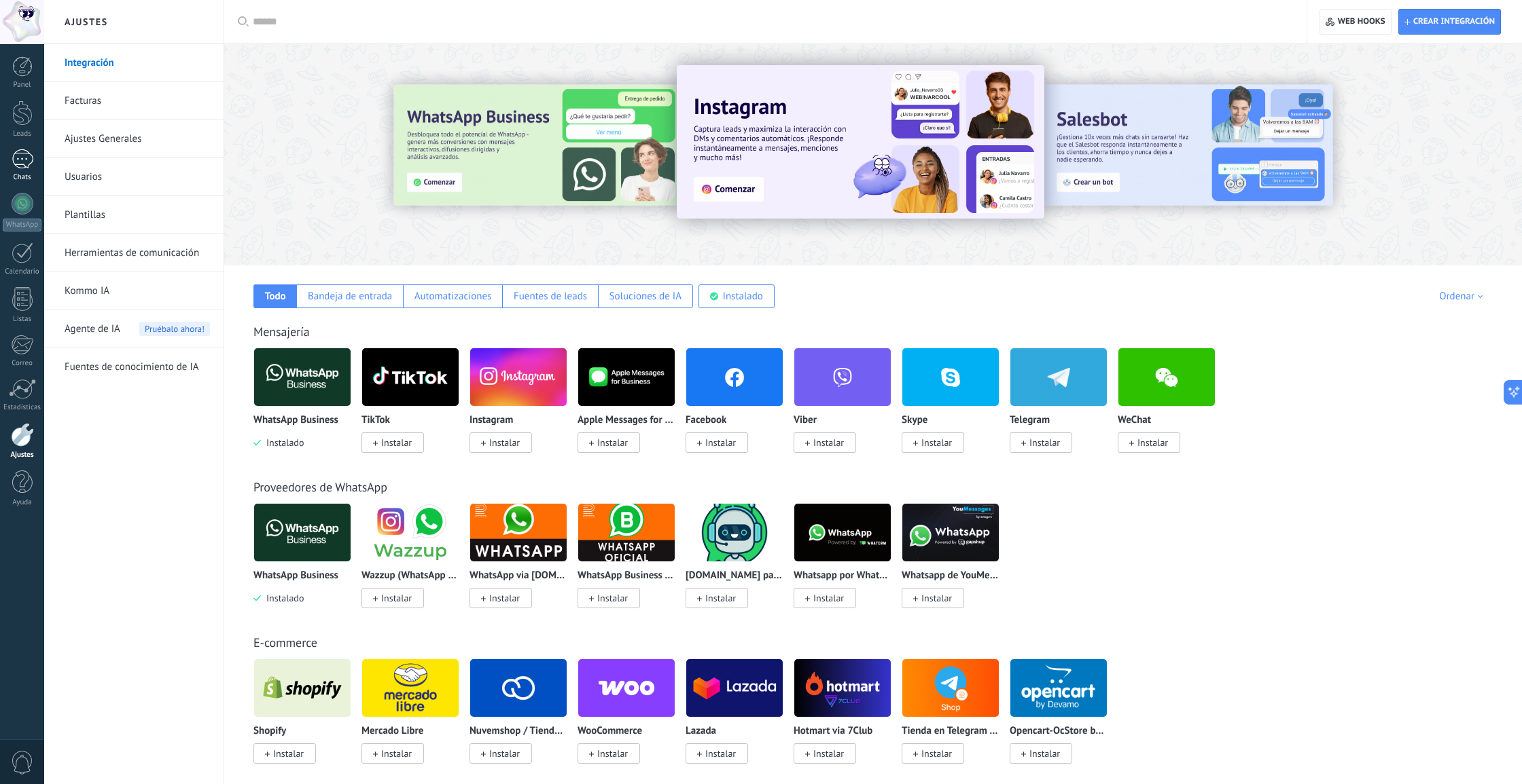
click at [9, 166] on link "Chats" at bounding box center [22, 165] width 44 height 33
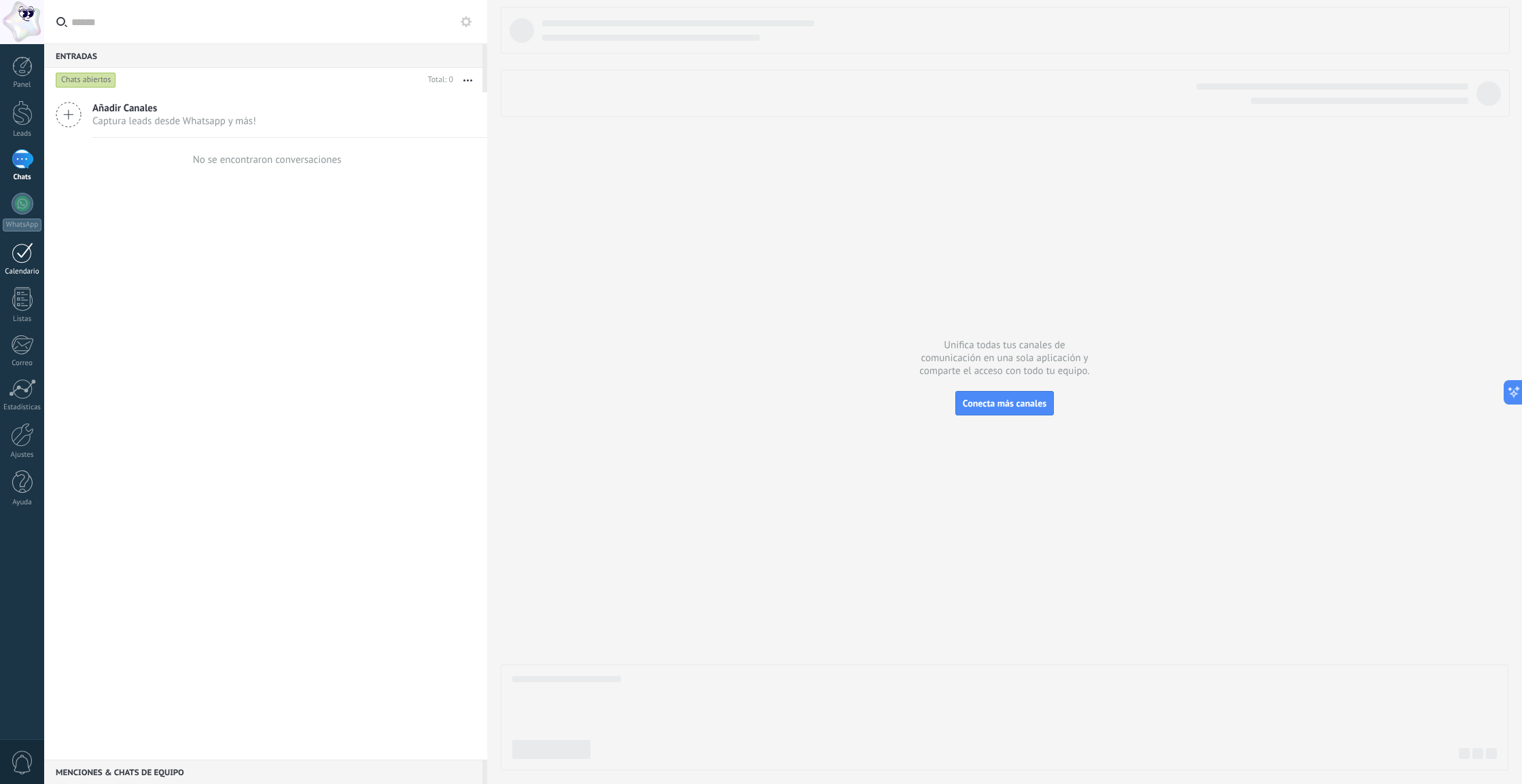
click at [25, 250] on div at bounding box center [22, 253] width 21 height 21
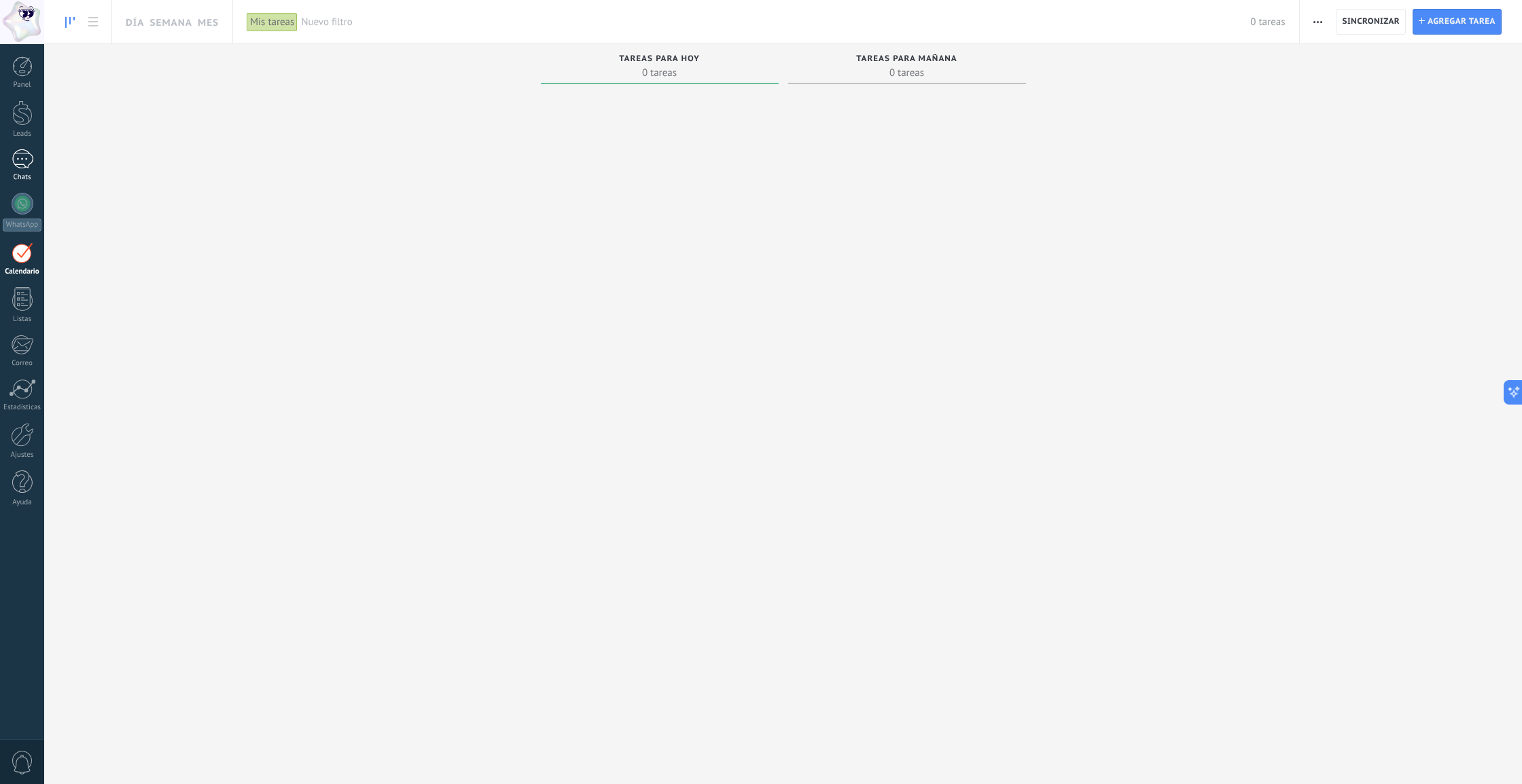
click at [29, 169] on link "Chats" at bounding box center [22, 165] width 44 height 33
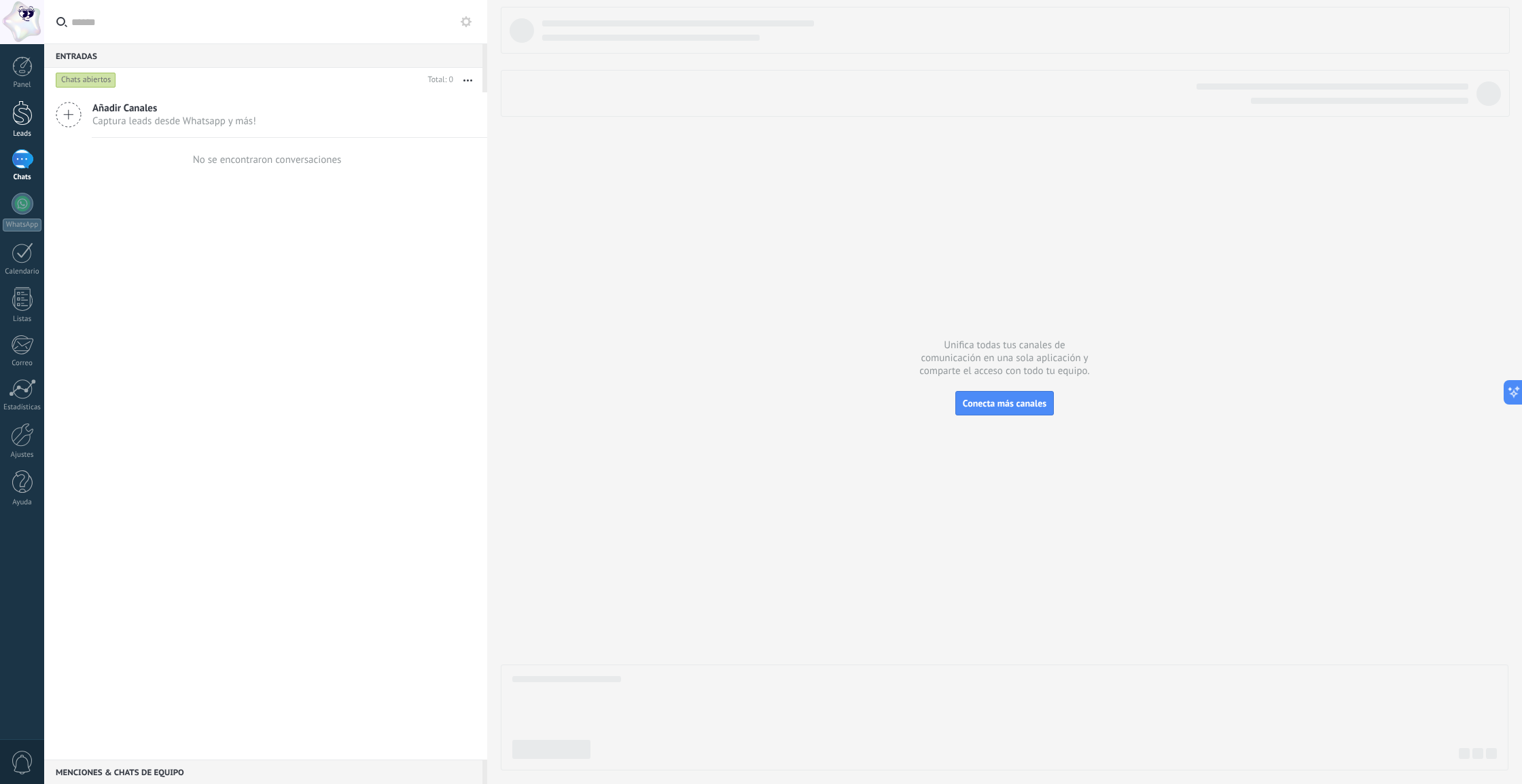
click at [18, 113] on div at bounding box center [22, 113] width 21 height 25
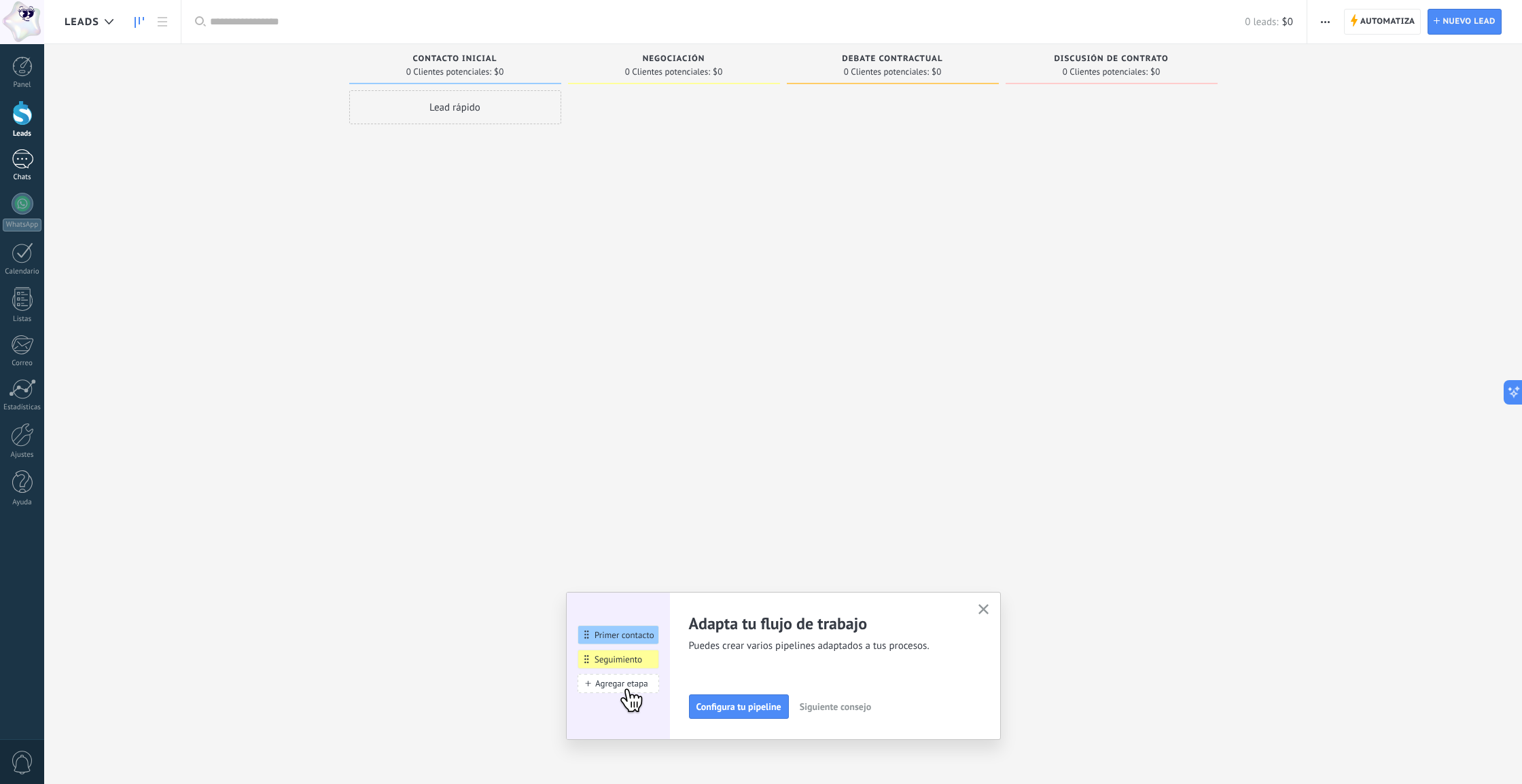
click at [18, 165] on div at bounding box center [22, 159] width 21 height 20
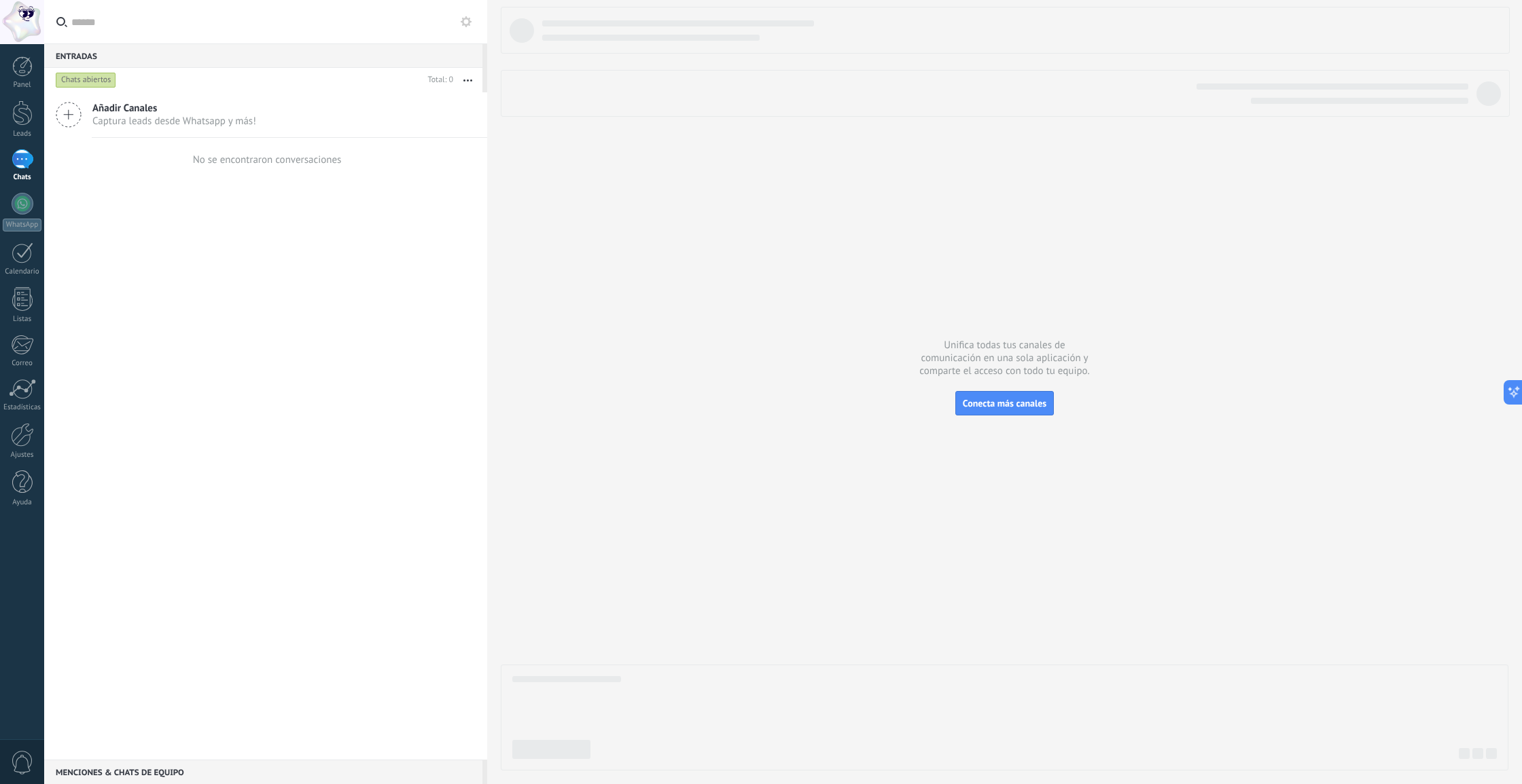
click at [116, 121] on span "Captura leads desde Whatsapp y más!" at bounding box center [174, 121] width 164 height 13
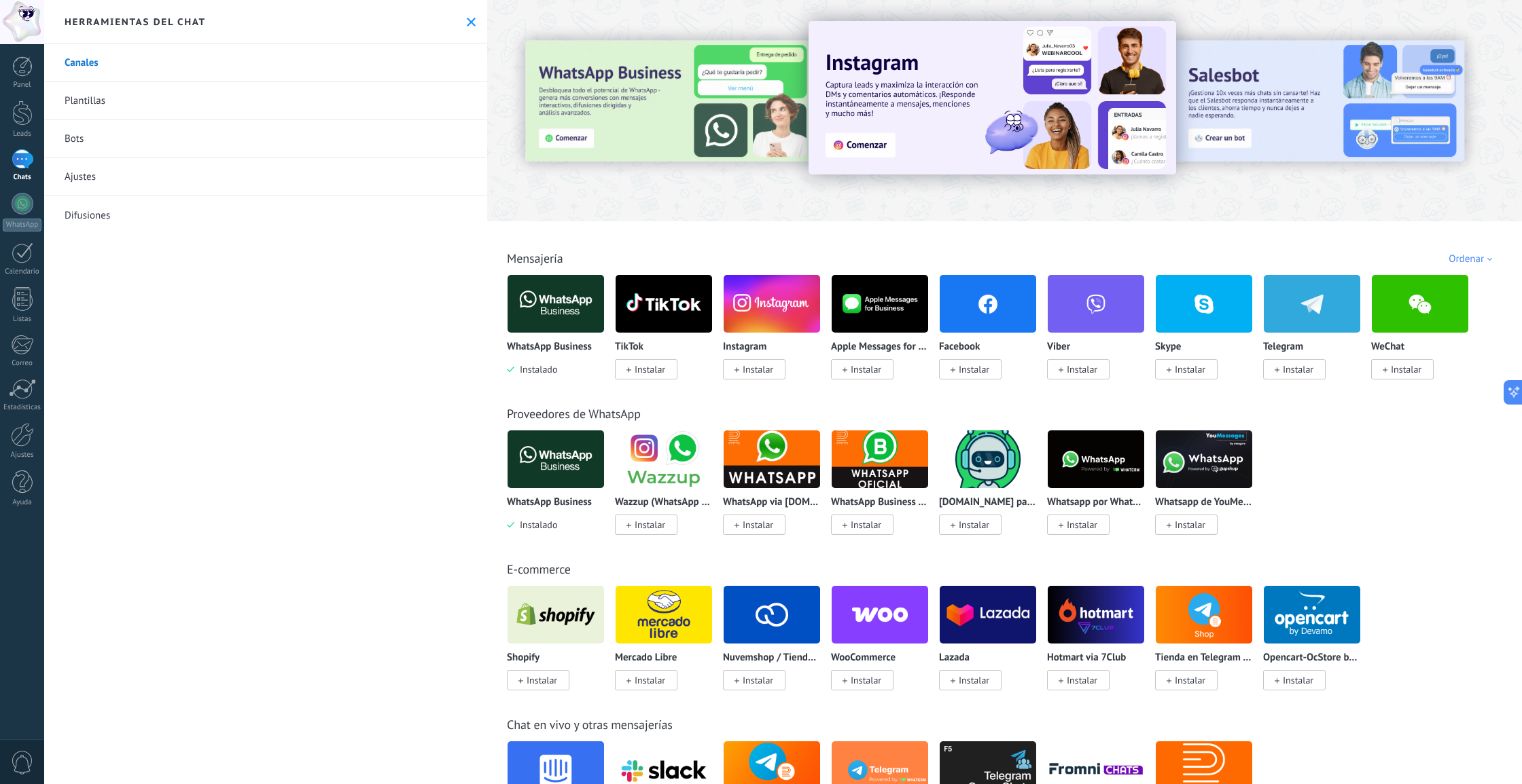
drag, startPoint x: 57, startPoint y: 86, endPoint x: 87, endPoint y: 106, distance: 36.1
click at [59, 87] on link "Plantillas" at bounding box center [266, 102] width 443 height 38
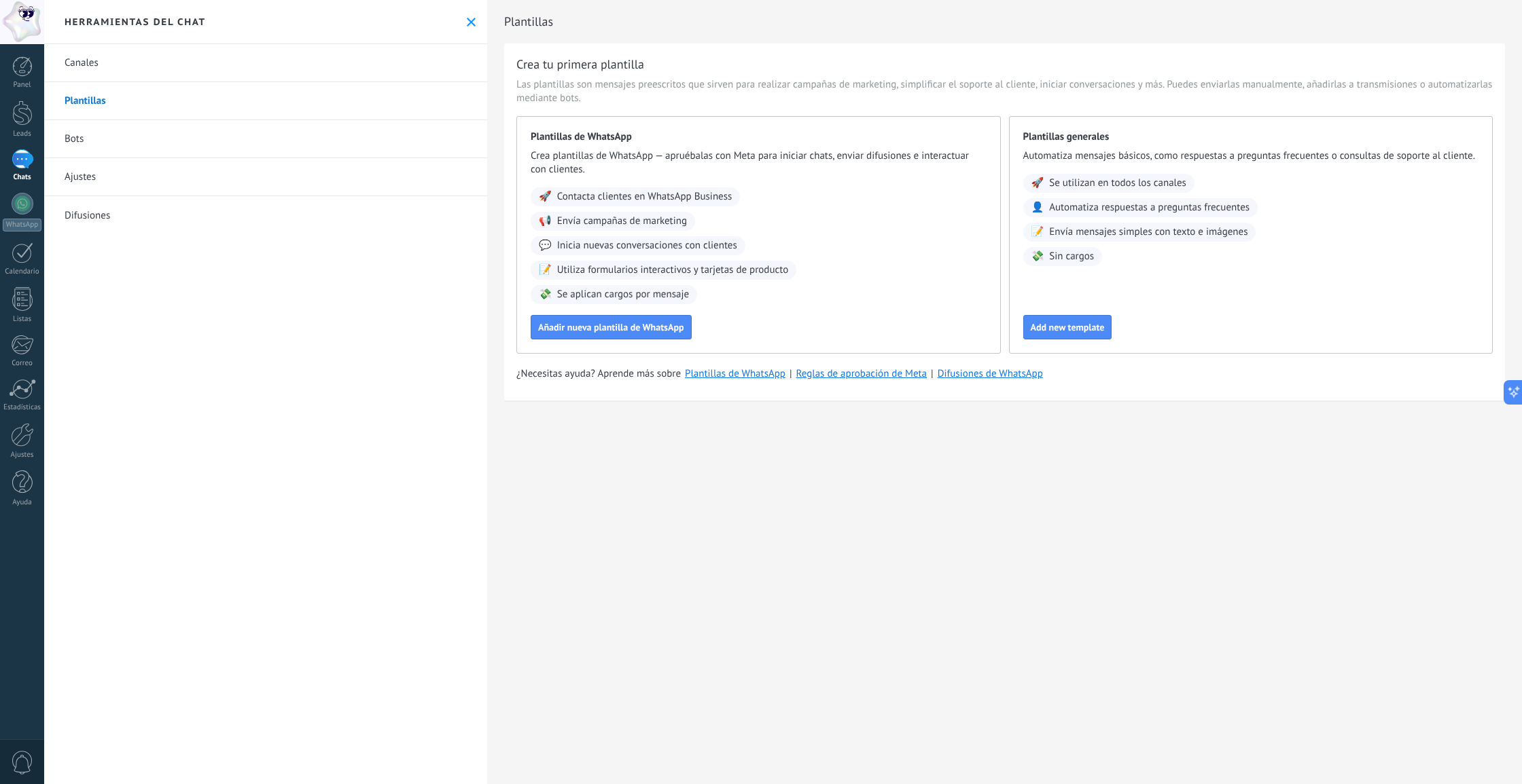
scroll to position [1, 0]
click at [121, 76] on link "Canales" at bounding box center [266, 63] width 443 height 38
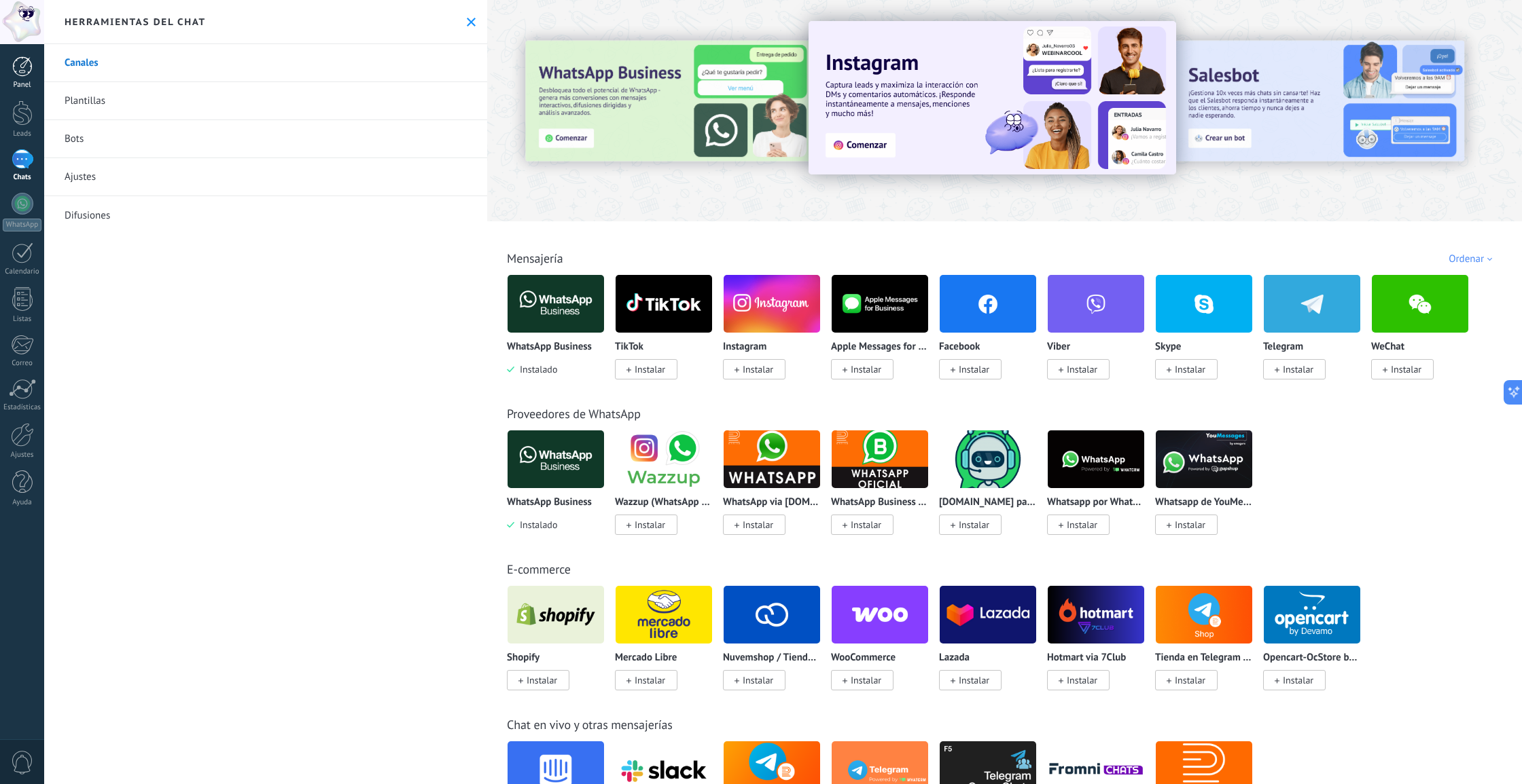
click at [39, 63] on link "Panel" at bounding box center [22, 73] width 44 height 33
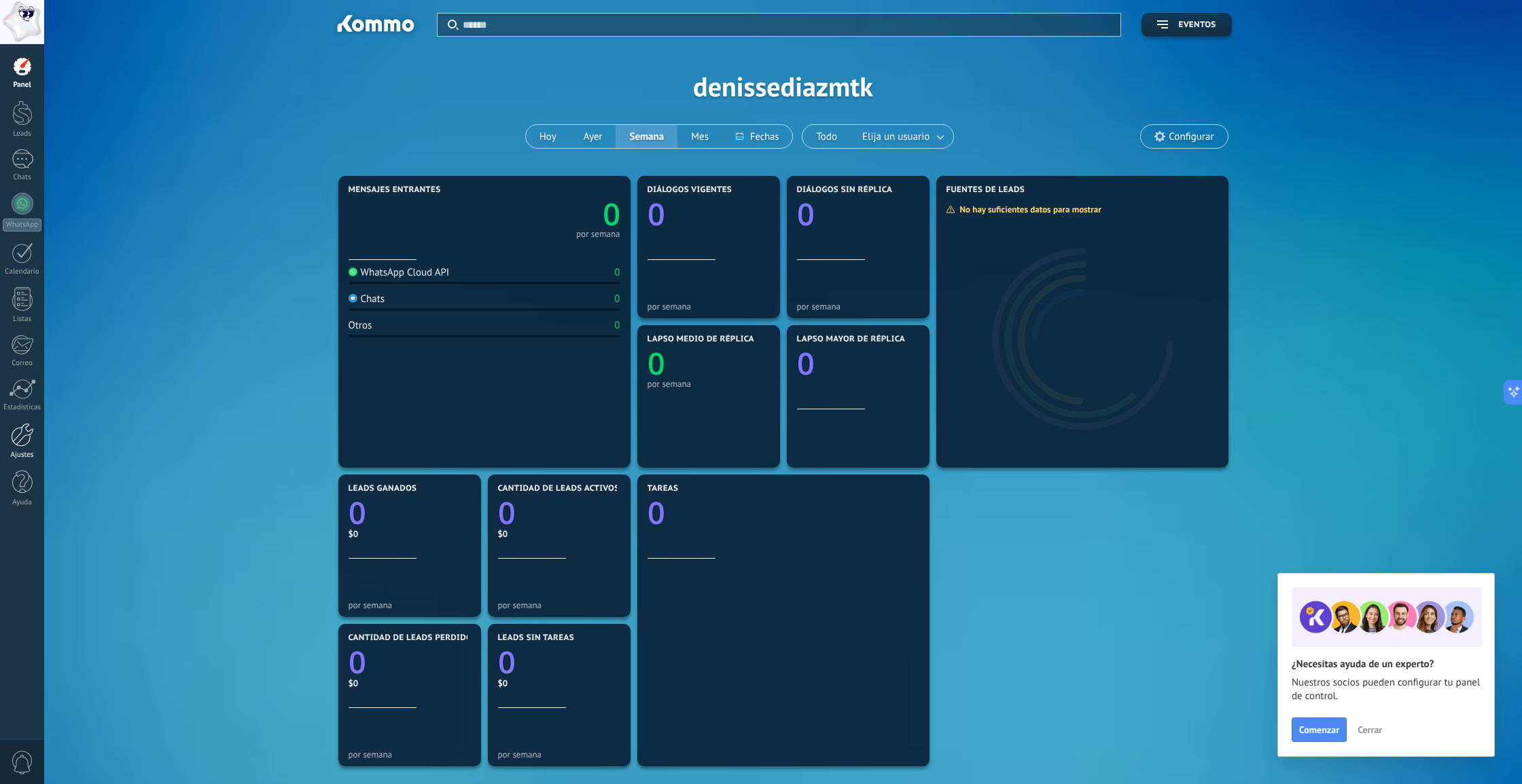
click at [17, 427] on div at bounding box center [22, 435] width 23 height 24
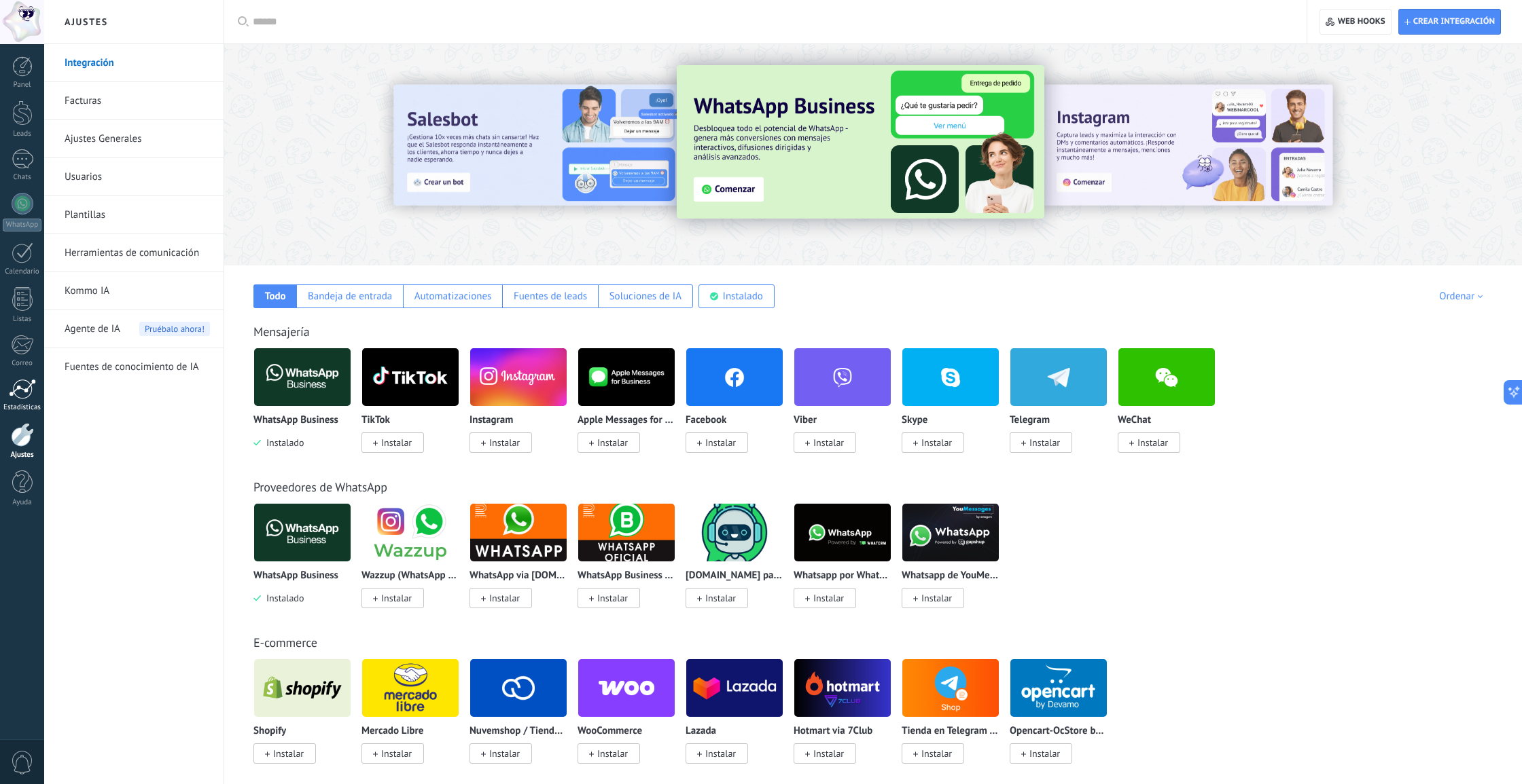
click at [6, 393] on link "Estadísticas" at bounding box center [22, 396] width 44 height 33
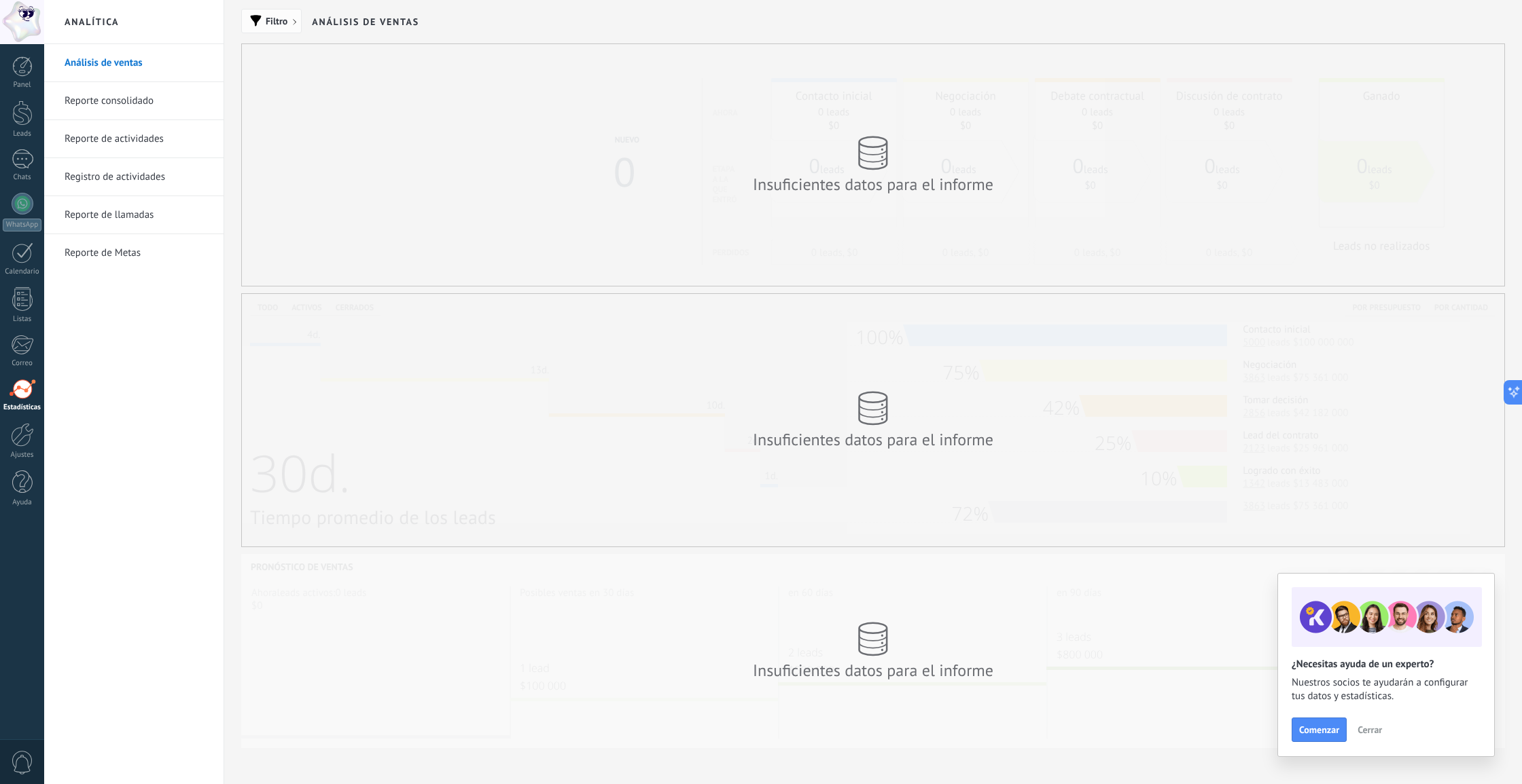
click at [260, 24] on span "button" at bounding box center [256, 21] width 12 height 12
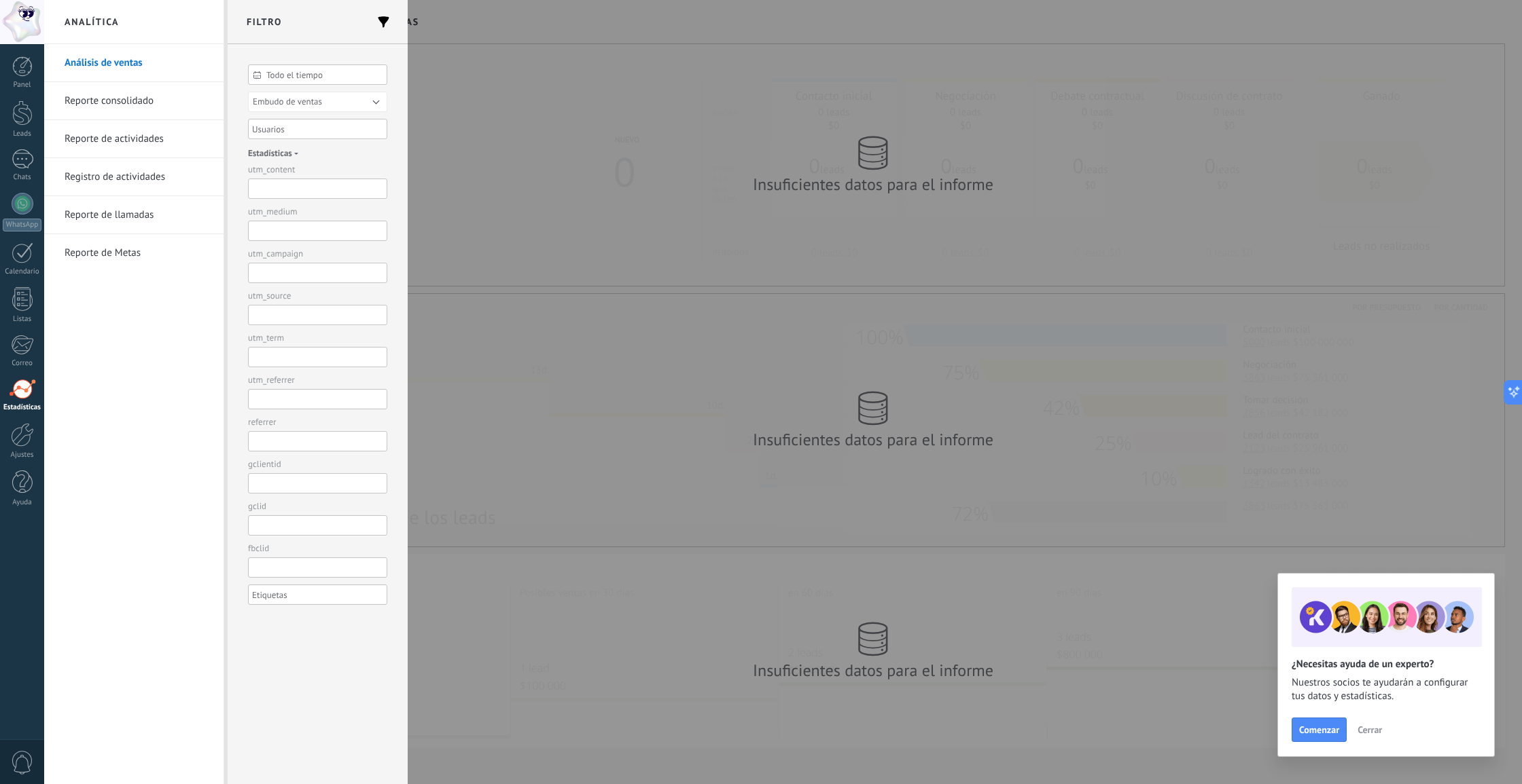
click at [260, 24] on h2 "Filtro" at bounding box center [318, 22] width 180 height 44
click at [392, 25] on h2 "Filtro" at bounding box center [318, 22] width 180 height 44
click at [384, 21] on span at bounding box center [383, 21] width 17 height 21
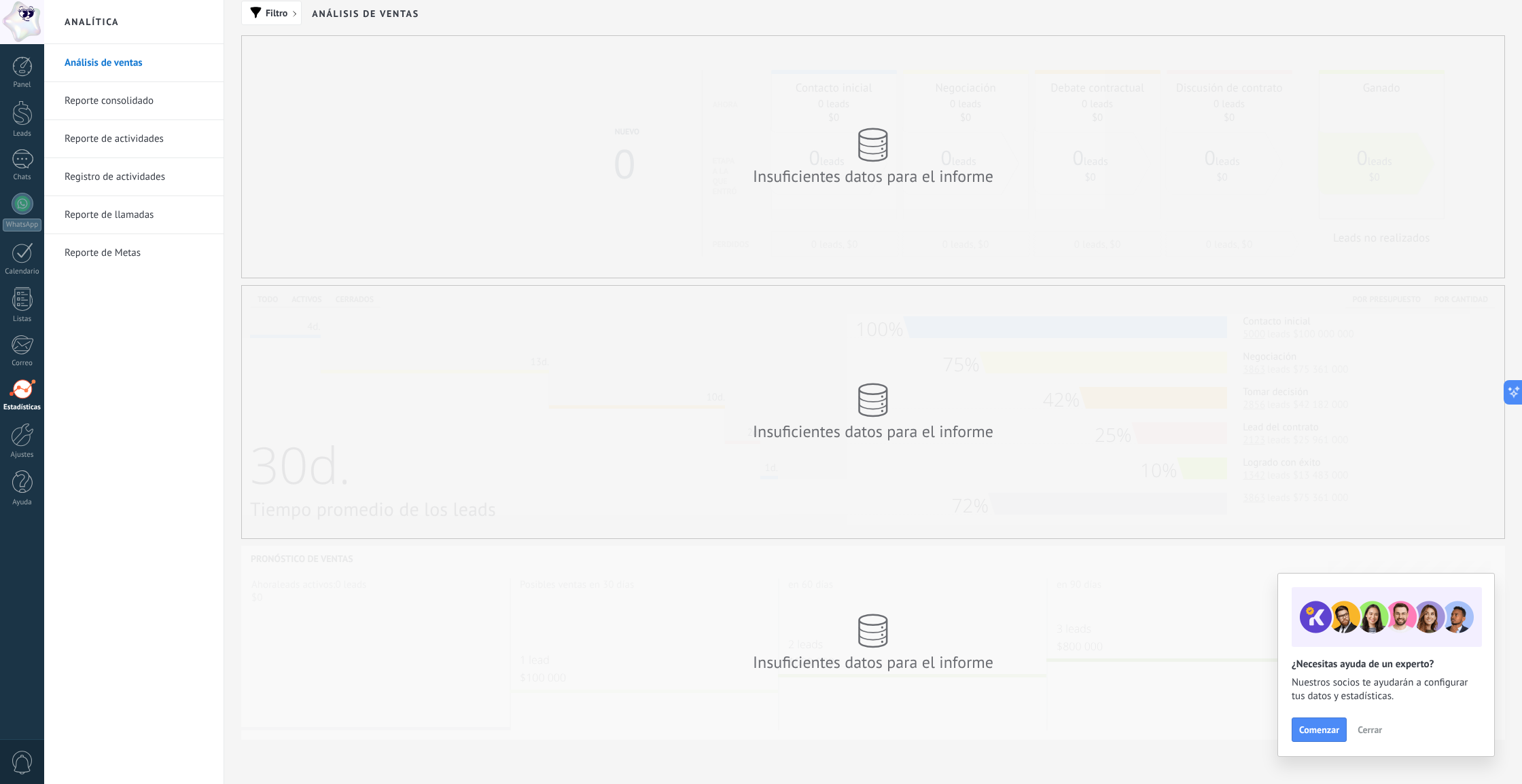
scroll to position [9, 0]
click at [120, 60] on link "Análisis de ventas" at bounding box center [137, 63] width 145 height 38
click at [268, 16] on span "Filtro" at bounding box center [276, 13] width 21 height 10
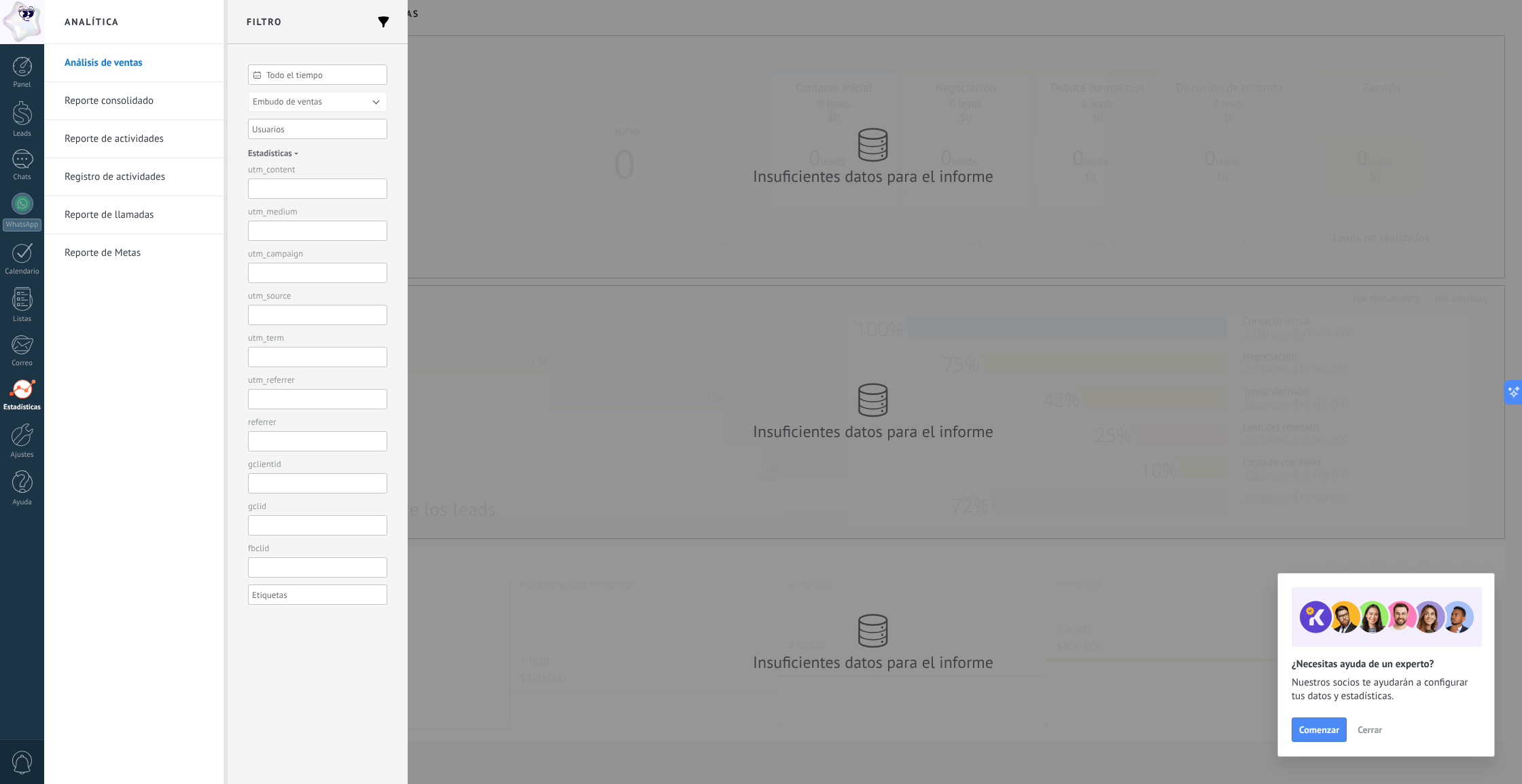
click at [318, 98] on span "Embudo de ventas" at bounding box center [287, 102] width 69 height 12
click at [306, 123] on div at bounding box center [313, 129] width 125 height 17
click at [318, 129] on input "text" at bounding box center [286, 129] width 68 height 17
click at [324, 235] on input "text" at bounding box center [317, 231] width 139 height 21
click at [351, 596] on div at bounding box center [313, 594] width 125 height 17
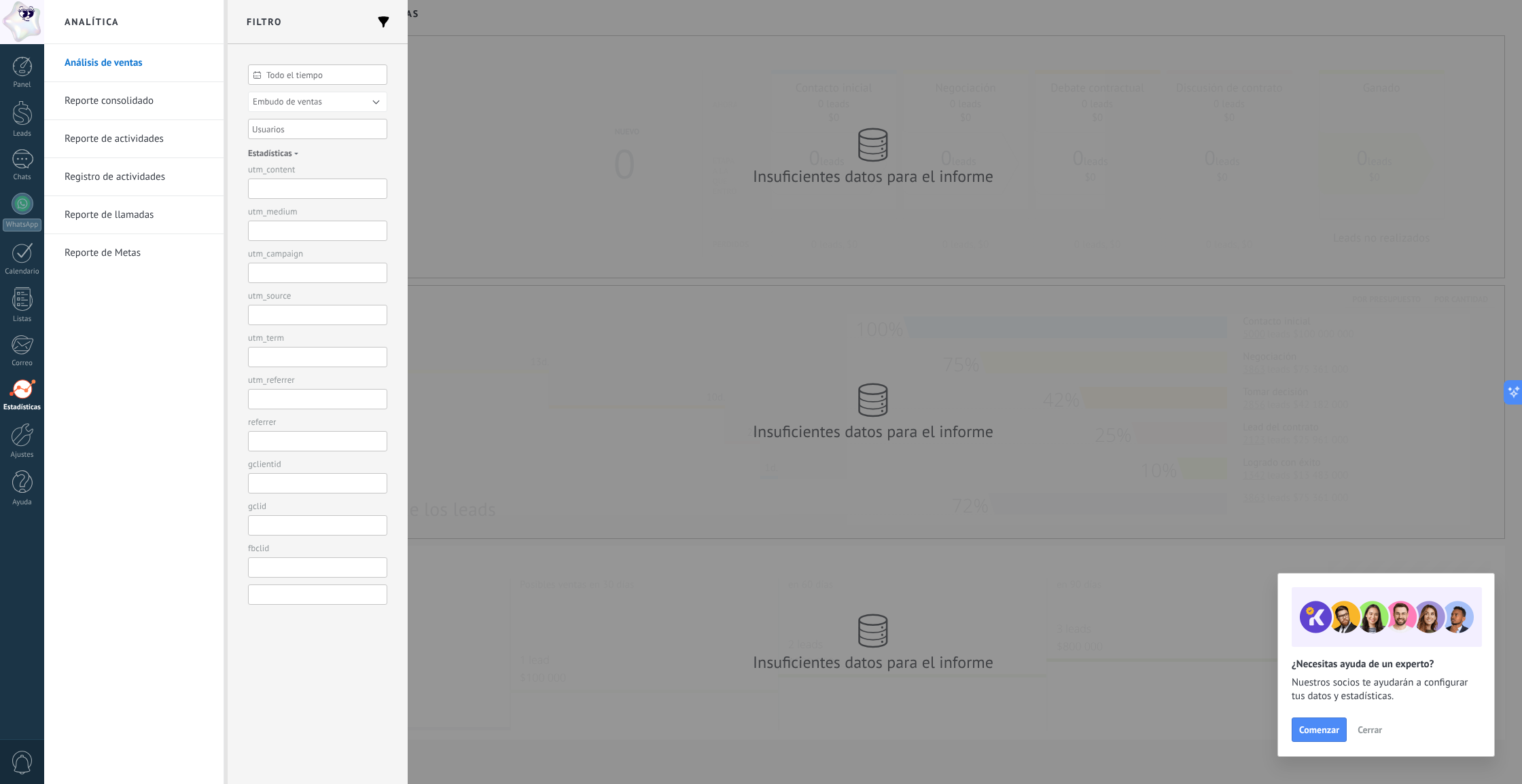
click at [522, 566] on div at bounding box center [761, 392] width 1522 height 784
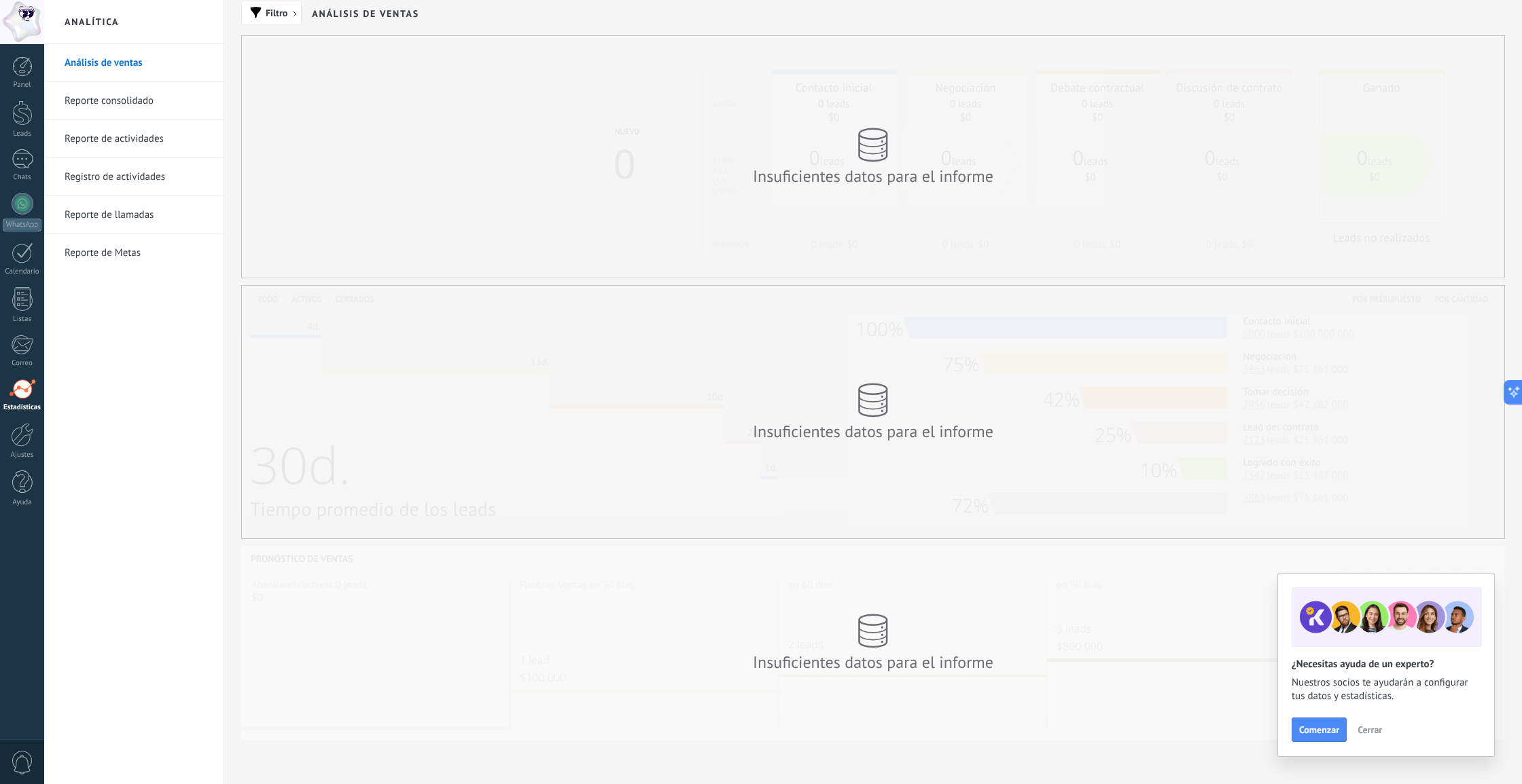
click at [131, 59] on link "Análisis de ventas" at bounding box center [137, 63] width 145 height 38
click at [95, 99] on link "Reporte consolidado" at bounding box center [137, 102] width 145 height 38
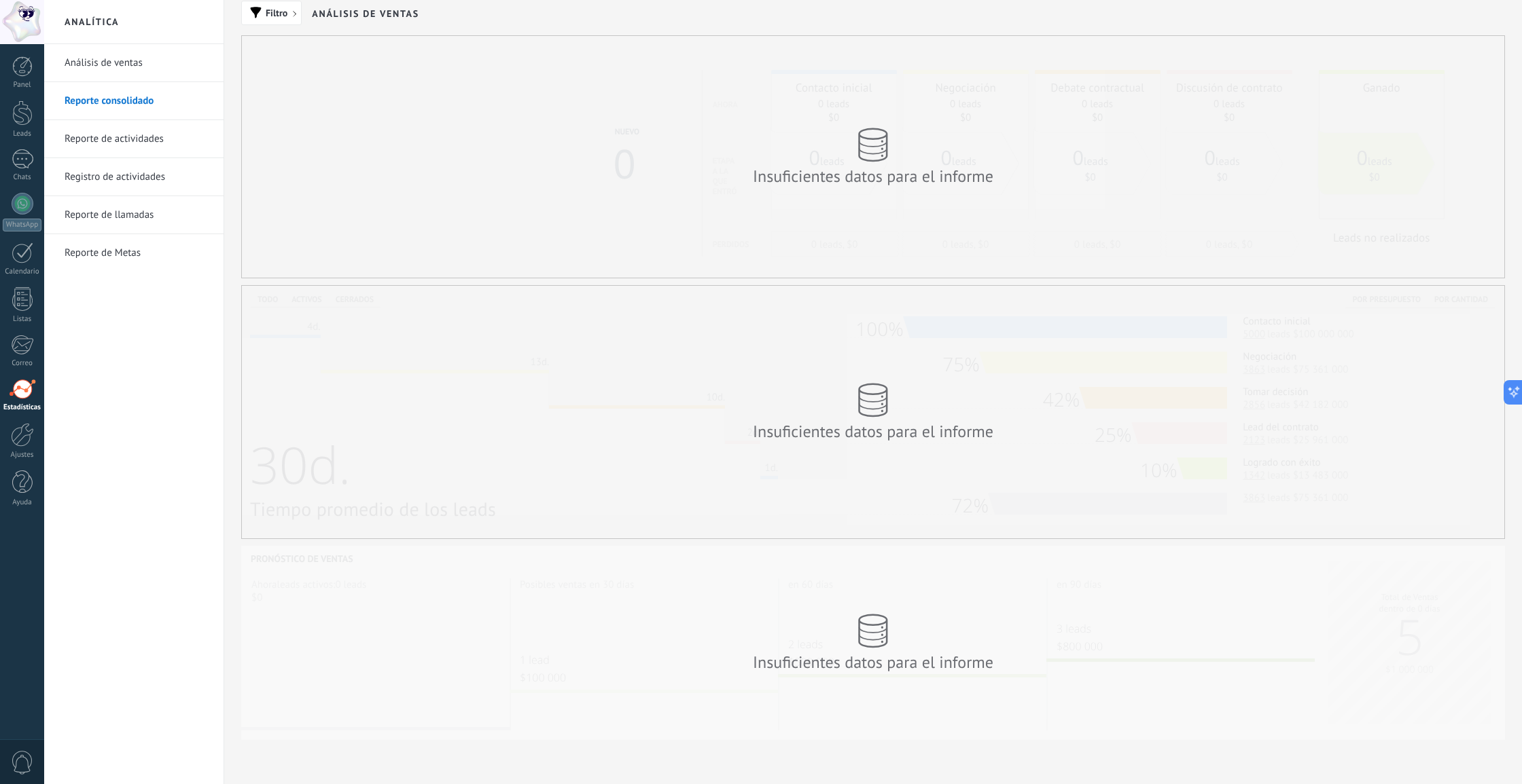
click at [120, 142] on link "Reporte de actividades" at bounding box center [137, 139] width 145 height 38
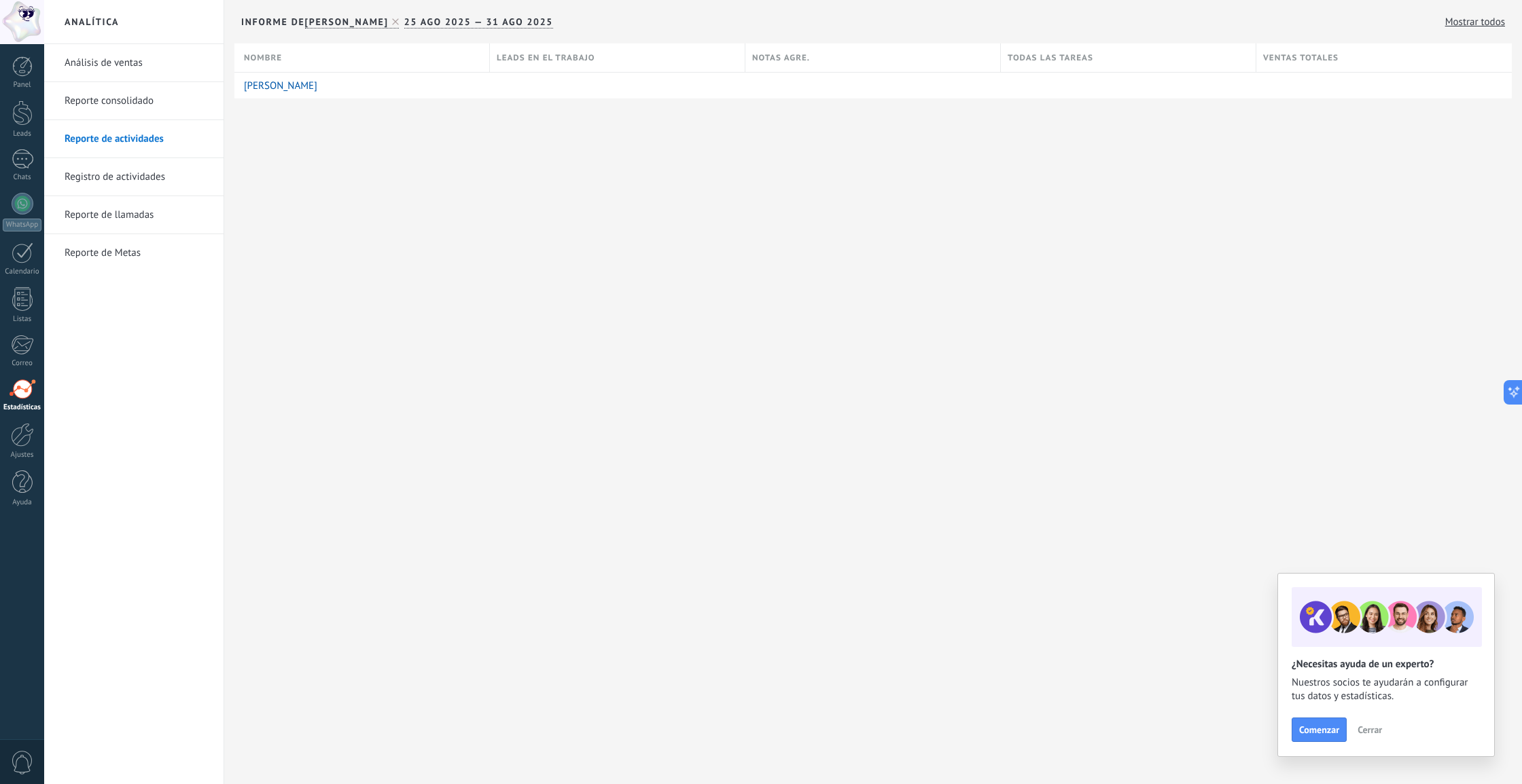
click at [137, 181] on link "Registro de actividades" at bounding box center [137, 177] width 145 height 38
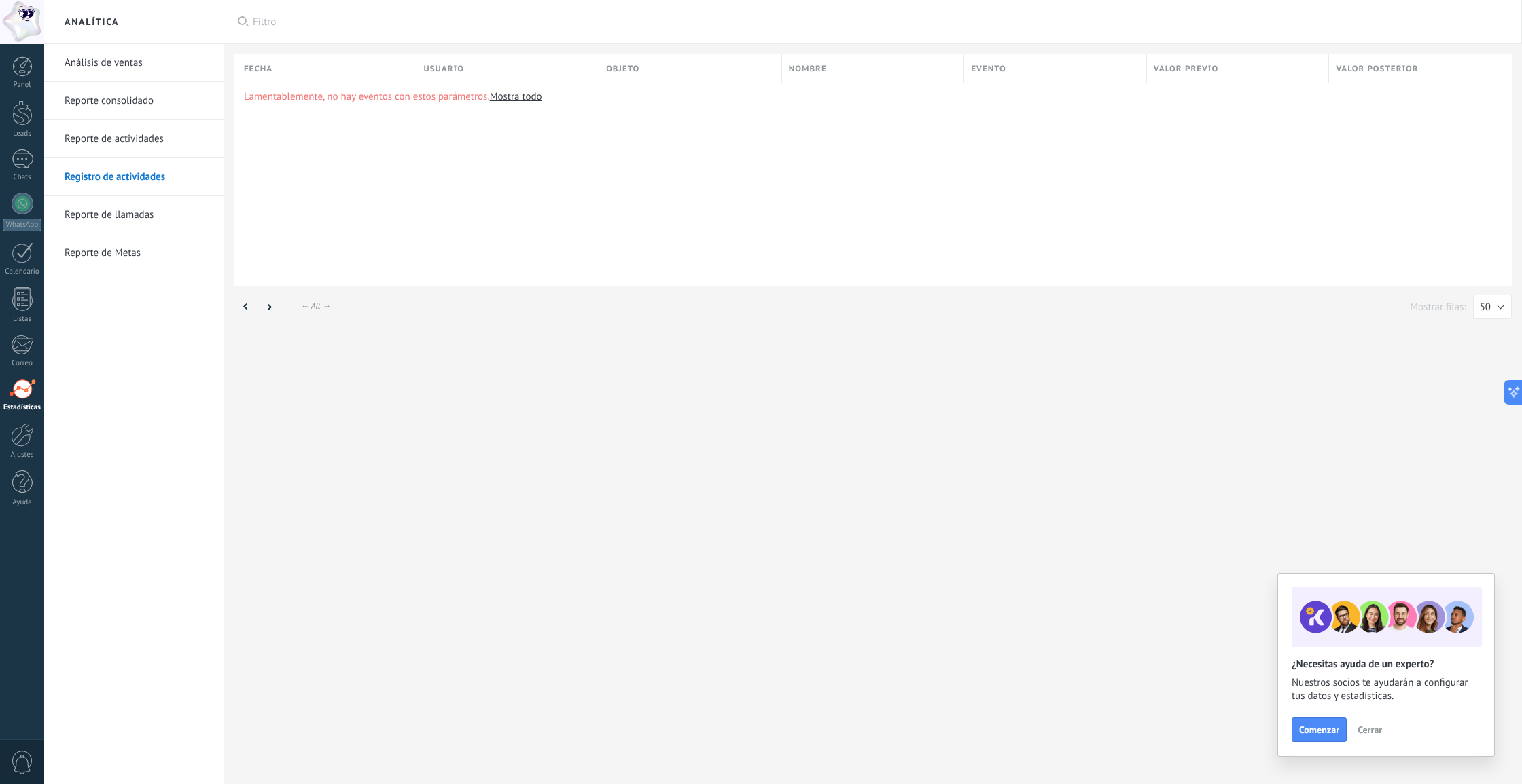
click at [114, 141] on link "Reporte de actividades" at bounding box center [137, 139] width 145 height 38
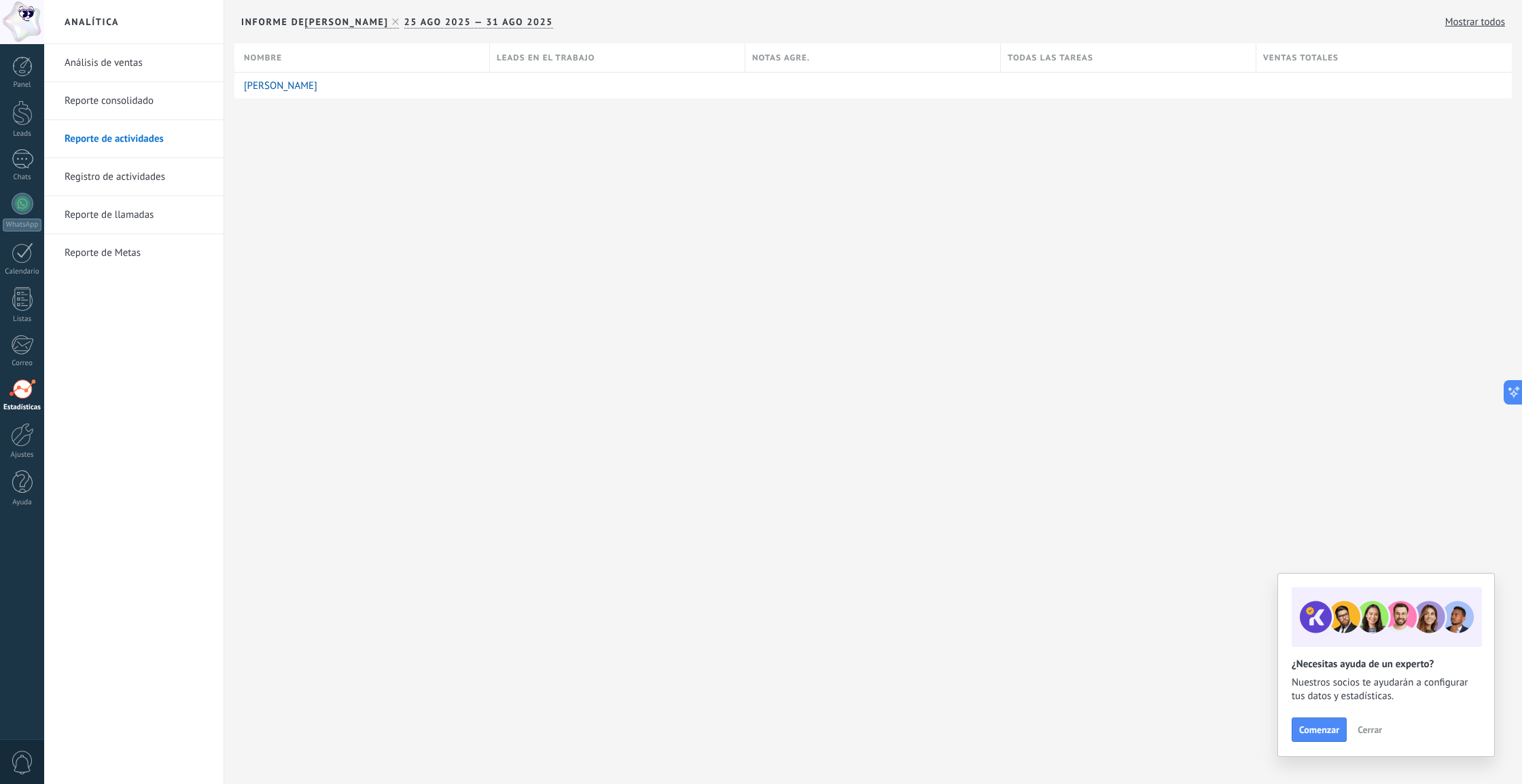
click at [133, 222] on link "Reporte de llamadas" at bounding box center [137, 215] width 145 height 38
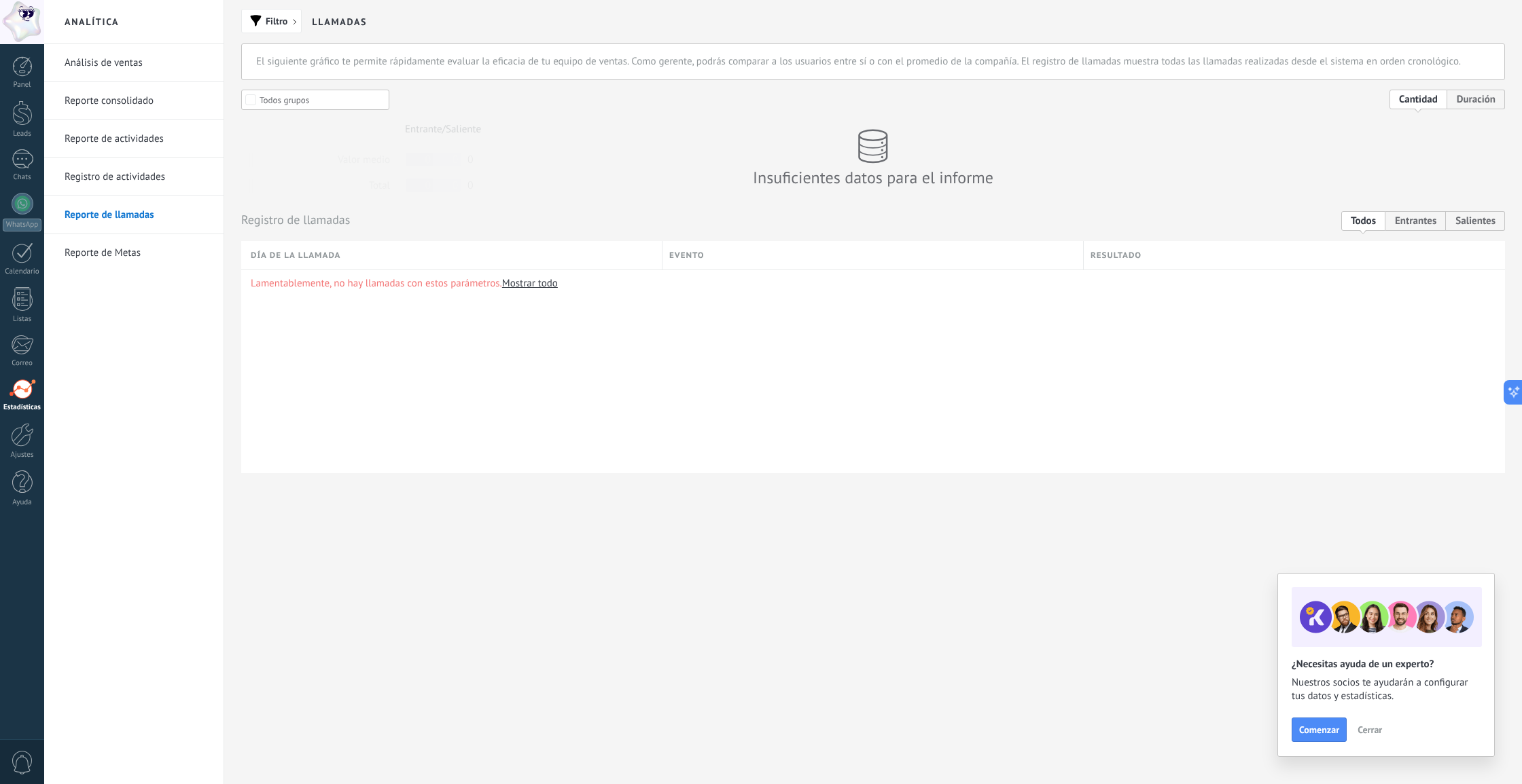
click at [128, 256] on link "Reporte de Metas" at bounding box center [137, 253] width 145 height 38
